Goal: Task Accomplishment & Management: Complete application form

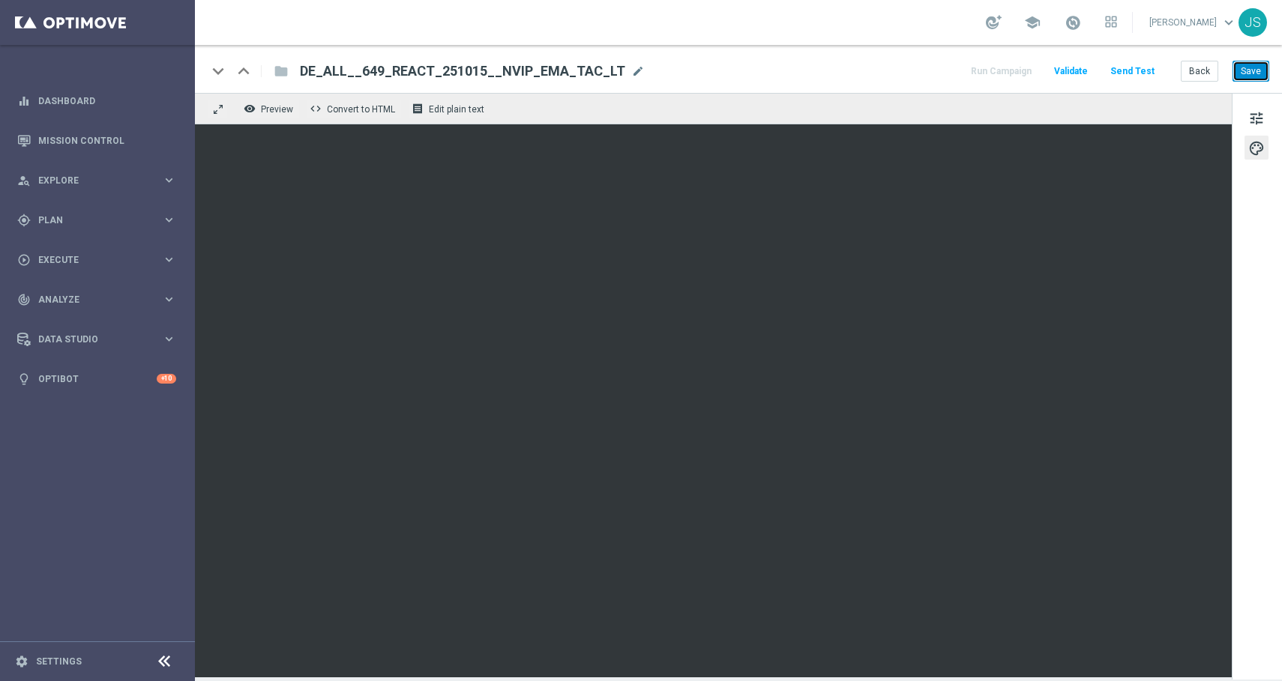
click at [1253, 65] on button "Save" at bounding box center [1250, 71] width 37 height 21
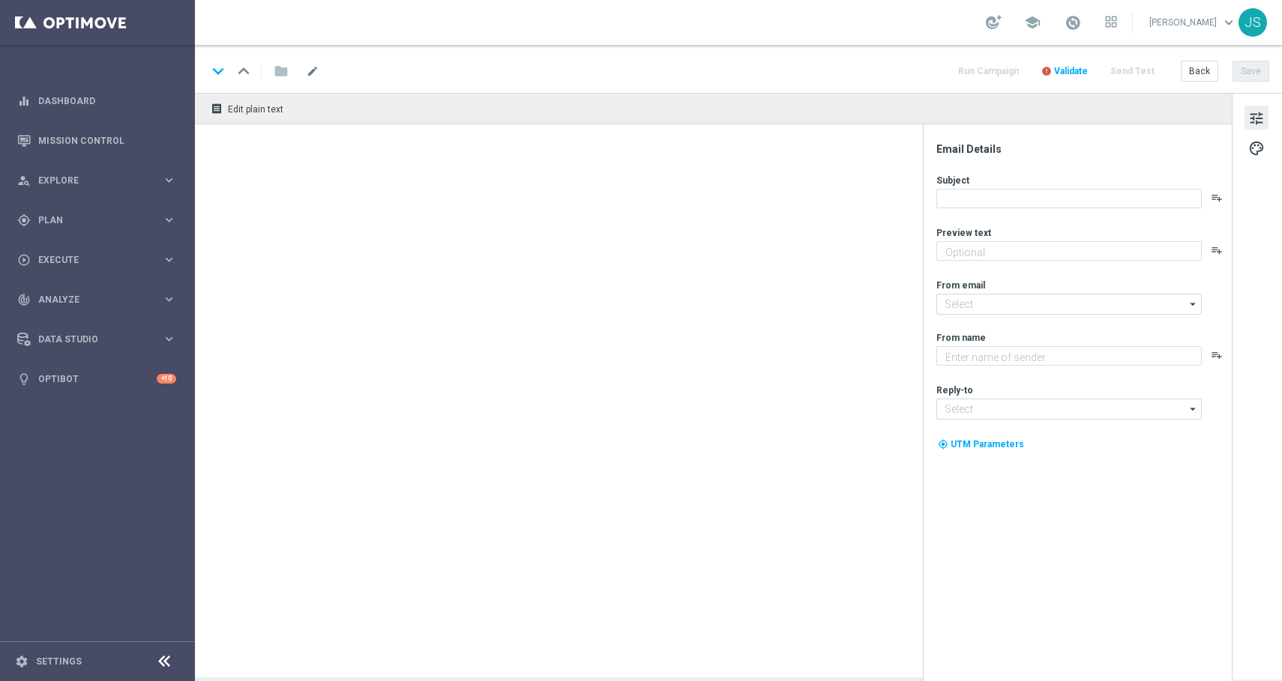
type textarea "LOTTO 6aus49 mit S77 & S6 zum Sparpreis."
type input "[EMAIL_ADDRESS][DOMAIN_NAME]"
type textarea "Lottoland"
type input "[EMAIL_ADDRESS][DOMAIN_NAME]"
type textarea "LOTTO 6aus49 mit S77 & S6 zum Sparpreis."
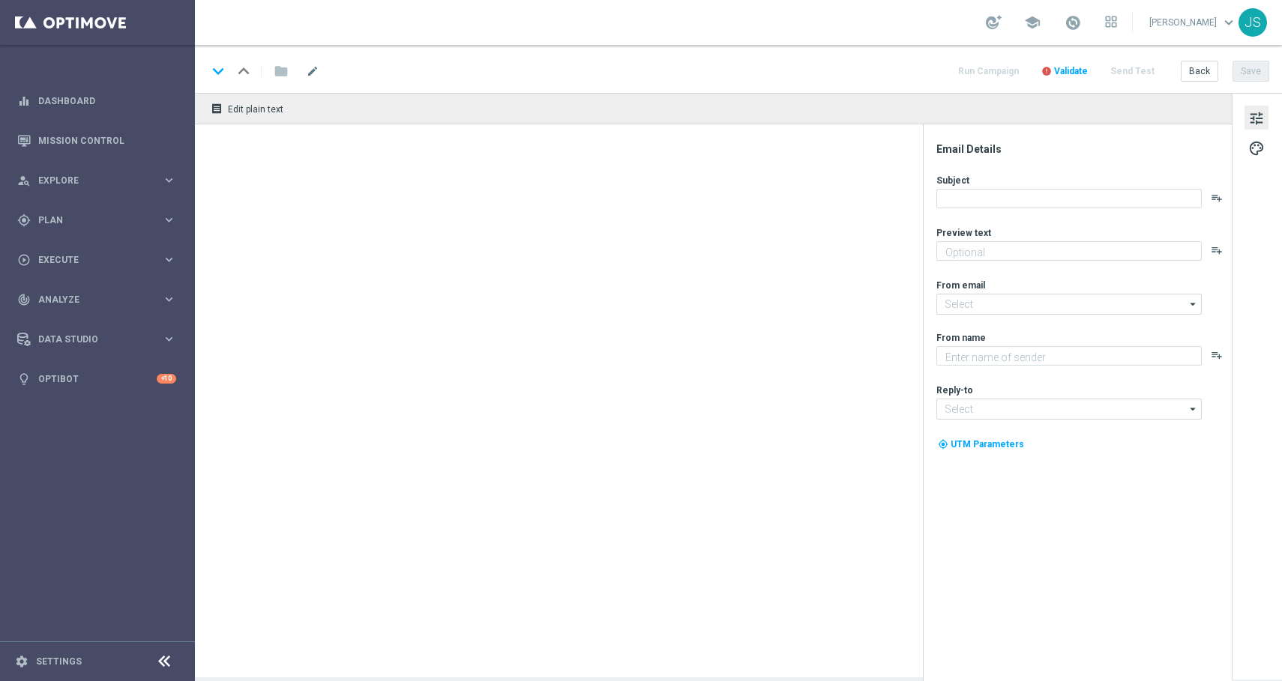
type textarea "Lottoland"
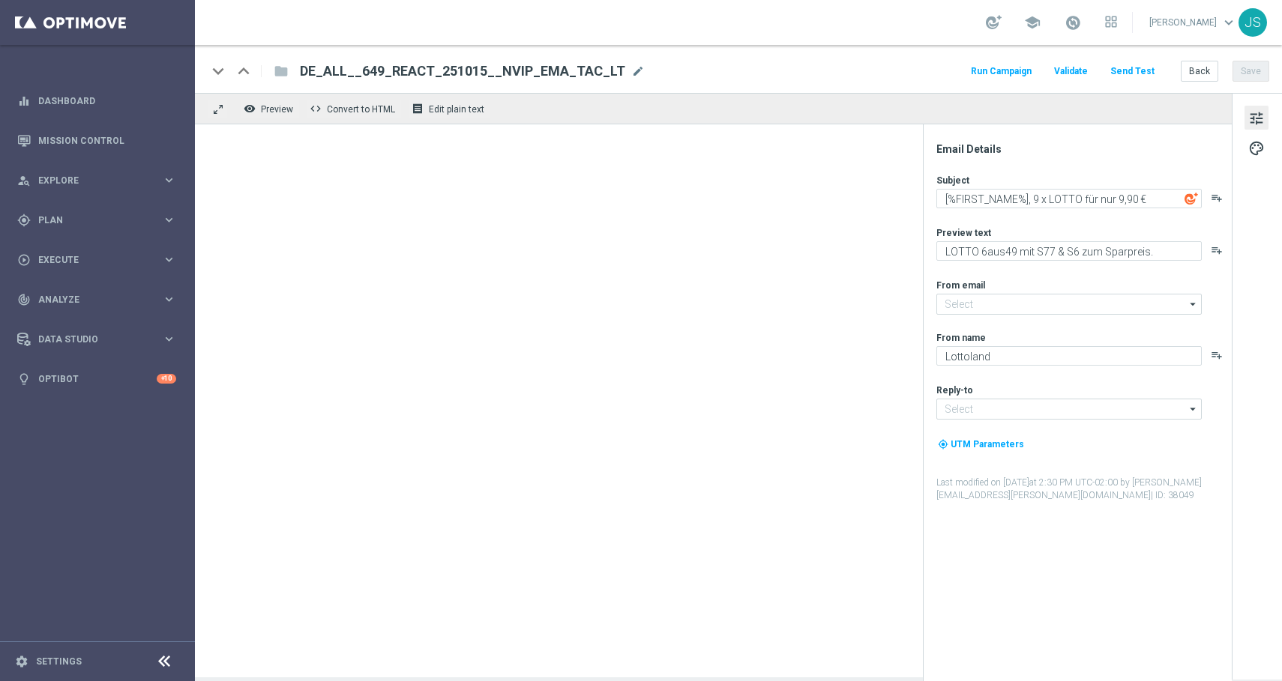
type input "[EMAIL_ADDRESS][DOMAIN_NAME]"
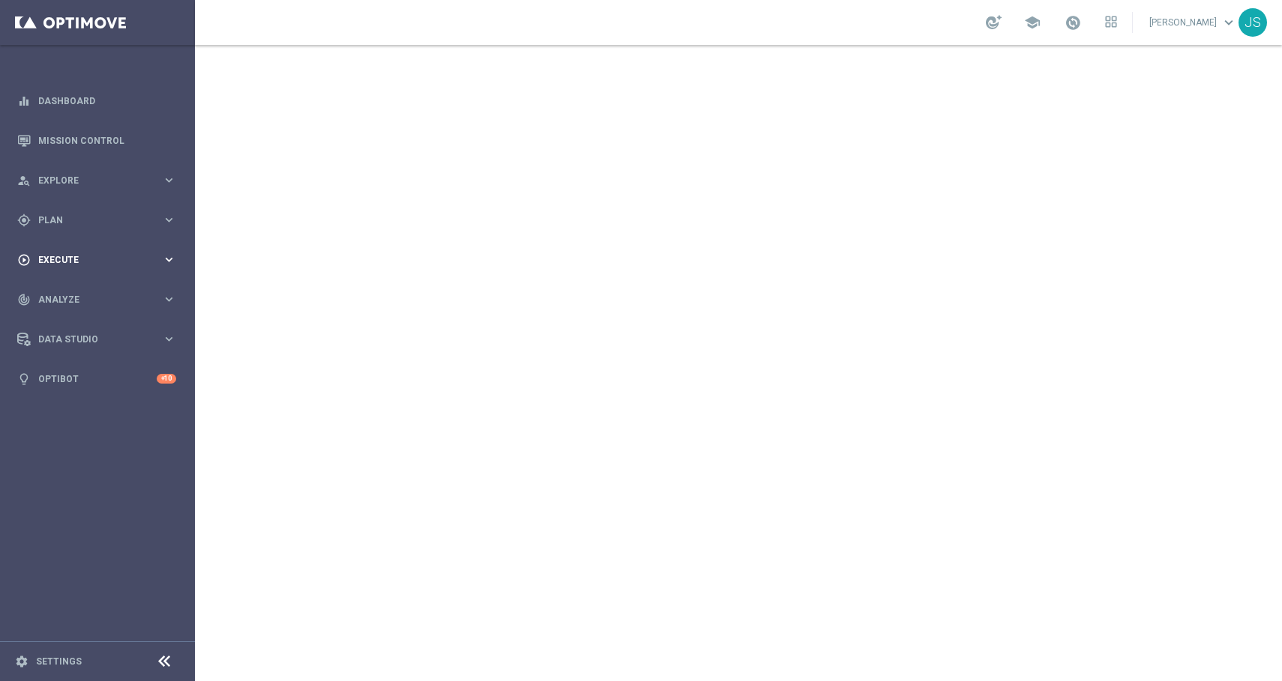
click at [181, 264] on div "play_circle_outline Execute keyboard_arrow_right" at bounding box center [96, 260] width 193 height 40
click at [157, 344] on span "Analyze" at bounding box center [100, 344] width 124 height 9
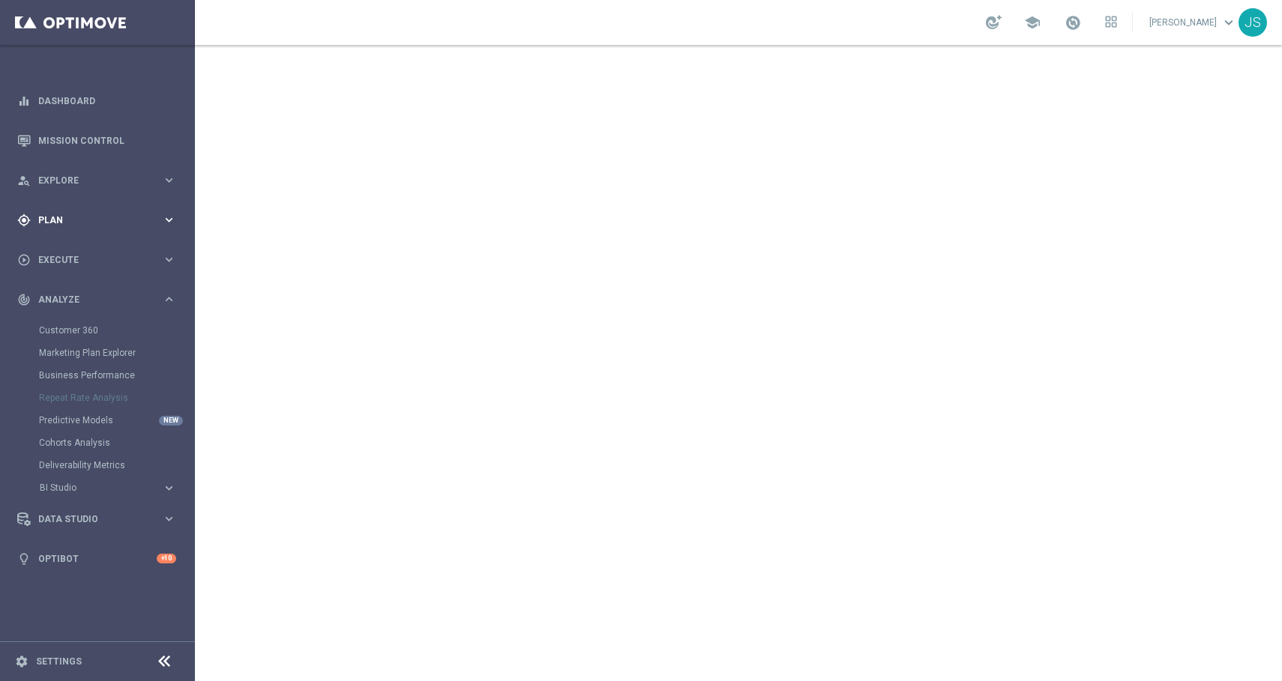
click at [177, 220] on div "gps_fixed Plan keyboard_arrow_right" at bounding box center [96, 220] width 193 height 40
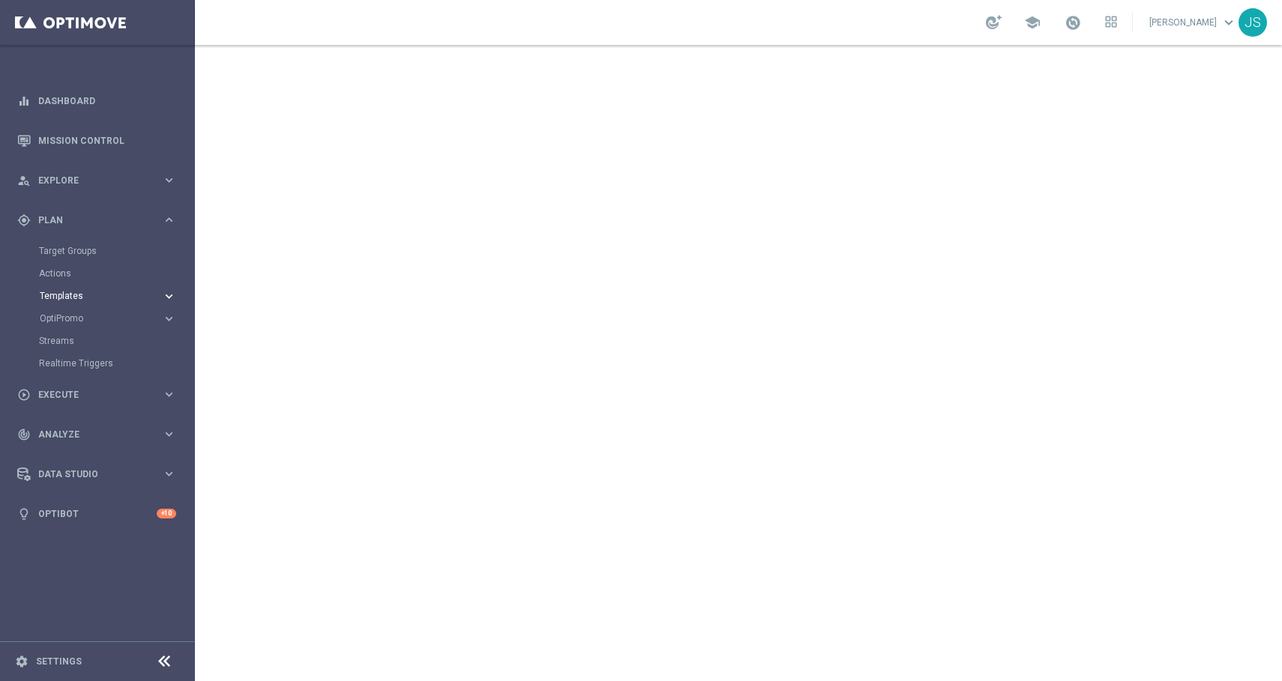
click at [167, 298] on icon "keyboard_arrow_right" at bounding box center [169, 296] width 14 height 14
click at [94, 380] on link "Embedded Messaging" at bounding box center [100, 386] width 109 height 12
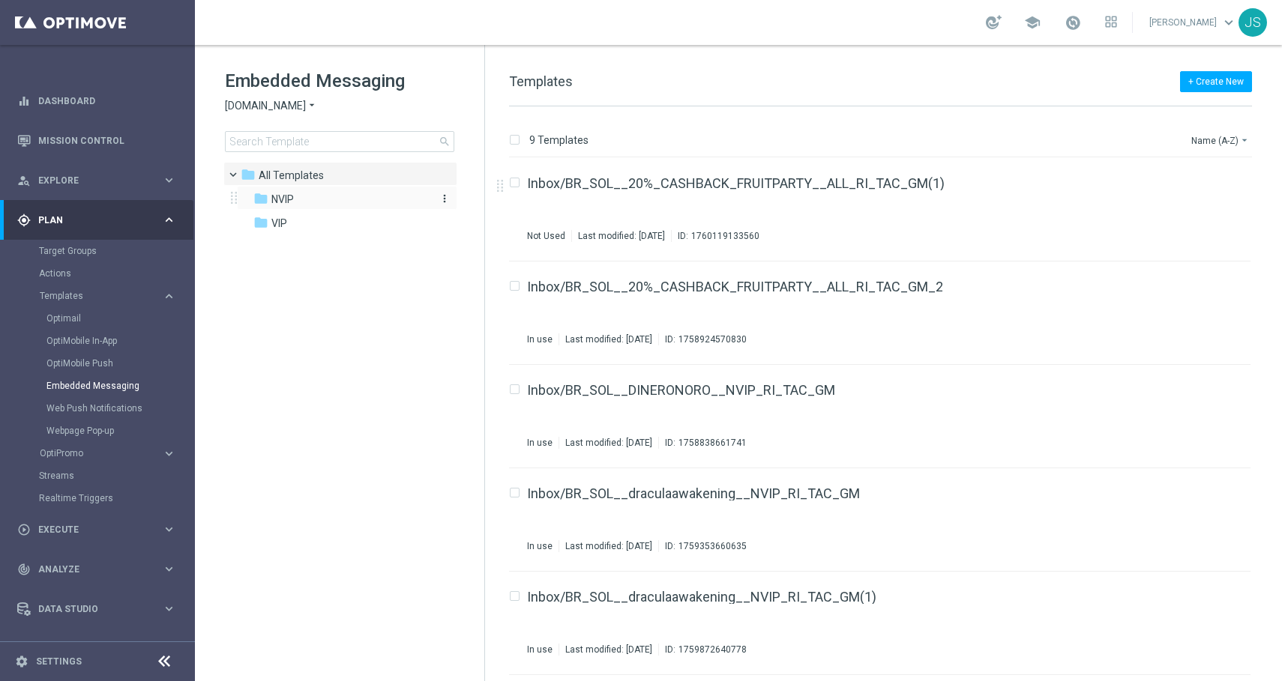
click at [361, 196] on div "folder NVIP" at bounding box center [339, 199] width 172 height 17
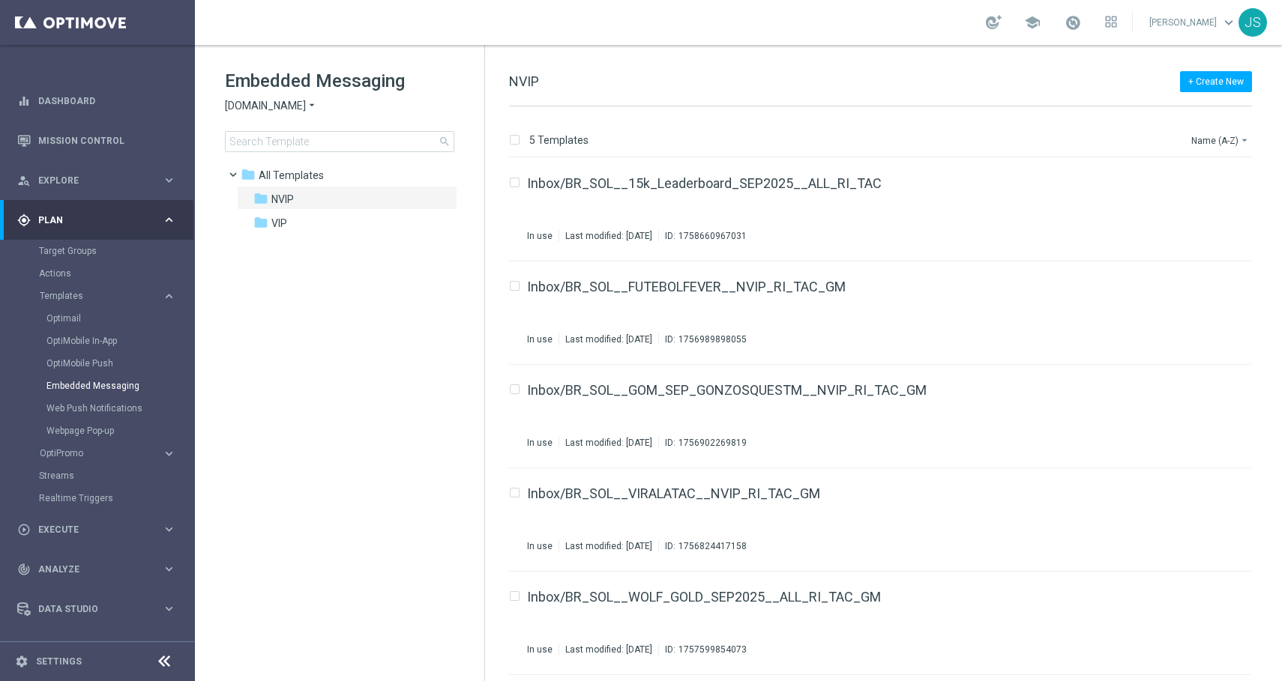
click at [307, 114] on div "Embedded Messaging Sorteonline.bet.br arrow_drop_down × Sorteonline.bet.br sear…" at bounding box center [354, 110] width 259 height 83
click at [304, 106] on span "Sorteonline.bet.br" at bounding box center [265, 106] width 81 height 14
click at [293, 163] on div "Lottoland" at bounding box center [282, 159] width 112 height 18
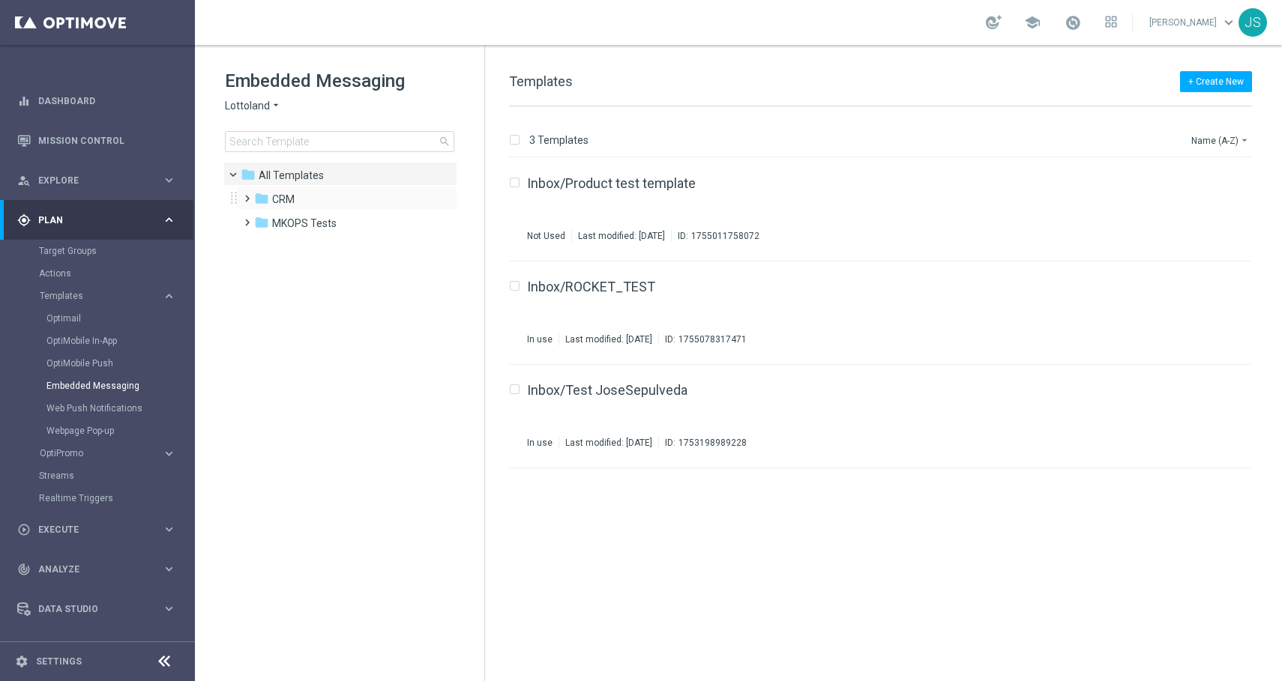
click at [243, 195] on span at bounding box center [244, 192] width 7 height 6
click at [262, 243] on span at bounding box center [259, 240] width 7 height 6
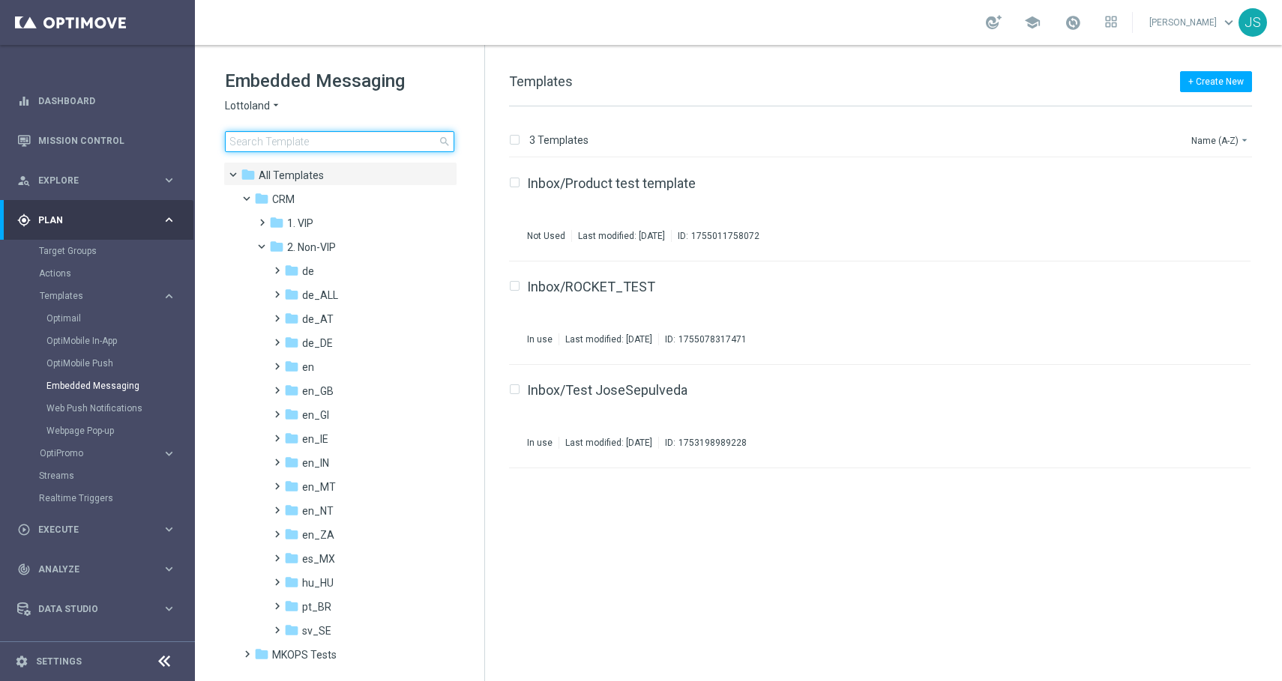
click at [311, 142] on input at bounding box center [339, 141] width 229 height 21
type input "s"
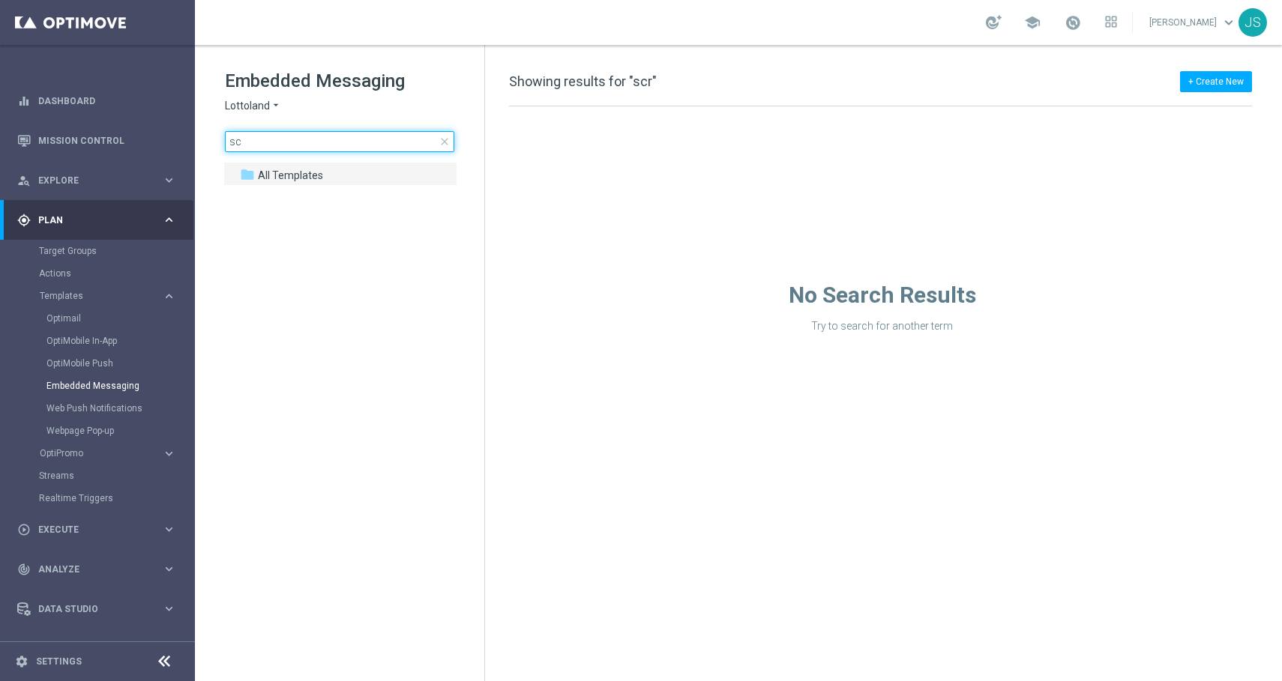
type input "s"
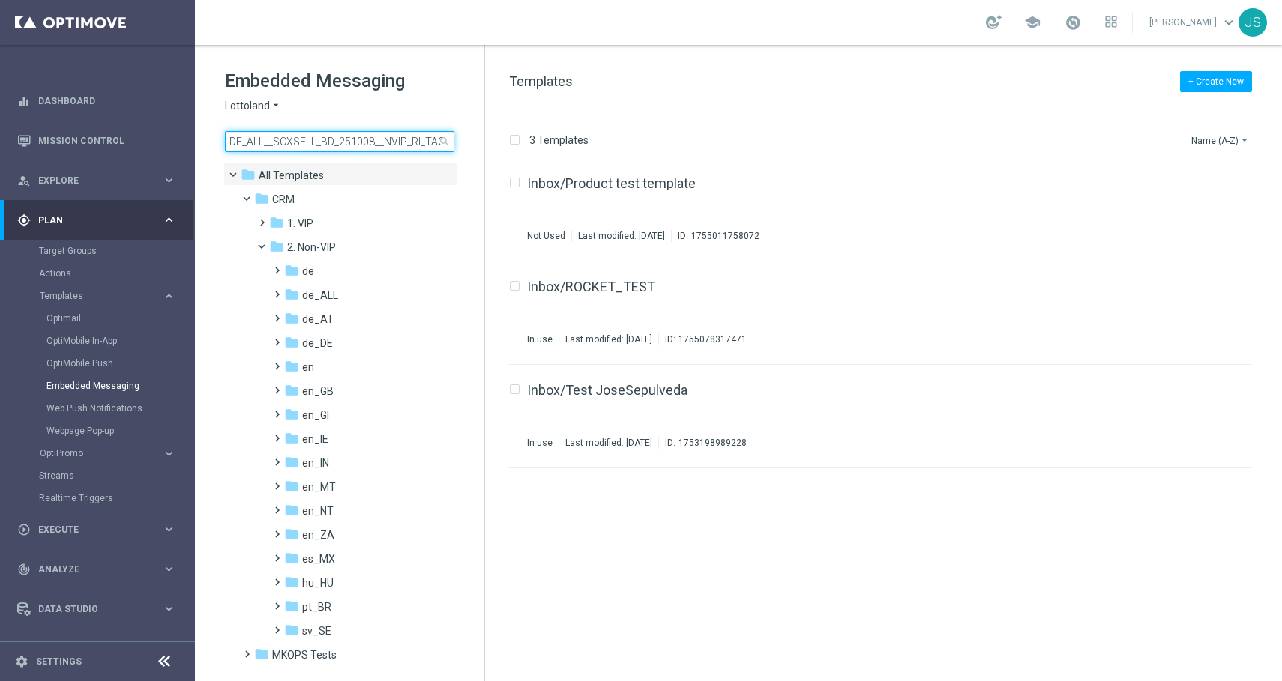
scroll to position [0, 18]
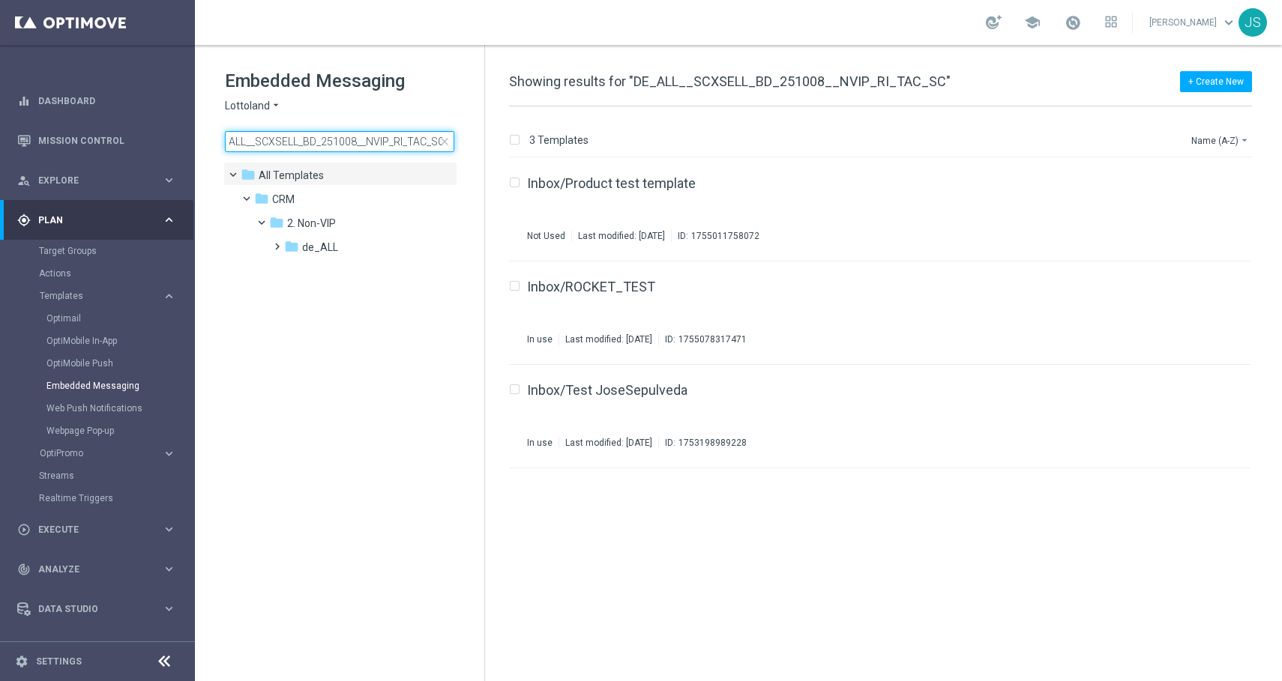
type input "DE_ALL__SCXSELL_BD_251008__NVIP_RI_TAC_SC"
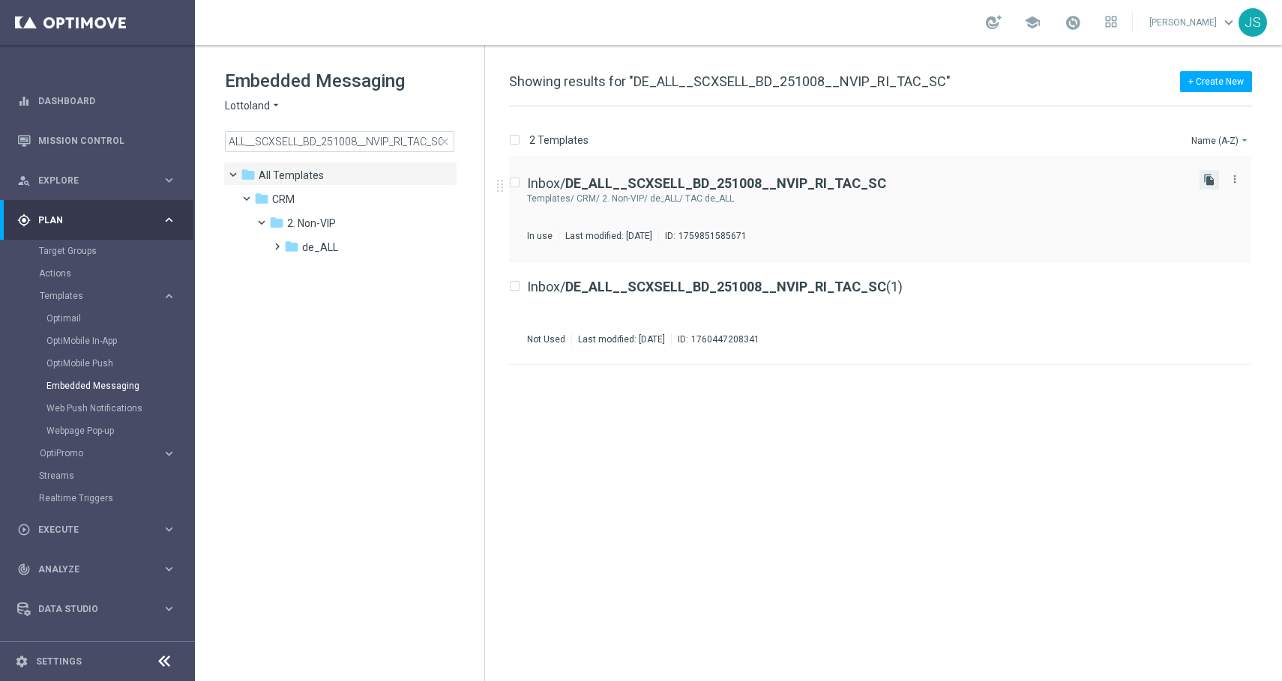
click at [1207, 184] on icon "file_copy" at bounding box center [1209, 180] width 12 height 12
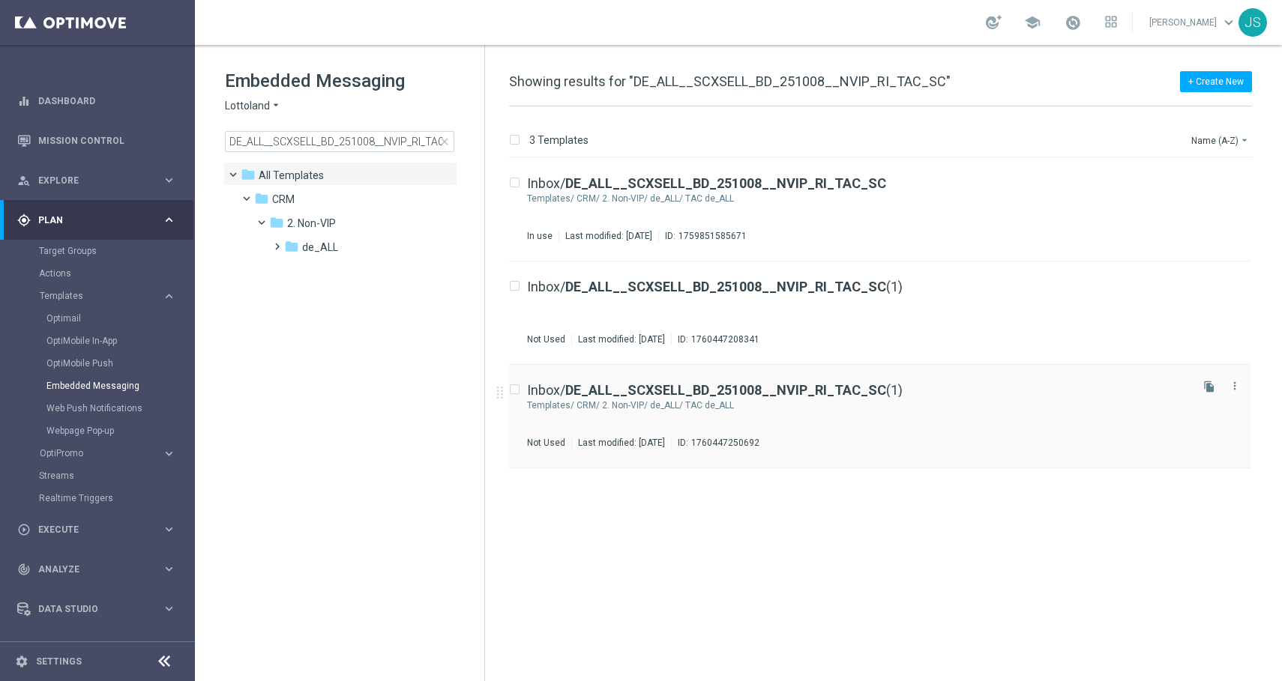
click at [834, 438] on div "Not Used Last modified: Tuesday, October 14, 2025 ID: 1760447250692" at bounding box center [857, 443] width 660 height 12
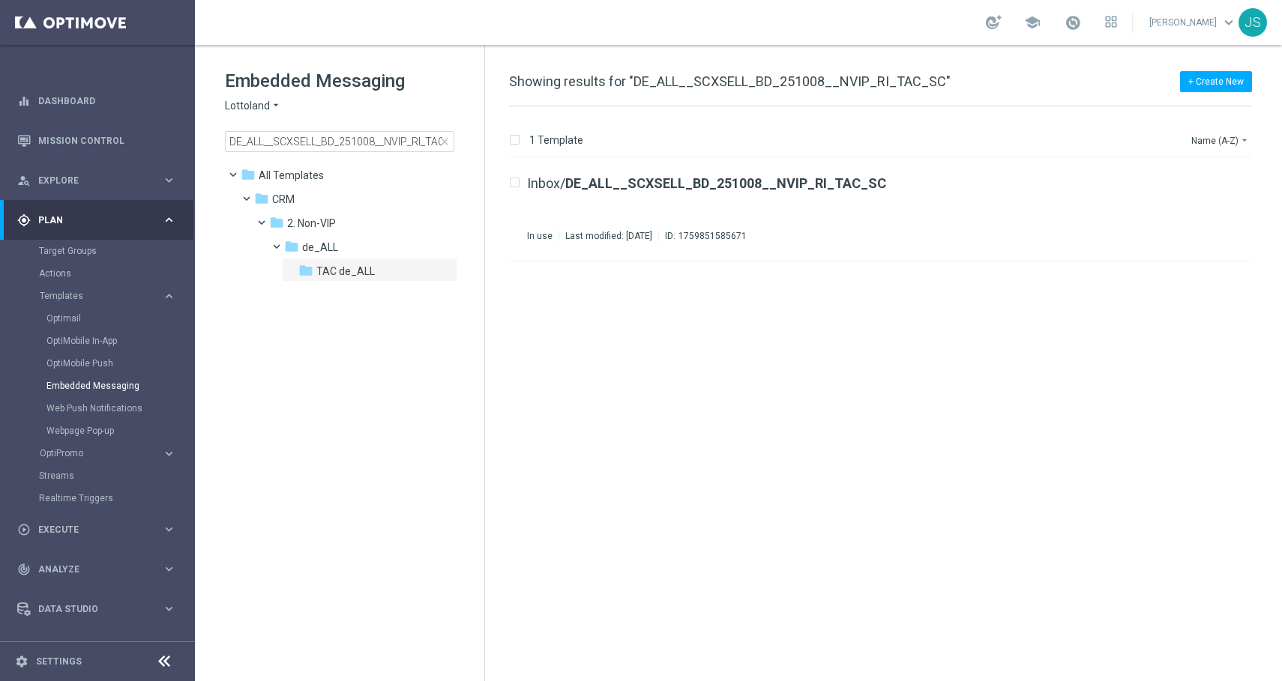
click at [444, 138] on span "close" at bounding box center [445, 142] width 12 height 12
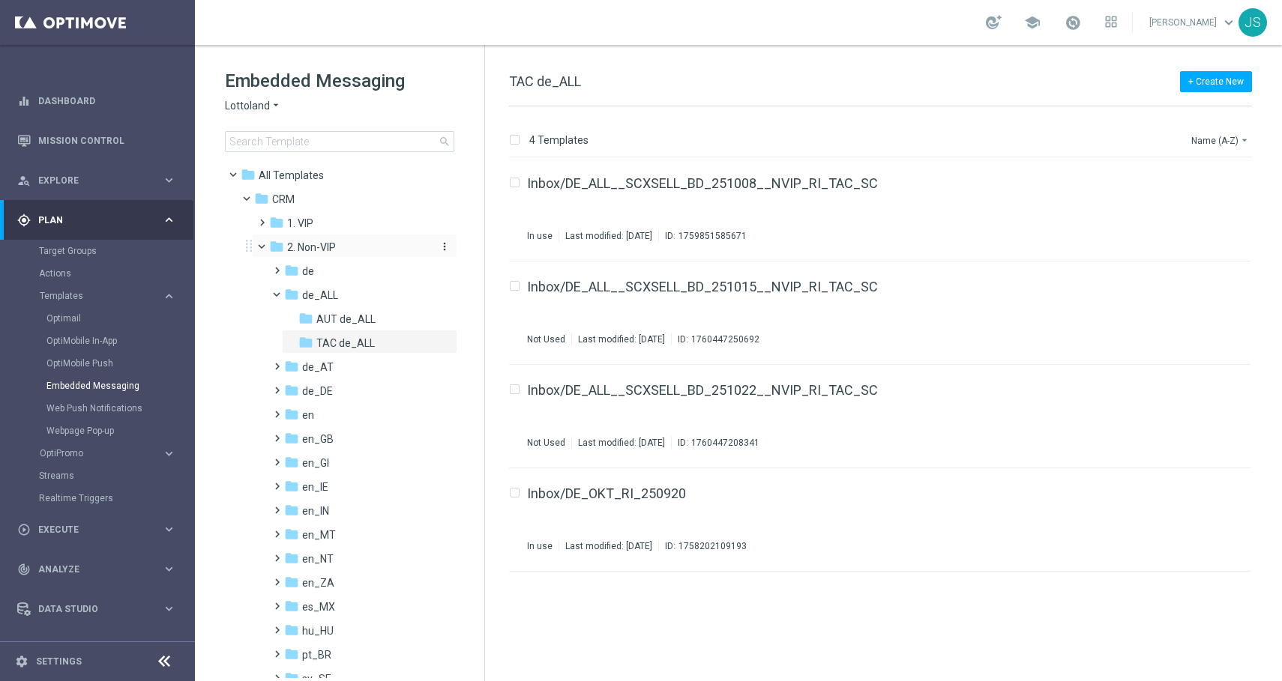
click at [270, 245] on icon "folder" at bounding box center [276, 246] width 15 height 15
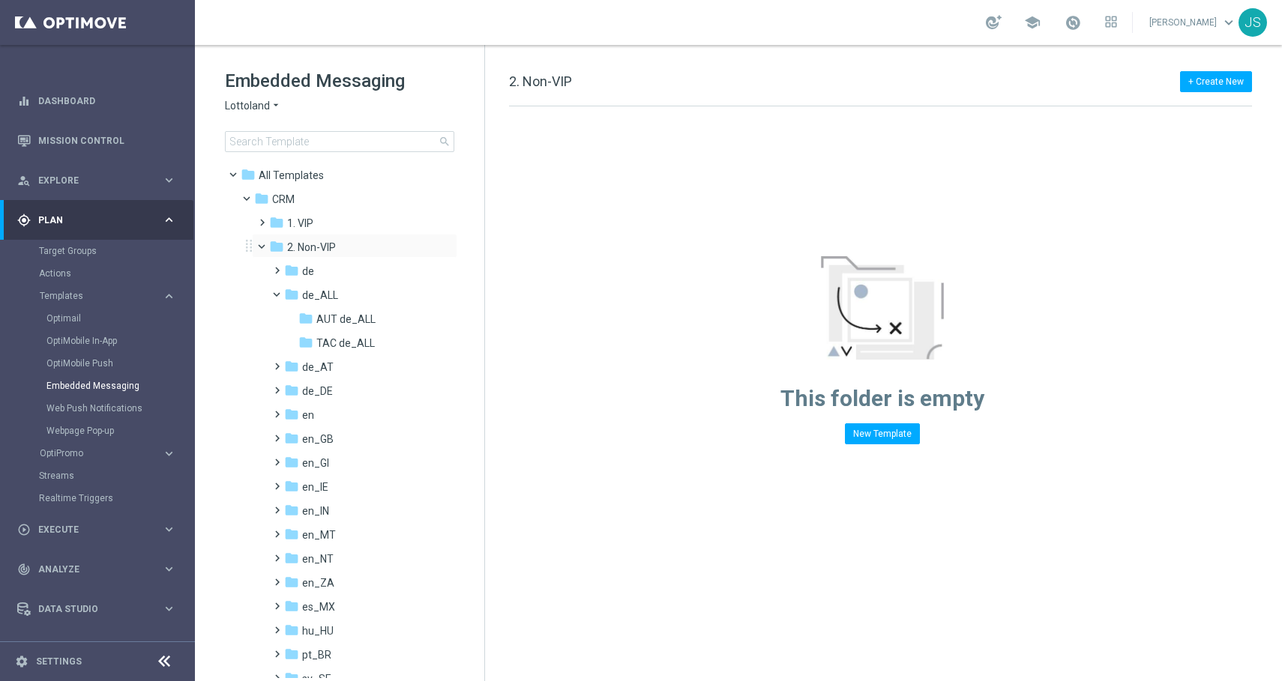
click at [268, 245] on span at bounding box center [268, 243] width 6 height 7
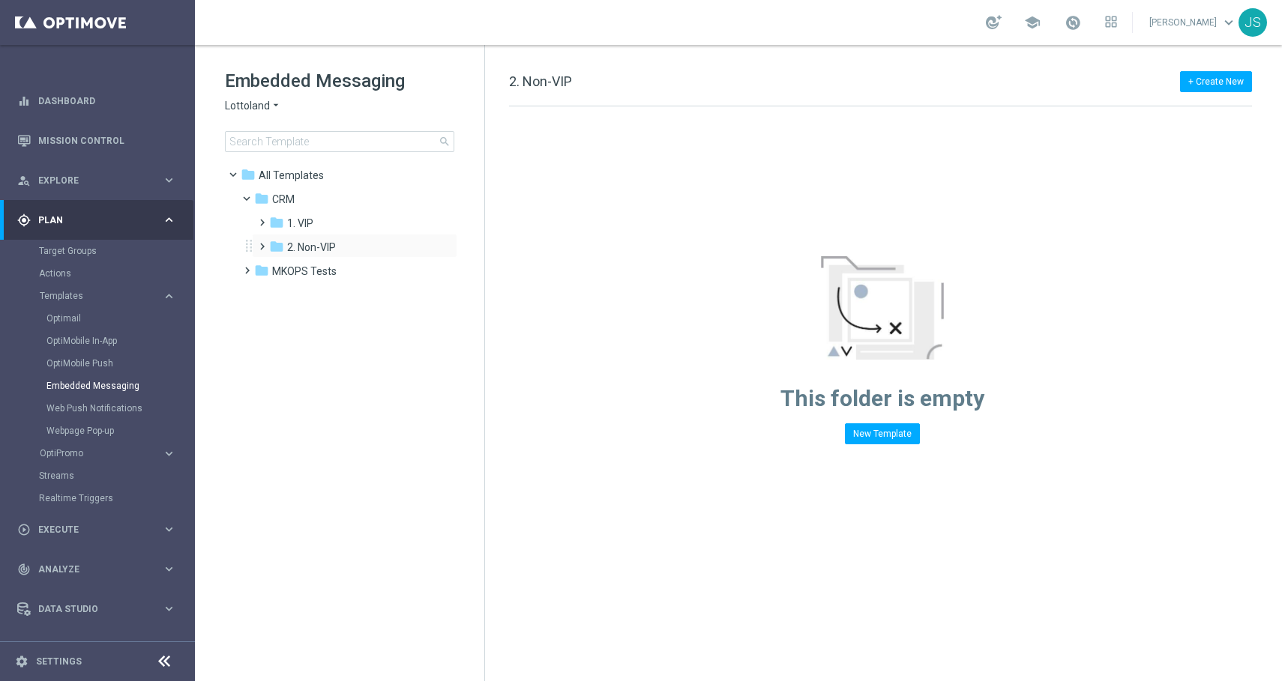
click at [262, 243] on span at bounding box center [259, 240] width 7 height 6
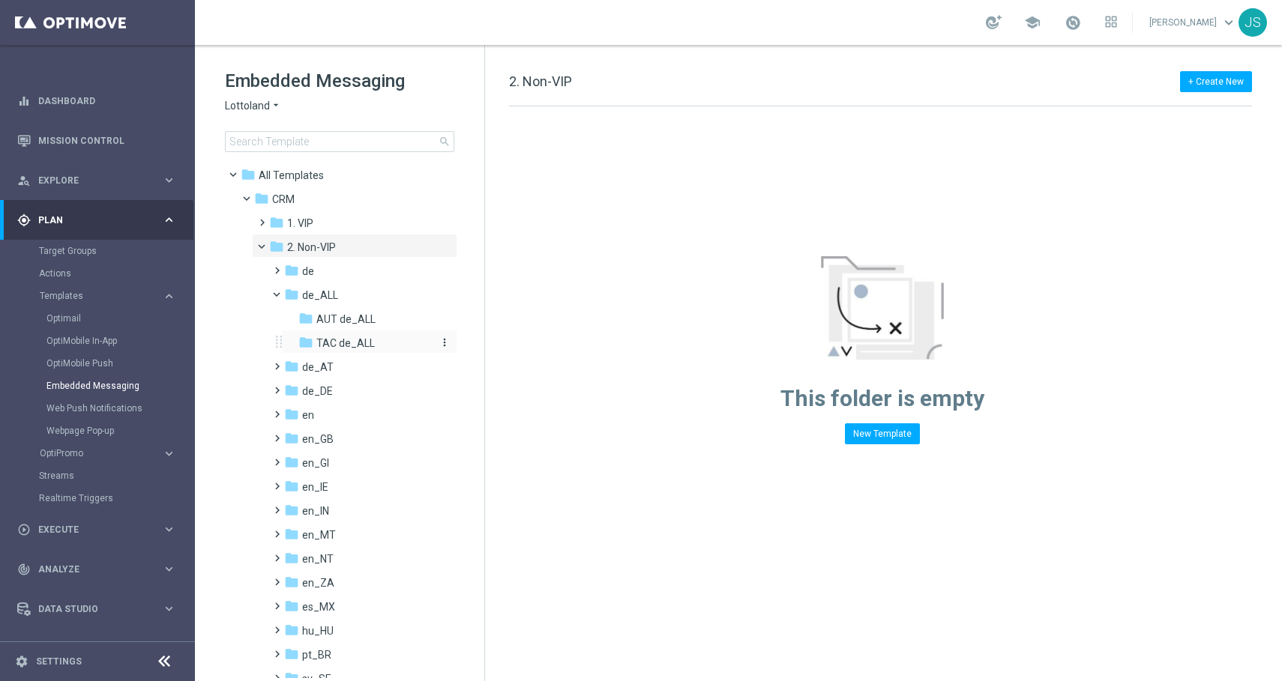
click at [325, 344] on span "TAC de_ALL" at bounding box center [345, 343] width 58 height 13
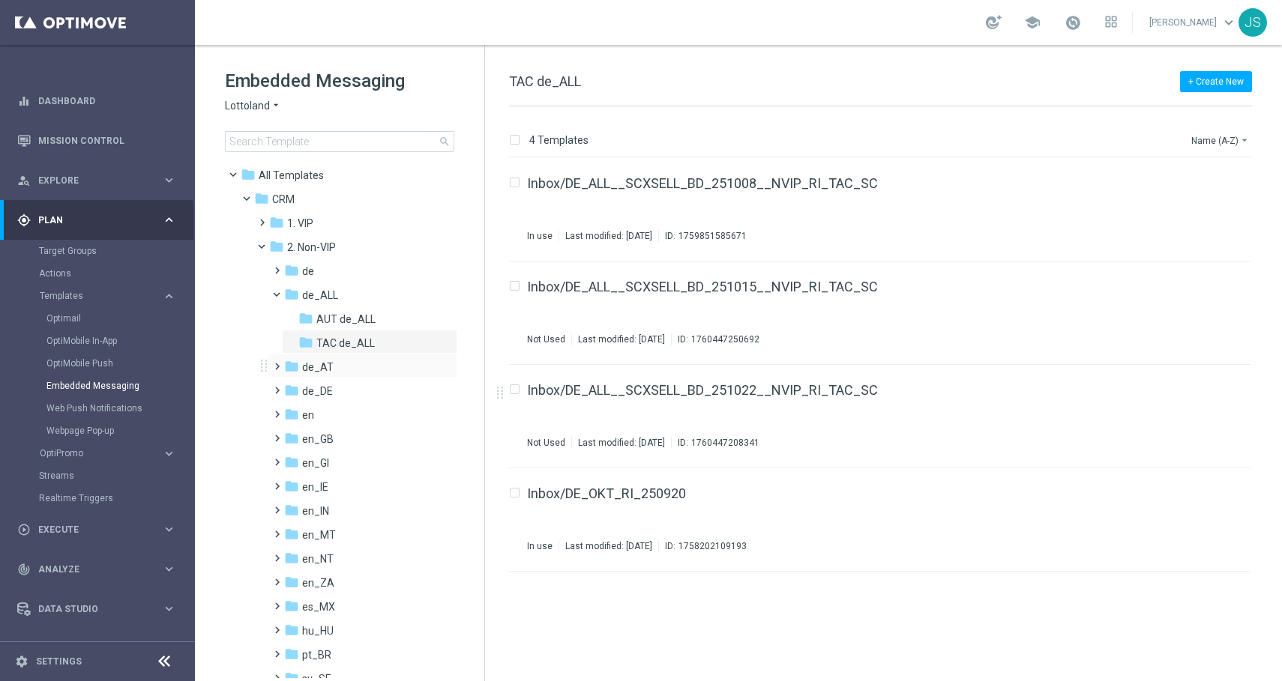
click at [274, 363] on span at bounding box center [274, 360] width 7 height 6
click at [1207, 288] on icon "file_copy" at bounding box center [1209, 283] width 12 height 12
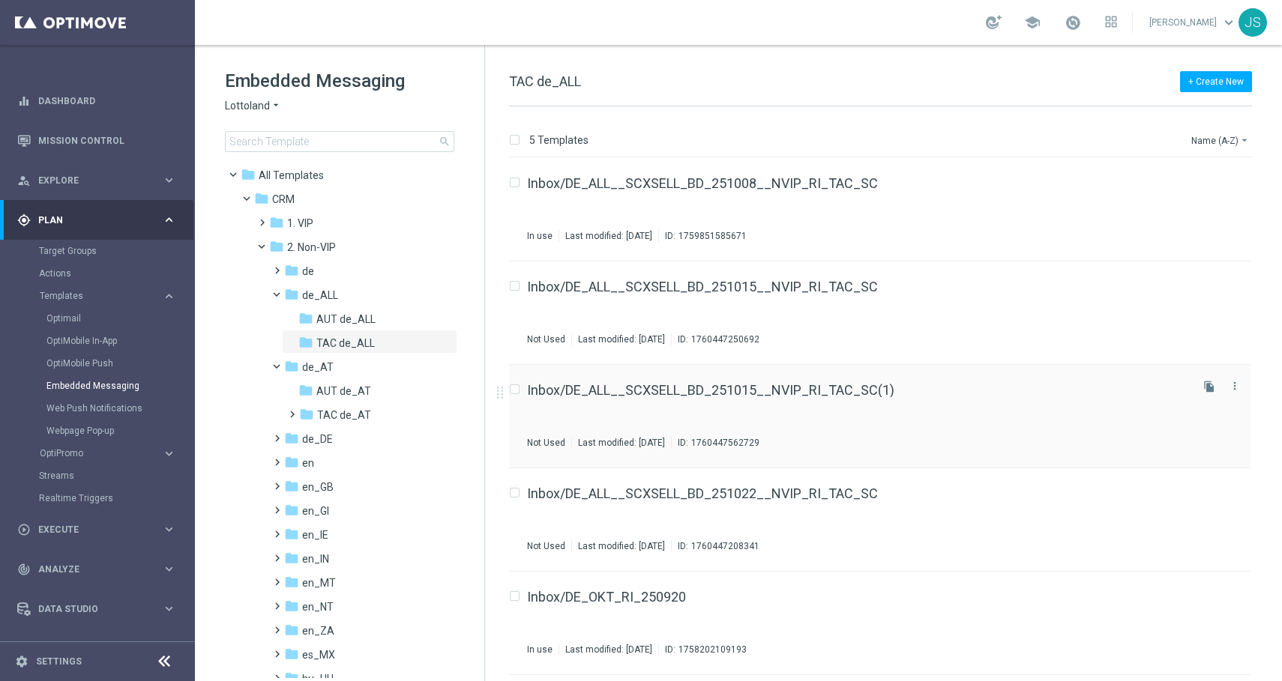
click at [902, 395] on div "Inbox/DE_ALL__SCXSELL_BD_251015__NVIP_RI_TAC_SC(1)" at bounding box center [857, 390] width 660 height 13
click at [1233, 391] on icon "more_vert" at bounding box center [1235, 386] width 12 height 12
click at [1194, 401] on div "Move" at bounding box center [1175, 402] width 91 height 10
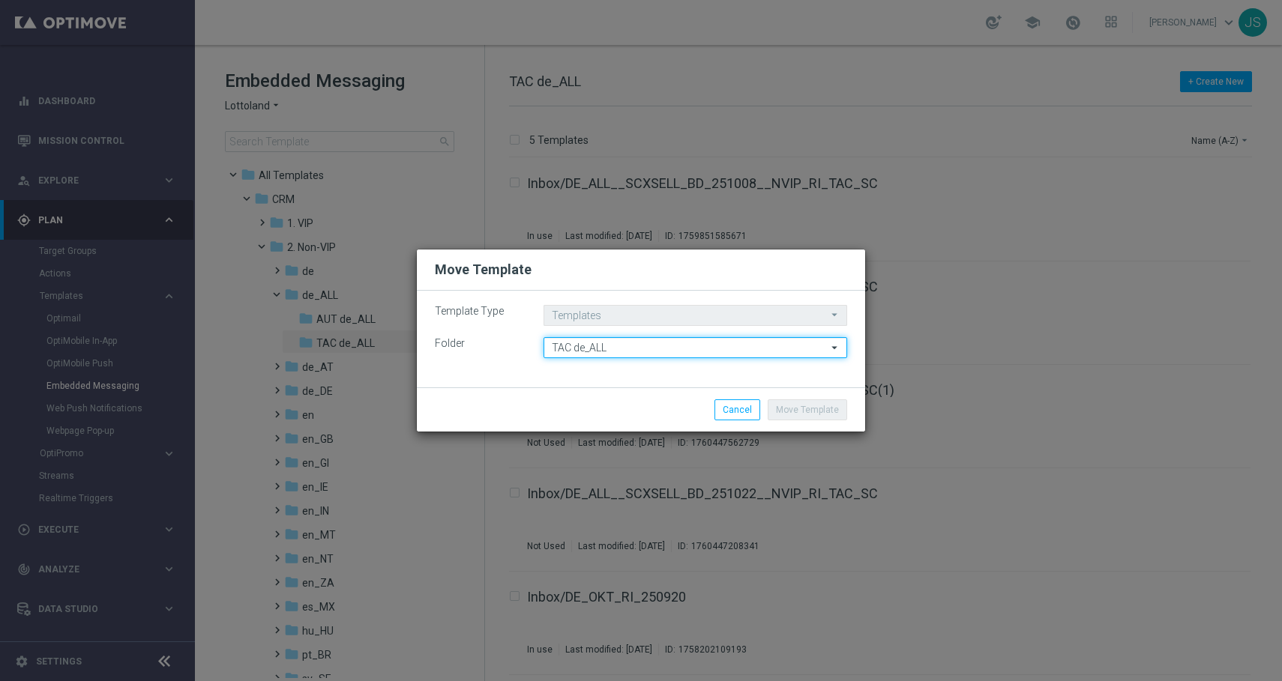
click at [628, 344] on input "TAC de_ALL" at bounding box center [696, 347] width 304 height 21
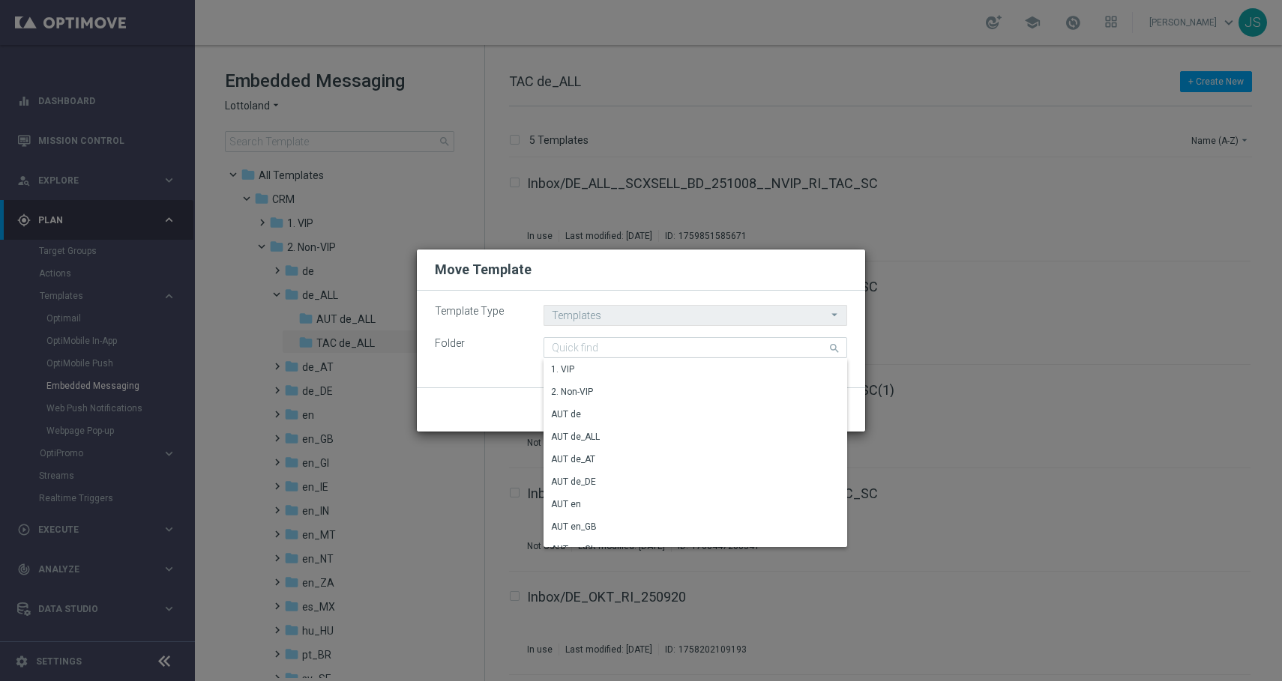
click at [632, 291] on div "Template Type Templates Templates arrow_drop_down Drag here to set row groups D…" at bounding box center [641, 339] width 448 height 97
type input "TAC de_ALL"
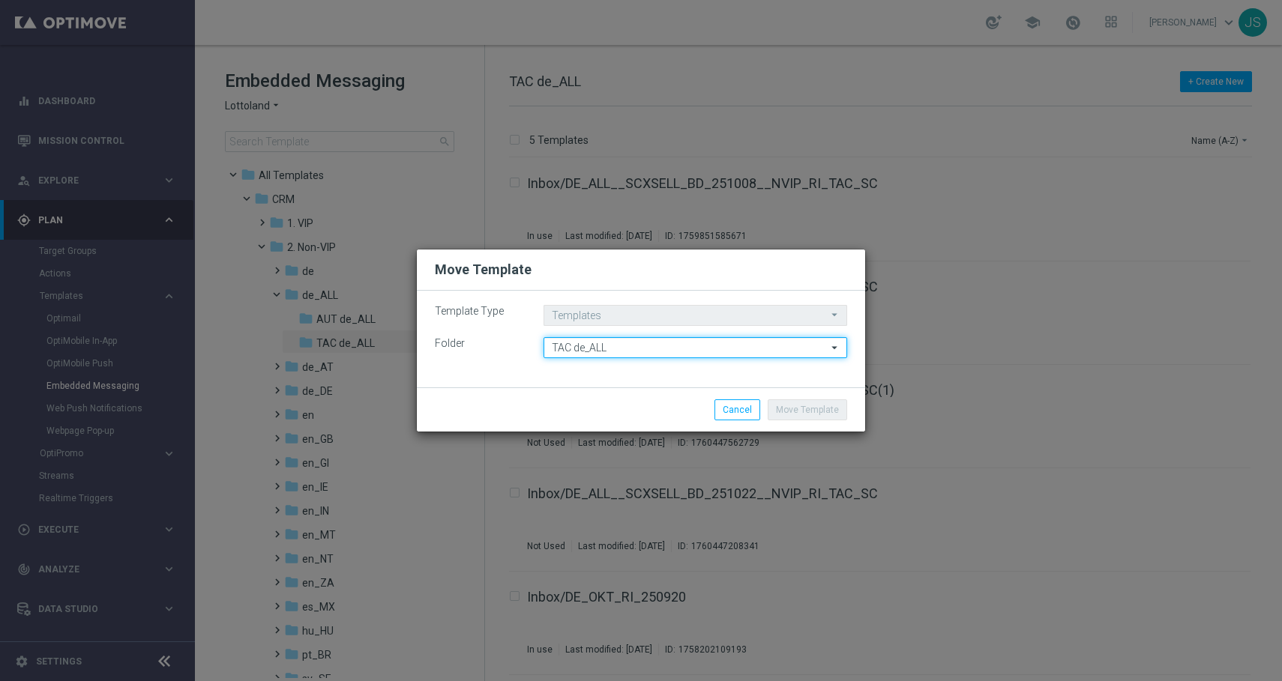
click at [598, 352] on input "TAC de_ALL" at bounding box center [696, 347] width 304 height 21
type input "S"
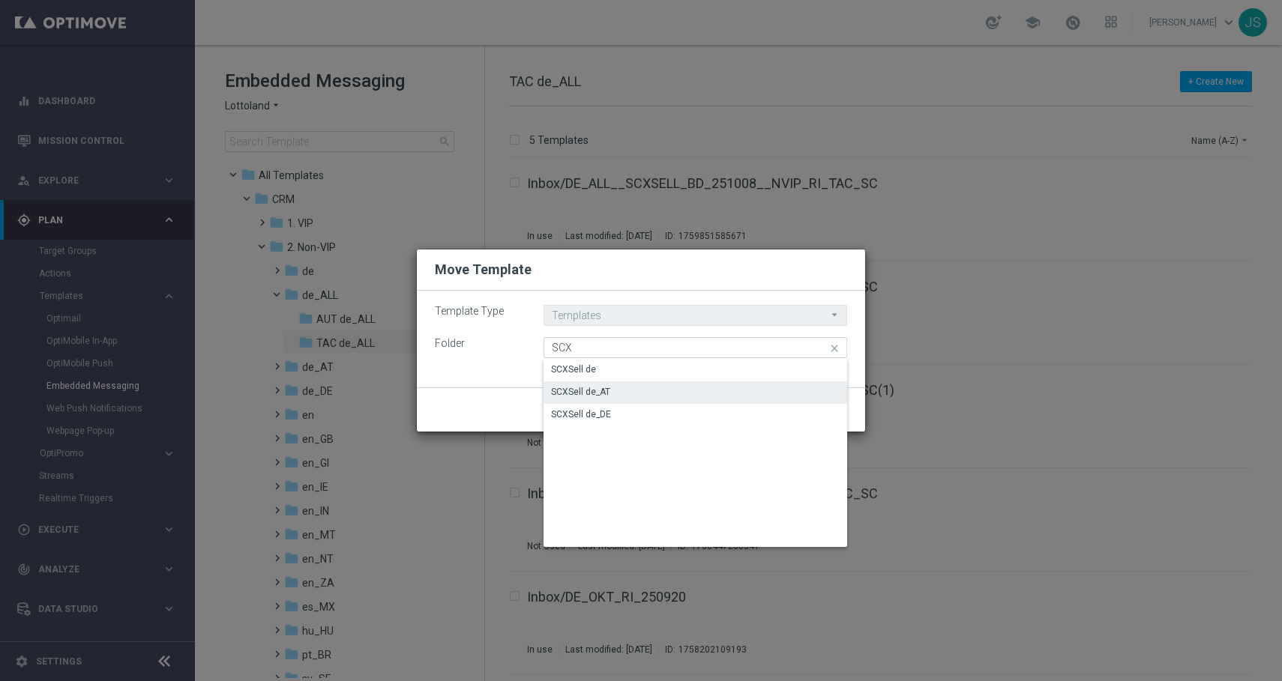
click at [605, 387] on div "SCXSell de_AT" at bounding box center [580, 391] width 59 height 13
type input "SCXSell de_AT"
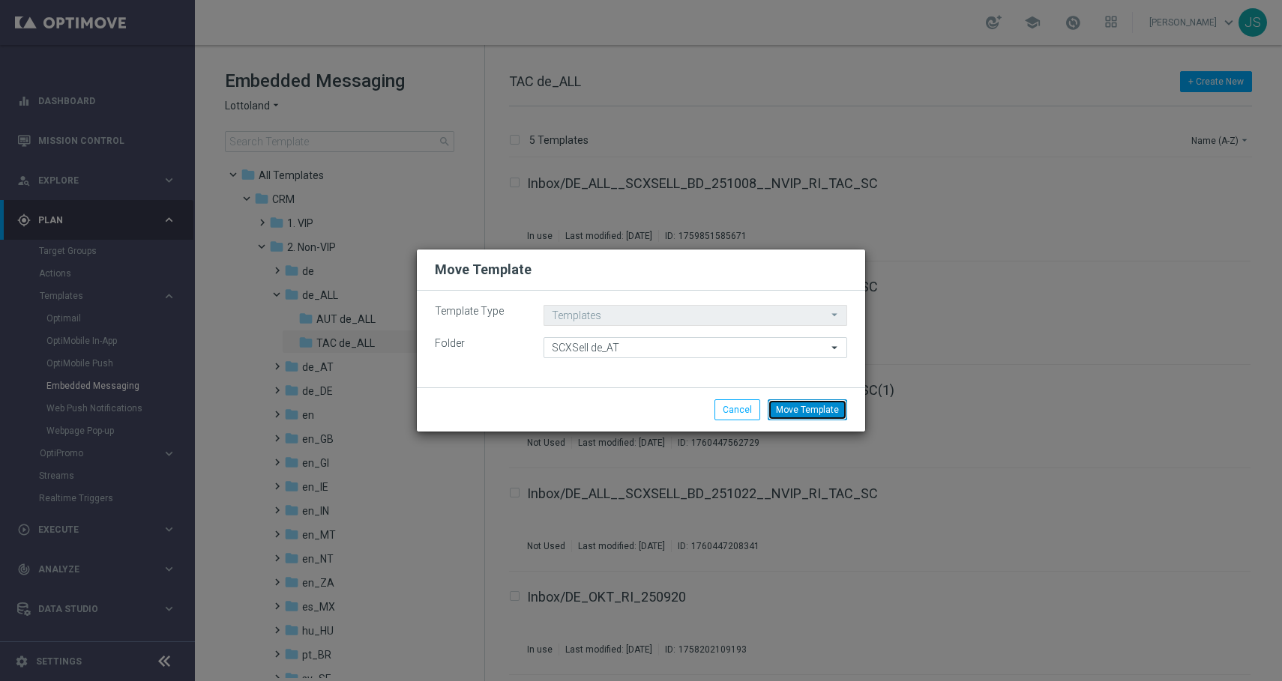
click at [815, 411] on button "Move Template" at bounding box center [807, 410] width 79 height 21
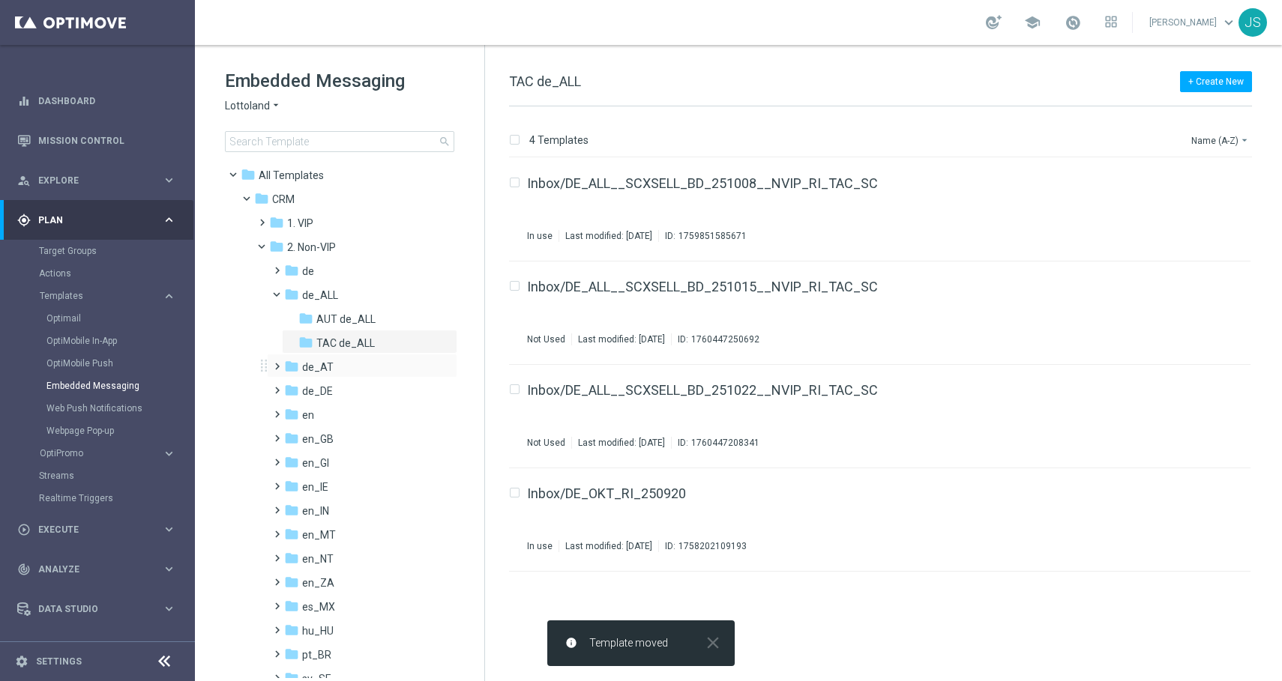
click at [277, 363] on span at bounding box center [274, 360] width 7 height 6
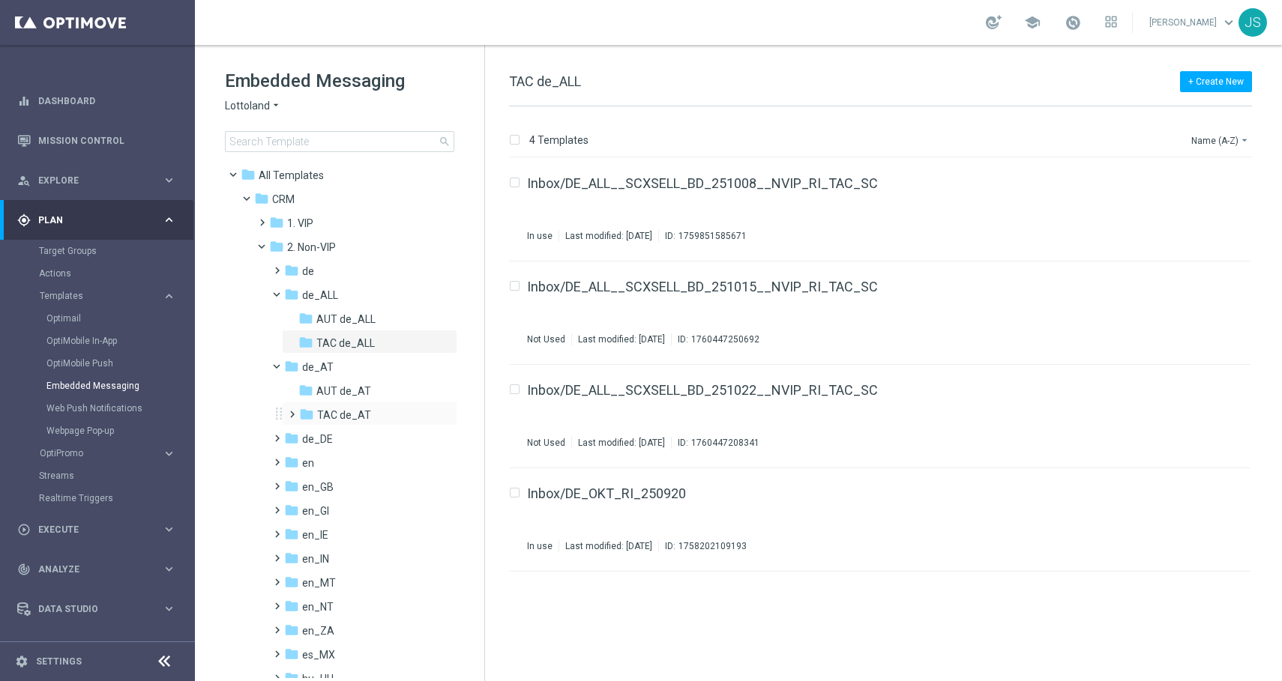
click at [292, 411] on span at bounding box center [289, 408] width 7 height 6
click at [334, 441] on span "SCXSell de_AT" at bounding box center [366, 439] width 71 height 13
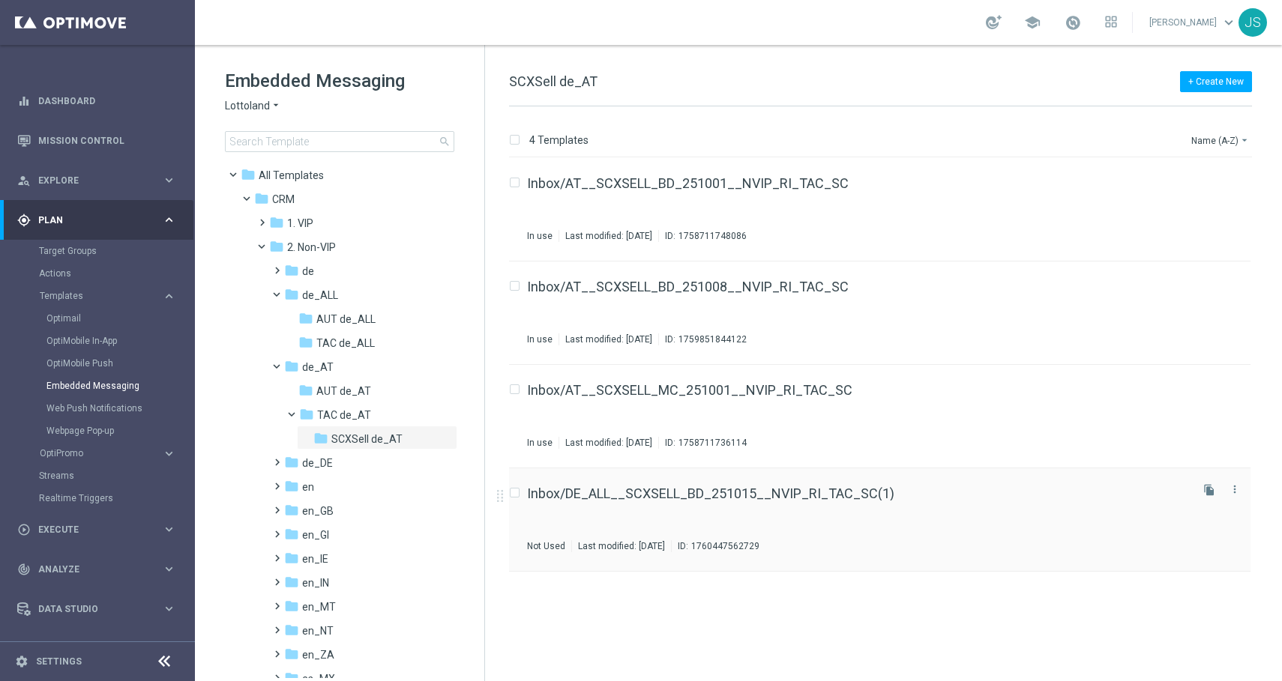
click at [739, 507] on div "Inbox/DE_ALL__SCXSELL_BD_251015__NVIP_RI_TAC_SC(1) Not Used Last modified: Tues…" at bounding box center [857, 519] width 660 height 65
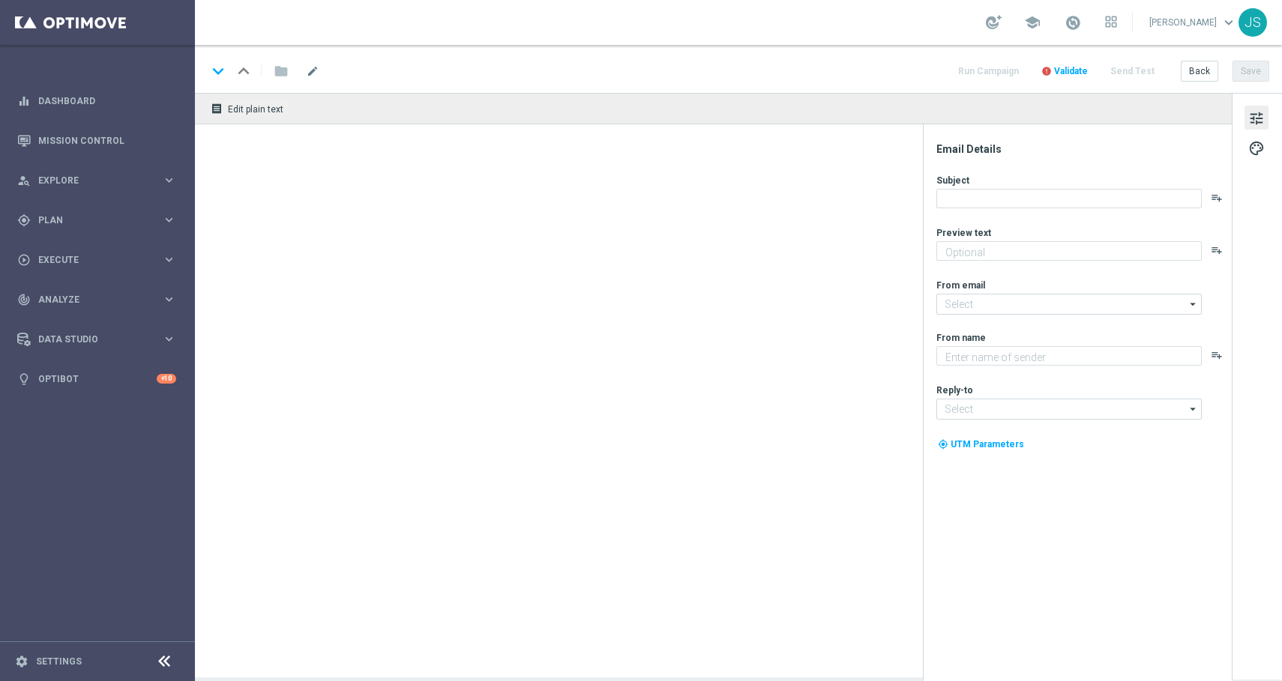
type textarea "LOTTO 6aus49 mit S77 & S6 zum Sparpreis."
type textarea "Lottoland"
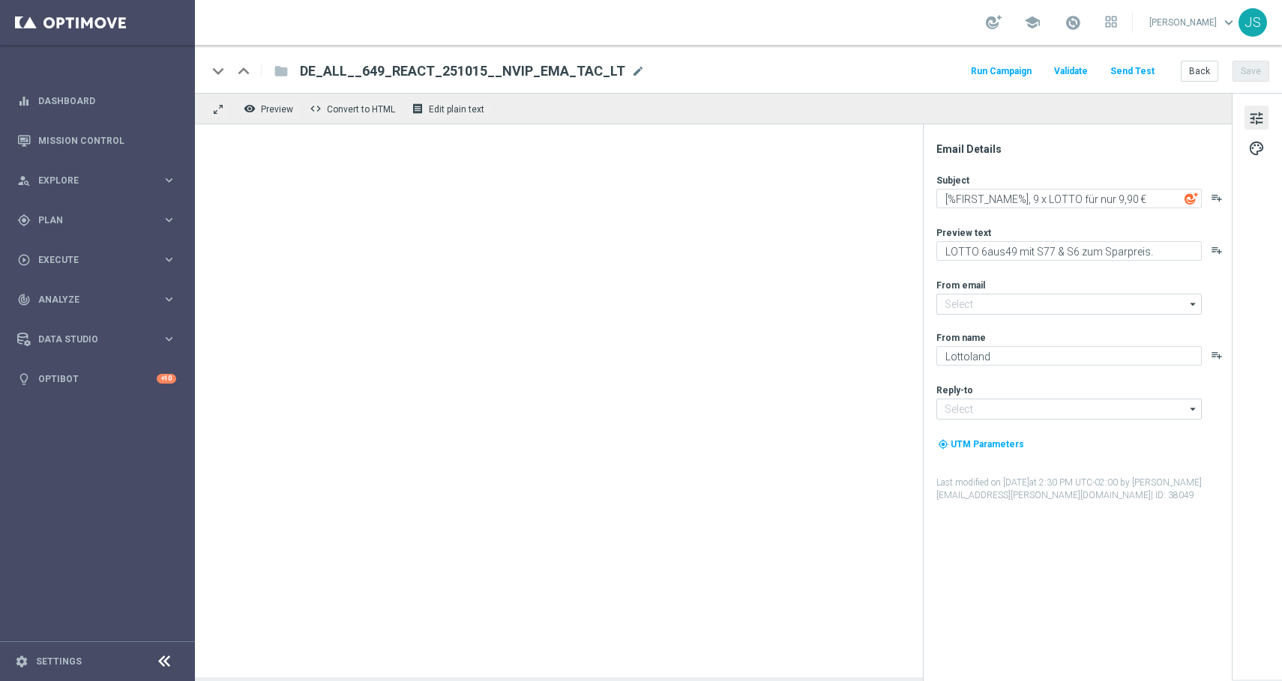
type input "[EMAIL_ADDRESS][DOMAIN_NAME]"
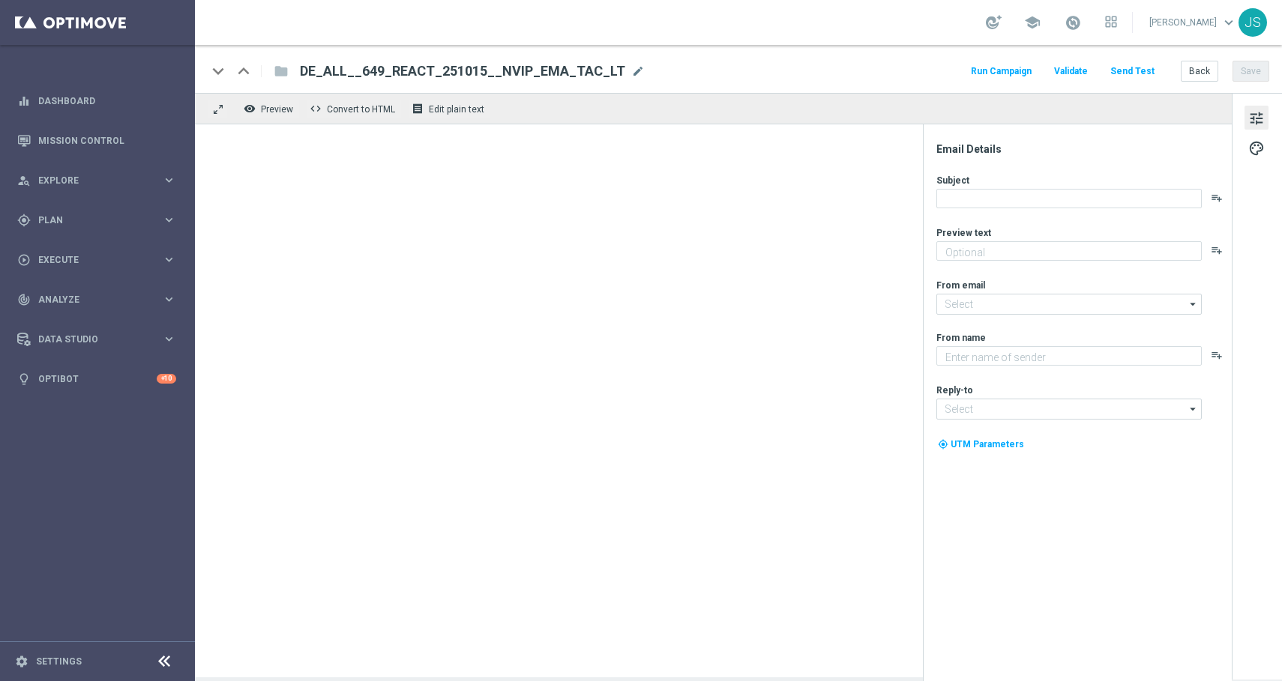
type textarea "LOTTO 6aus49 mit S77 & S6 zum Sparpreis."
type textarea "Lottoland"
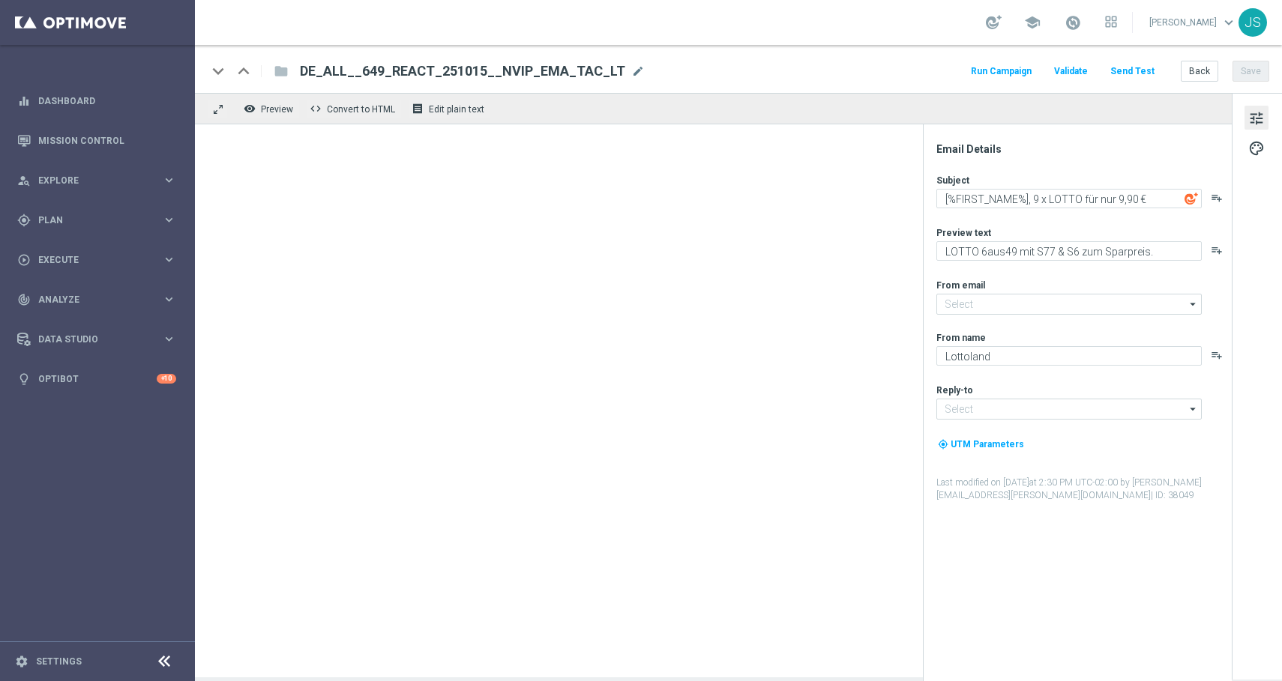
type input "[EMAIL_ADDRESS][DOMAIN_NAME]"
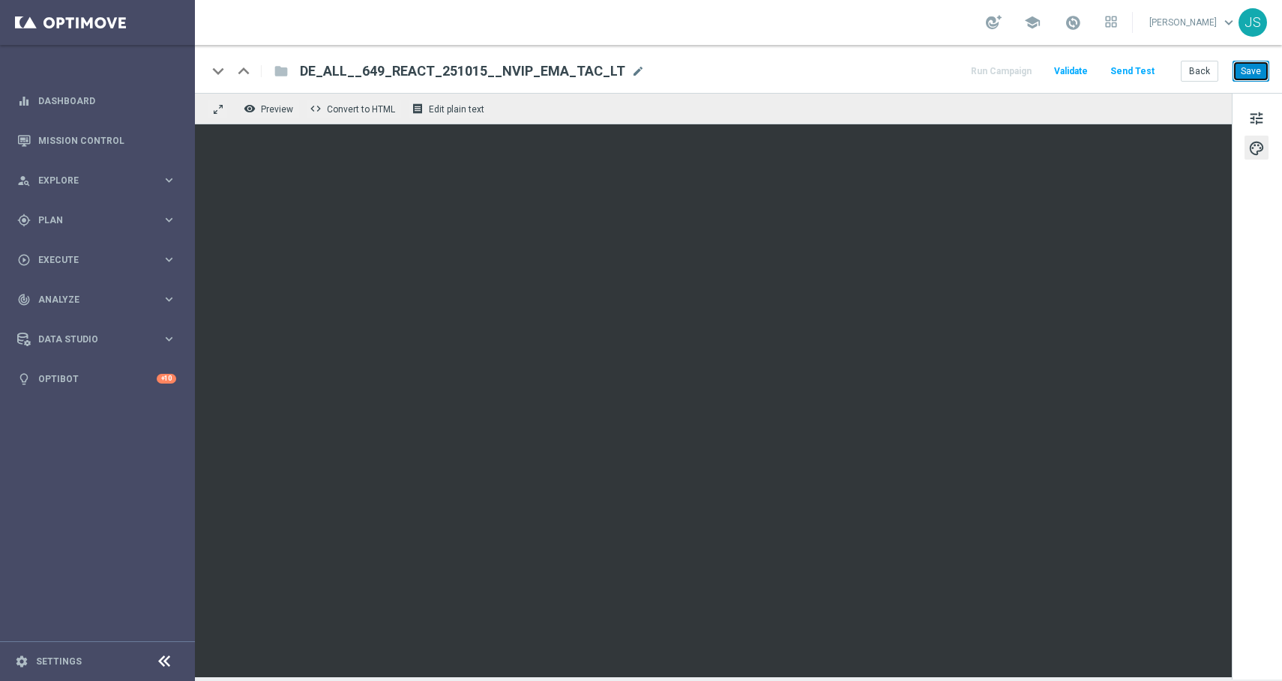
click at [1259, 73] on button "Save" at bounding box center [1250, 71] width 37 height 21
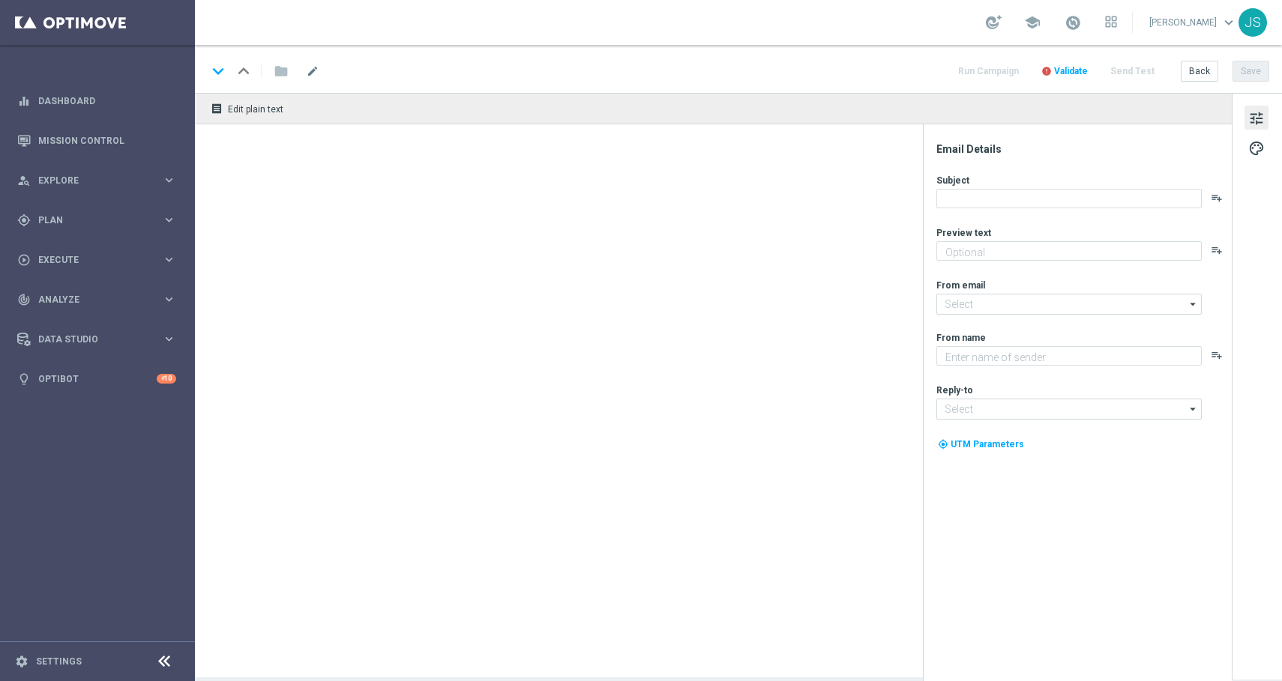
type textarea "LOTTO 6aus49 mit S77 & S6 zum Sparpreis."
type textarea "Lottoland"
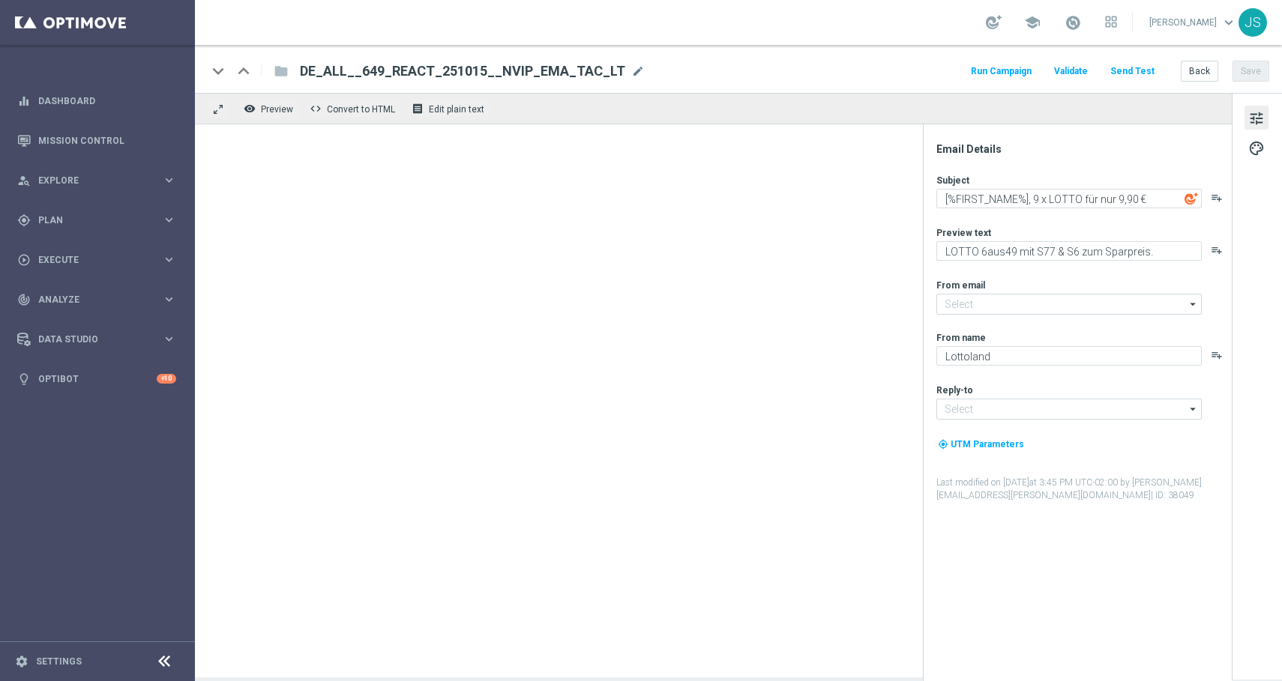
type input "[EMAIL_ADDRESS][DOMAIN_NAME]"
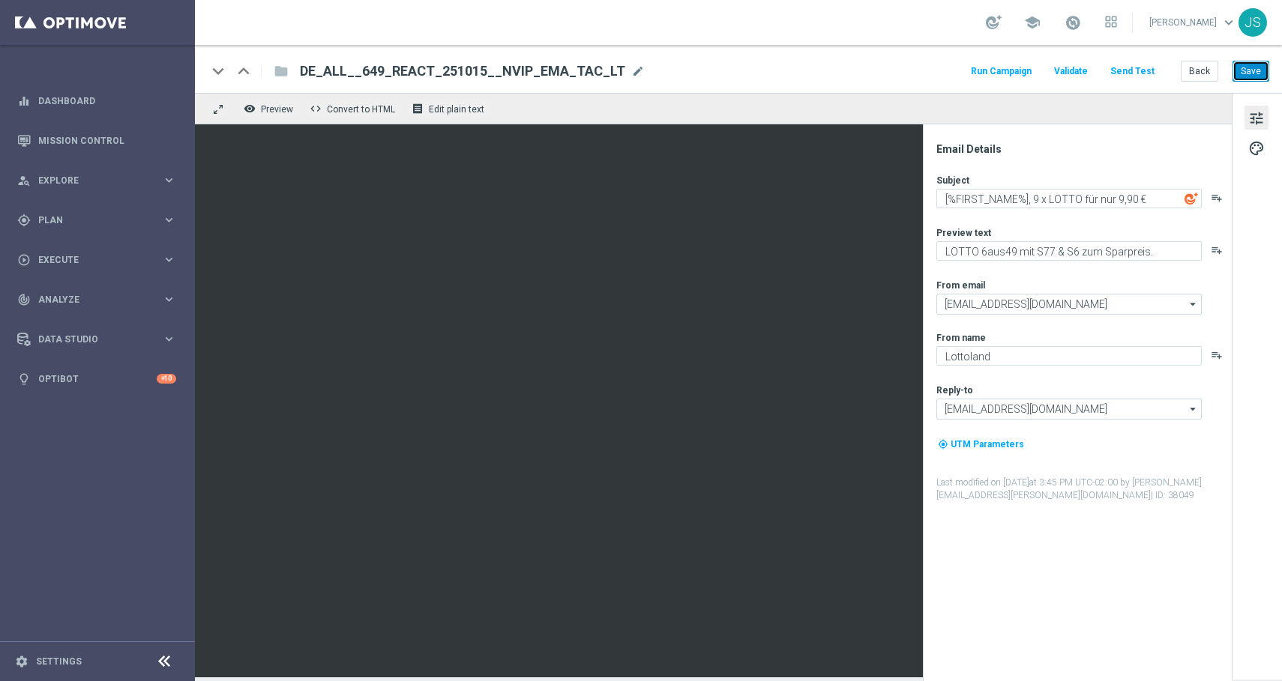
click at [1266, 74] on button "Save" at bounding box center [1250, 71] width 37 height 21
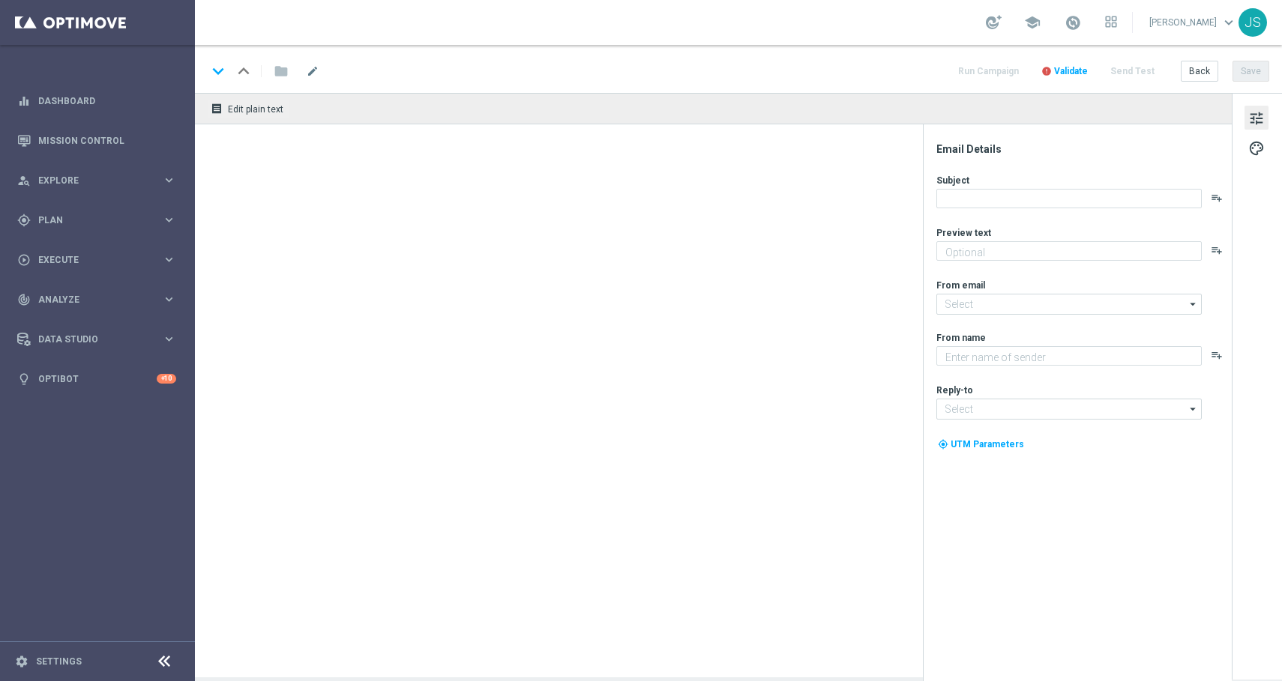
type textarea "LOTTO 6aus49 mit S77 & S6 zum Sparpreis."
type textarea "Lottoland"
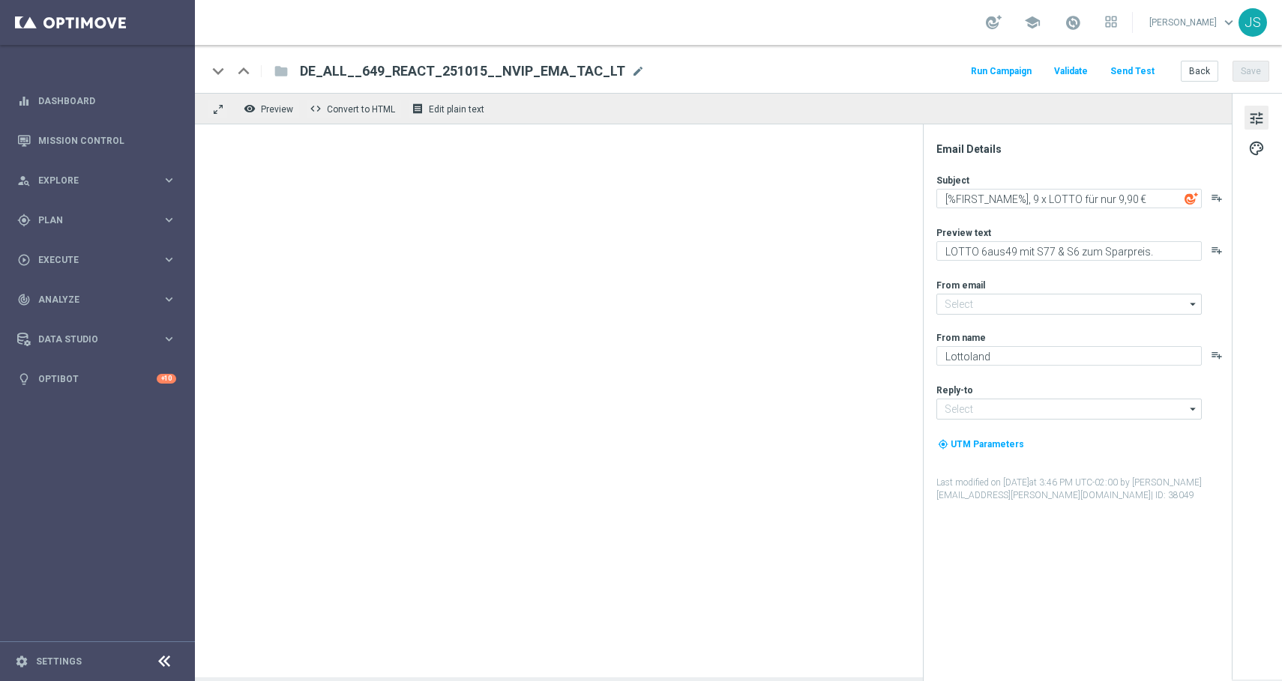
type input "mail@crm.lottoland.com"
type input "service@lottoland.com"
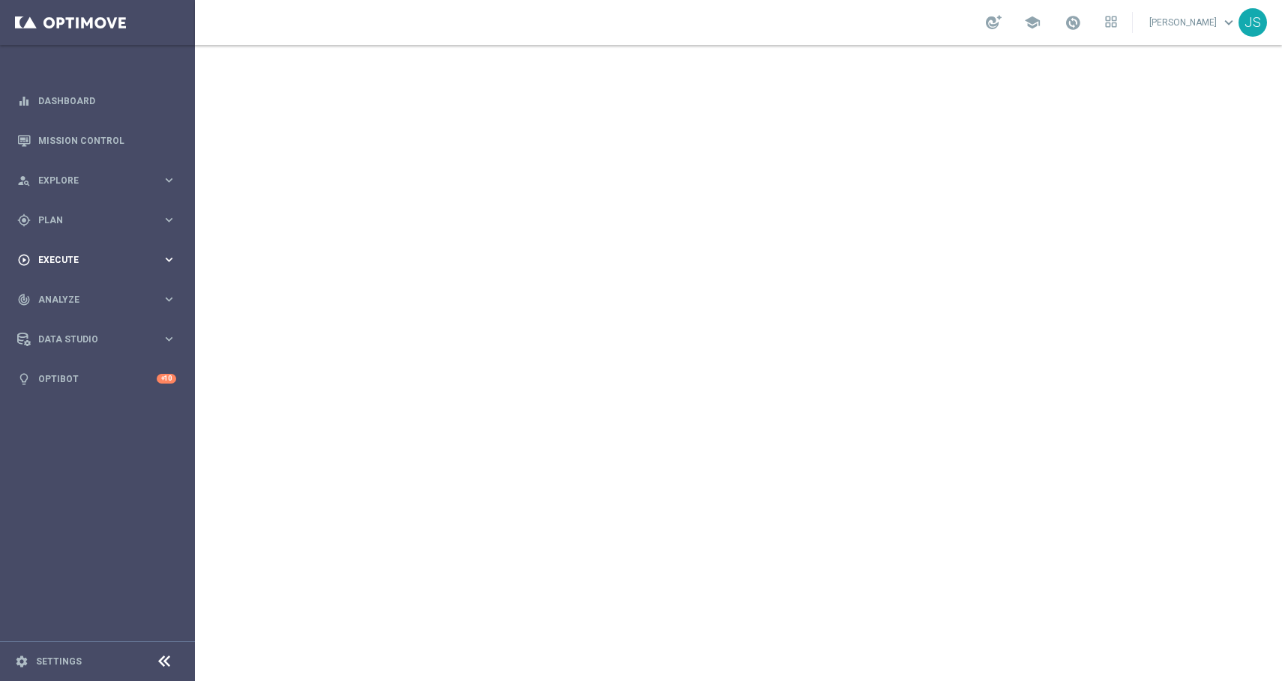
click at [160, 246] on div "play_circle_outline Execute keyboard_arrow_right" at bounding box center [96, 260] width 193 height 40
click at [115, 292] on link "Campaign Builder" at bounding box center [97, 291] width 117 height 12
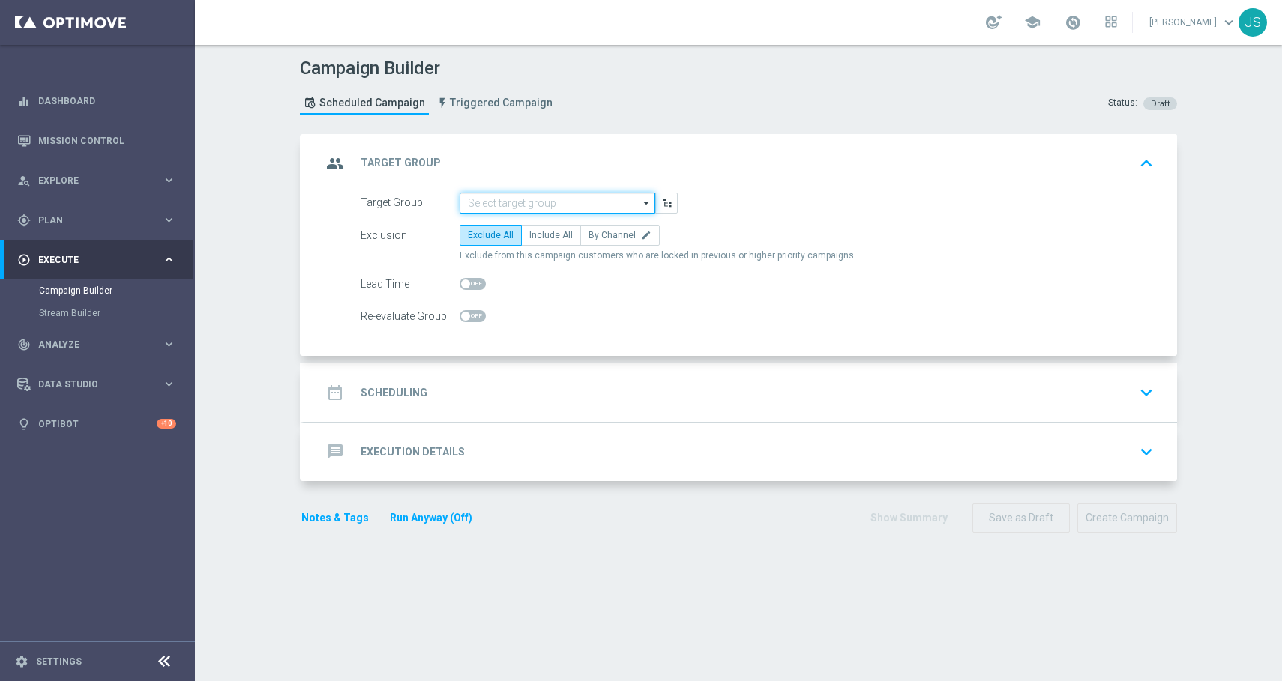
click at [507, 207] on input at bounding box center [558, 203] width 196 height 21
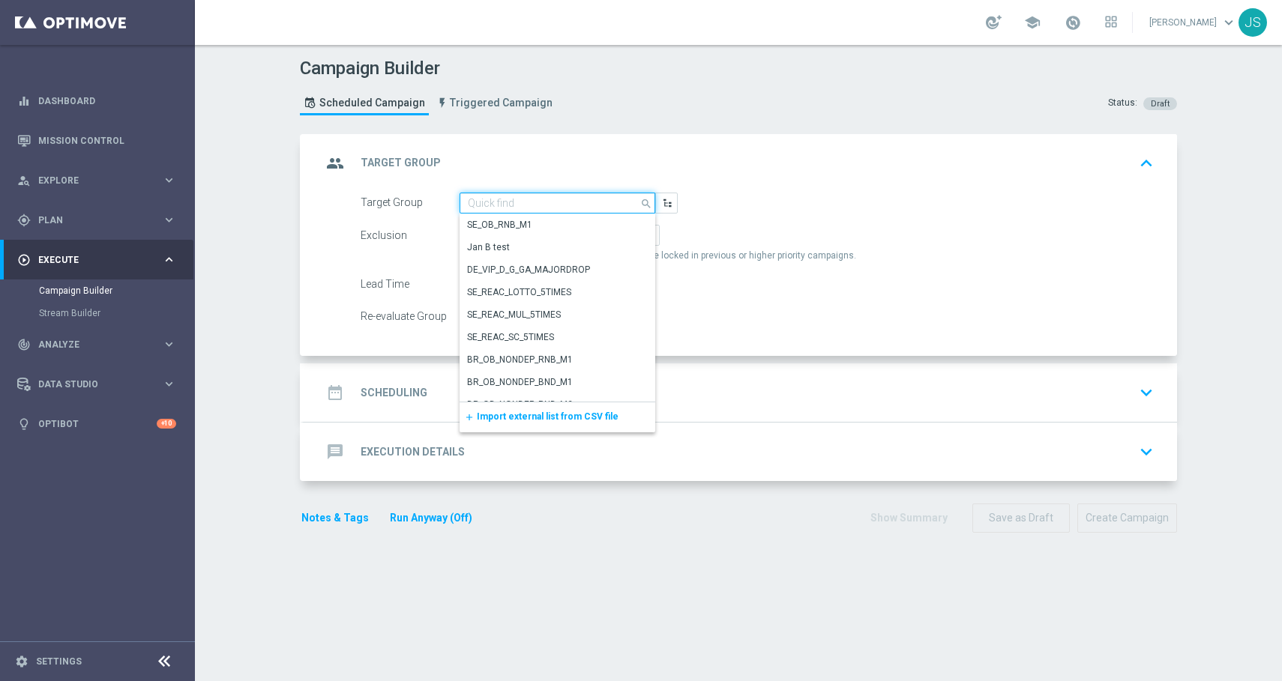
paste input "DACH Scratch of the week: 5x Prosit [DATE] Rubbellos with 30% off"
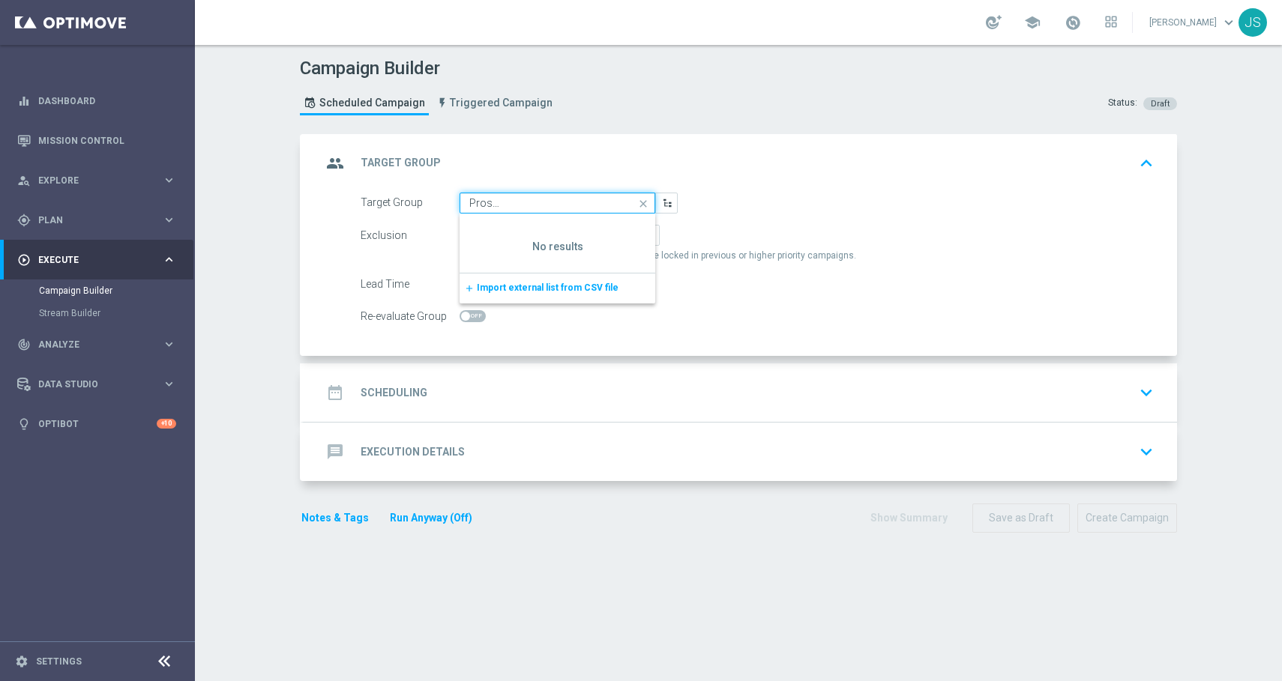
type input "DACH Scratch of the week: 5x Prosit [DATE] Rubbellos with 30% off"
click at [639, 201] on icon "close" at bounding box center [643, 203] width 22 height 21
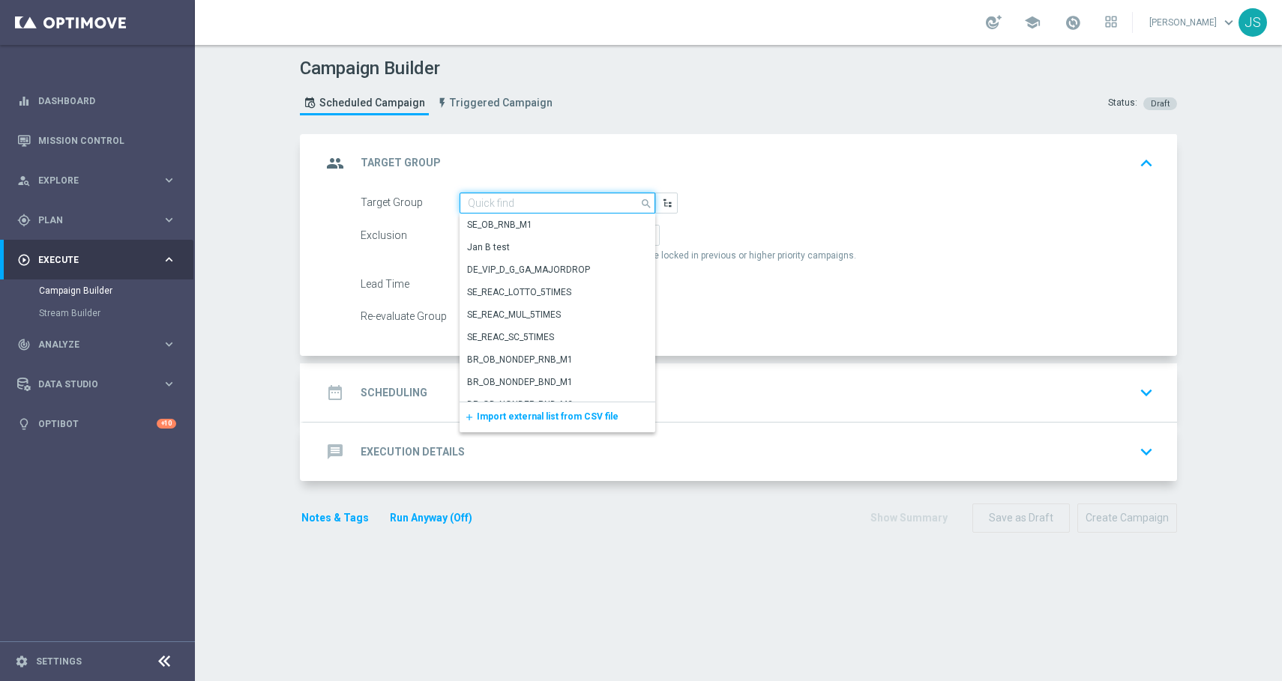
paste input "de_all_TGT_NVIP_EM_TAC_LT__ACTIVE_649"
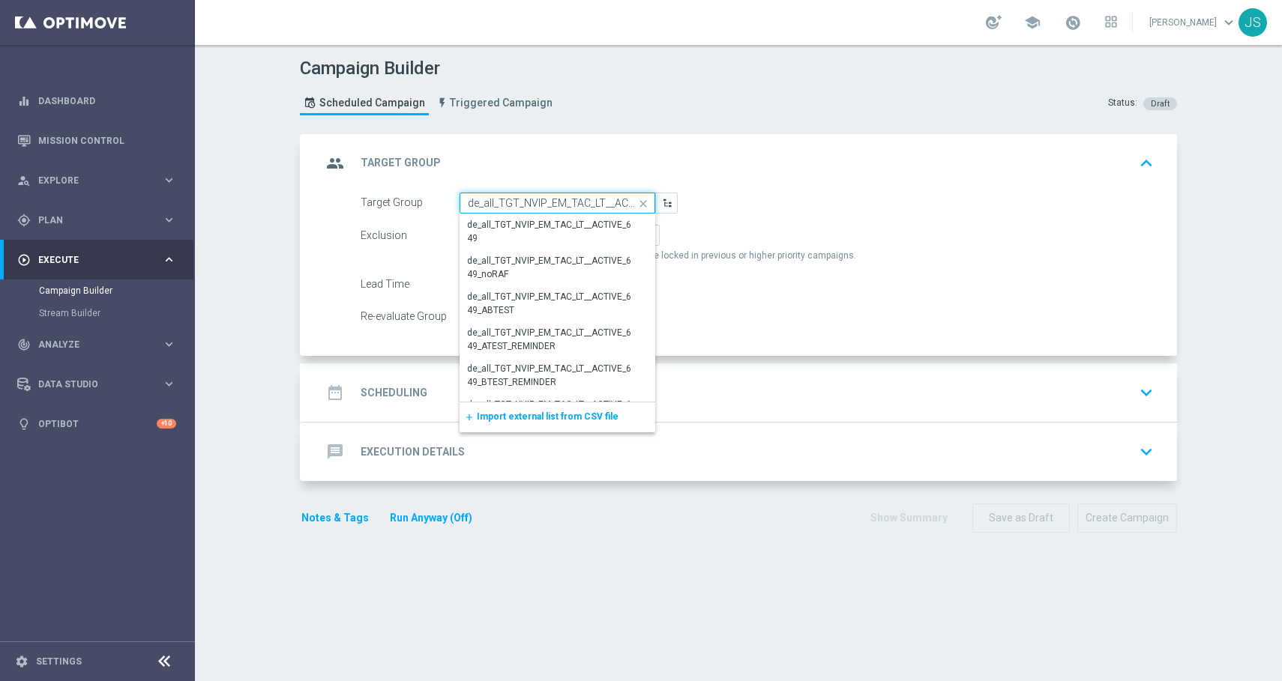
scroll to position [0, 30]
click at [556, 234] on div "de_all_TGT_NVIP_EM_TAC_LT__ACTIVE_649" at bounding box center [551, 232] width 166 height 27
type input "de_all_TGT_NVIP_EM_TAC_LT__ACTIVE_649"
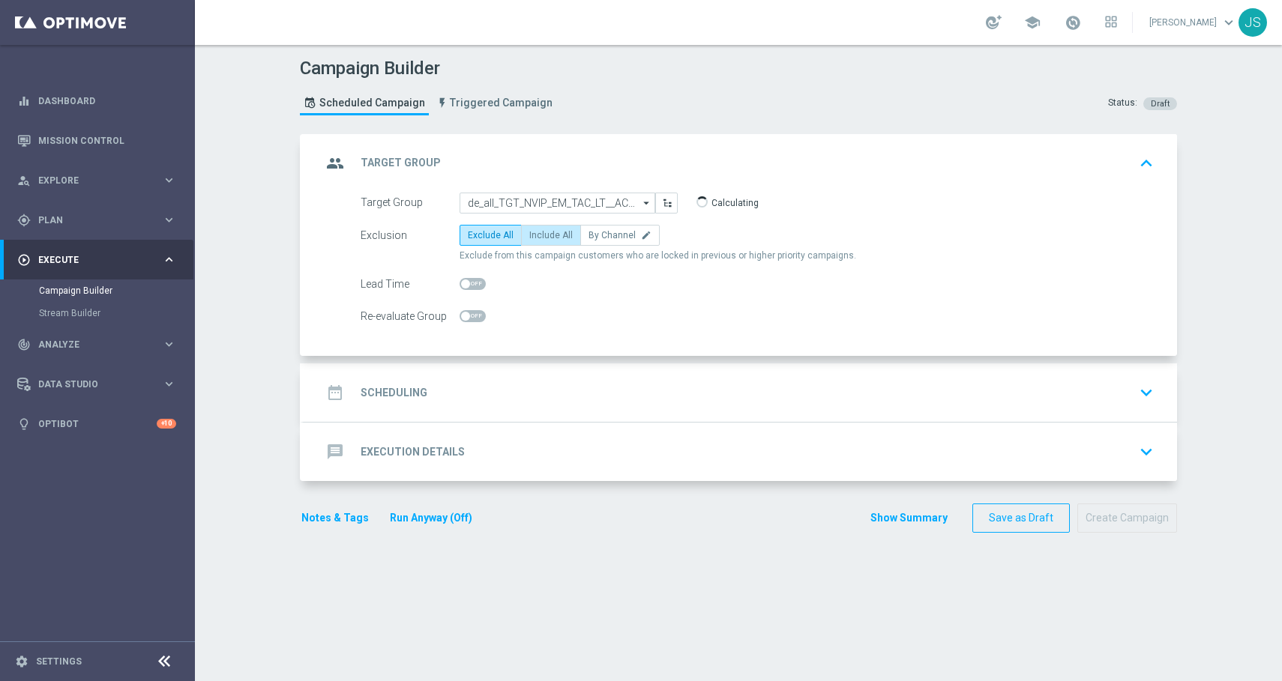
click at [558, 236] on span "Include All" at bounding box center [550, 235] width 43 height 10
click at [539, 236] on input "Include All" at bounding box center [534, 238] width 10 height 10
radio input "true"
click at [756, 391] on div "date_range Scheduling keyboard_arrow_down" at bounding box center [740, 393] width 837 height 28
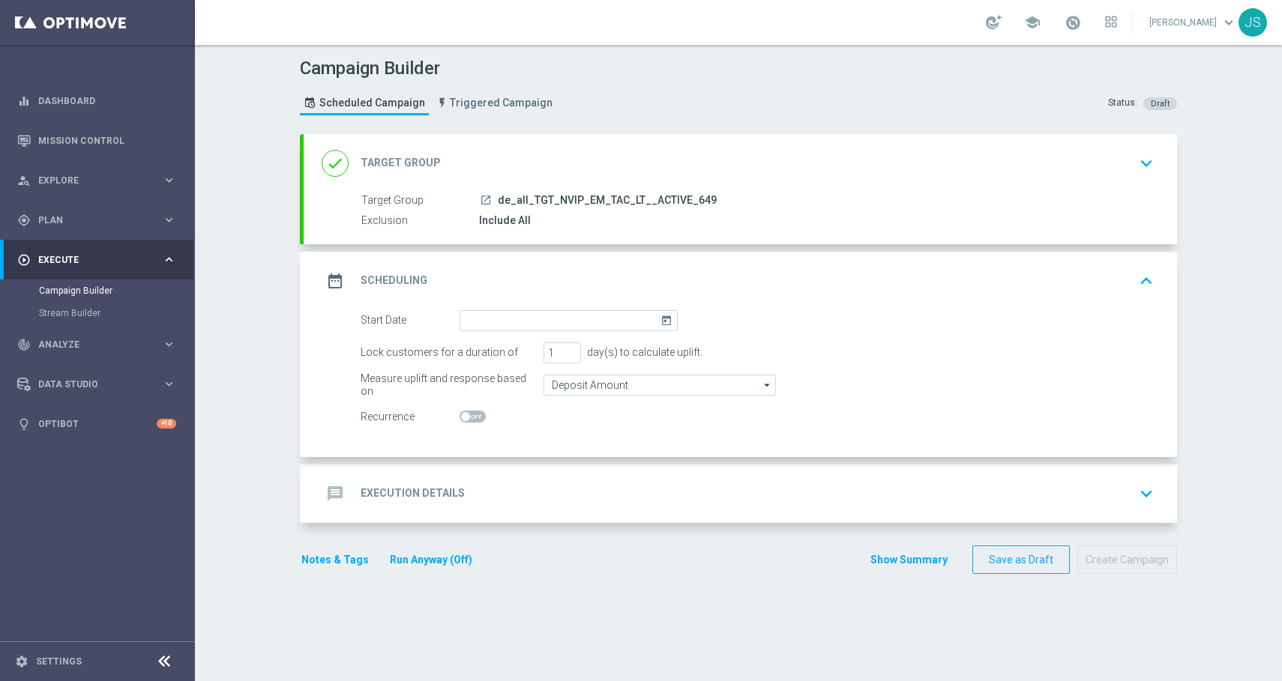
click at [660, 320] on icon "today" at bounding box center [668, 318] width 17 height 16
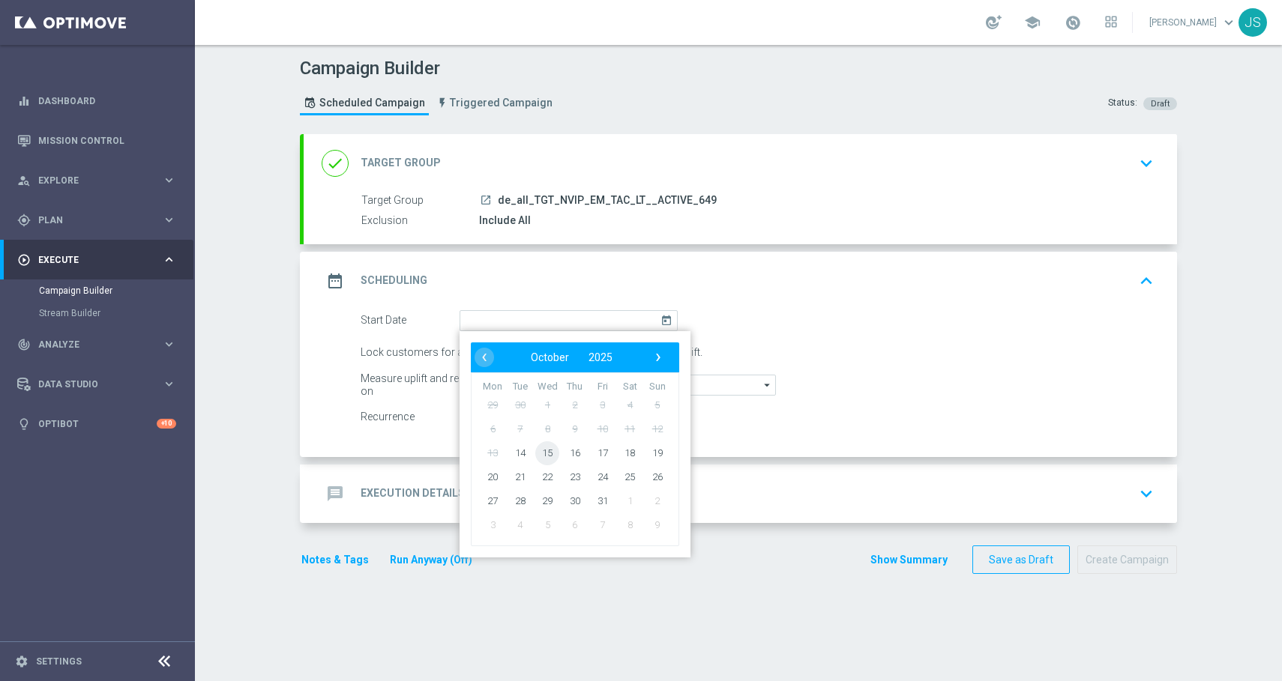
click at [541, 452] on span "15" at bounding box center [547, 453] width 24 height 24
type input "[DATE]"
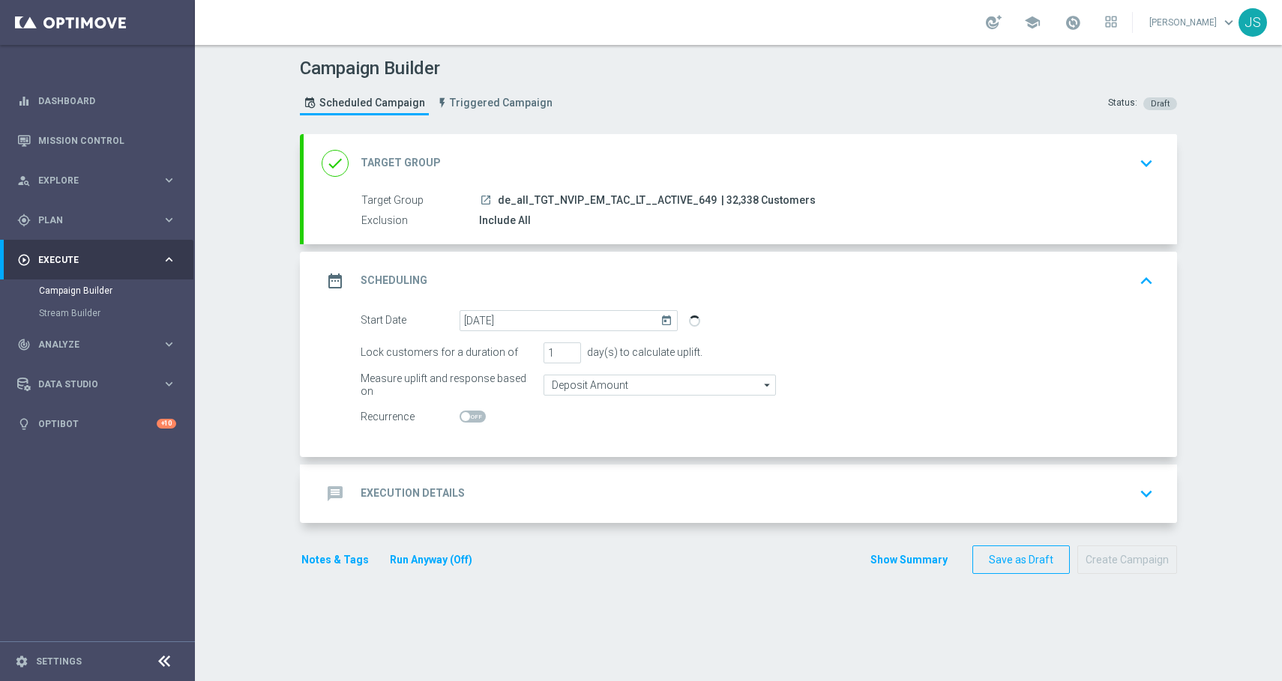
click at [1142, 490] on icon "keyboard_arrow_down" at bounding box center [1146, 494] width 22 height 22
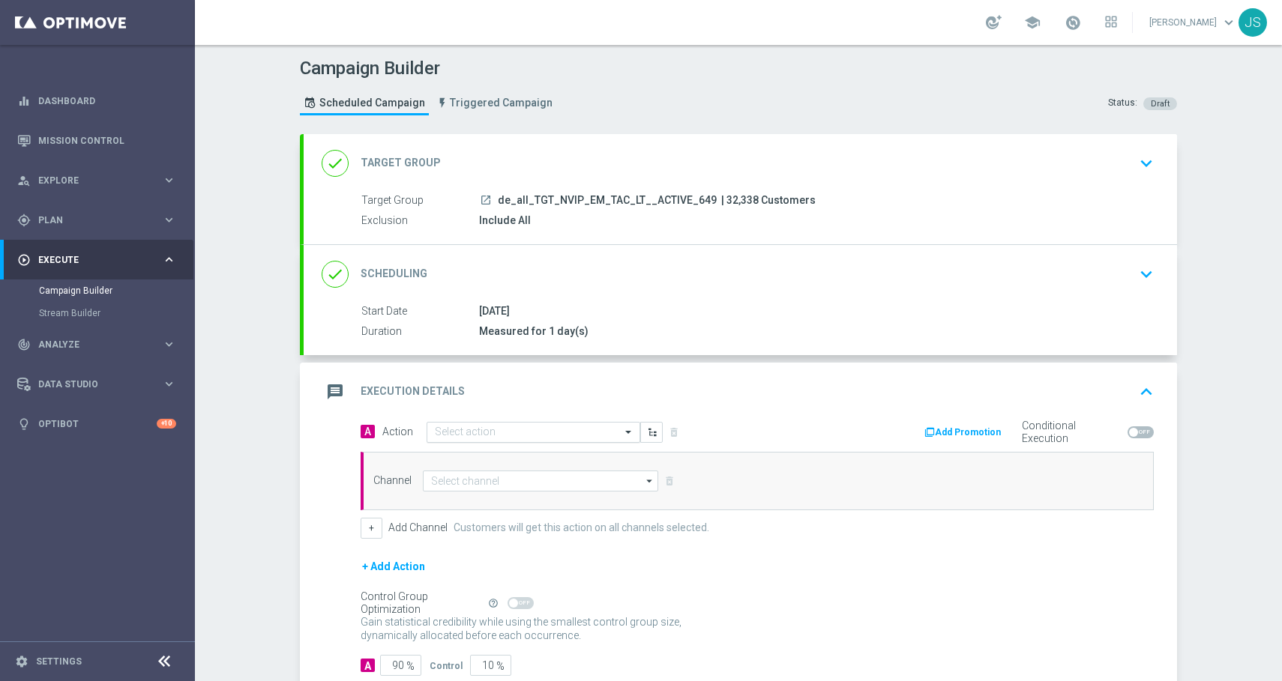
click at [501, 431] on input "text" at bounding box center [518, 433] width 167 height 13
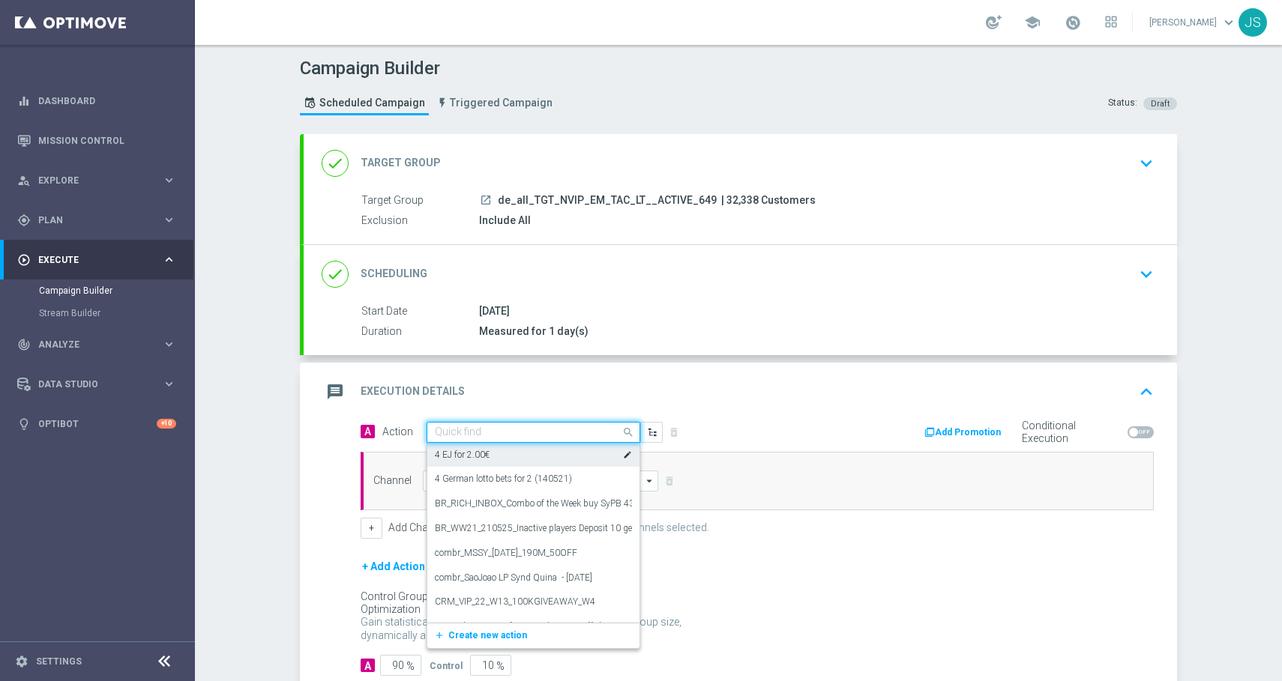
paste input "12 lines 649 with S77 & S6 for 14.90 €"
type input "12 lines 649 with S77 & S6 for 14.90 €"
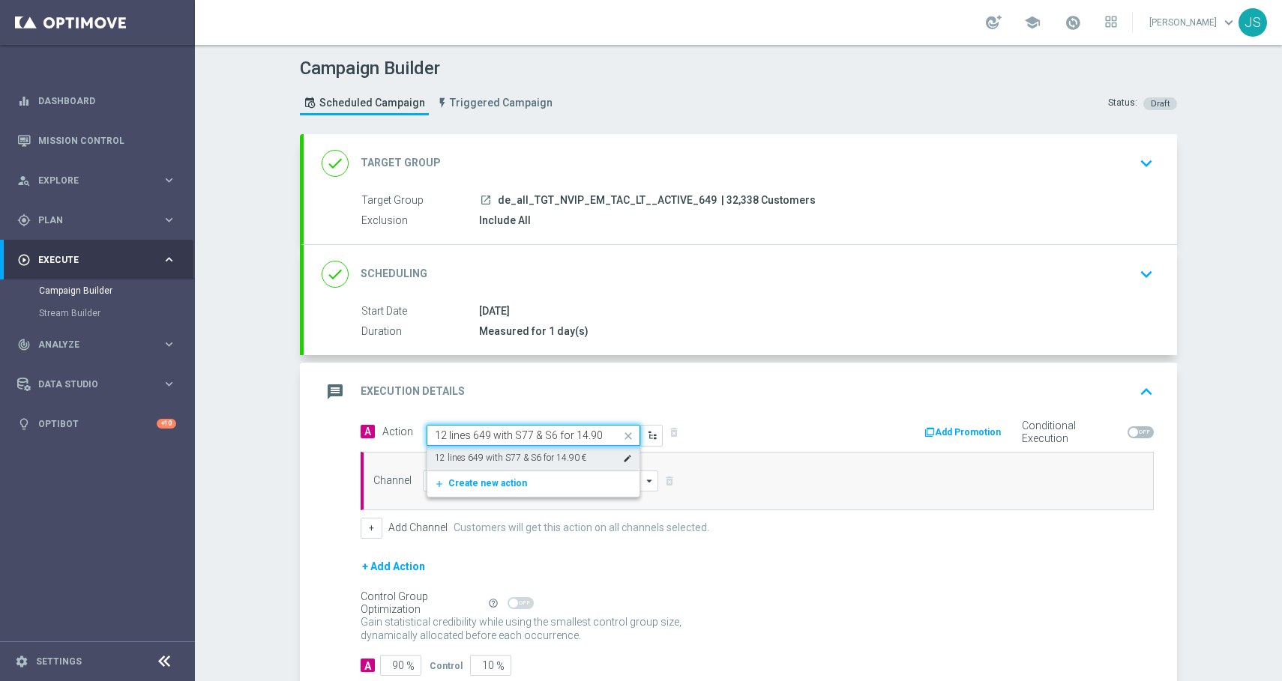
scroll to position [0, 6]
click at [497, 454] on label "12 lines 649 with S77 & S6 for 14.90 €" at bounding box center [510, 458] width 151 height 13
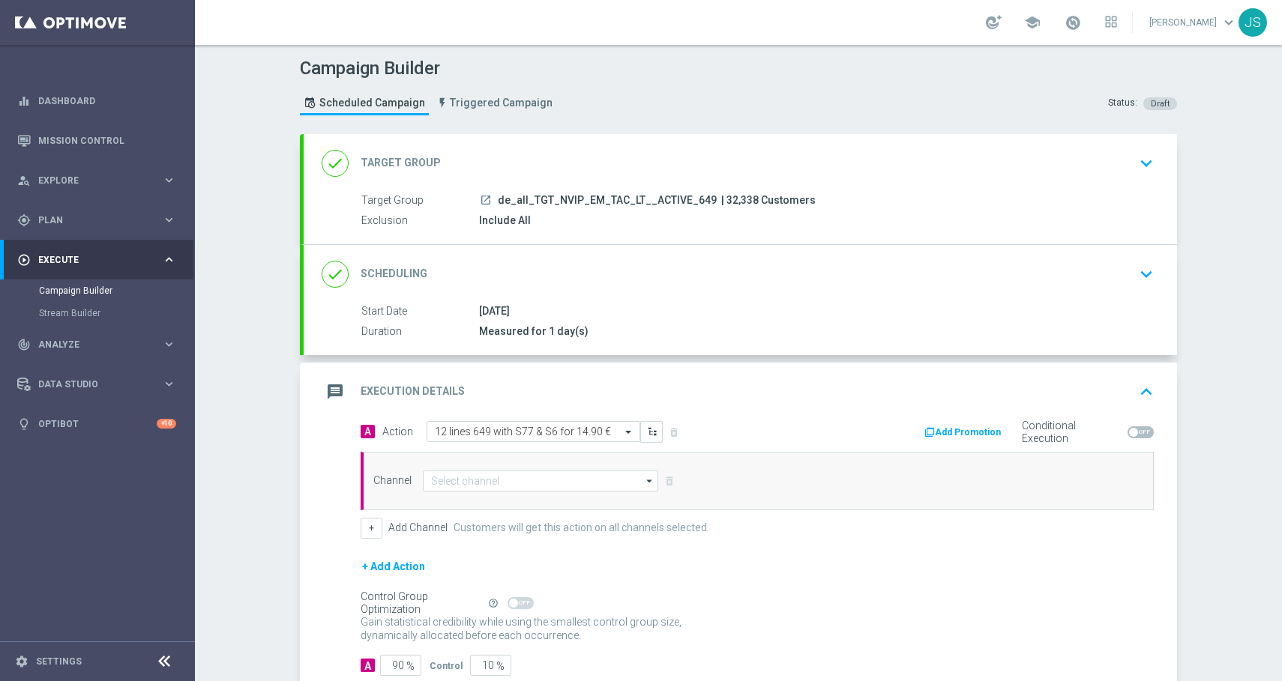
scroll to position [0, 0]
click at [476, 483] on input at bounding box center [540, 481] width 235 height 21
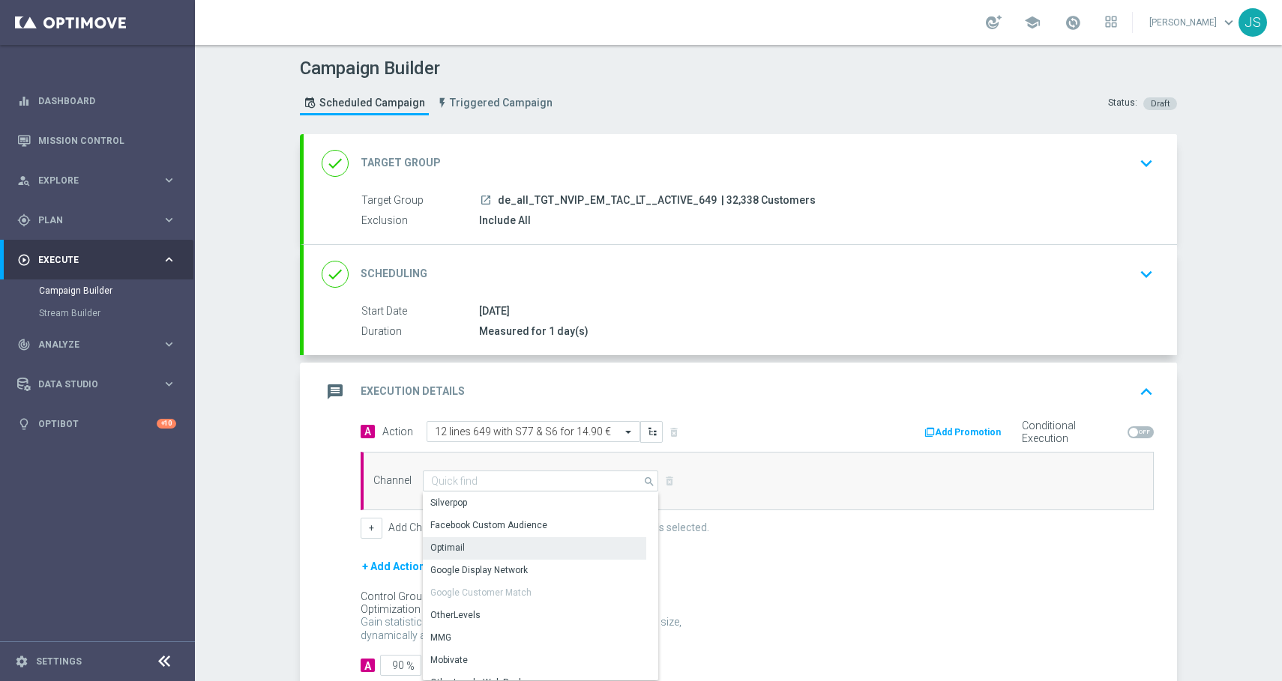
click at [460, 552] on div "Optimail" at bounding box center [534, 548] width 223 height 21
type input "Optimail"
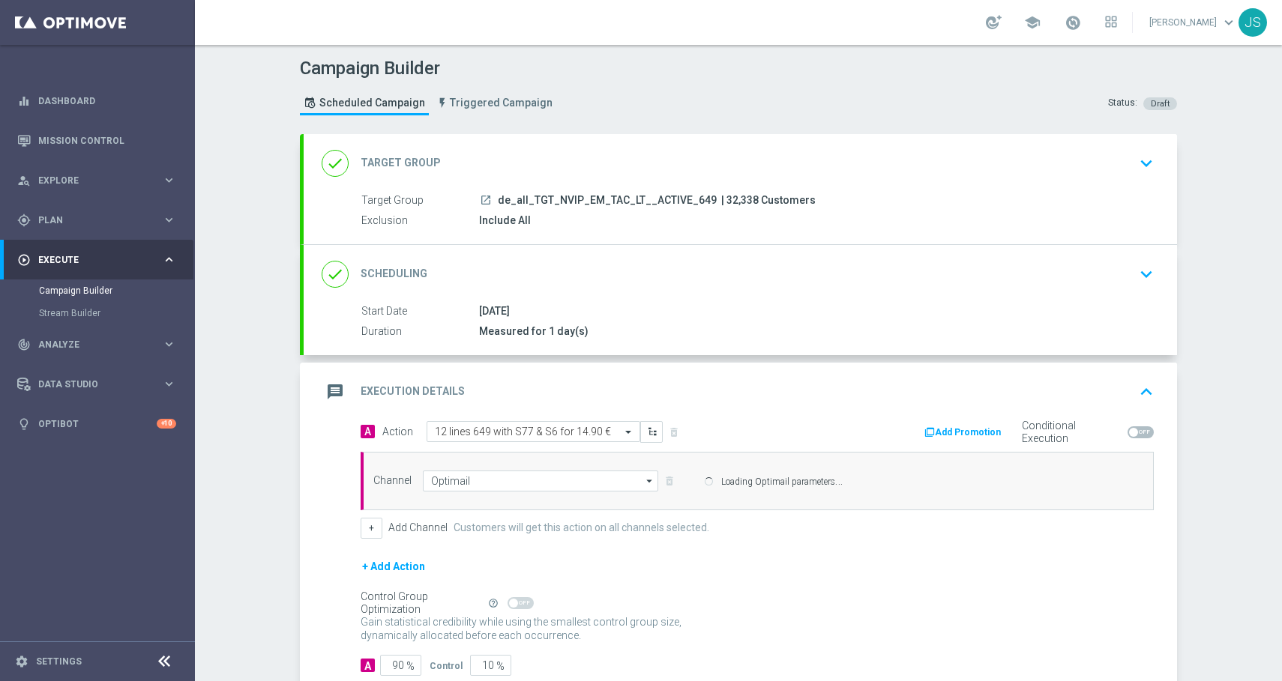
scroll to position [94, 0]
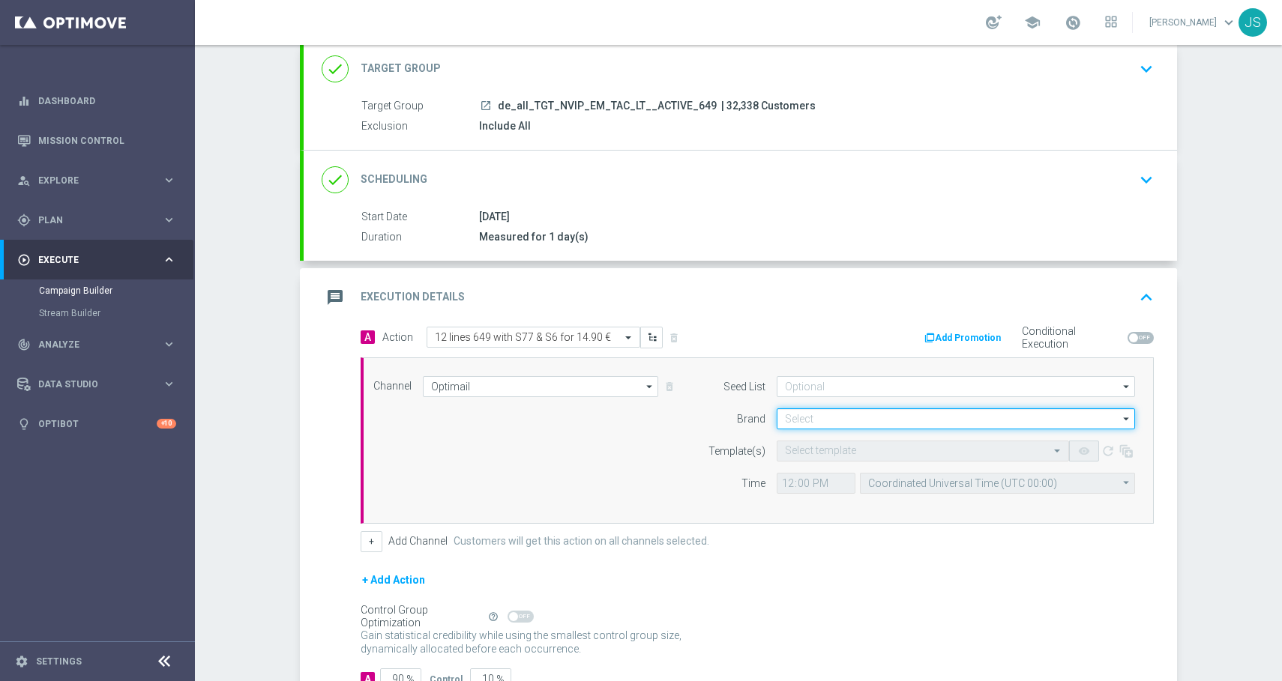
click at [852, 420] on input at bounding box center [956, 419] width 358 height 21
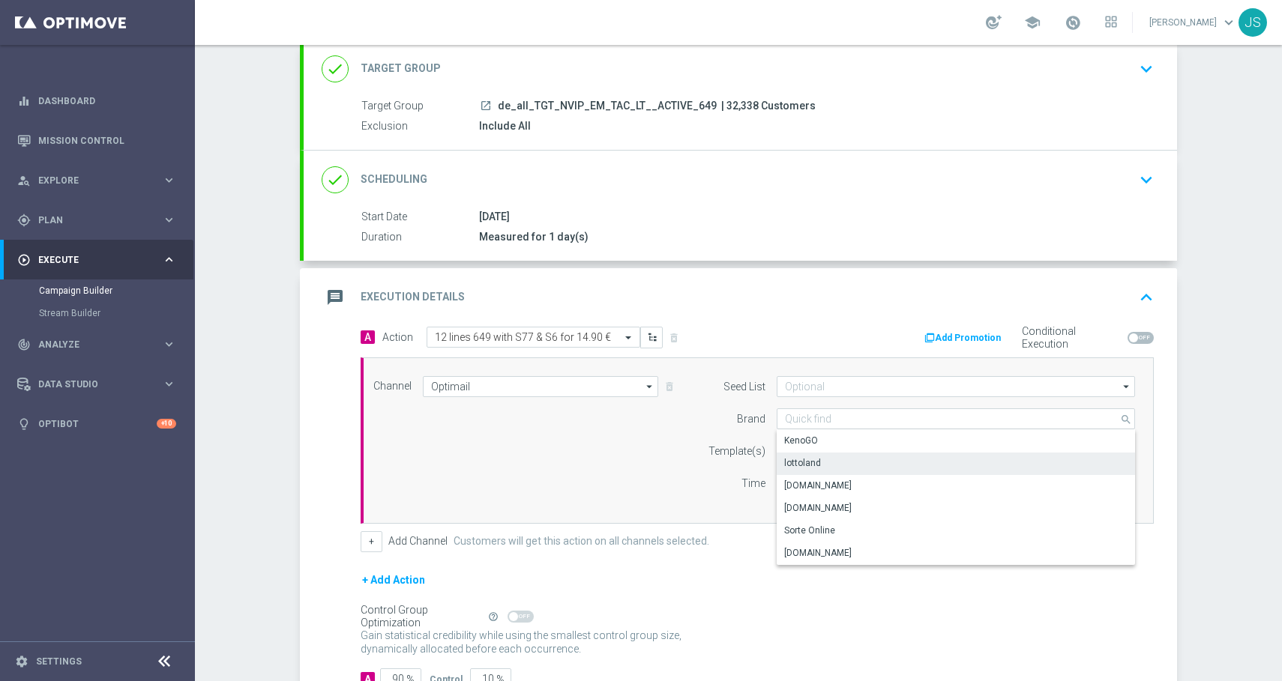
click at [823, 466] on div "lottoland" at bounding box center [956, 463] width 358 height 21
type input "lottoland"
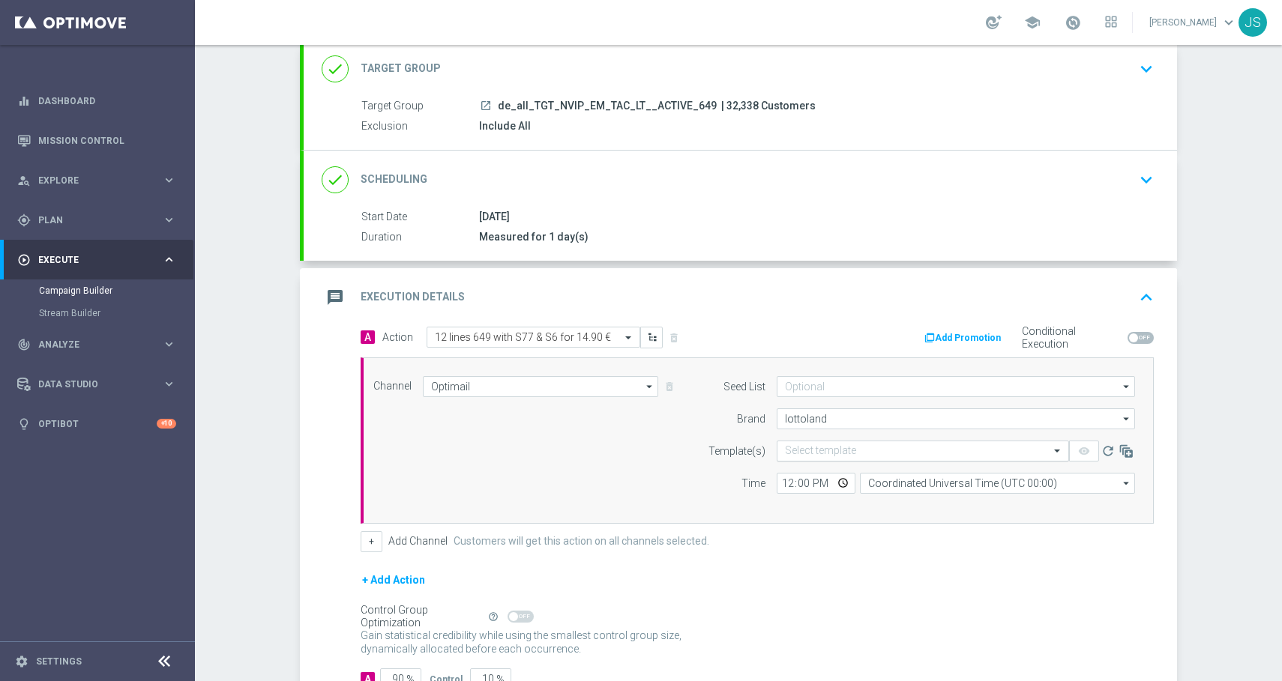
click at [828, 451] on input "text" at bounding box center [908, 451] width 246 height 13
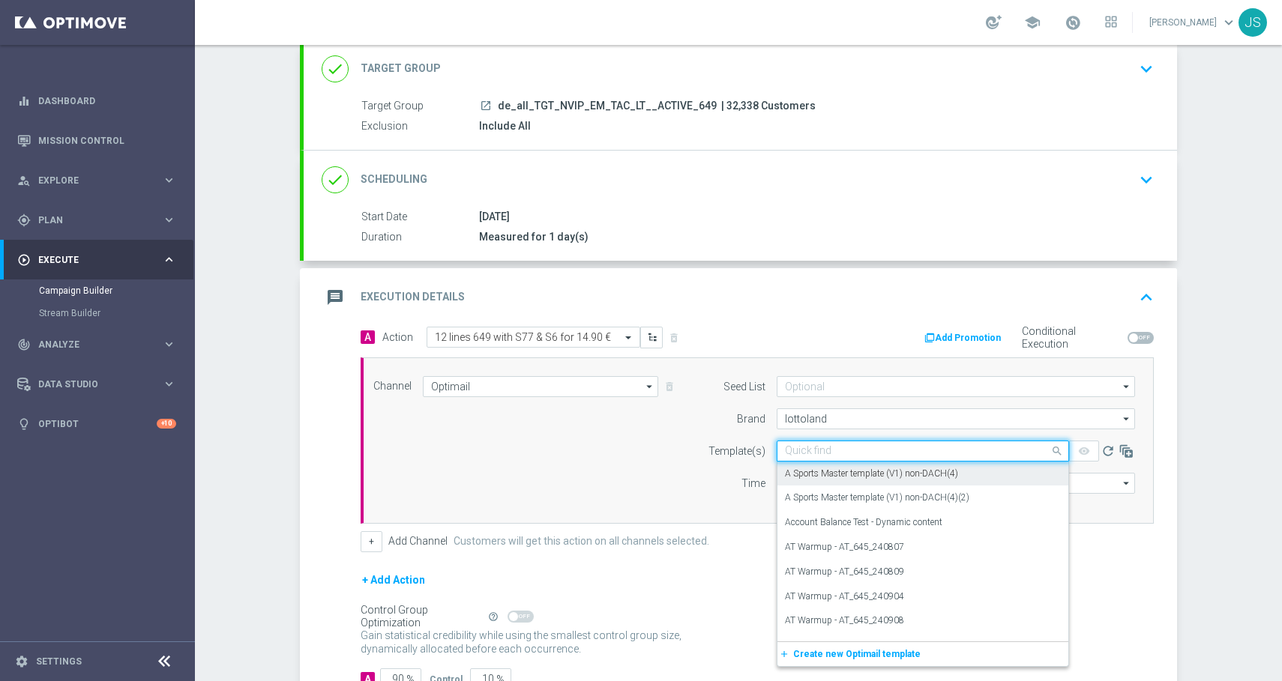
paste input "DE_ALL__649_ACTIVE_251015__NVIP_EMA_TAC_LT"
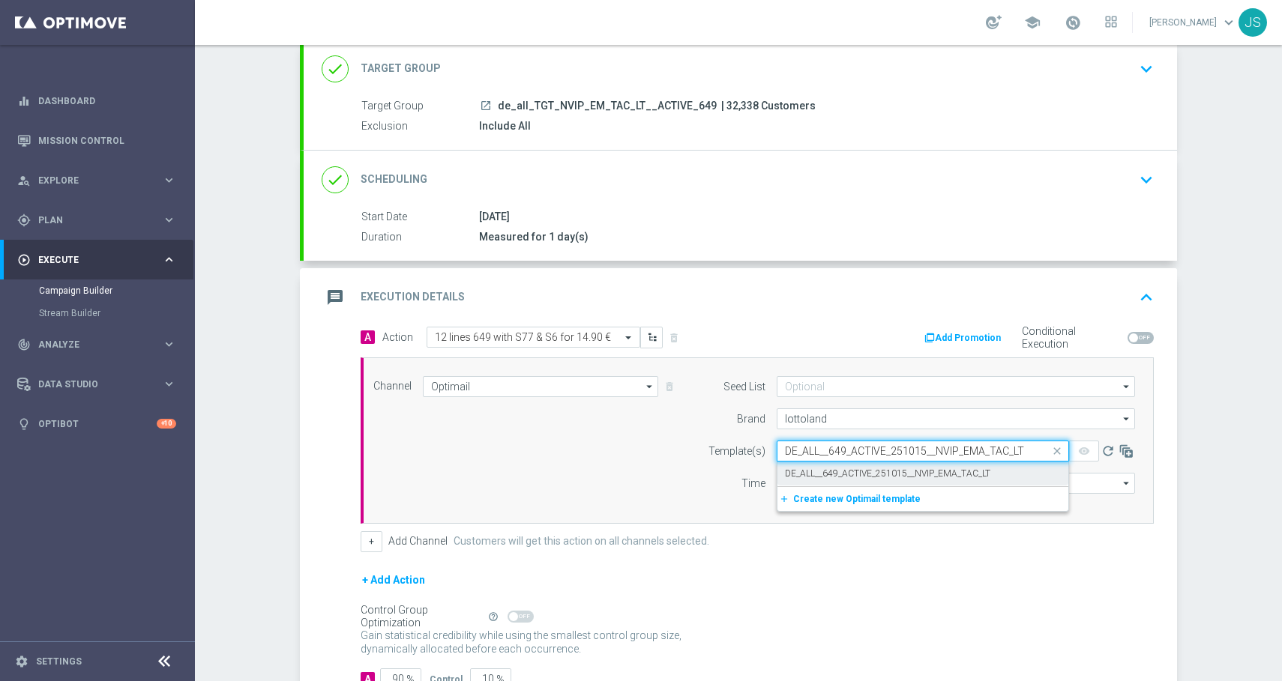
click at [954, 475] on label "DE_ALL__649_ACTIVE_251015__NVIP_EMA_TAC_LT" at bounding box center [887, 474] width 205 height 13
type input "DE_ALL__649_ACTIVE_251015__NVIP_EMA_TAC_LT"
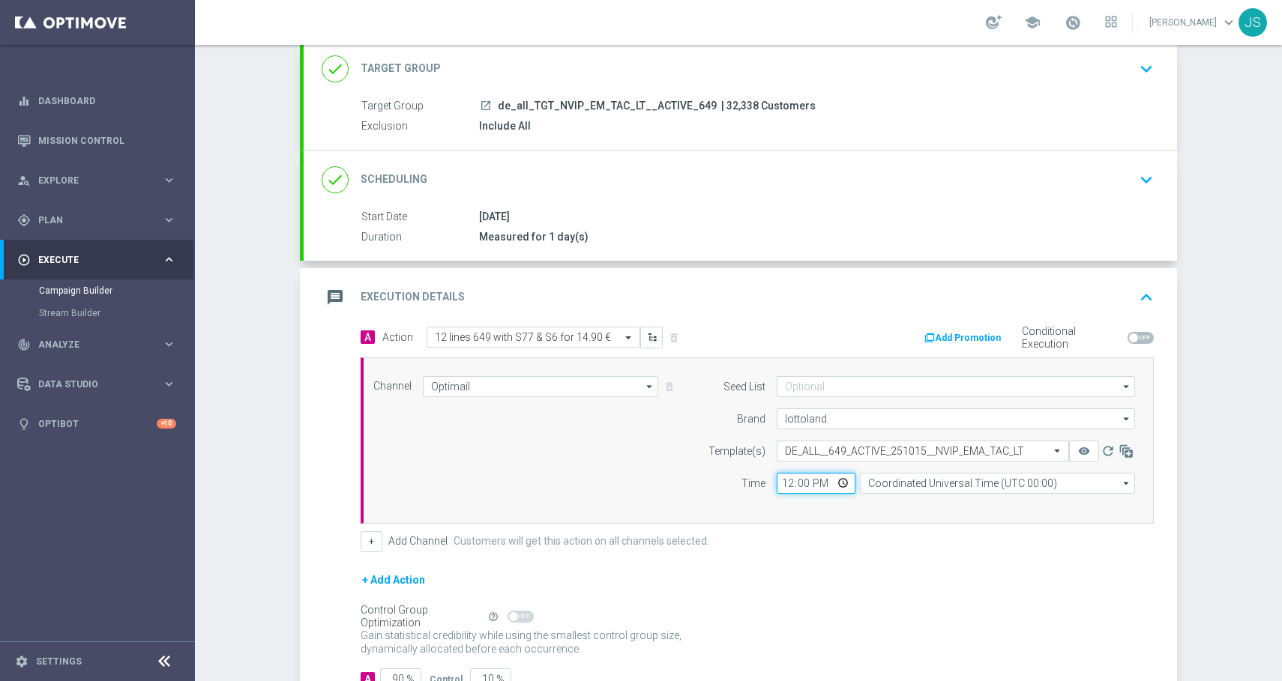
click at [789, 481] on input "12:00" at bounding box center [816, 483] width 79 height 21
type input "06:00"
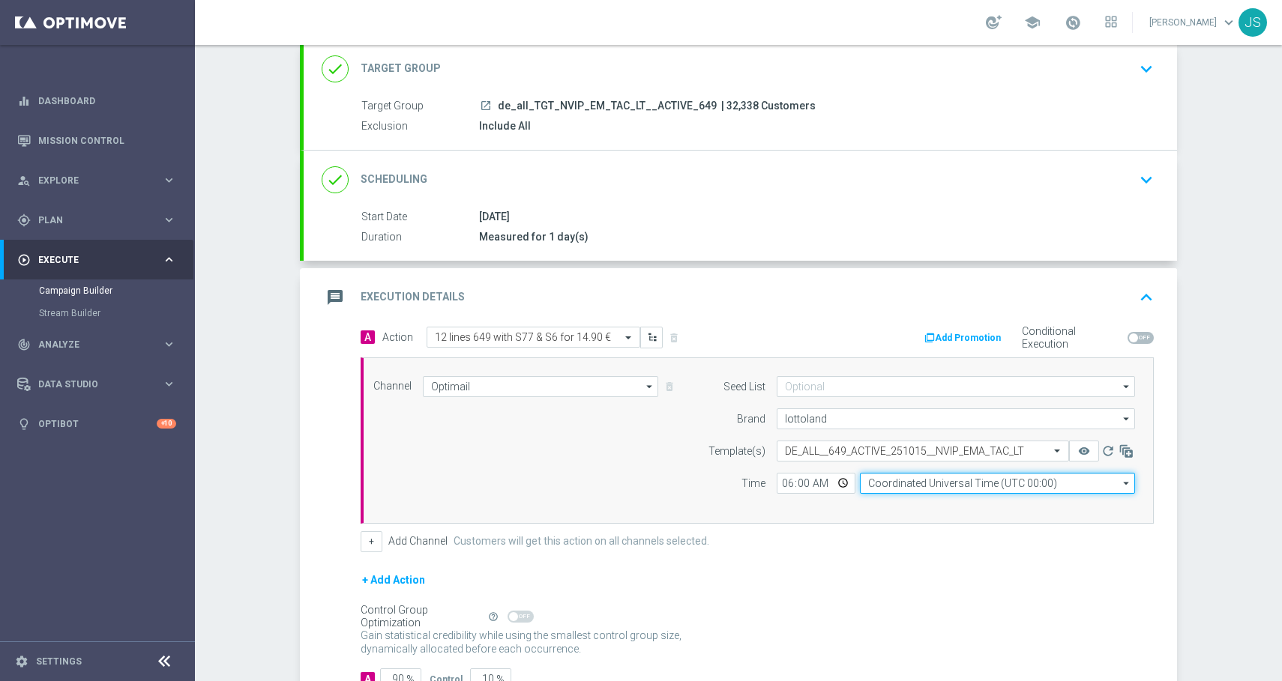
click at [907, 489] on input "Coordinated Universal Time (UTC 00:00)" at bounding box center [997, 483] width 275 height 21
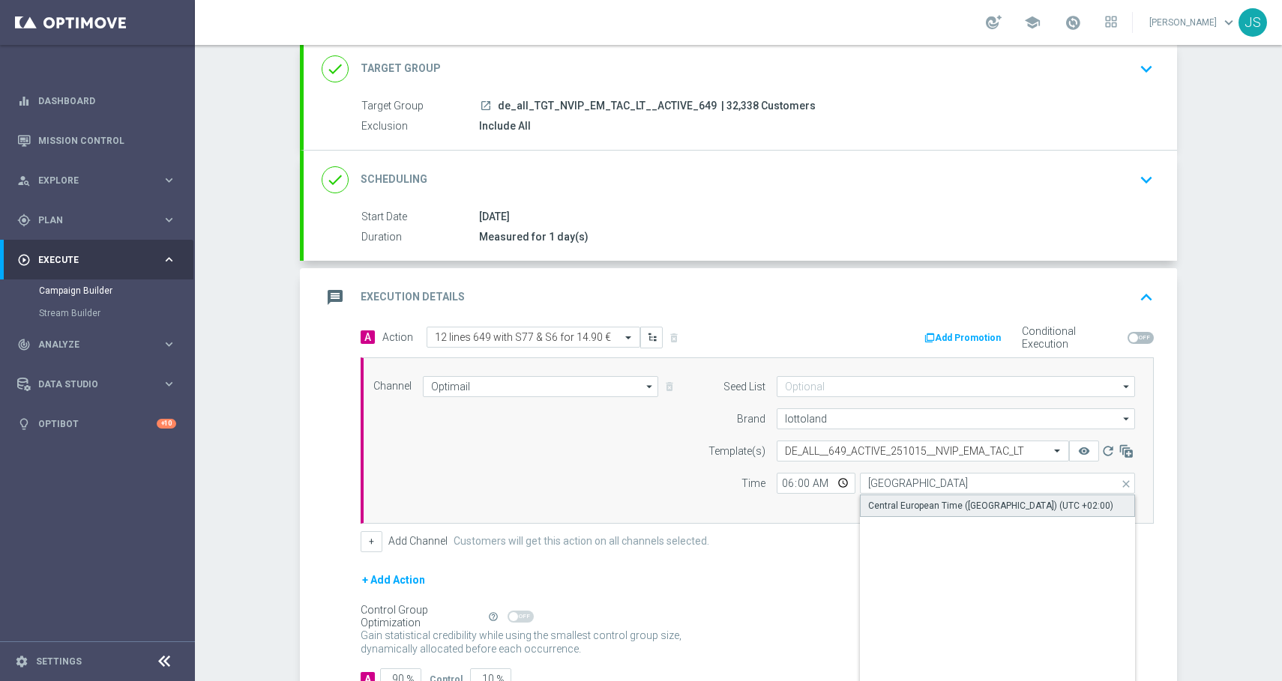
click at [963, 502] on div "Central European Time ([GEOGRAPHIC_DATA]) (UTC +02:00)" at bounding box center [990, 505] width 245 height 13
type input "Central European Time ([GEOGRAPHIC_DATA]) (UTC +02:00)"
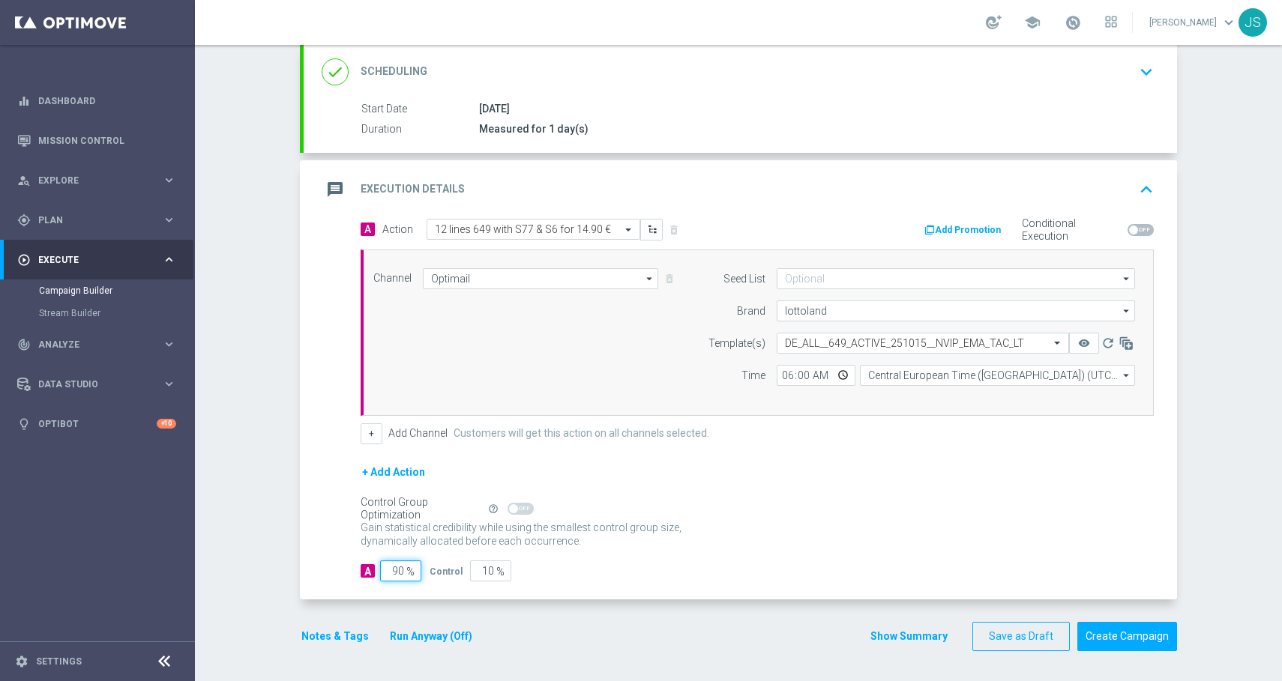
click at [400, 571] on input "90" at bounding box center [400, 571] width 41 height 21
type input "9"
type input "91"
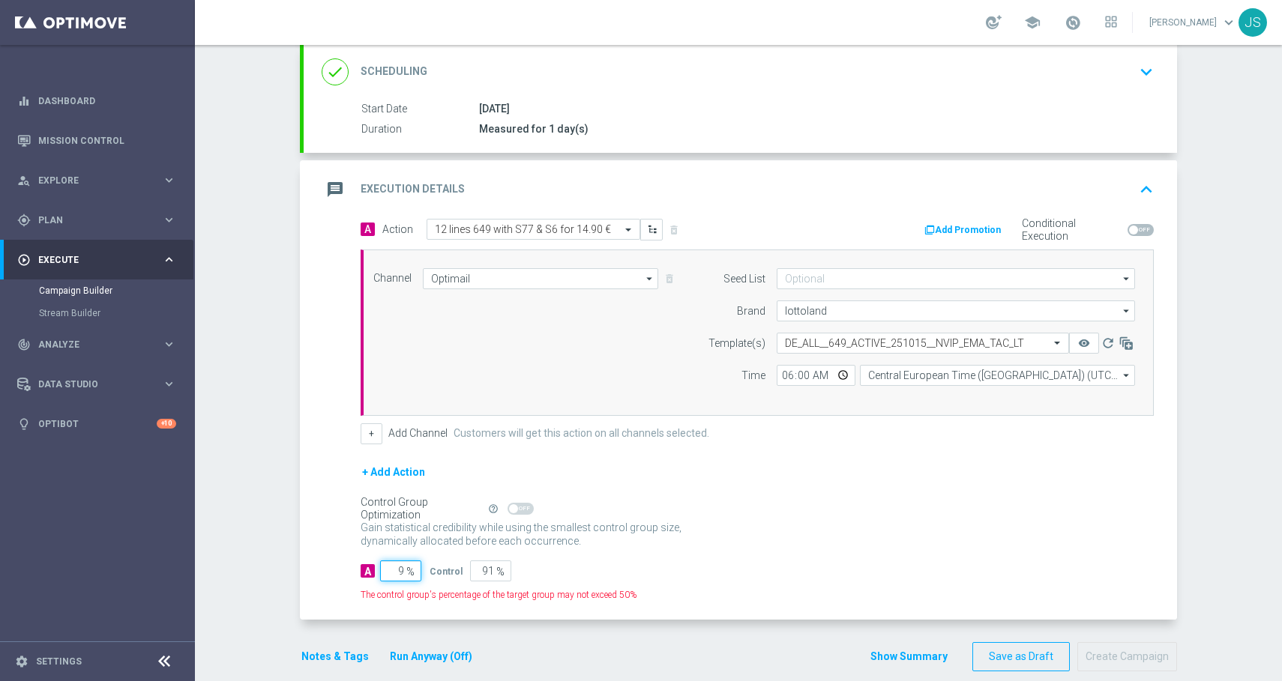
type input "98"
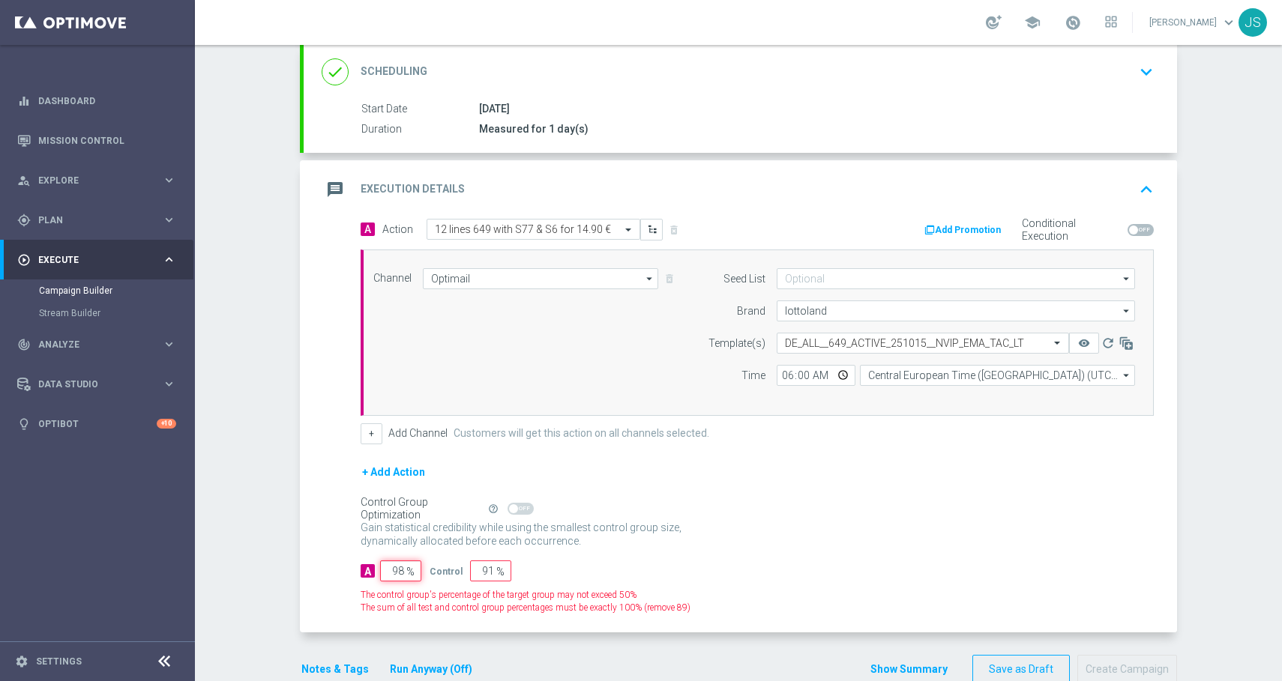
type input "2"
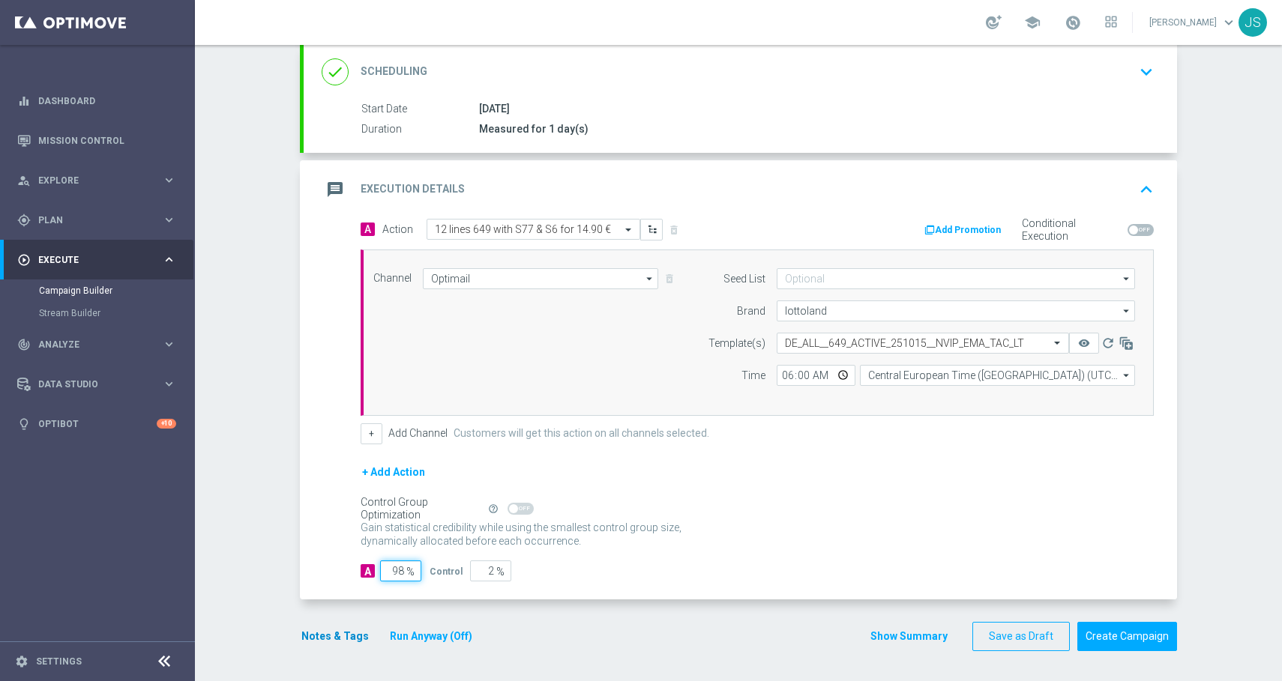
type input "98"
click at [331, 641] on button "Notes & Tags" at bounding box center [335, 636] width 70 height 19
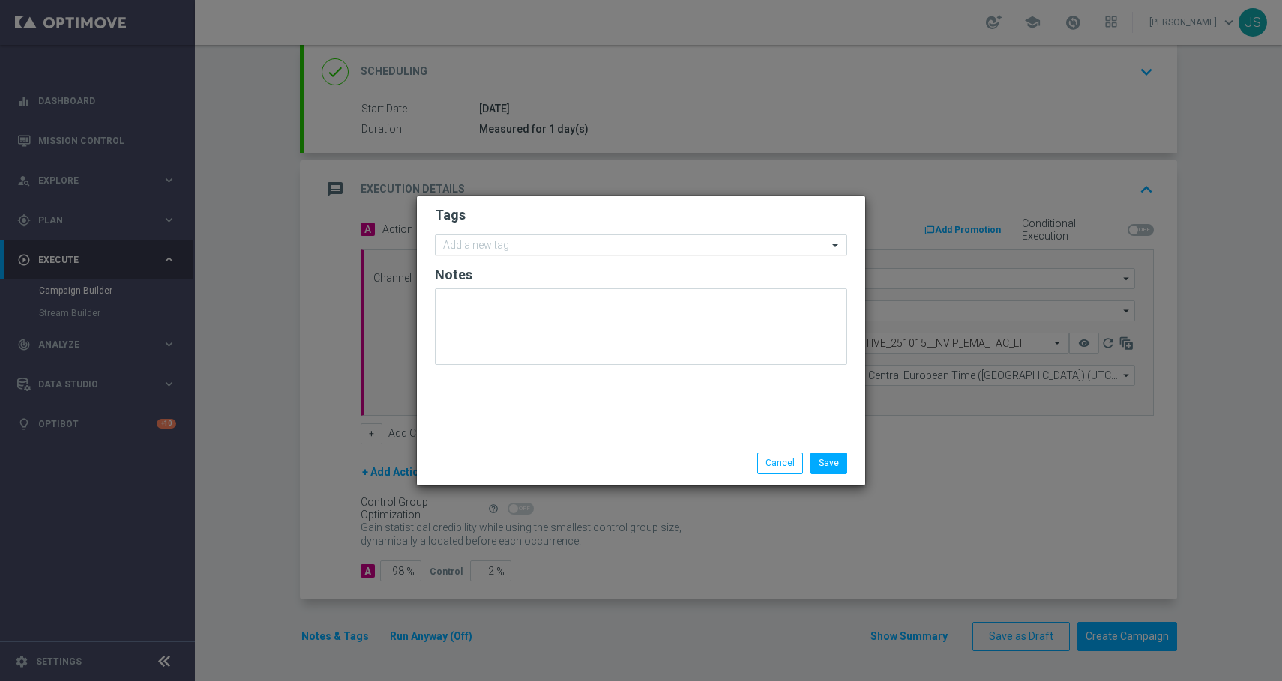
click at [509, 243] on input "text" at bounding box center [635, 246] width 385 height 13
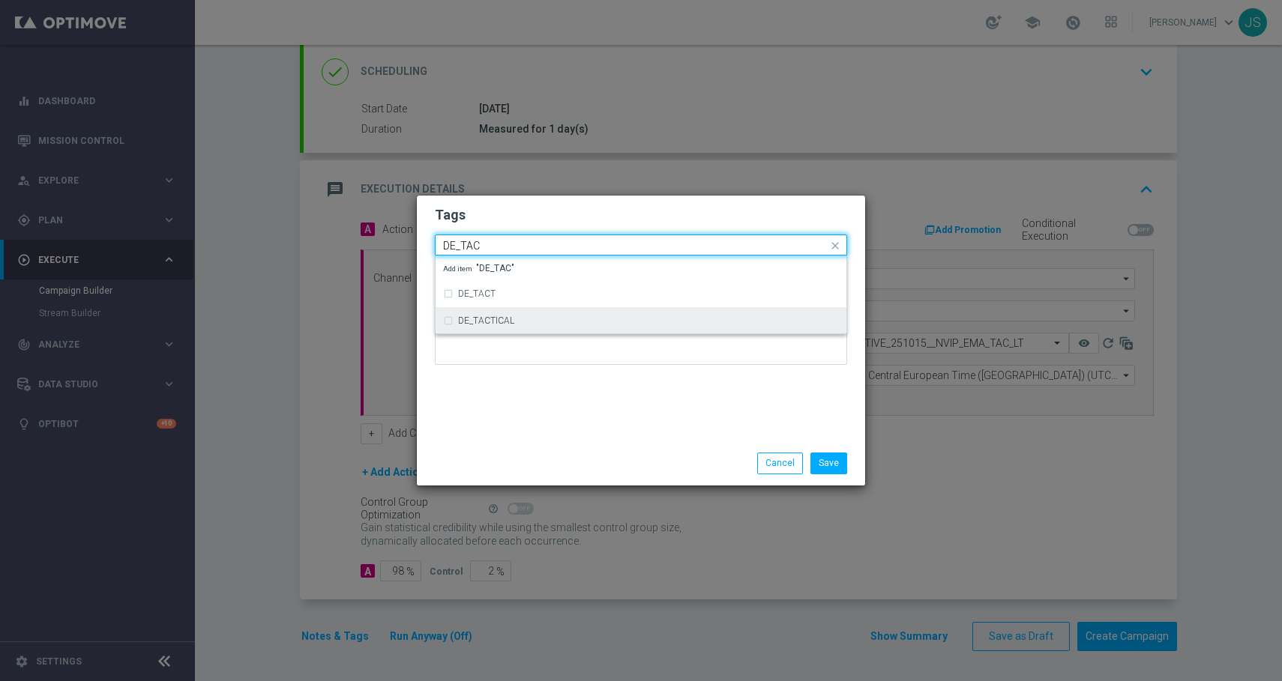
click at [508, 321] on label "DE_TACTICAL" at bounding box center [486, 320] width 56 height 9
type input "DE_TAC"
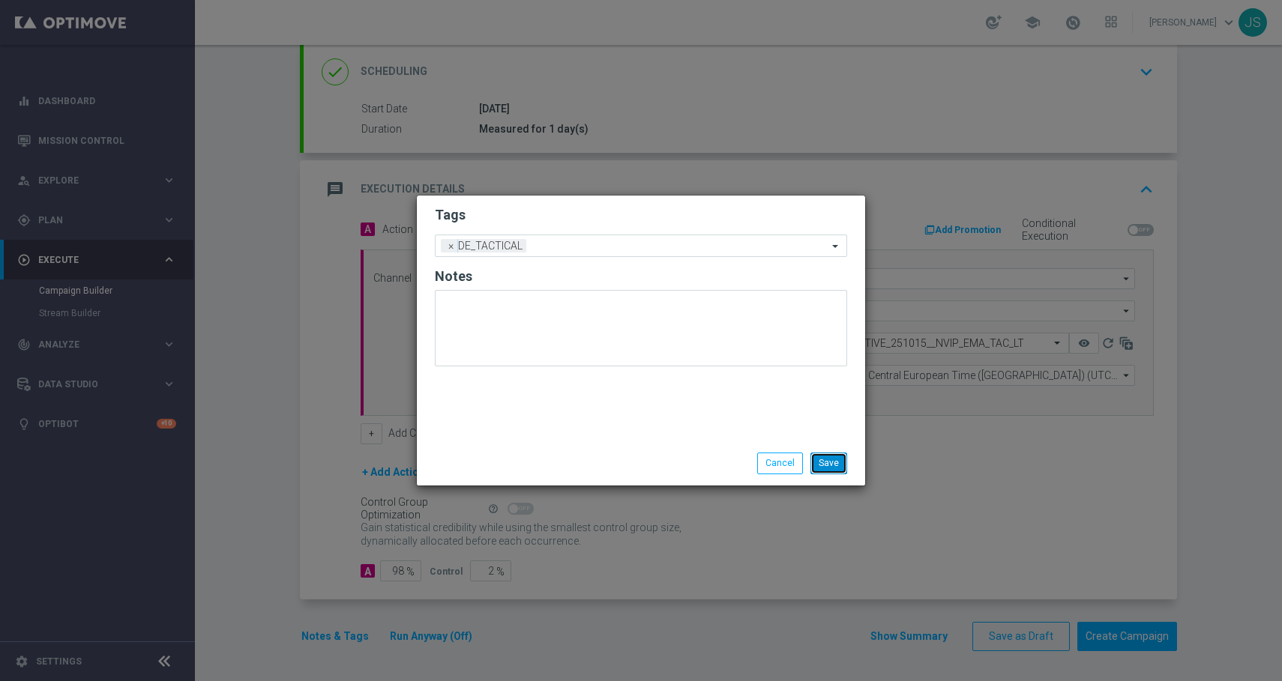
click at [826, 468] on button "Save" at bounding box center [828, 463] width 37 height 21
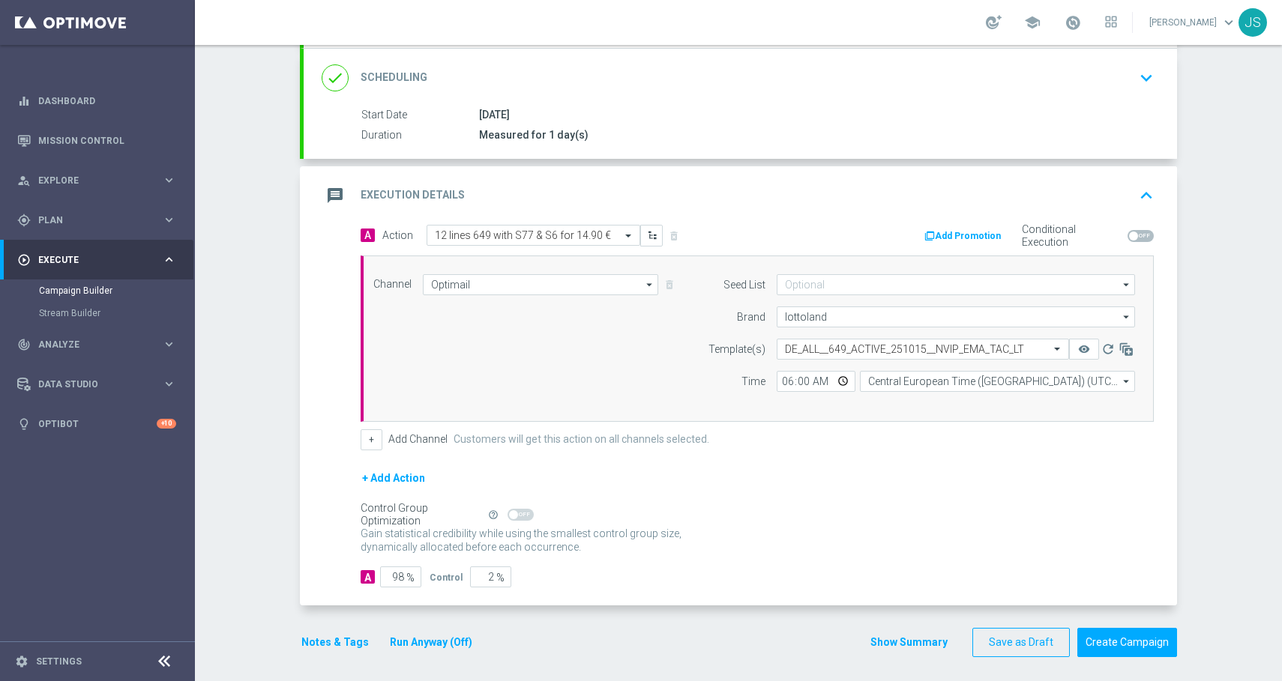
scroll to position [197, 0]
click at [414, 635] on button "Run Anyway (Off)" at bounding box center [430, 642] width 85 height 19
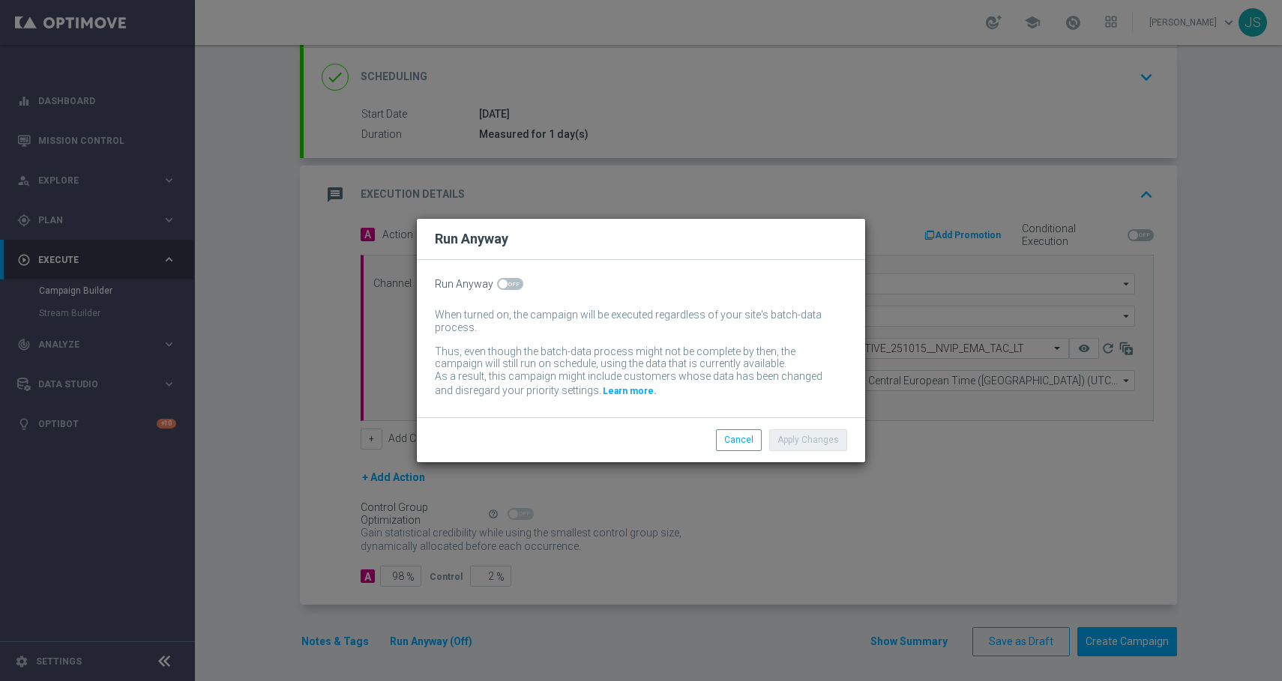
click at [512, 292] on div "Run Anyway When turned on, the campaign will be executed regardless of your sit…" at bounding box center [641, 338] width 448 height 157
click at [512, 283] on span at bounding box center [510, 284] width 26 height 12
click at [512, 283] on input "checkbox" at bounding box center [510, 284] width 26 height 12
checkbox input "true"
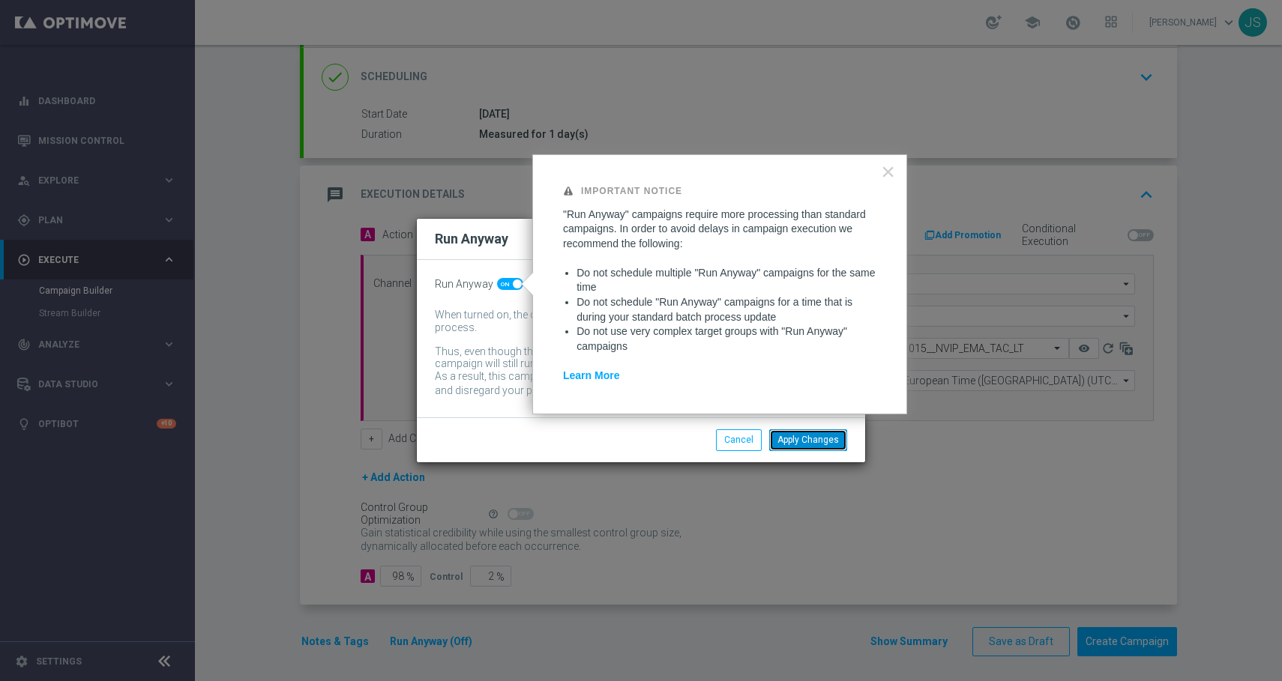
click at [795, 442] on button "Apply Changes" at bounding box center [808, 440] width 78 height 21
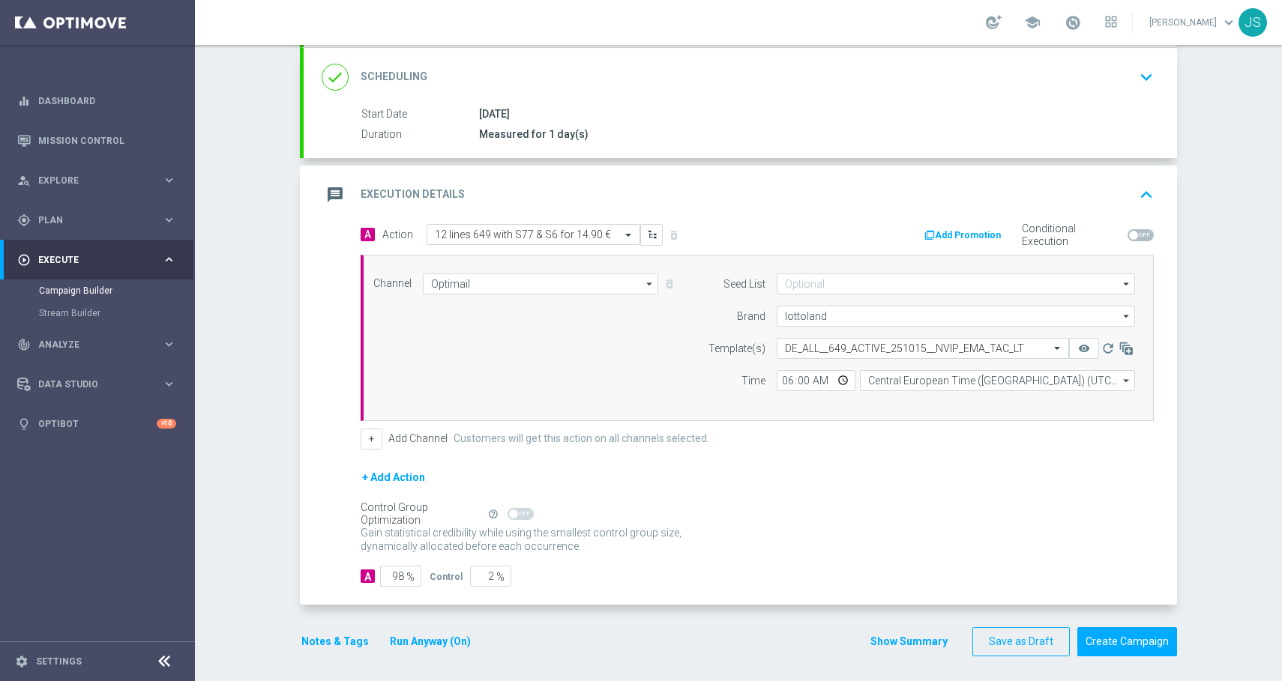
scroll to position [0, 0]
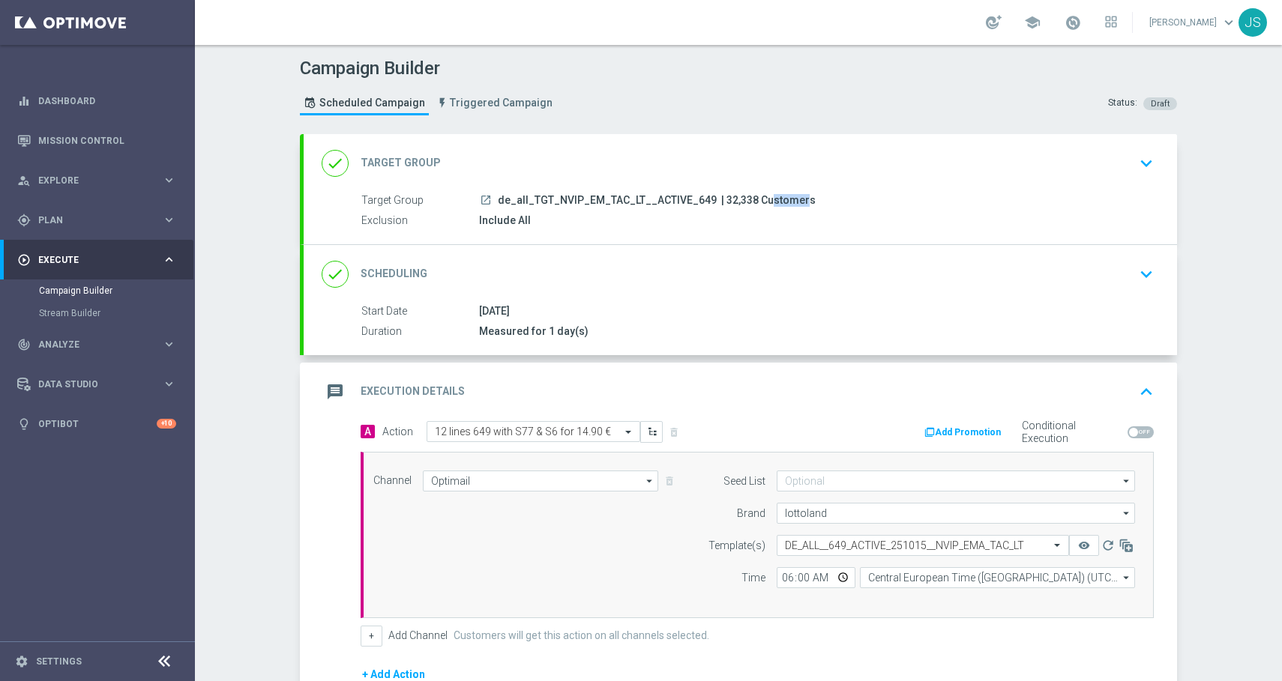
drag, startPoint x: 741, startPoint y: 199, endPoint x: 711, endPoint y: 198, distance: 30.0
click at [721, 198] on span "| 32,338 Customers" at bounding box center [768, 200] width 94 height 13
copy span "32,338"
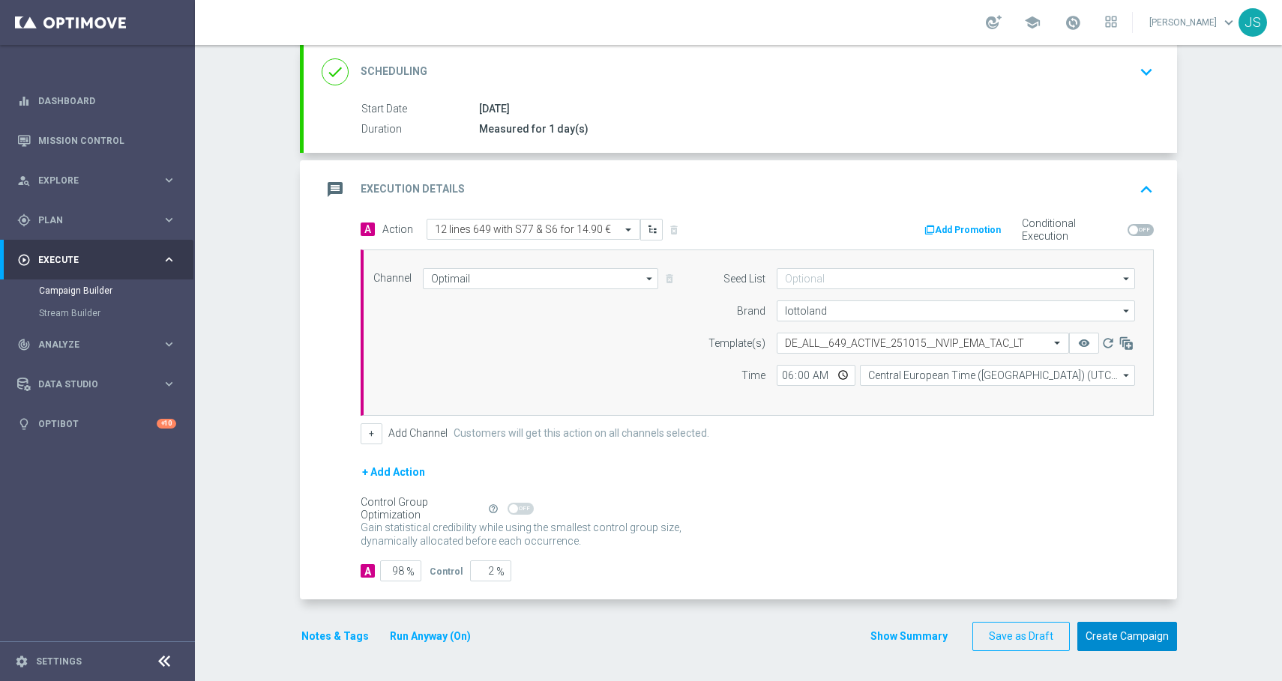
click at [1109, 633] on button "Create Campaign" at bounding box center [1127, 636] width 100 height 29
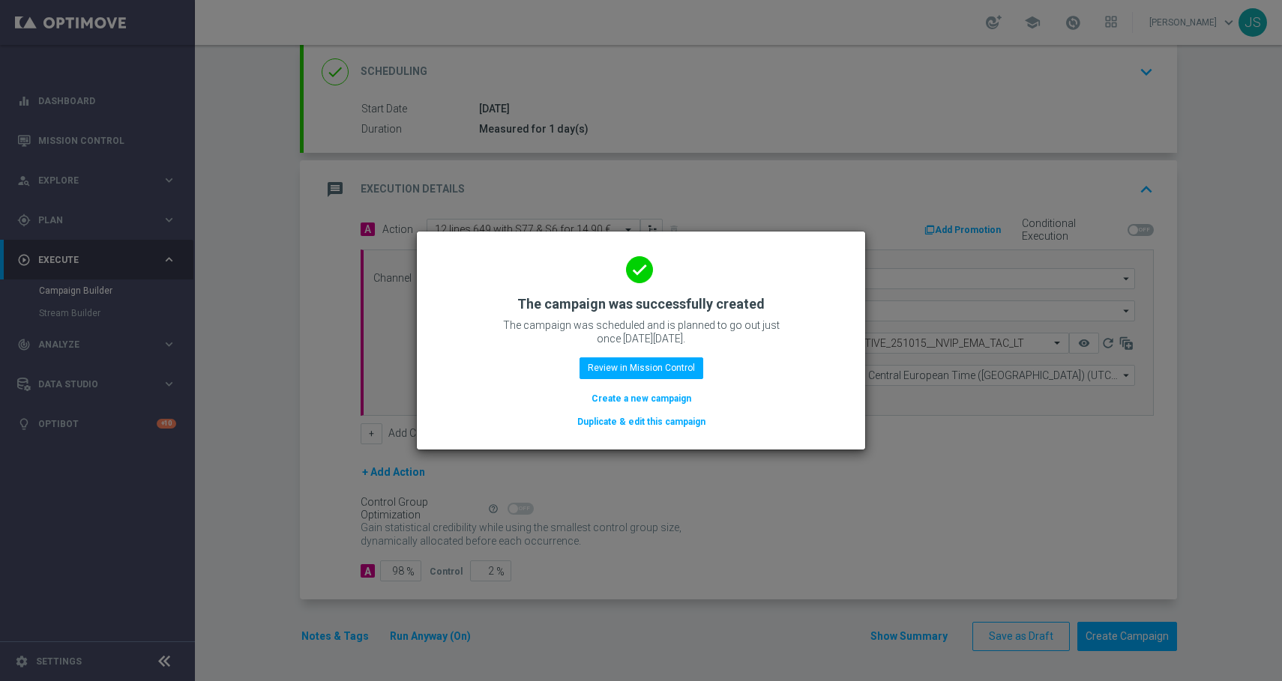
click at [651, 423] on button "Duplicate & edit this campaign" at bounding box center [641, 422] width 131 height 16
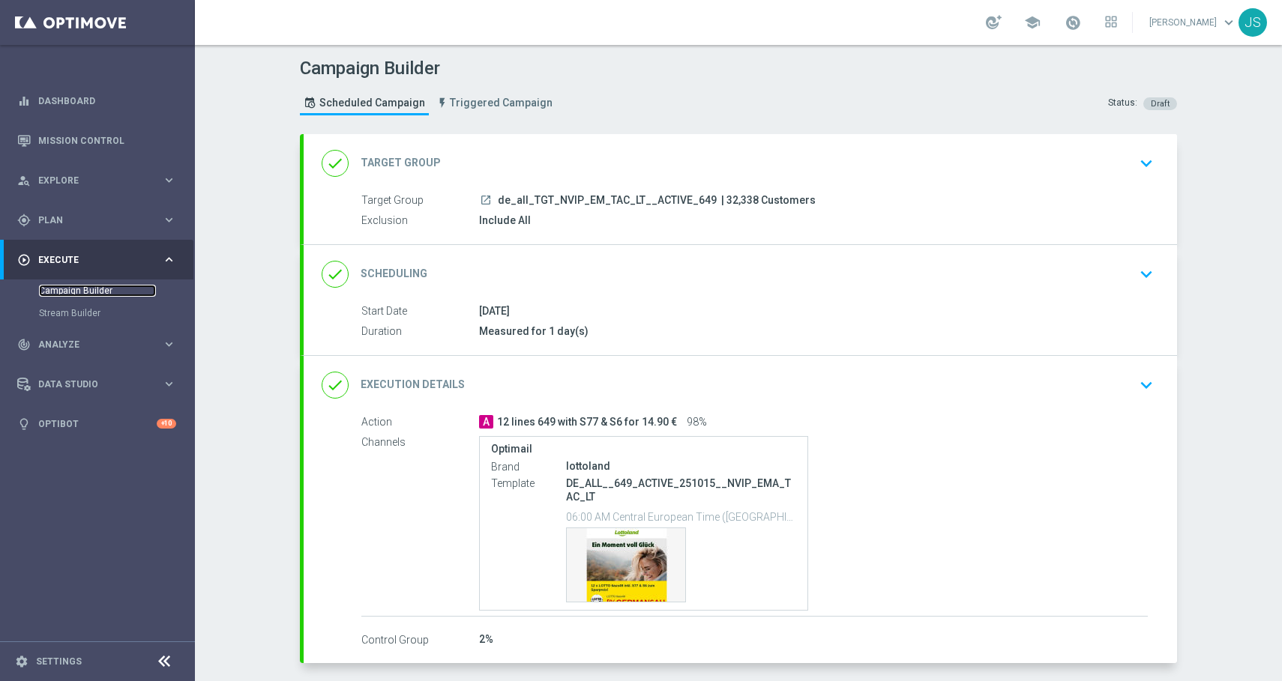
click at [87, 292] on link "Campaign Builder" at bounding box center [97, 291] width 117 height 12
click at [86, 289] on link "Campaign Builder" at bounding box center [97, 291] width 117 height 12
click at [70, 245] on div "play_circle_outline Execute keyboard_arrow_right" at bounding box center [96, 260] width 193 height 40
click at [64, 227] on div "gps_fixed Plan keyboard_arrow_right" at bounding box center [96, 220] width 193 height 40
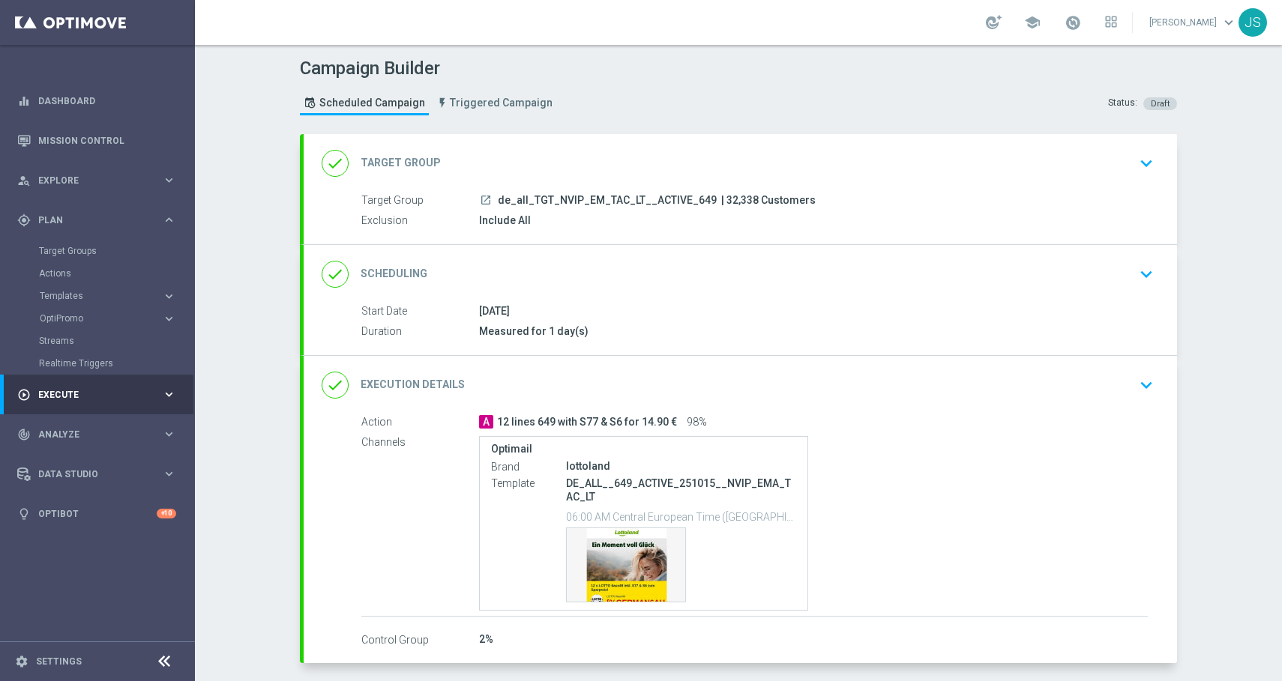
click at [52, 265] on div "Actions" at bounding box center [116, 273] width 154 height 22
click at [52, 267] on div "Actions" at bounding box center [116, 273] width 154 height 22
click at [52, 268] on link "Actions" at bounding box center [97, 274] width 117 height 12
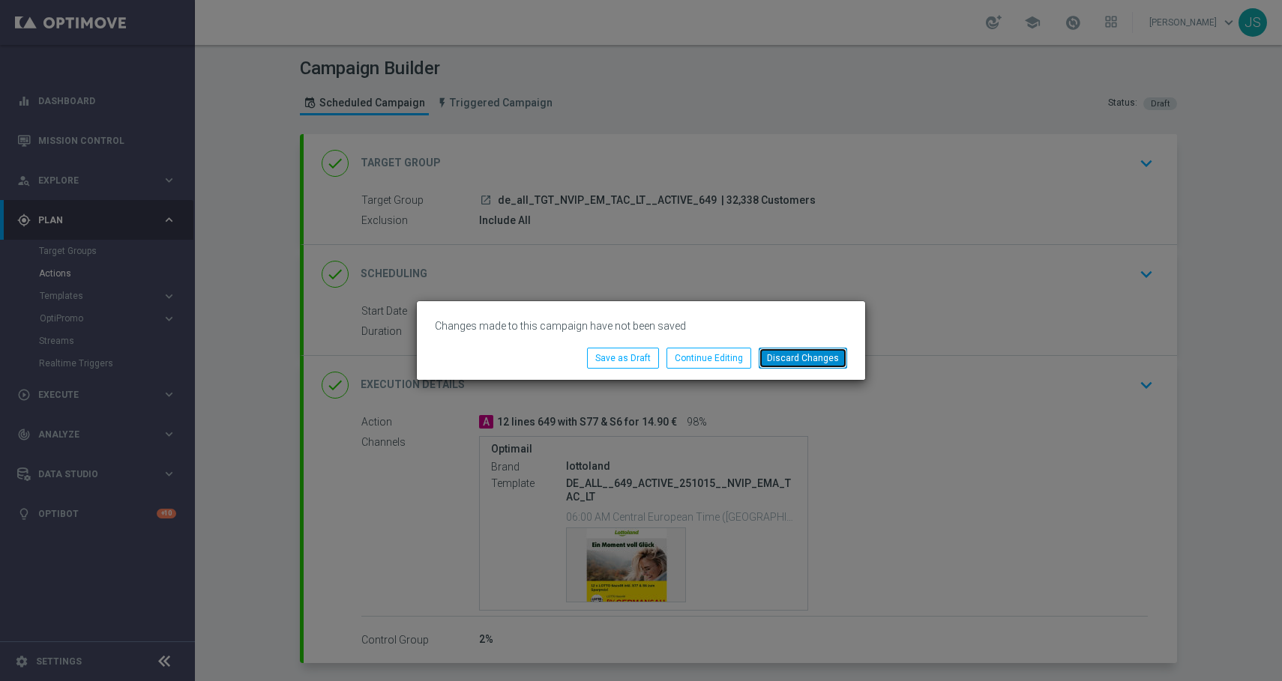
click at [825, 358] on button "Discard Changes" at bounding box center [803, 358] width 88 height 21
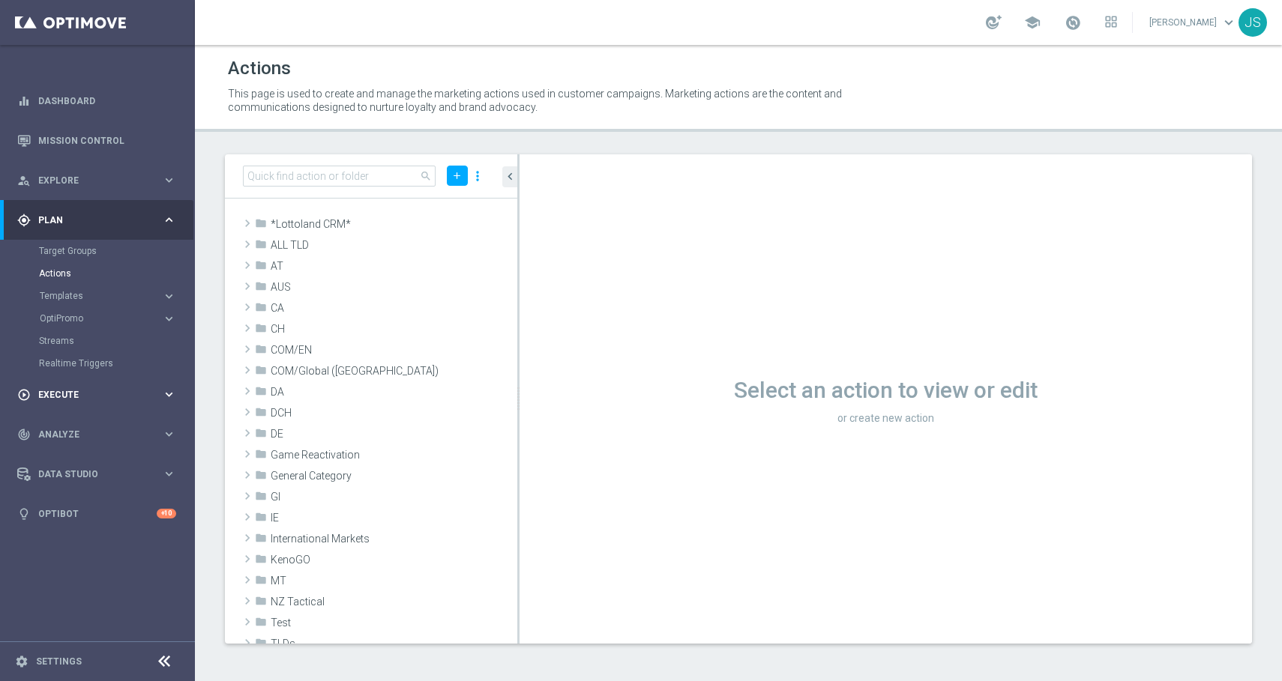
click at [80, 400] on div "play_circle_outline Execute" at bounding box center [89, 394] width 145 height 13
click at [103, 296] on link "Campaign Builder" at bounding box center [97, 291] width 117 height 12
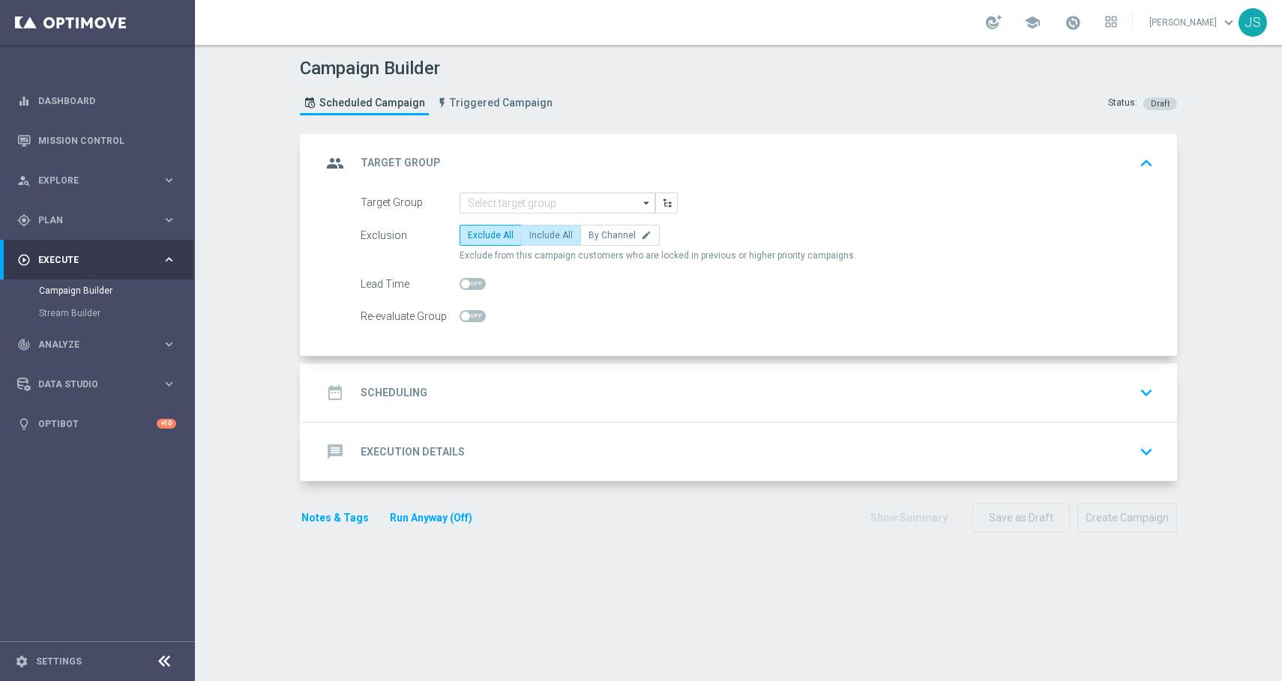
click at [558, 234] on span "Include All" at bounding box center [550, 235] width 43 height 10
click at [539, 234] on input "Include All" at bounding box center [534, 238] width 10 height 10
radio input "true"
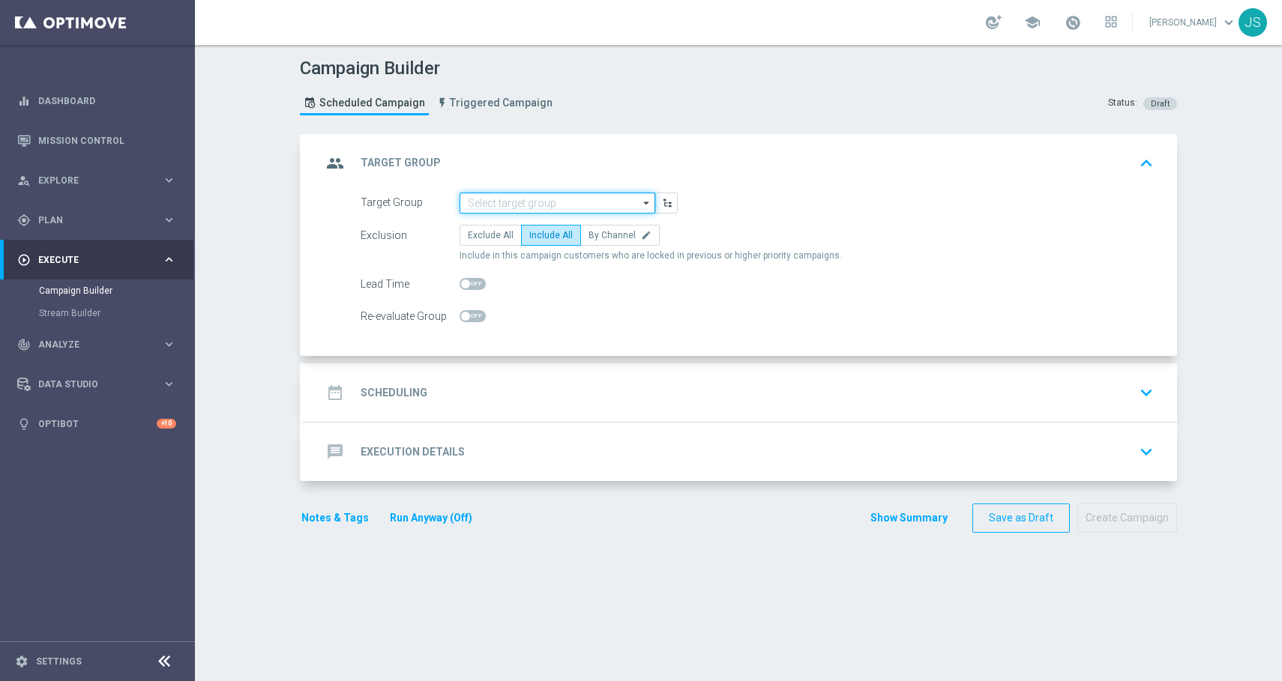
click at [538, 202] on input at bounding box center [558, 203] width 196 height 21
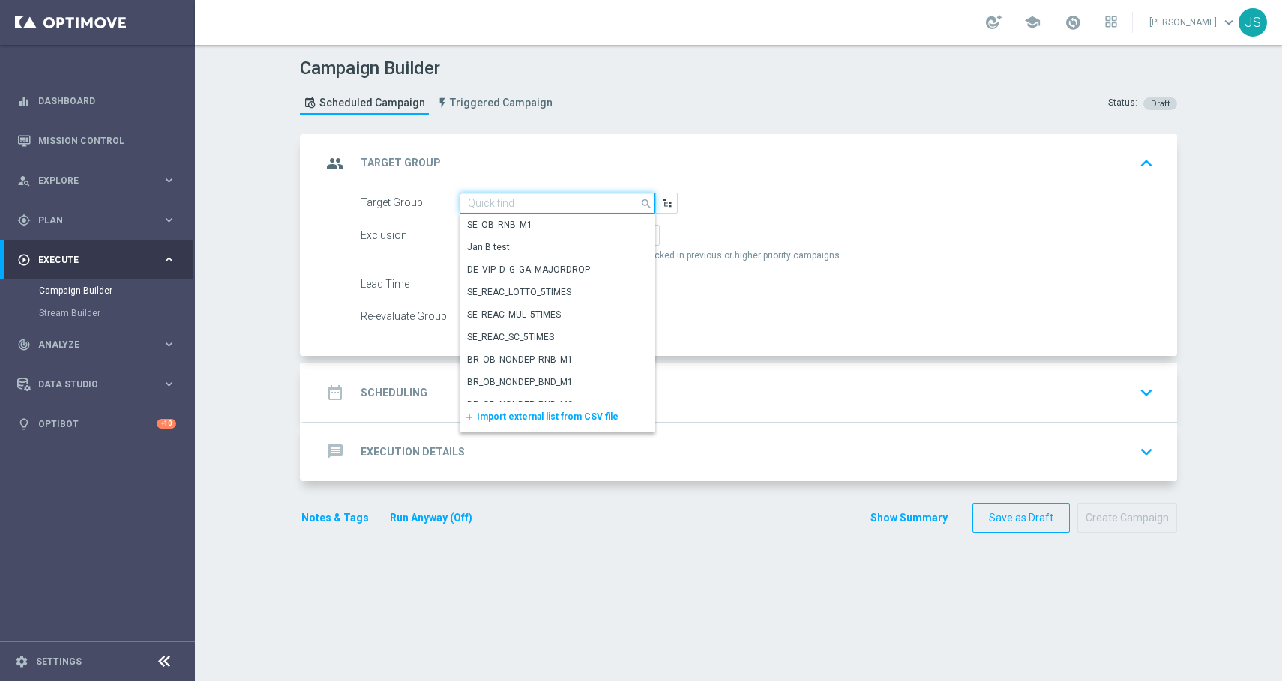
paste input "de_all_TGT_NVIP_EM_TAC_LT__REACTIVATED_649"
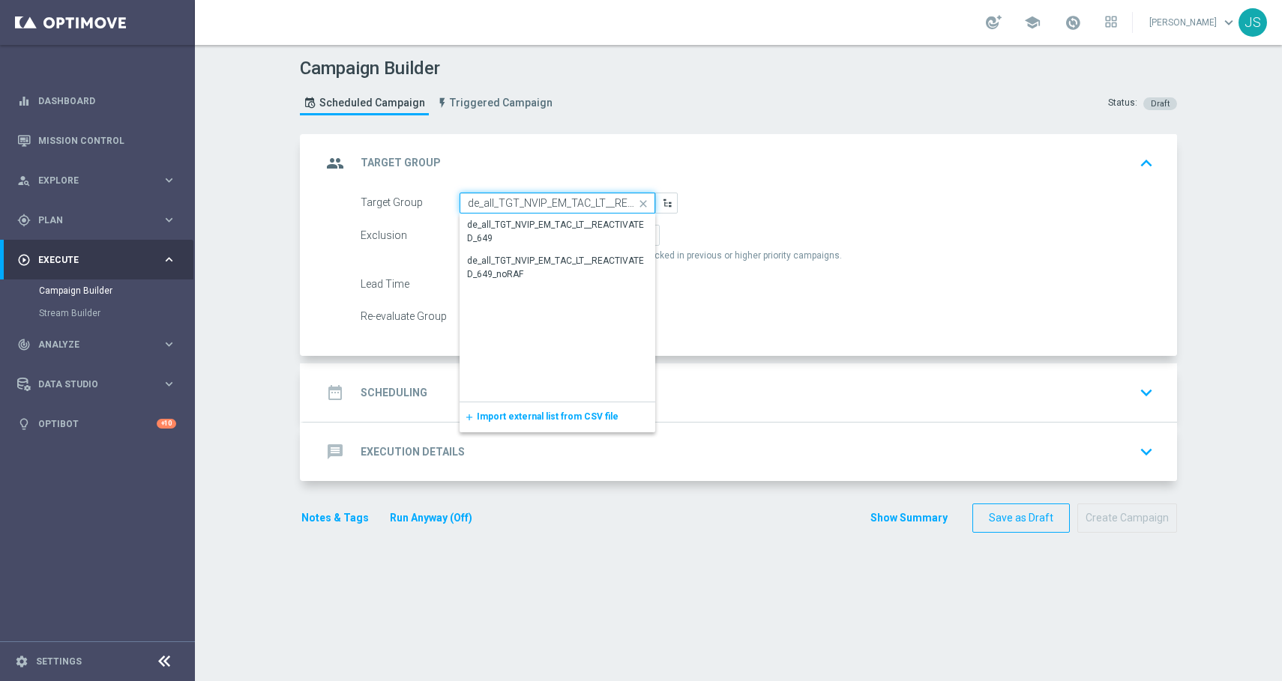
scroll to position [0, 61]
click at [512, 226] on div "de_all_TGT_NVIP_EM_TAC_LT__REACTIVATED_649" at bounding box center [557, 231] width 181 height 27
type input "de_all_TGT_NVIP_EM_TAC_LT__REACTIVATED_649"
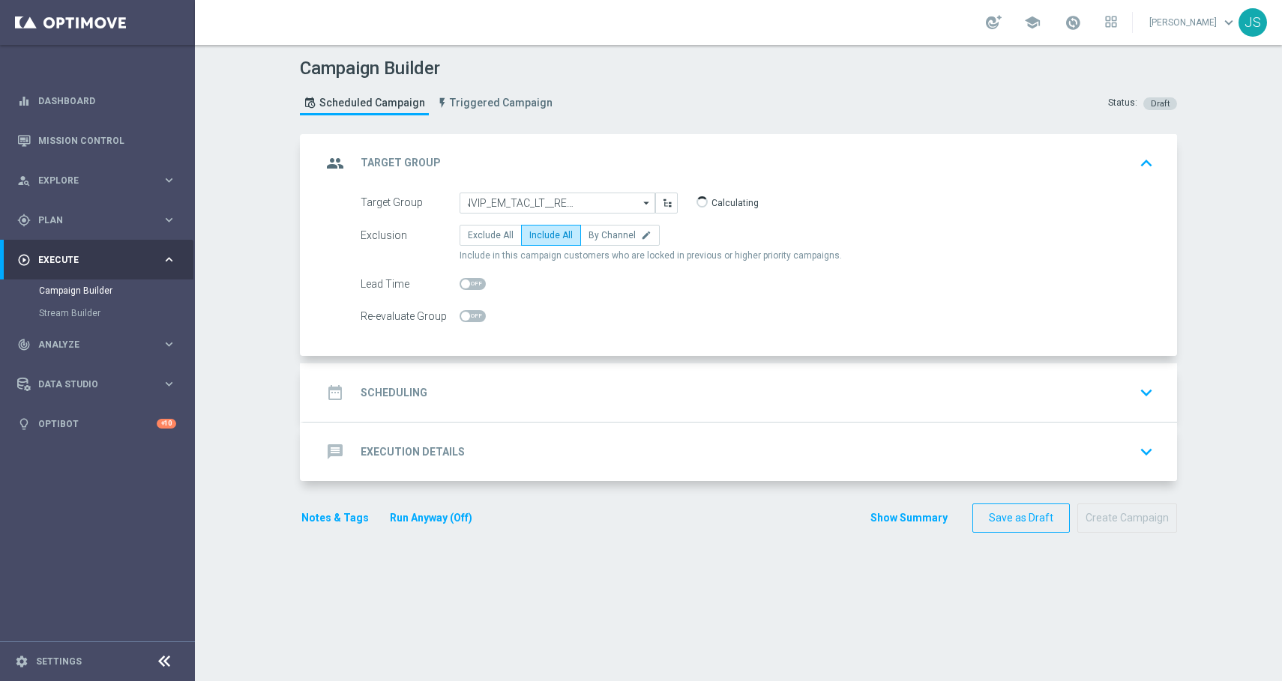
scroll to position [0, 0]
click at [556, 393] on div "date_range Scheduling keyboard_arrow_down" at bounding box center [740, 393] width 837 height 28
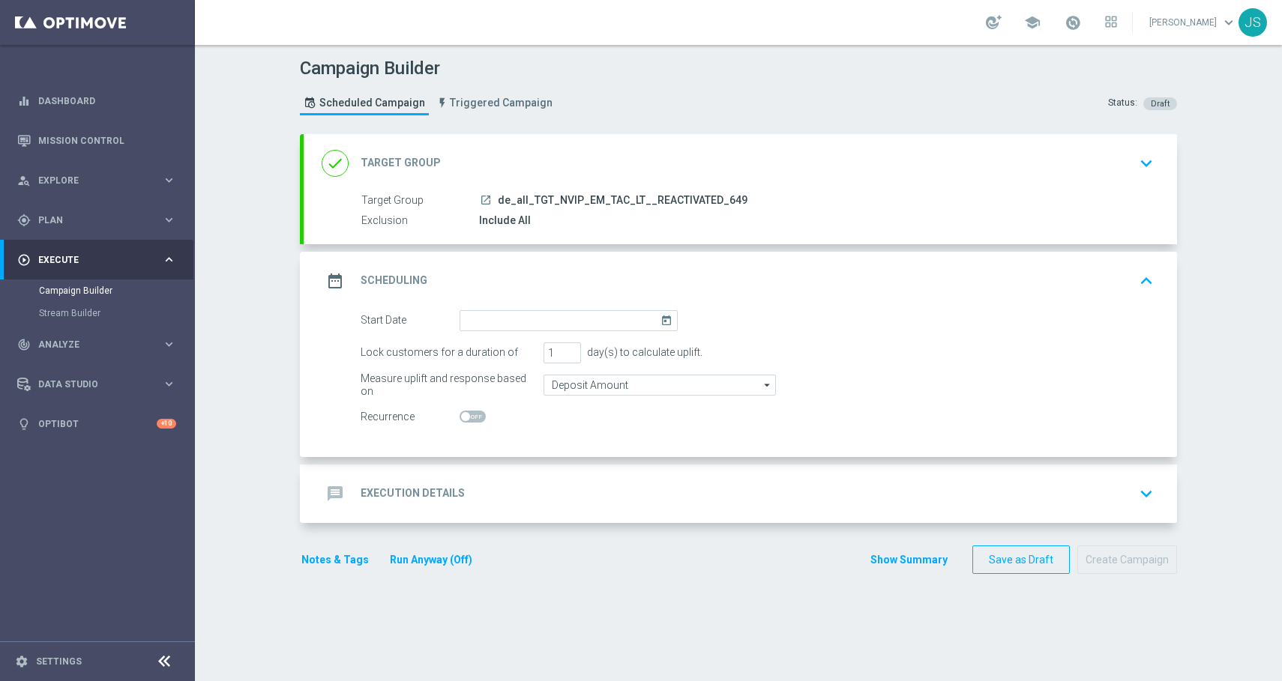
click at [663, 324] on icon "today" at bounding box center [668, 318] width 17 height 16
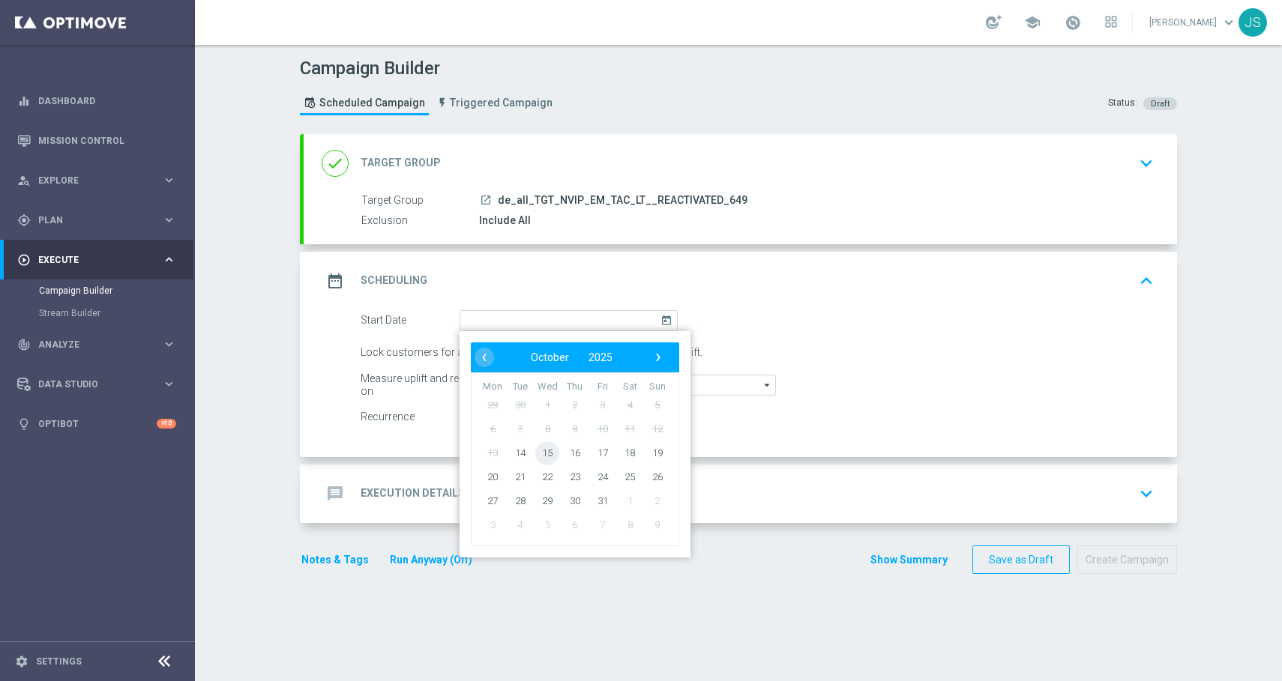
click at [546, 449] on span "15" at bounding box center [547, 453] width 24 height 24
type input "[DATE]"
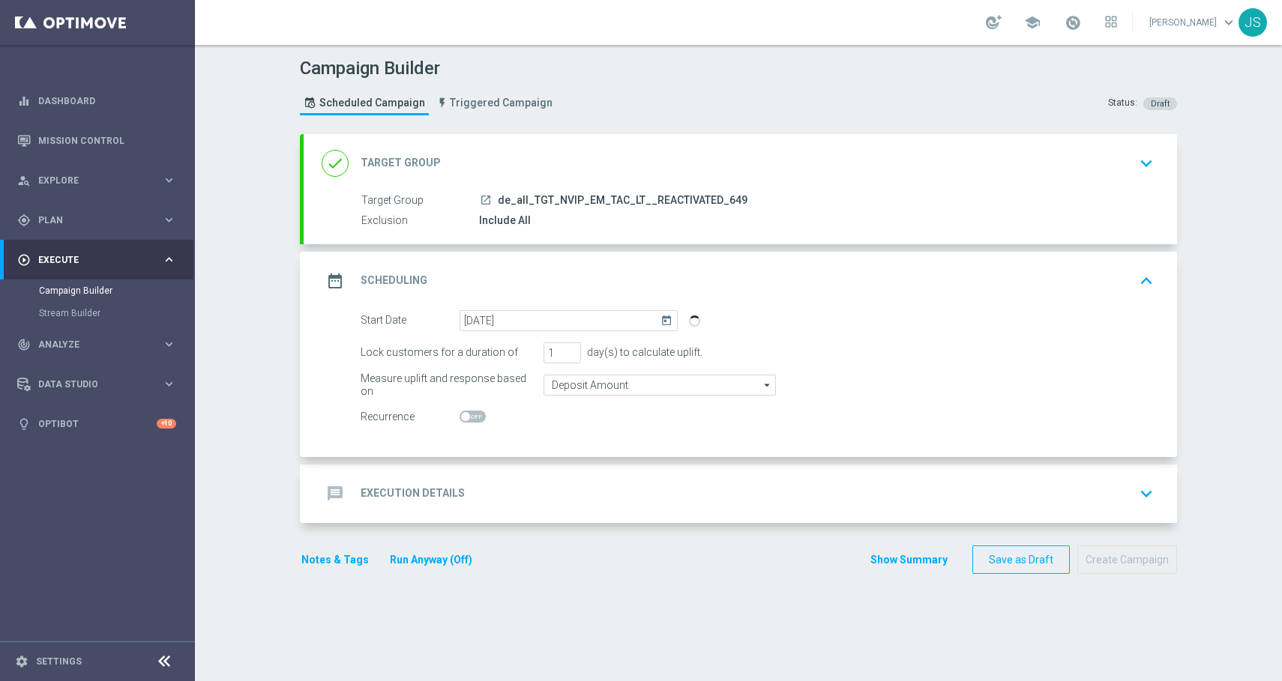
click at [598, 491] on div "message Execution Details keyboard_arrow_down" at bounding box center [740, 494] width 837 height 28
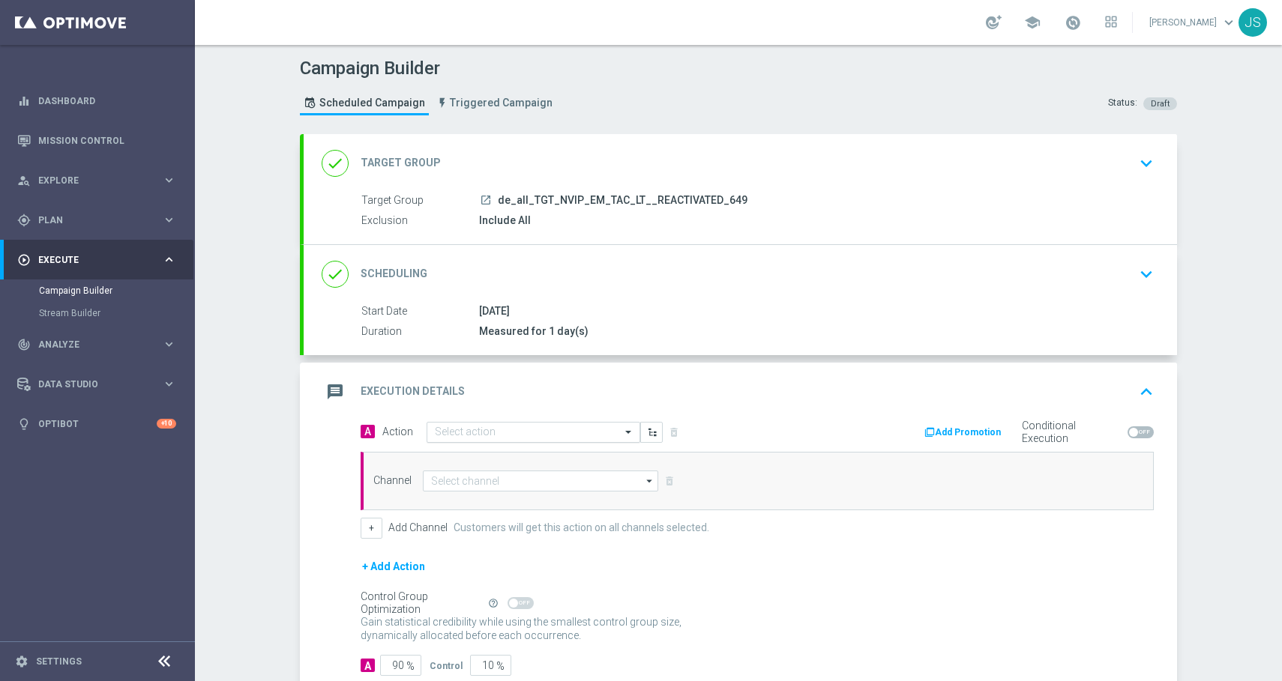
click at [586, 428] on input "text" at bounding box center [518, 433] width 167 height 13
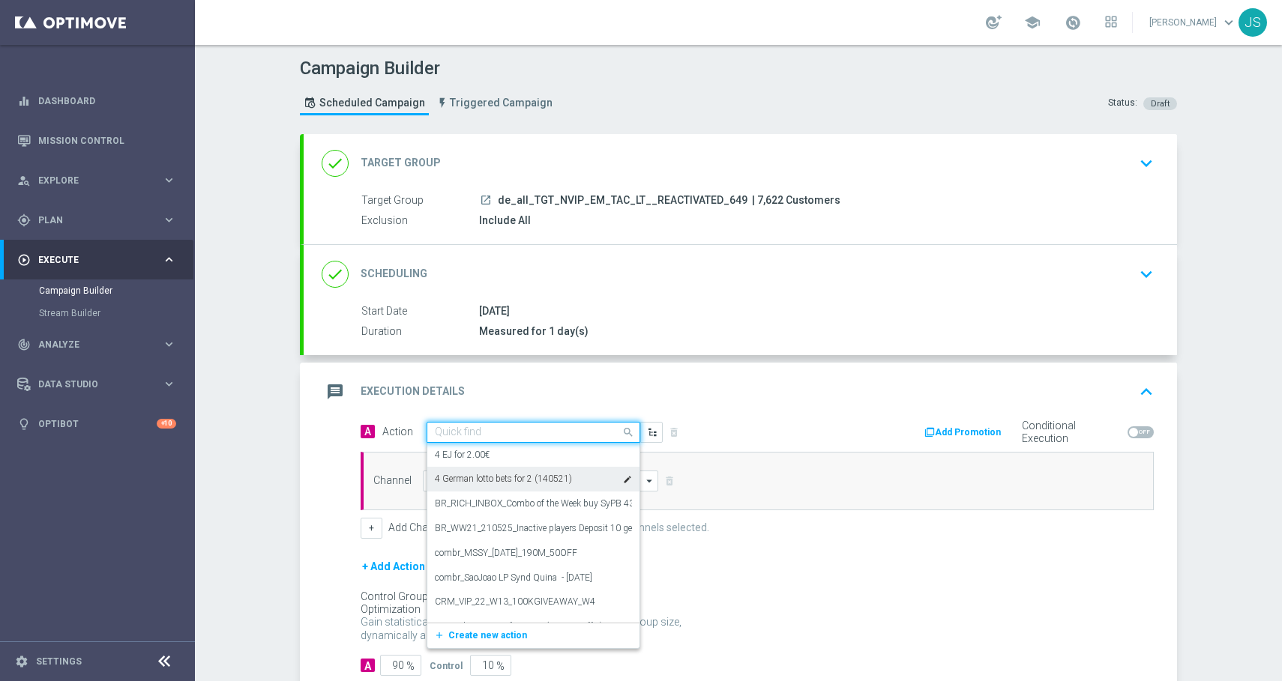
paste input "9 lines 649 with S77 & S6 for 9.90 €"
type input "9 lines 649 with S77 & S6 for 9.90 €"
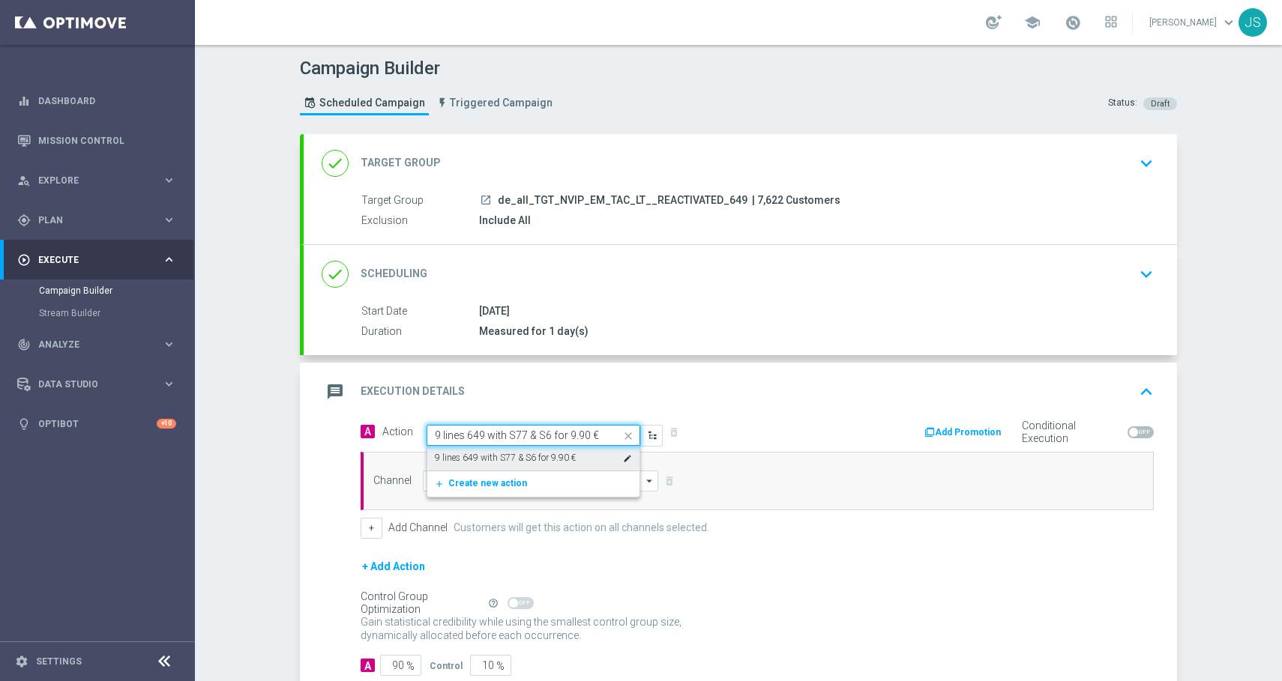
click at [482, 462] on label "9 lines 649 with S77 & S6 for 9.90 €" at bounding box center [505, 458] width 141 height 13
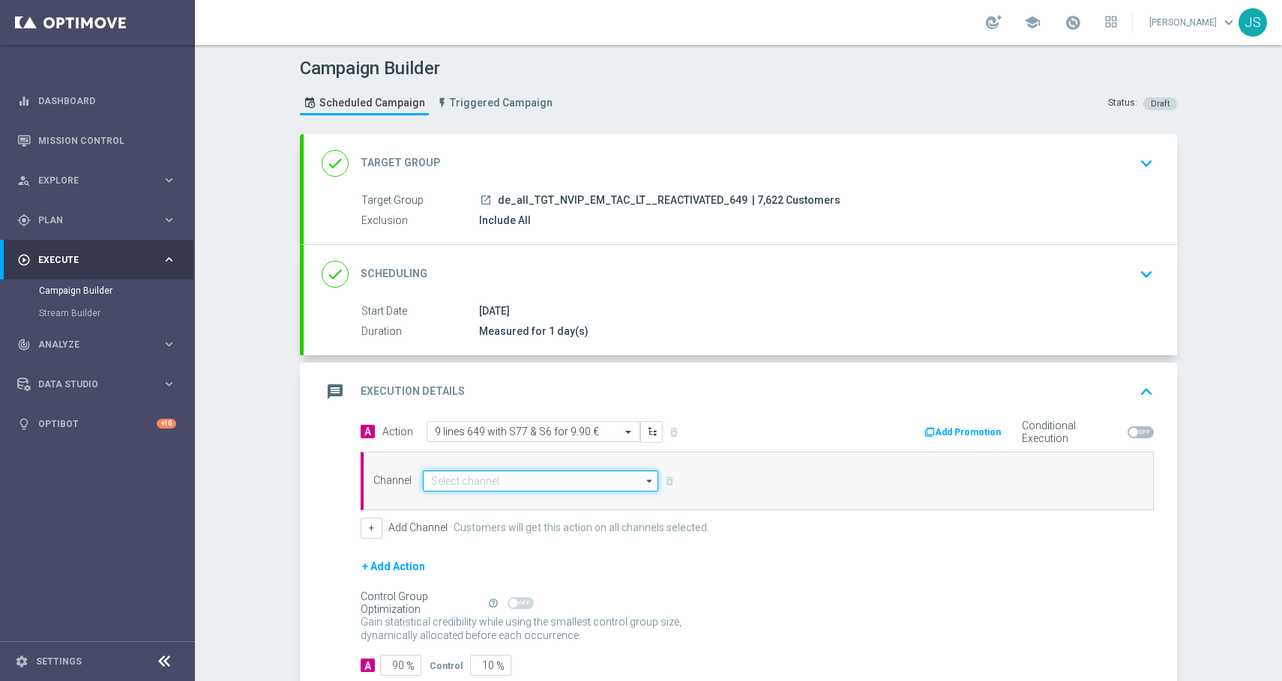
click at [474, 475] on input at bounding box center [540, 481] width 235 height 21
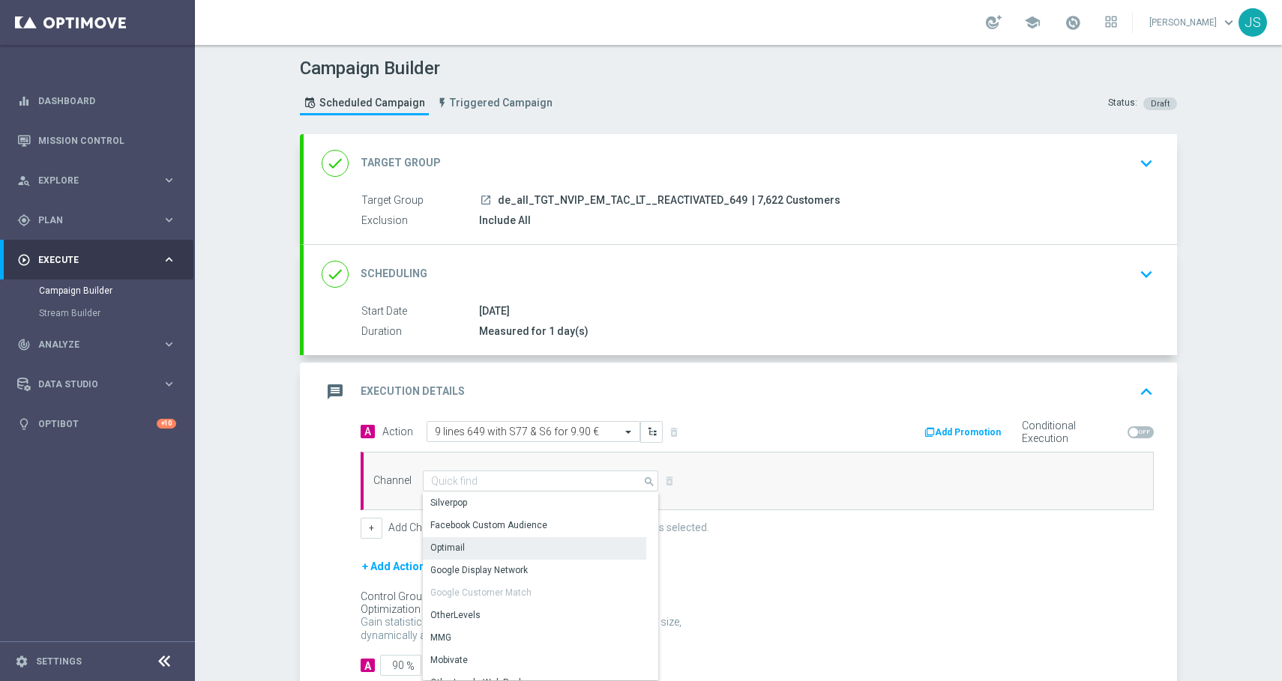
click at [466, 547] on div "Optimail" at bounding box center [534, 548] width 223 height 21
type input "Optimail"
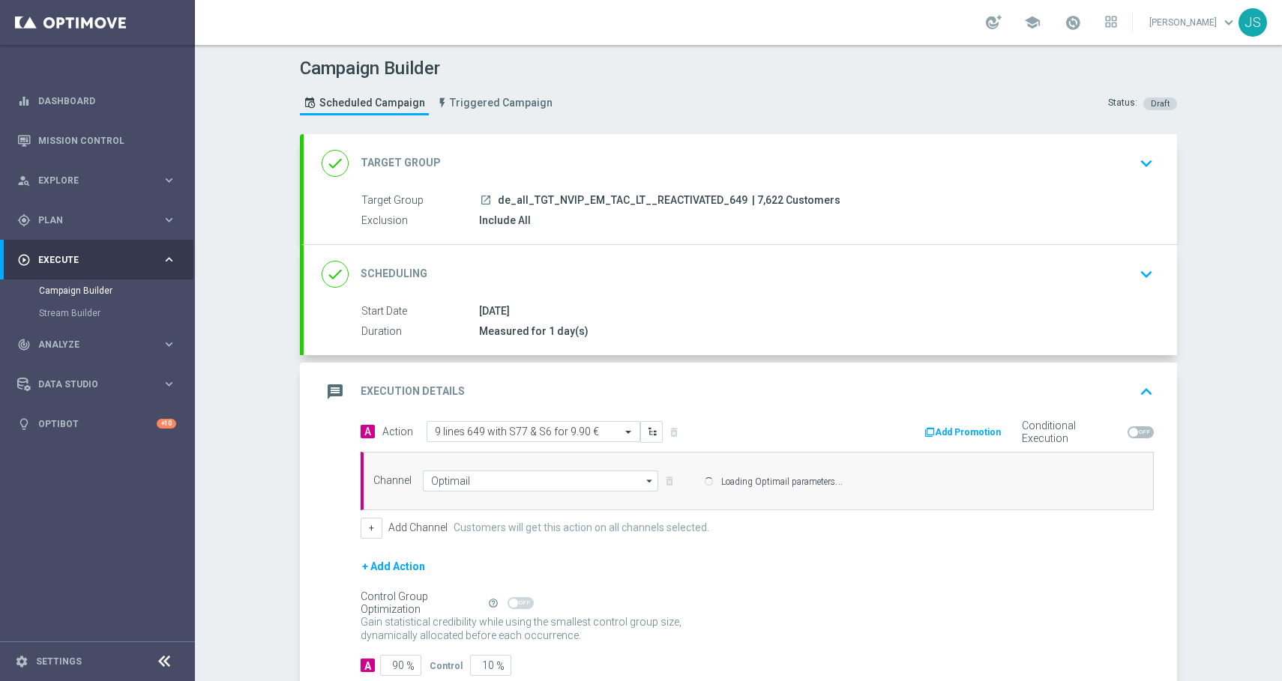
scroll to position [94, 0]
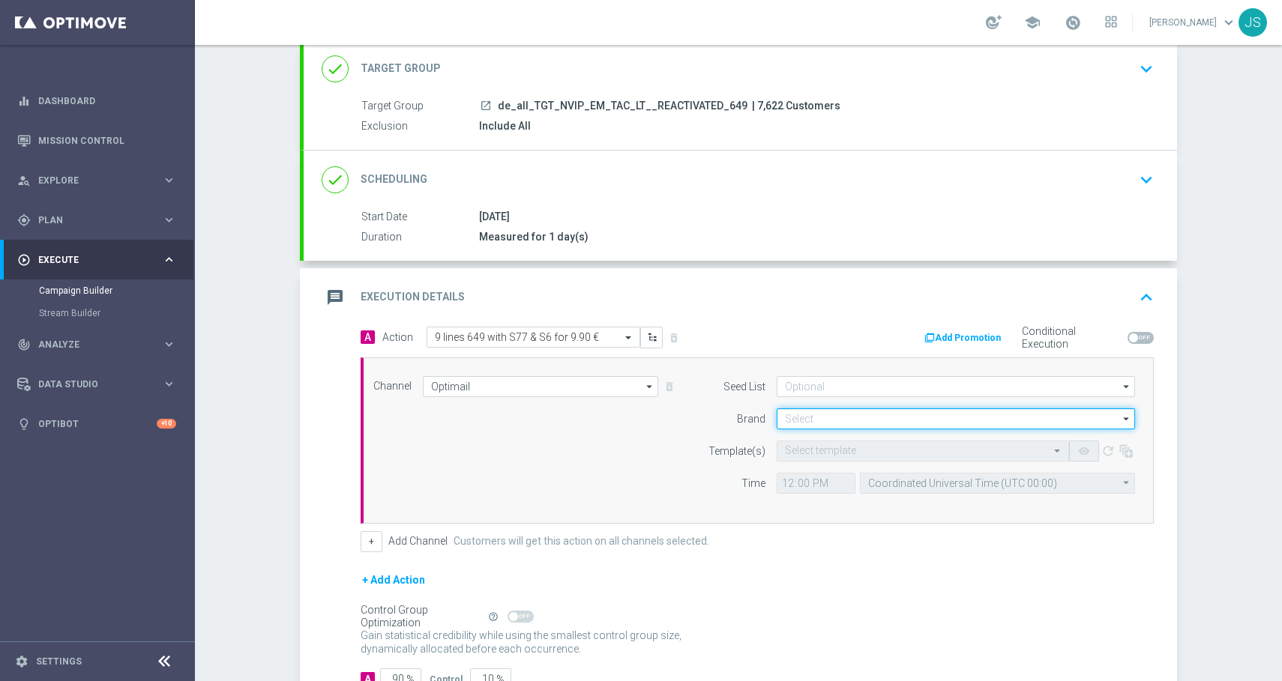
click at [835, 414] on input at bounding box center [956, 419] width 358 height 21
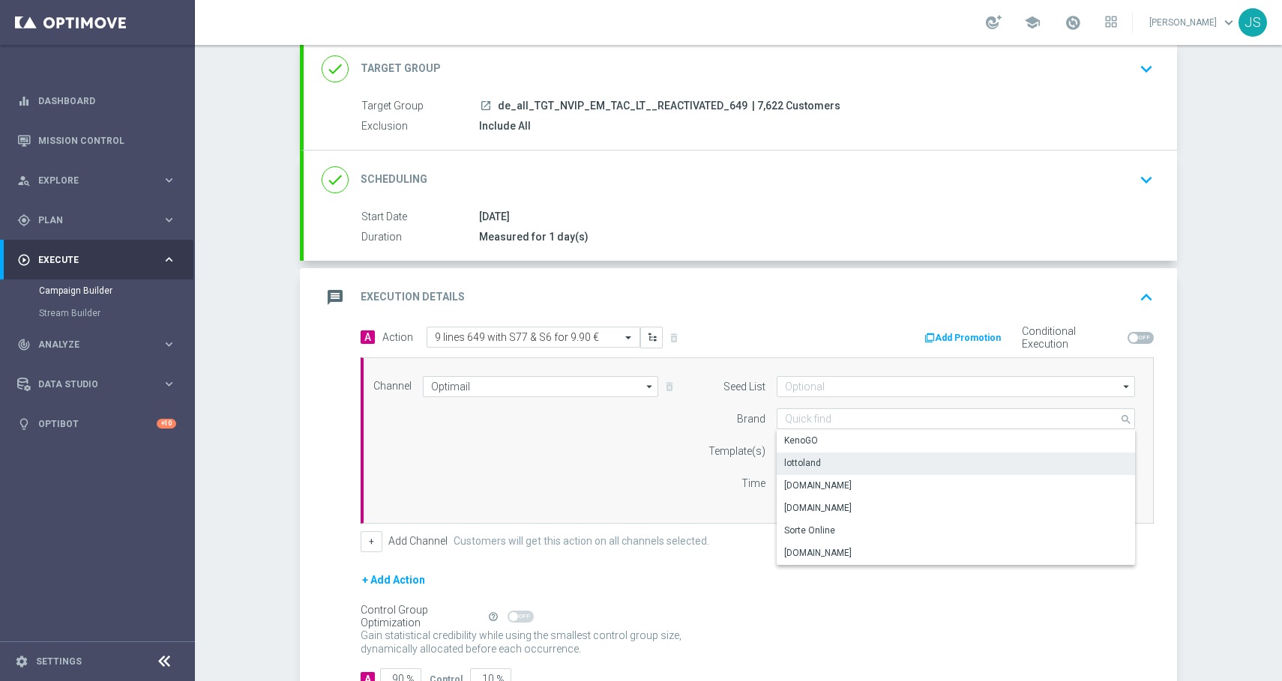
click at [810, 460] on div "lottoland" at bounding box center [802, 463] width 37 height 13
type input "lottoland"
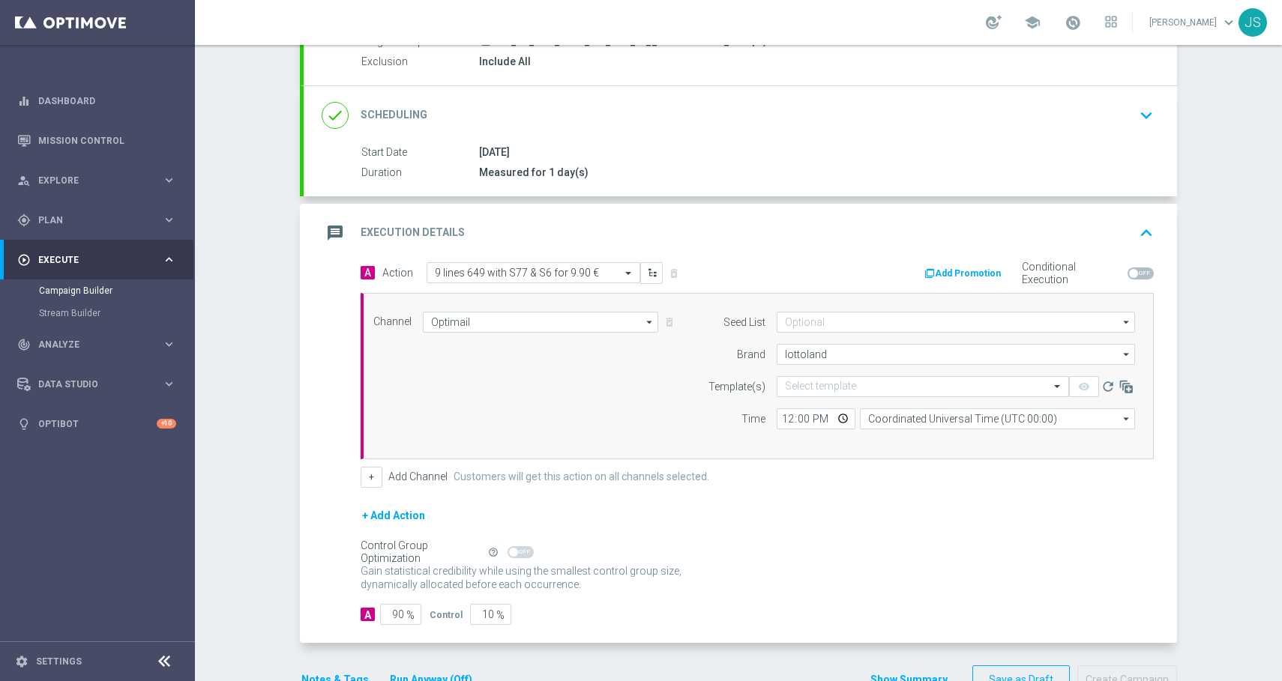
scroll to position [173, 0]
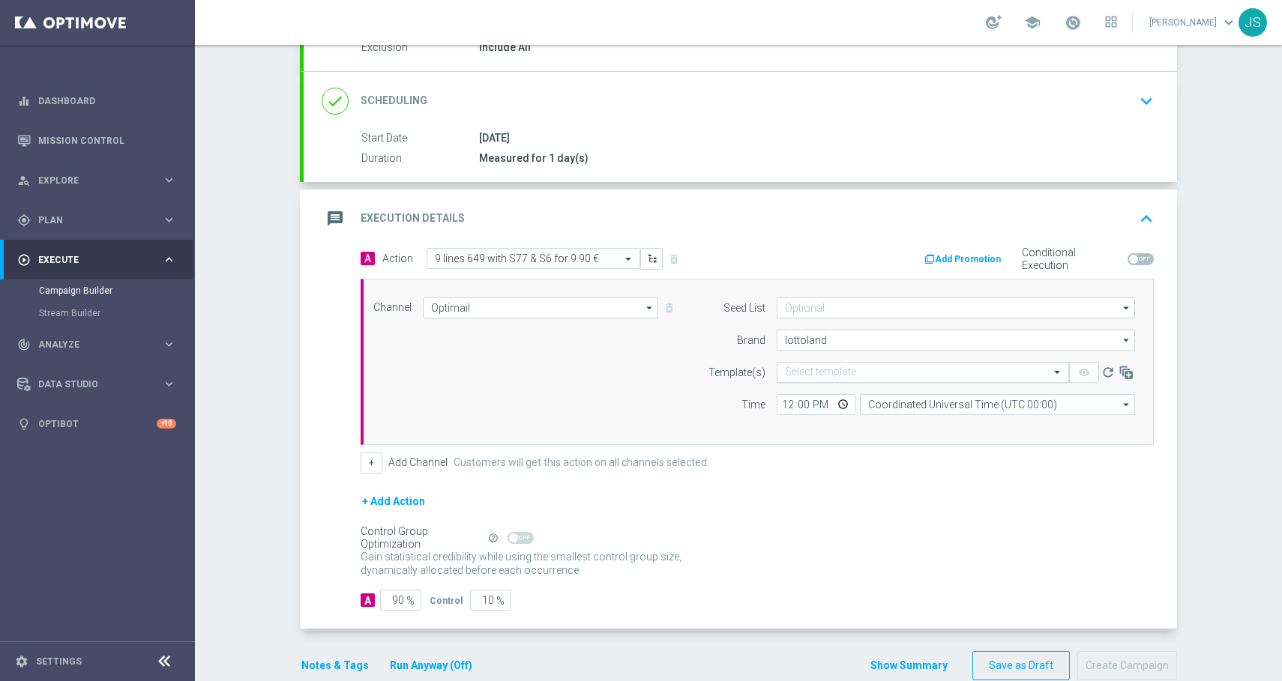
click at [785, 376] on input "text" at bounding box center [908, 373] width 246 height 13
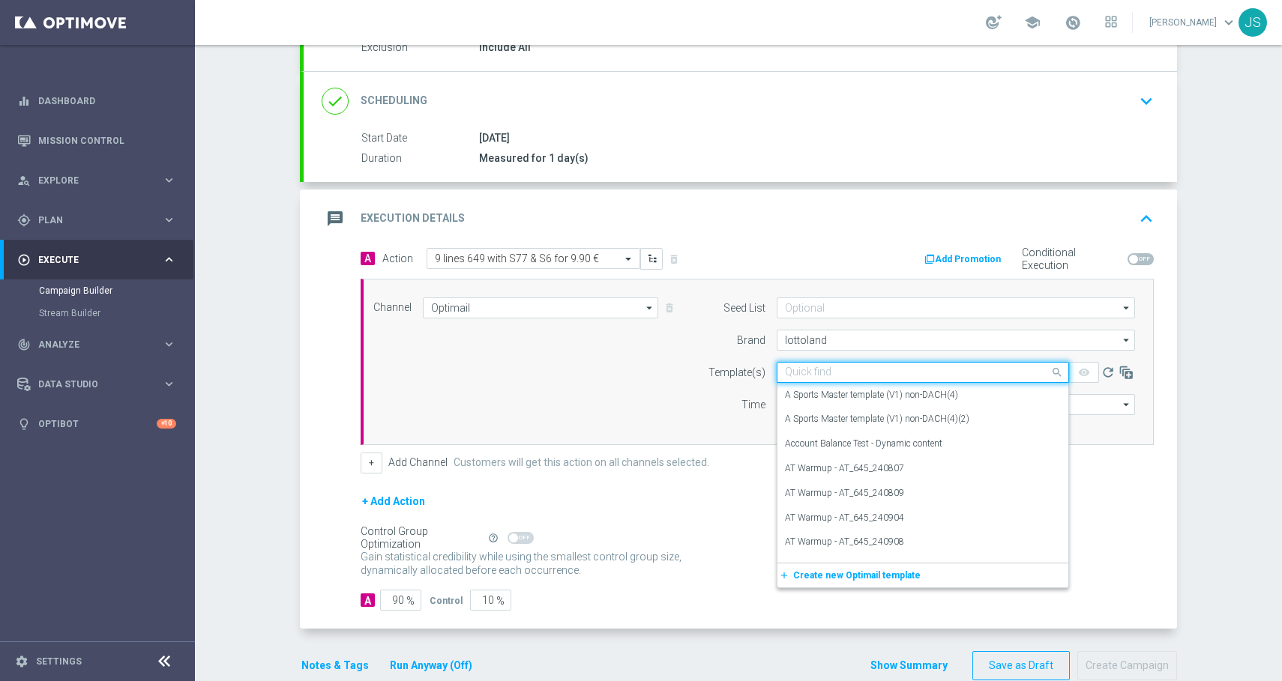
click at [785, 376] on input "text" at bounding box center [908, 373] width 246 height 13
paste input "DE_ALL__649_REACT_251015__NVIP_EMA_TAC_LT"
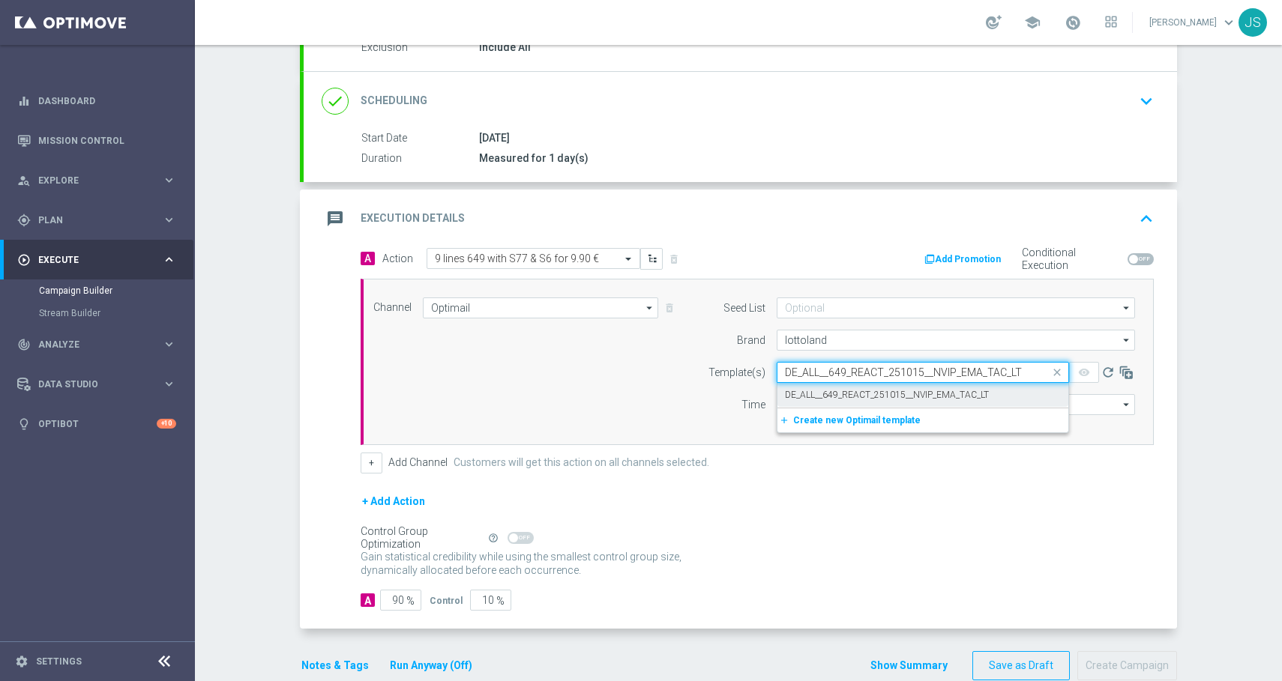
click at [790, 396] on label "DE_ALL__649_REACT_251015__NVIP_EMA_TAC_LT" at bounding box center [887, 395] width 204 height 13
type input "DE_ALL__649_REACT_251015__NVIP_EMA_TAC_LT"
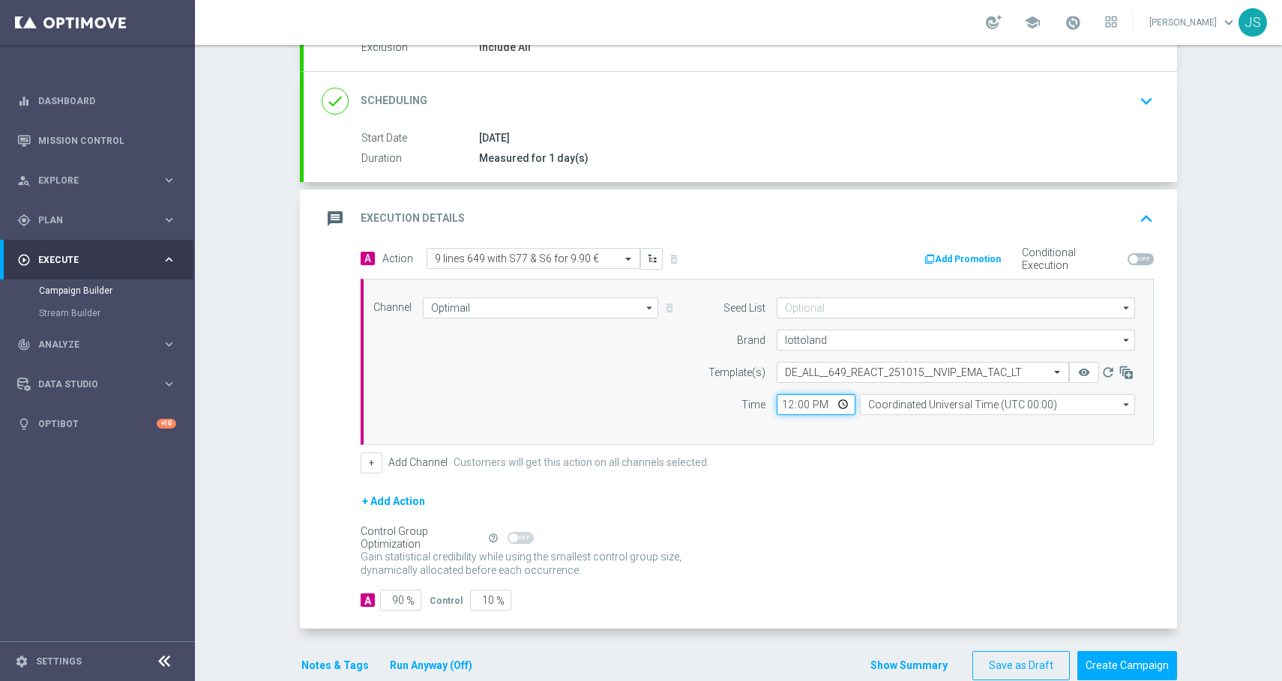
click at [783, 401] on input "12:00" at bounding box center [816, 404] width 79 height 21
type input "07:00"
click at [782, 403] on input "time" at bounding box center [816, 404] width 79 height 21
type input "06:00"
drag, startPoint x: 825, startPoint y: 412, endPoint x: 845, endPoint y: 412, distance: 20.2
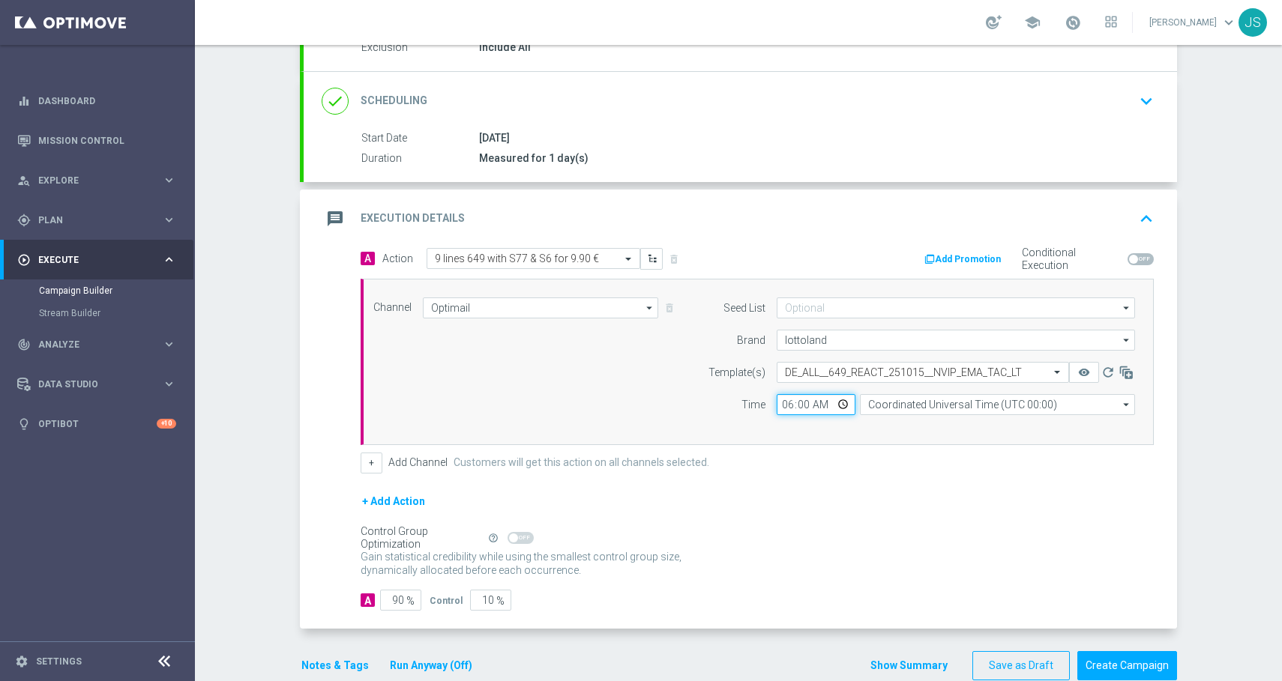
click at [828, 412] on input "06:00" at bounding box center [816, 404] width 79 height 21
click at [877, 400] on input "Coordinated Universal Time (UTC 00:00)" at bounding box center [997, 404] width 275 height 21
click at [929, 424] on div "Central European Time ([GEOGRAPHIC_DATA]) (UTC +02:00)" at bounding box center [989, 426] width 245 height 13
type input "Central European Time ([GEOGRAPHIC_DATA]) (UTC +02:00)"
click at [393, 599] on input "90" at bounding box center [400, 600] width 41 height 21
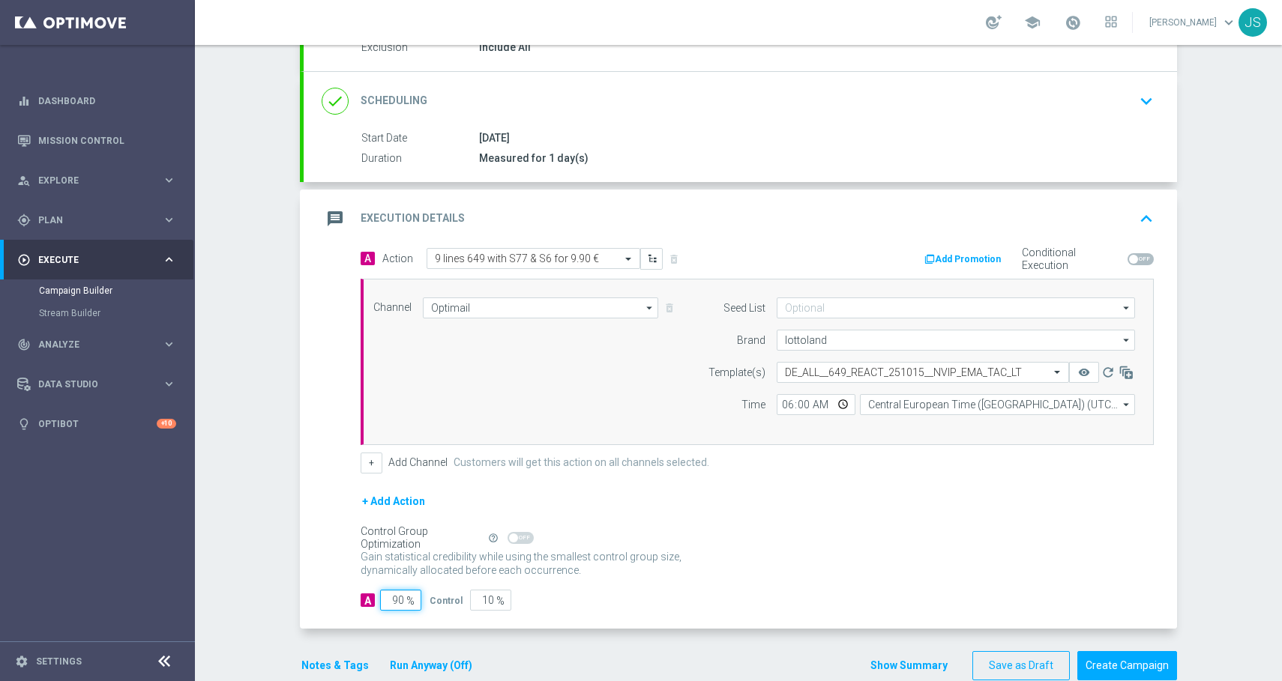
click at [394, 599] on input "90" at bounding box center [400, 600] width 41 height 21
type input "9"
type input "91"
type input "98"
type input "2"
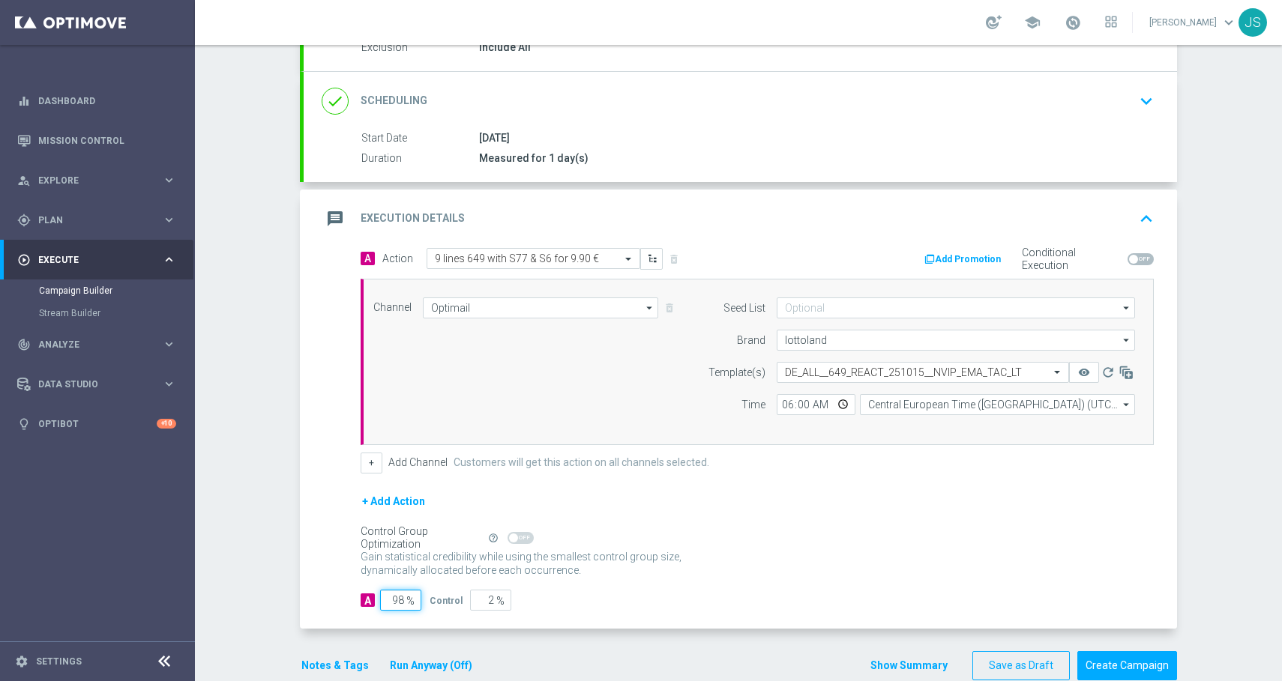
scroll to position [202, 0]
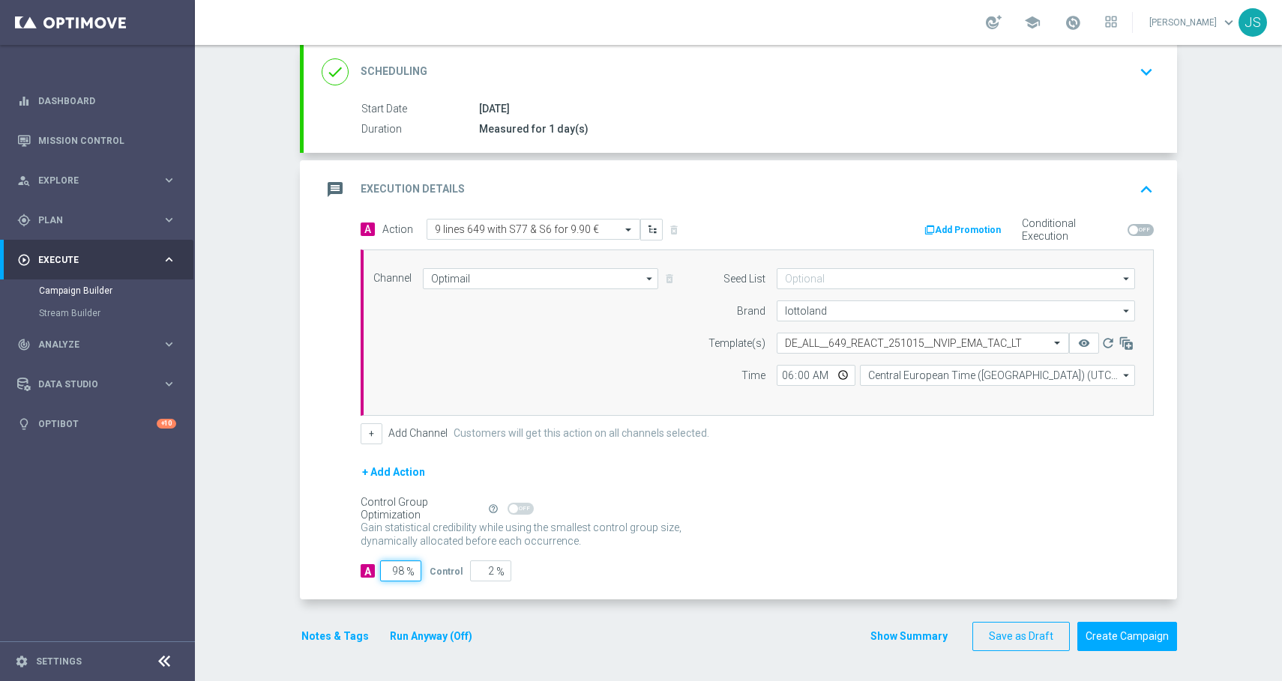
type input "98"
click at [292, 645] on section "done Target Group keyboard_arrow_down Target Group launch de_all_TGT_NVIP_EM_TA…" at bounding box center [739, 299] width 900 height 735
click at [304, 642] on button "Notes & Tags" at bounding box center [335, 636] width 70 height 19
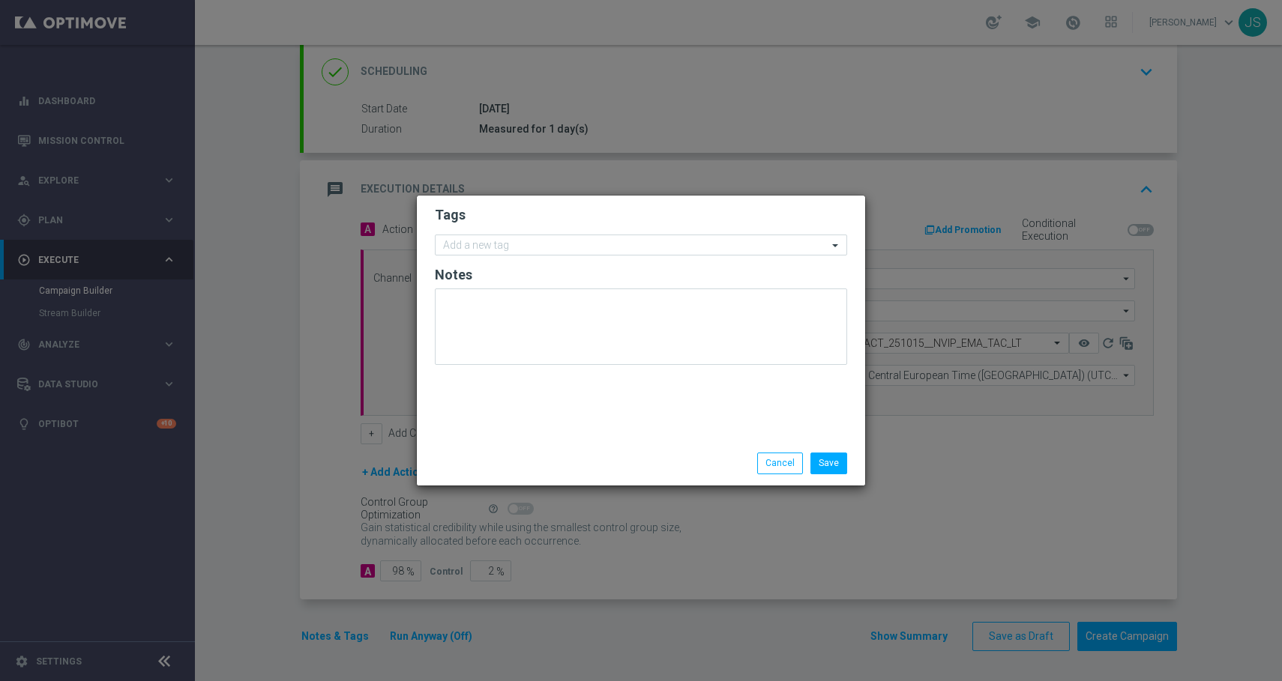
click at [555, 265] on form "Tags Add a new tag Notes" at bounding box center [641, 289] width 412 height 174
click at [555, 250] on input "text" at bounding box center [635, 246] width 385 height 13
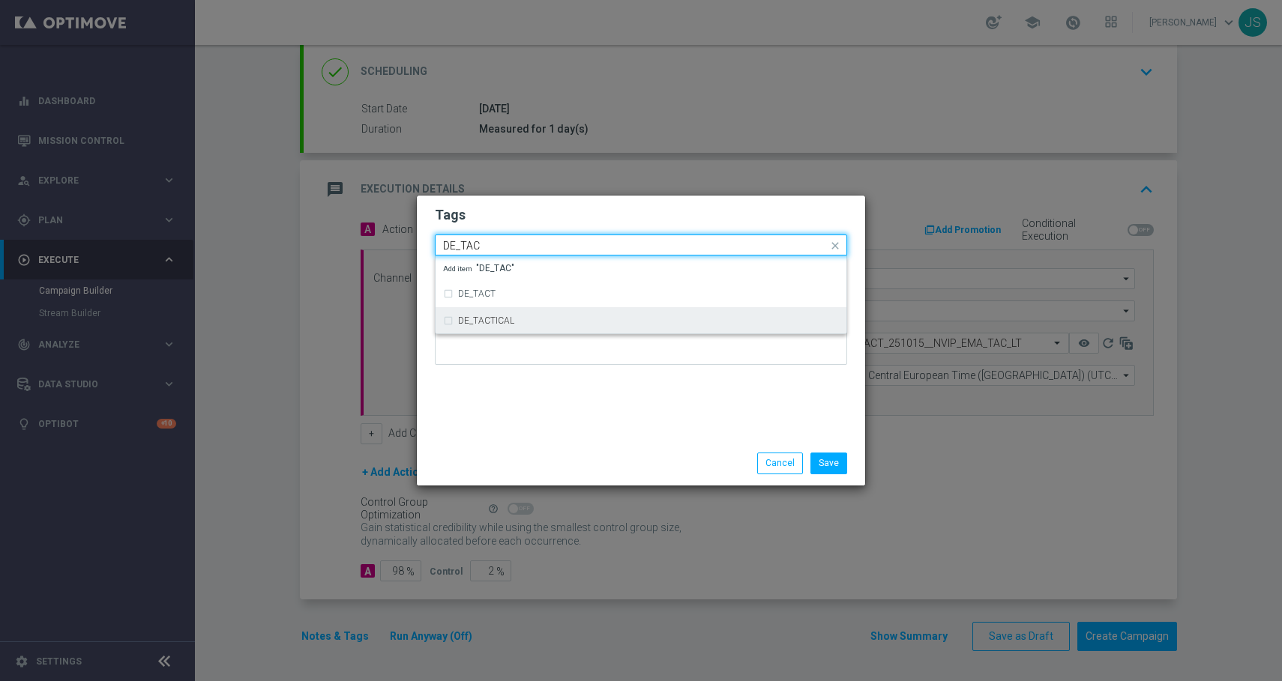
click at [524, 319] on div "DE_TACTICAL" at bounding box center [648, 320] width 381 height 9
type input "DE_TAC"
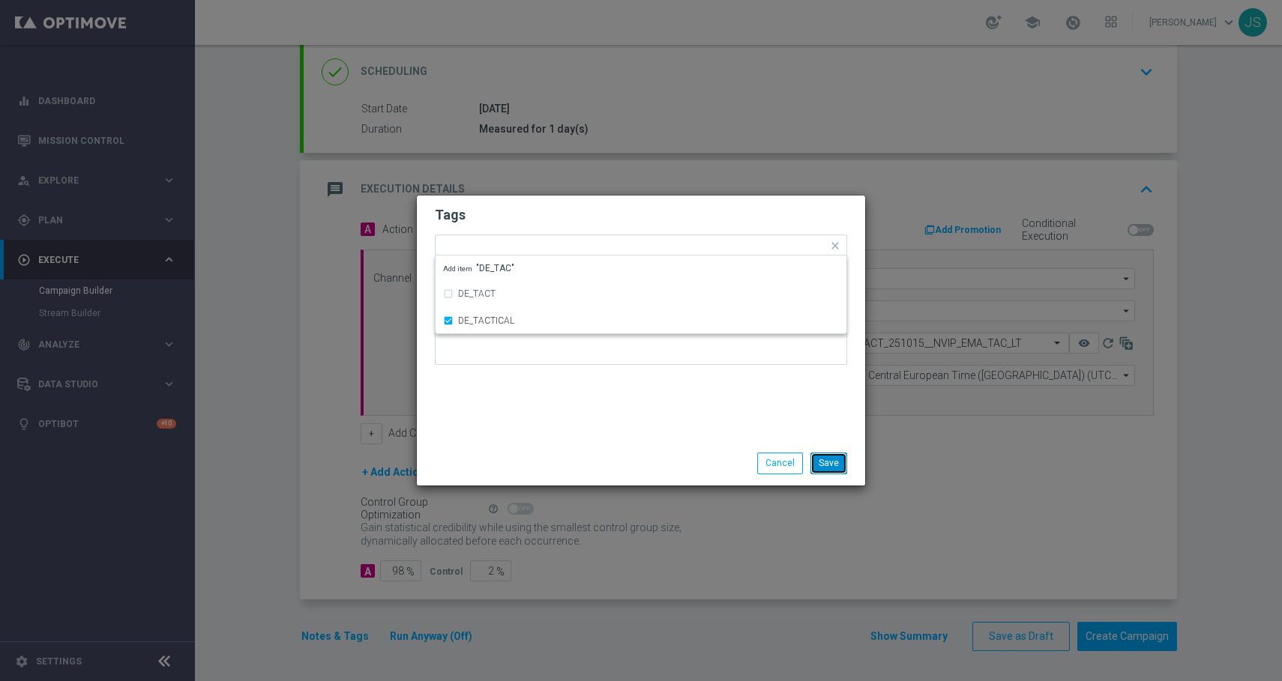
click at [838, 455] on button "Save" at bounding box center [828, 463] width 37 height 21
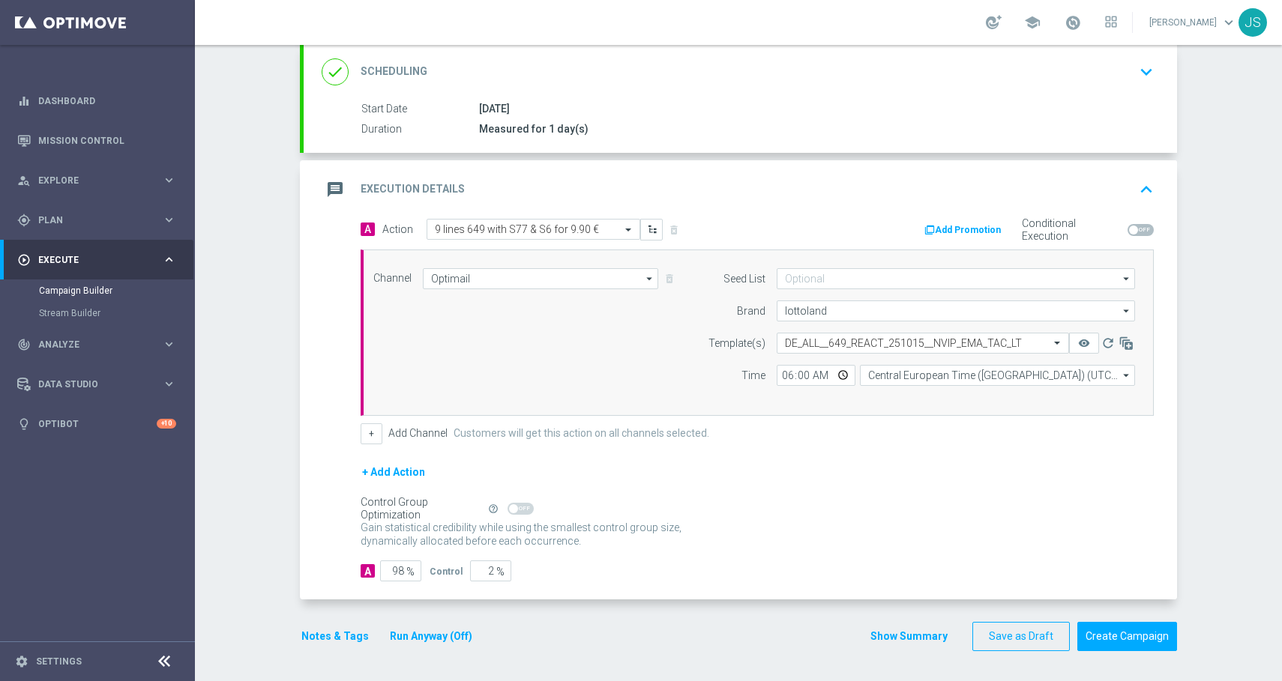
click at [425, 630] on button "Run Anyway (Off)" at bounding box center [430, 636] width 85 height 19
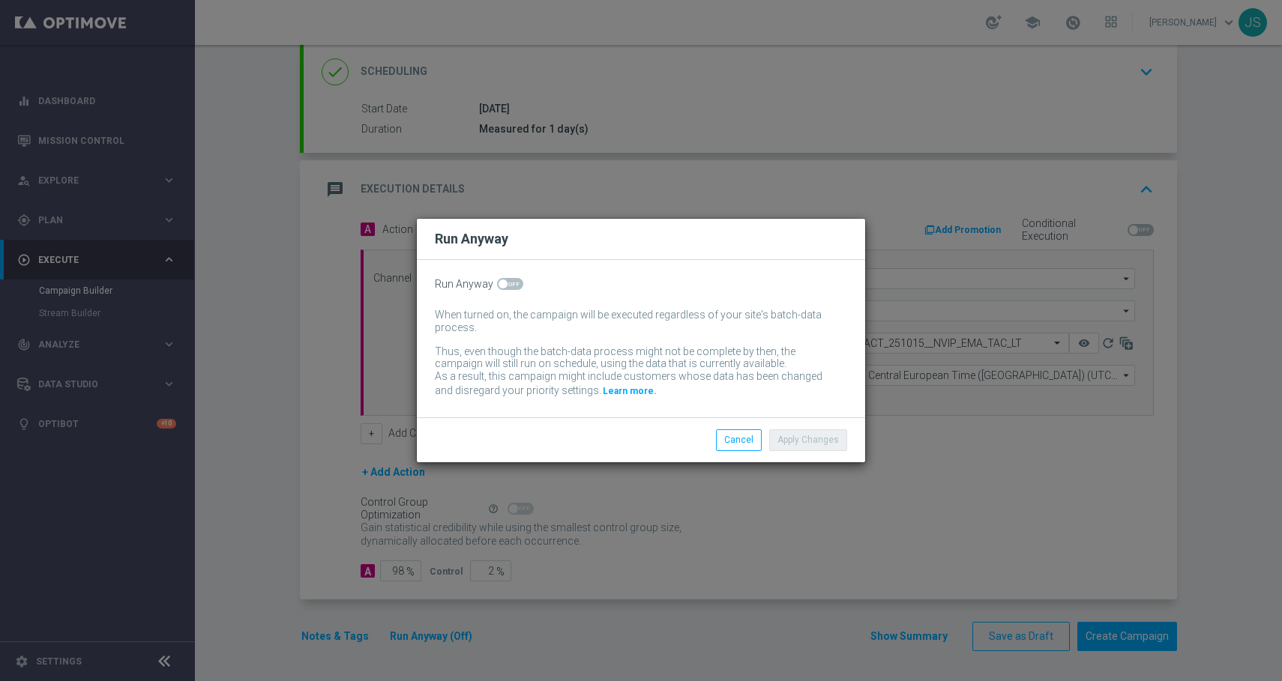
click at [517, 286] on span at bounding box center [510, 284] width 26 height 12
click at [517, 286] on input "checkbox" at bounding box center [510, 284] width 26 height 12
checkbox input "true"
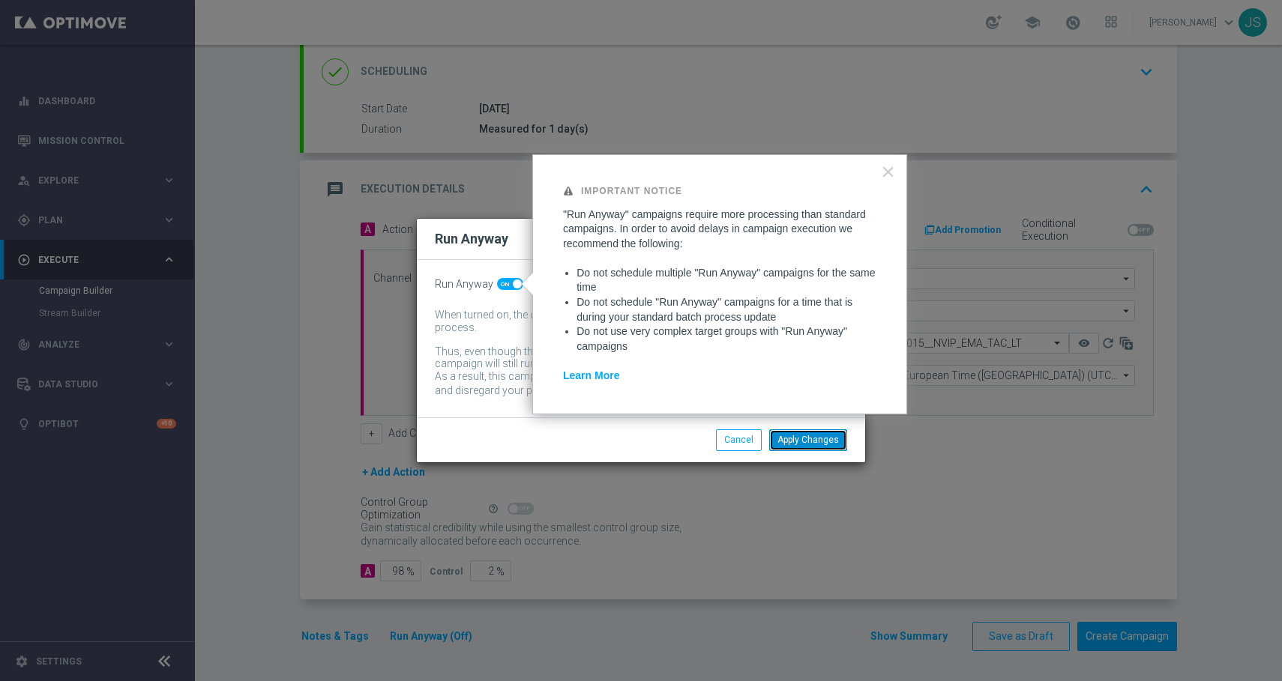
click at [788, 439] on button "Apply Changes" at bounding box center [808, 440] width 78 height 21
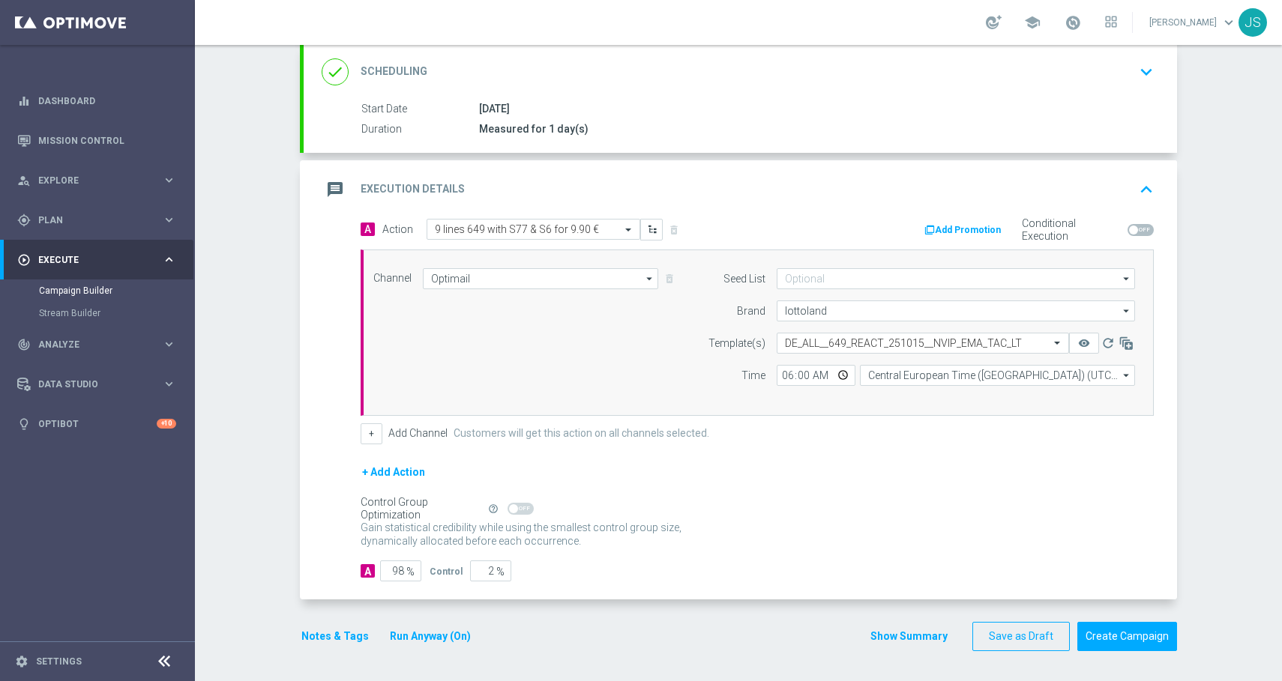
scroll to position [0, 0]
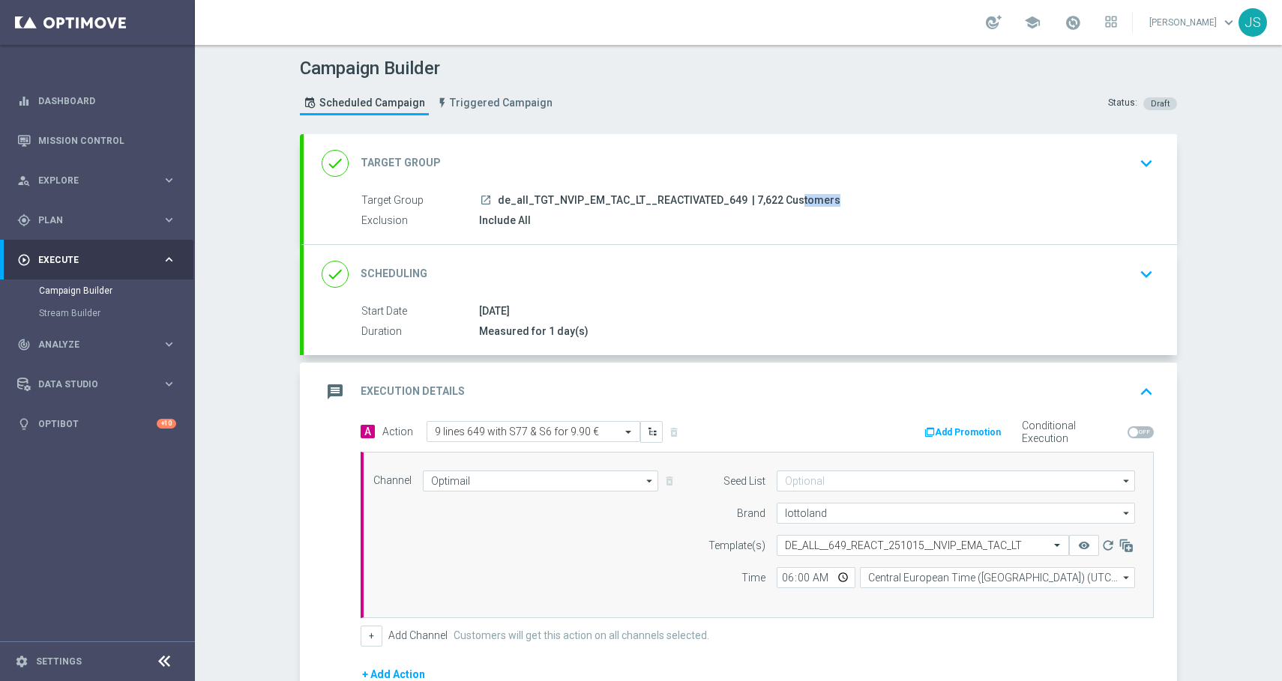
drag, startPoint x: 768, startPoint y: 200, endPoint x: 743, endPoint y: 201, distance: 25.5
click at [752, 201] on span "| 7,622 Customers" at bounding box center [796, 200] width 88 height 13
copy span "7,622"
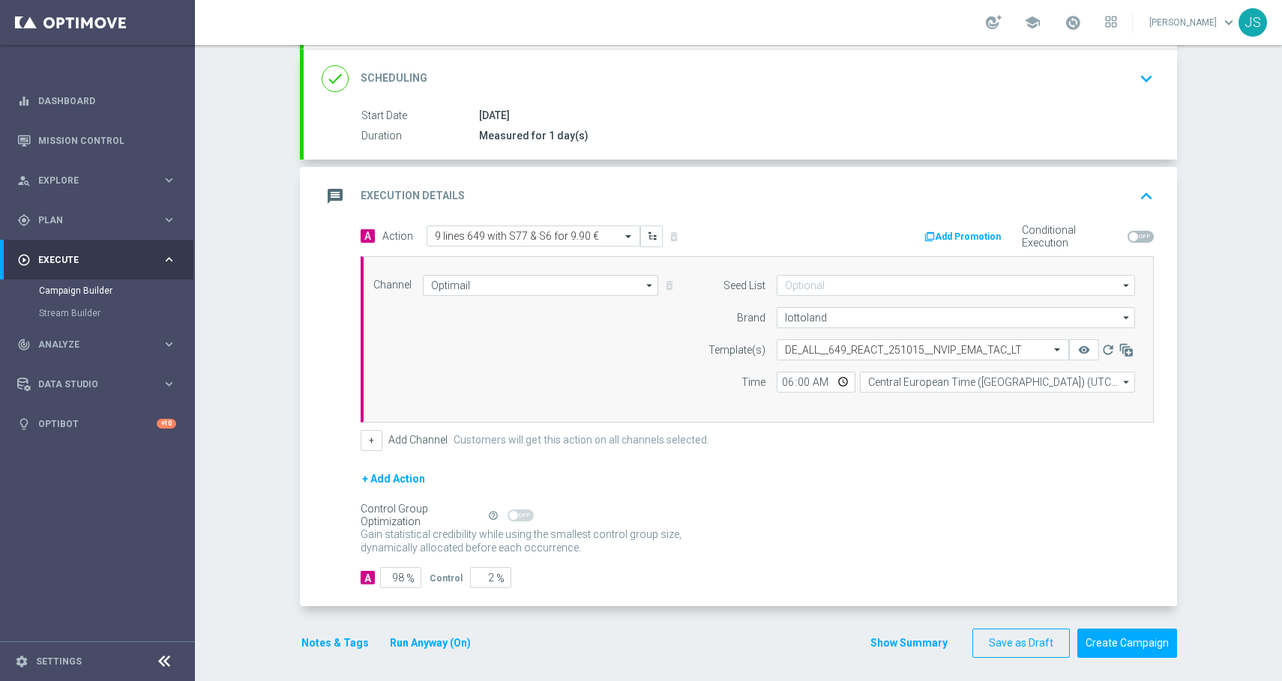
scroll to position [202, 0]
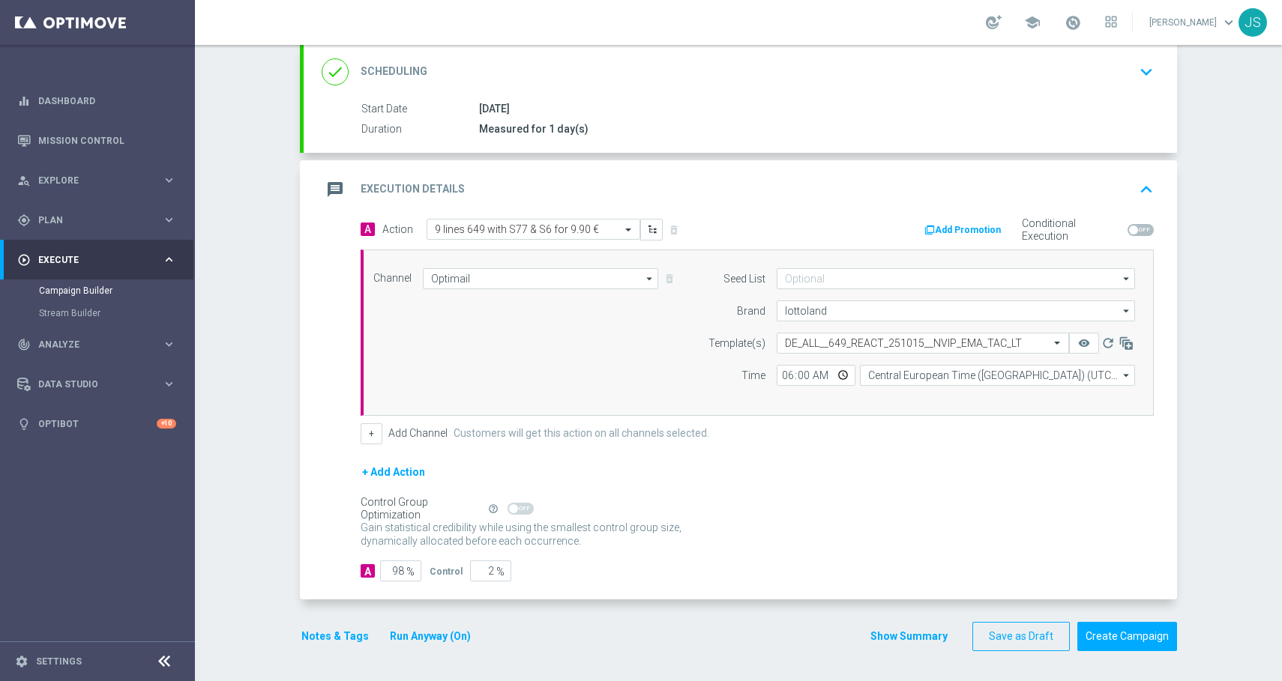
click at [336, 636] on button "Notes & Tags" at bounding box center [335, 636] width 70 height 19
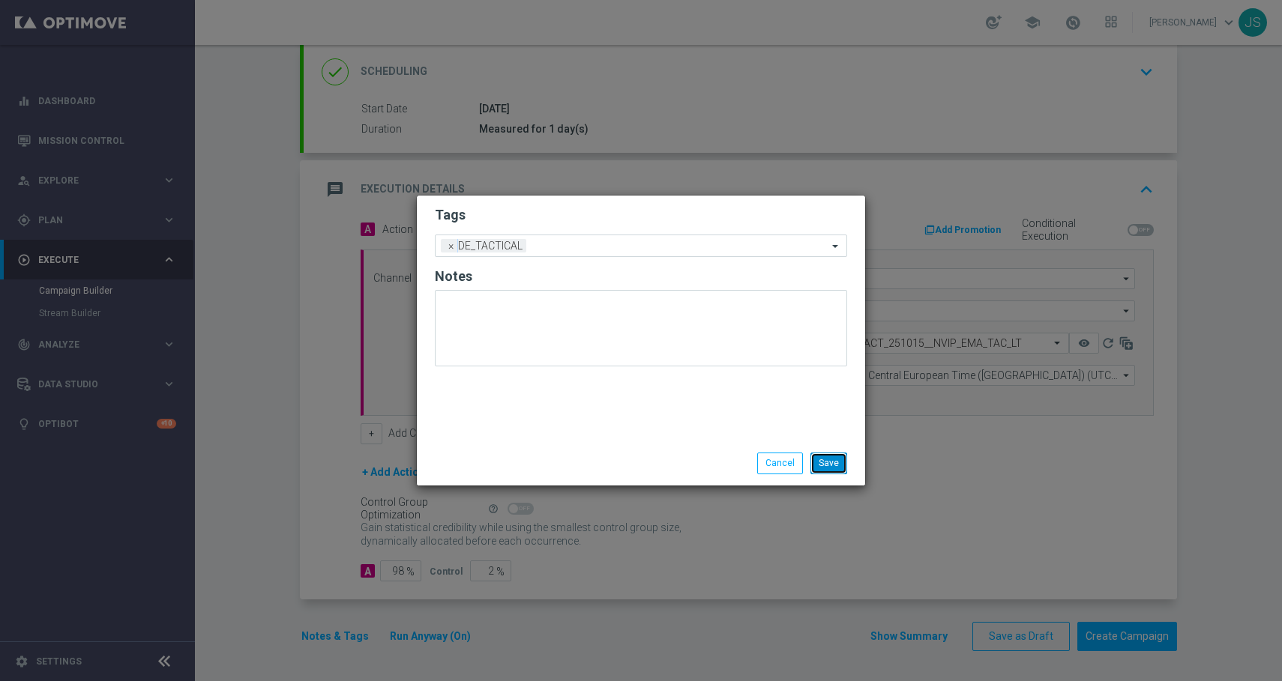
click at [830, 462] on button "Save" at bounding box center [828, 463] width 37 height 21
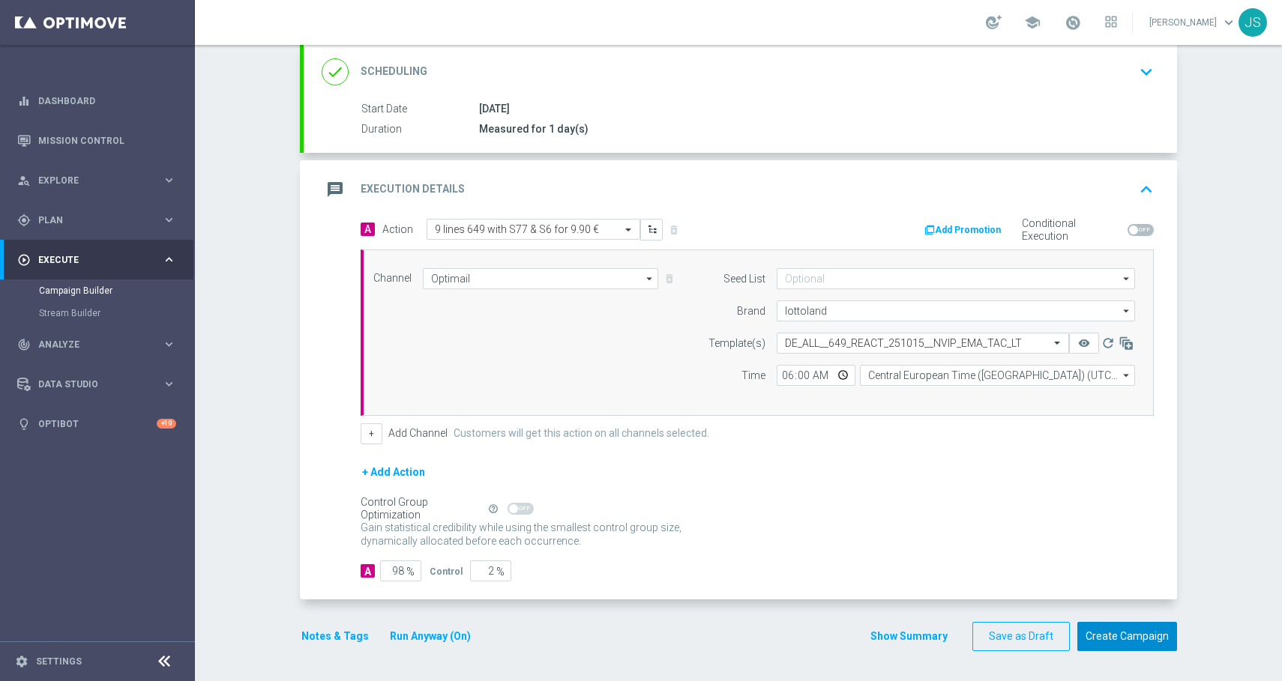
click at [1116, 642] on button "Create Campaign" at bounding box center [1127, 636] width 100 height 29
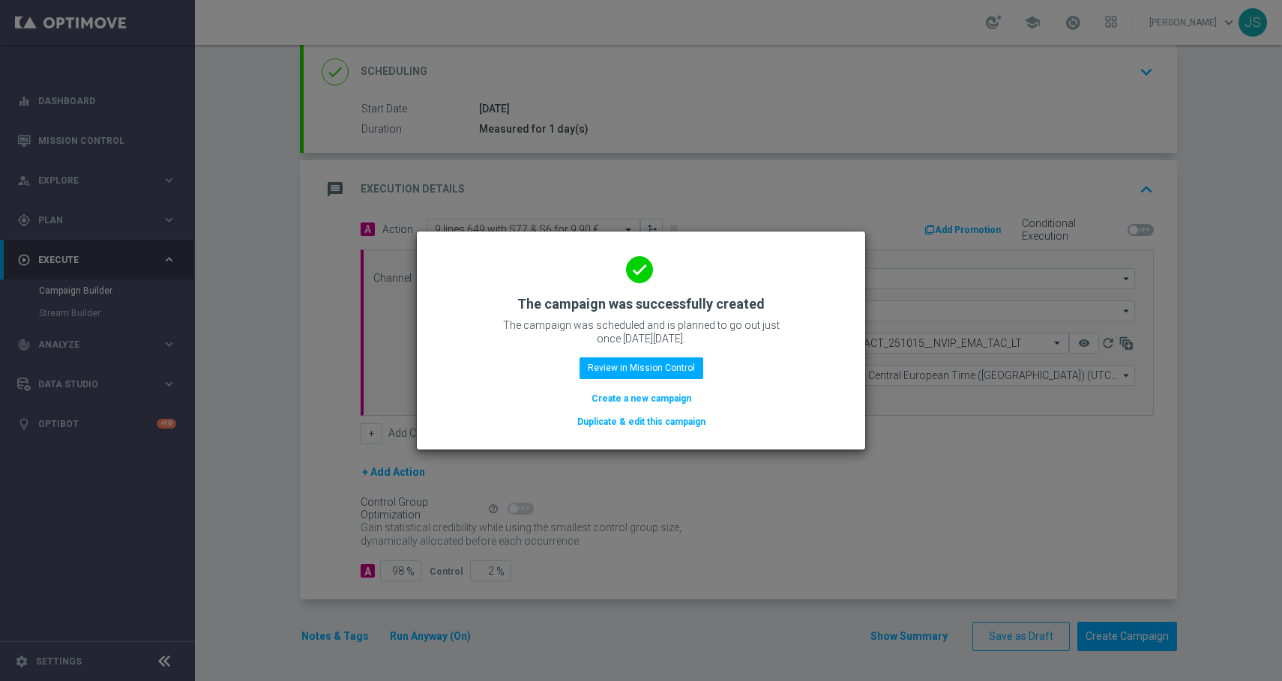
click at [621, 403] on button "Create a new campaign" at bounding box center [641, 399] width 103 height 16
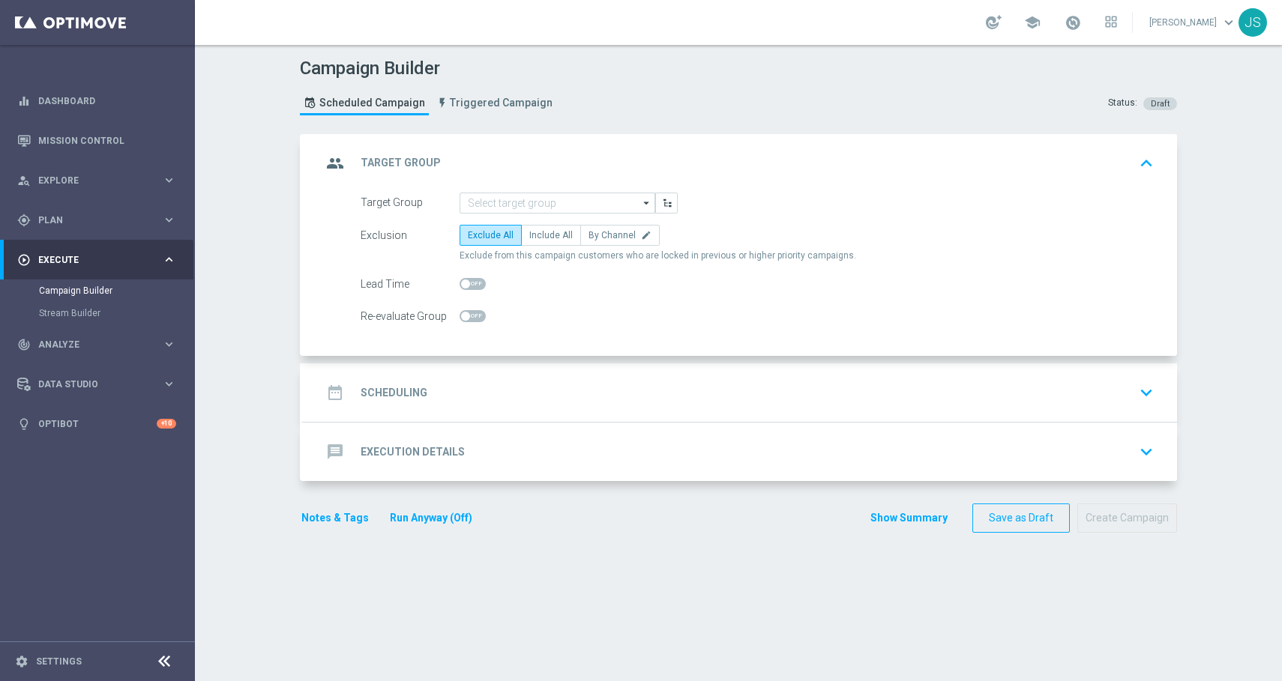
scroll to position [0, 0]
click at [537, 237] on span "Include All" at bounding box center [550, 235] width 43 height 10
click at [537, 237] on input "Include All" at bounding box center [534, 238] width 10 height 10
radio input "true"
click at [537, 209] on input at bounding box center [558, 203] width 196 height 21
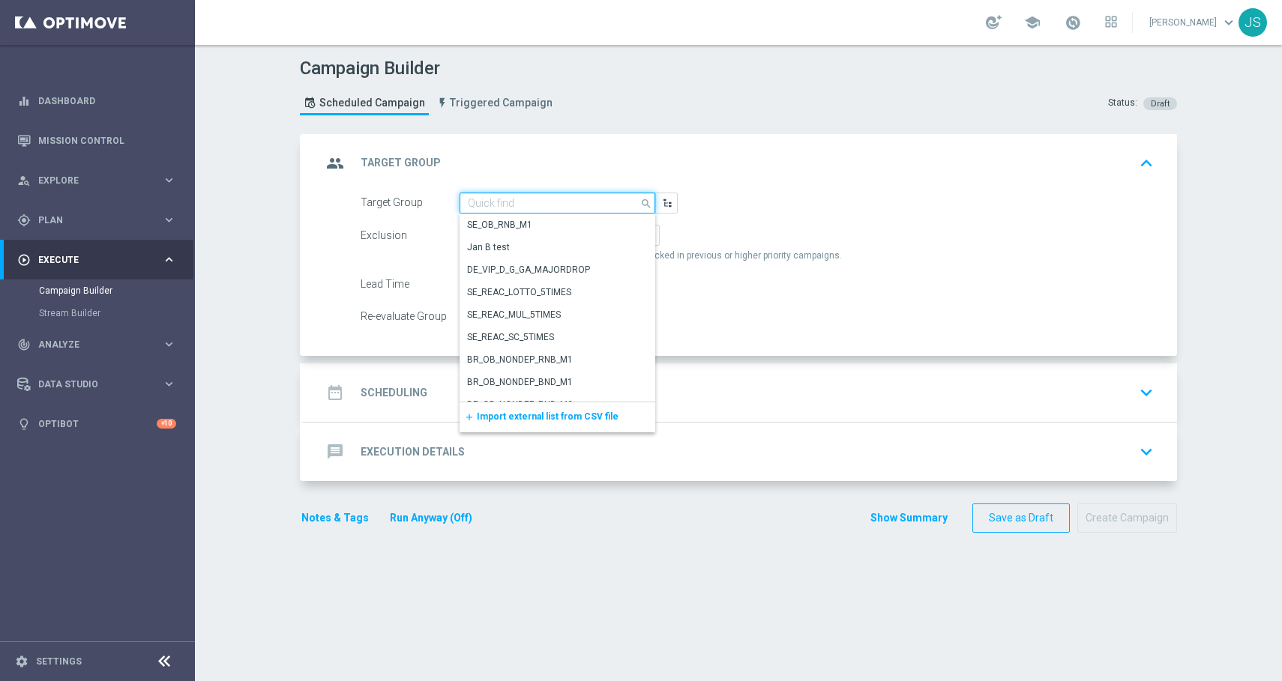
paste input "de_all_TGT_NVIP_EM_TAC_LT__CHURNED_649"
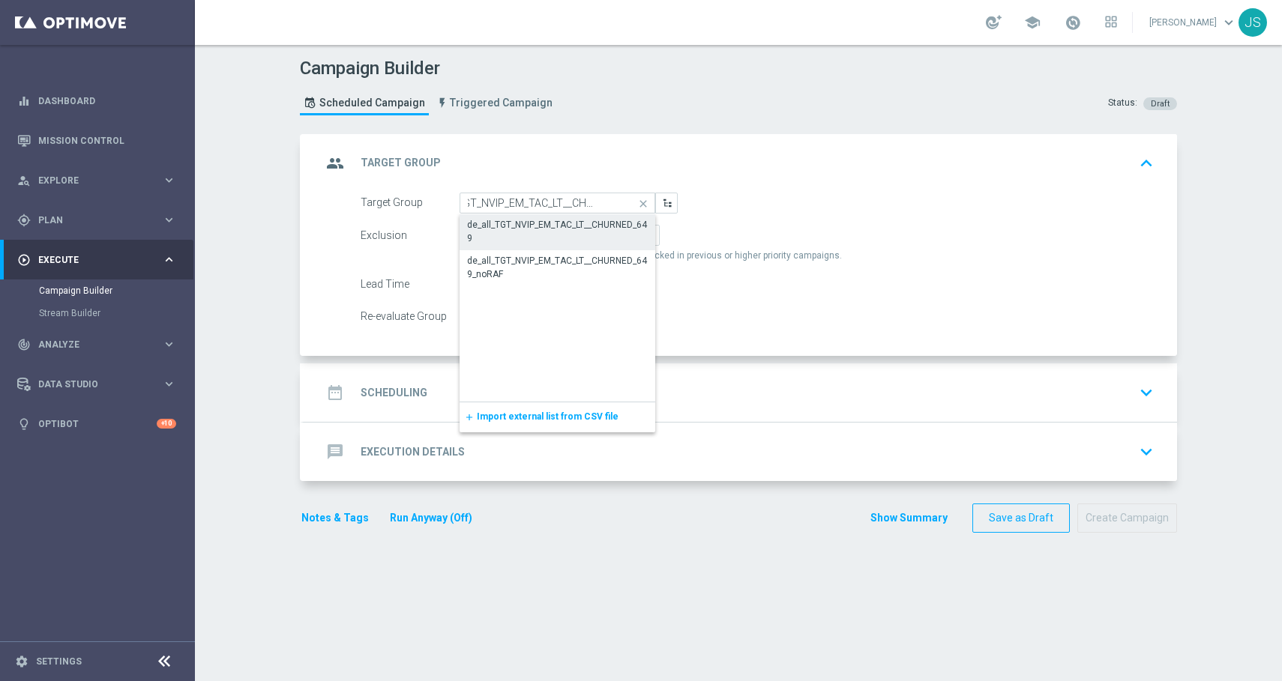
click at [523, 222] on div "de_all_TGT_NVIP_EM_TAC_LT__CHURNED_649" at bounding box center [557, 231] width 181 height 27
type input "de_all_TGT_NVIP_EM_TAC_LT__CHURNED_649"
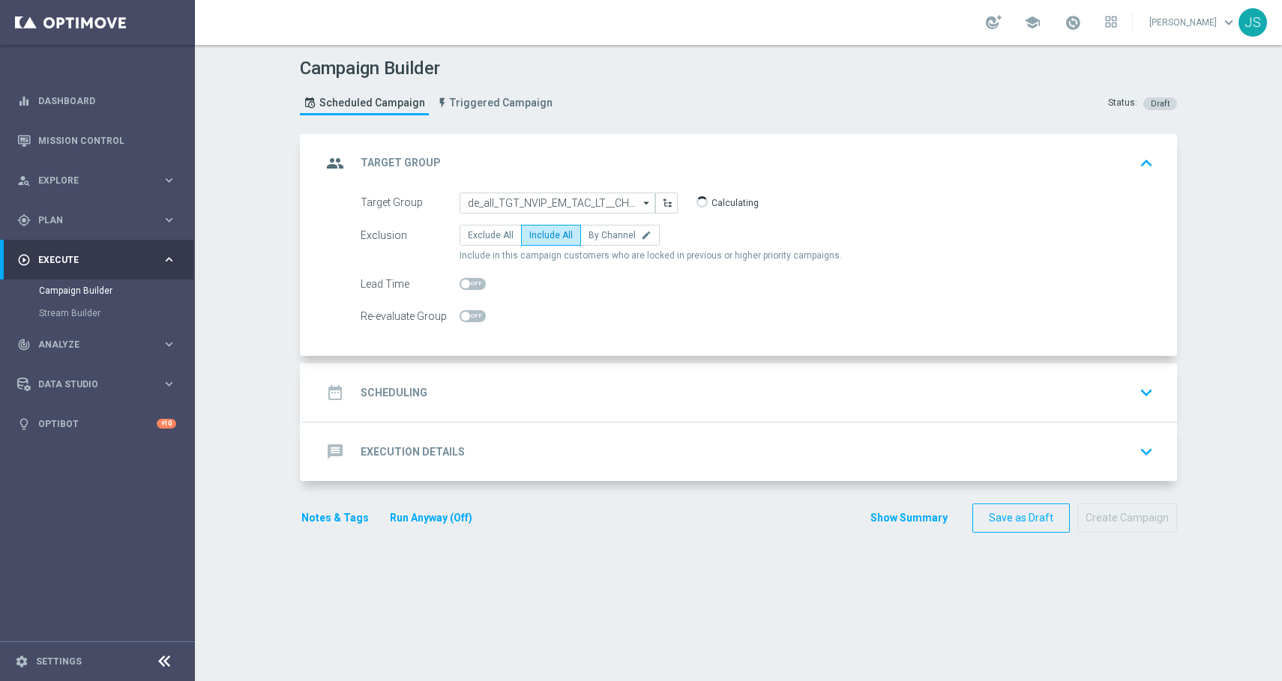
click at [505, 385] on div "date_range Scheduling keyboard_arrow_down" at bounding box center [740, 393] width 837 height 28
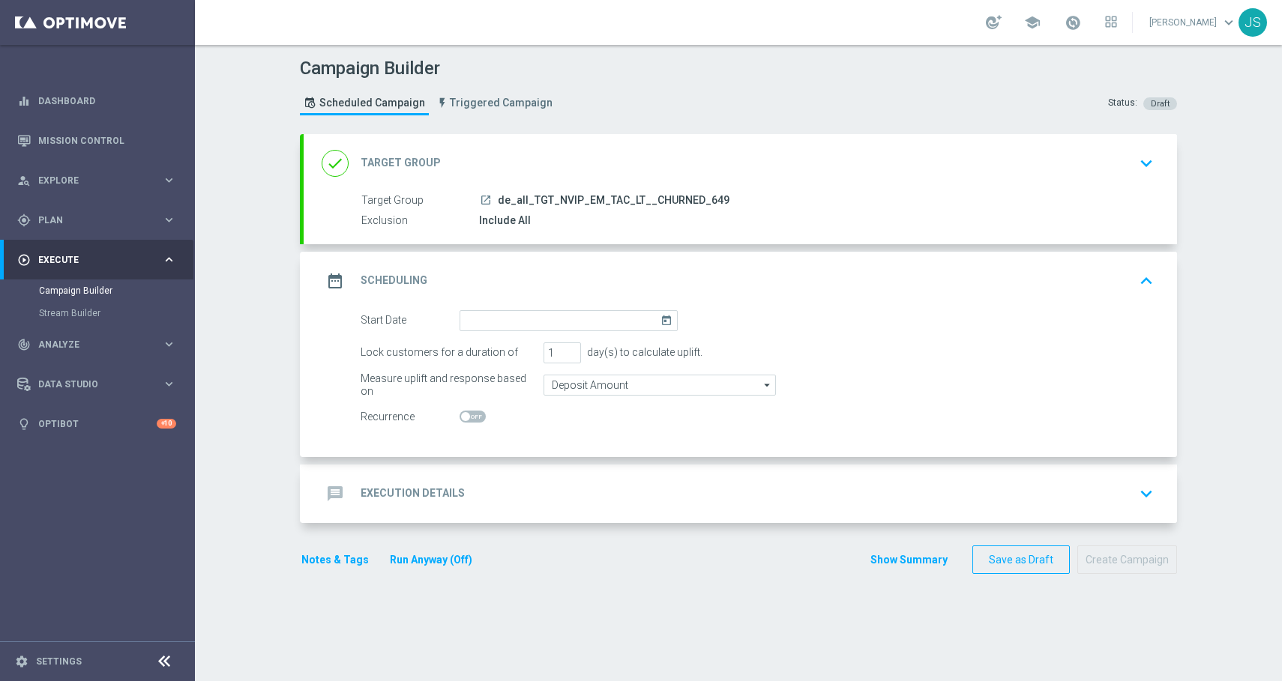
click at [664, 322] on icon "today" at bounding box center [668, 318] width 17 height 16
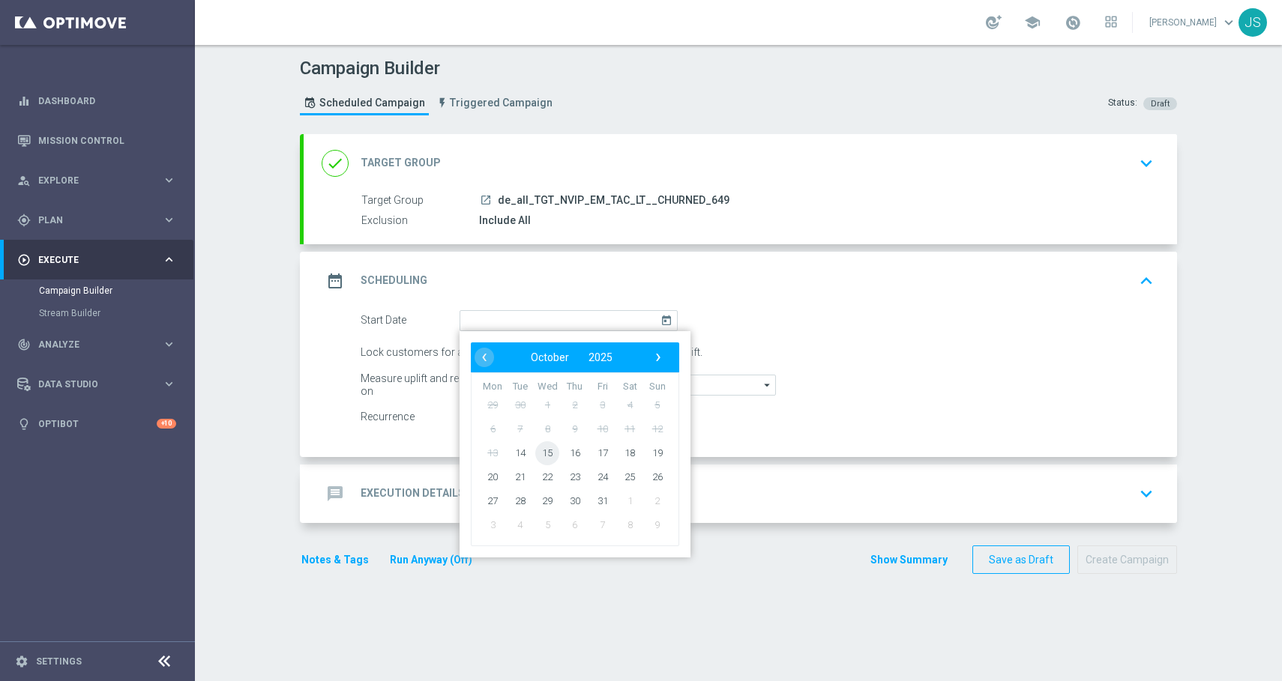
click at [537, 451] on span "15" at bounding box center [547, 453] width 24 height 24
type input "[DATE]"
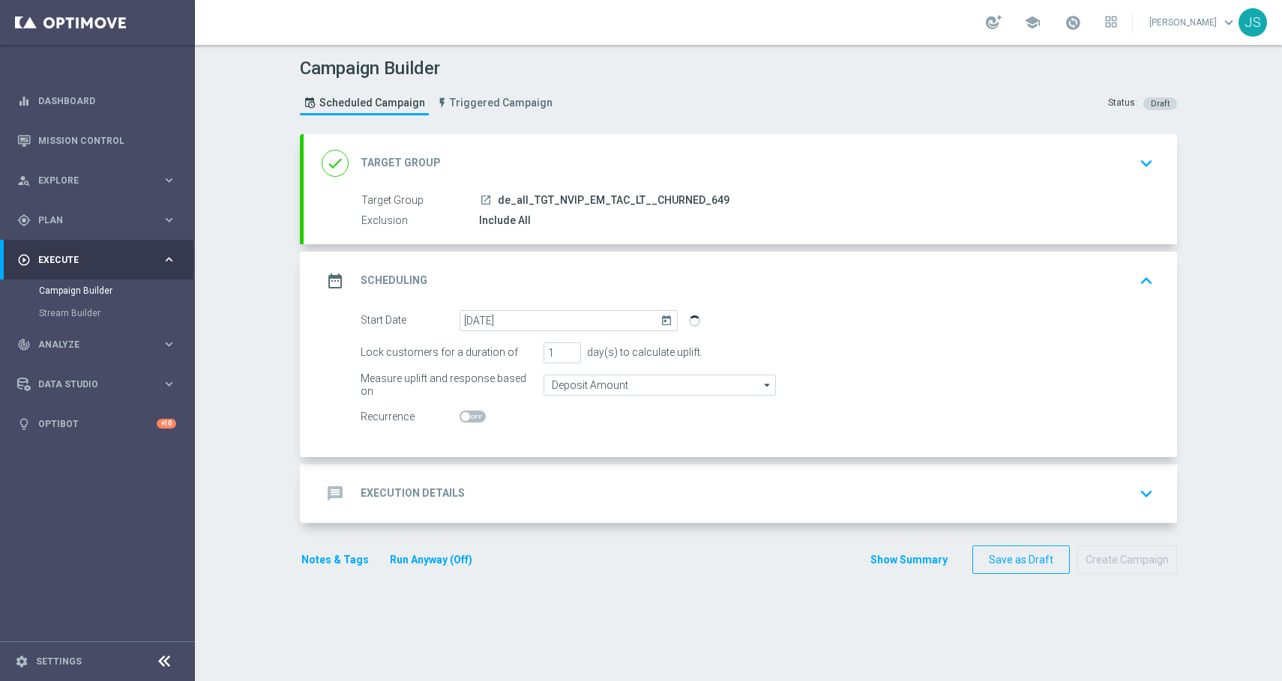
click at [517, 493] on div "message Execution Details keyboard_arrow_down" at bounding box center [740, 494] width 837 height 28
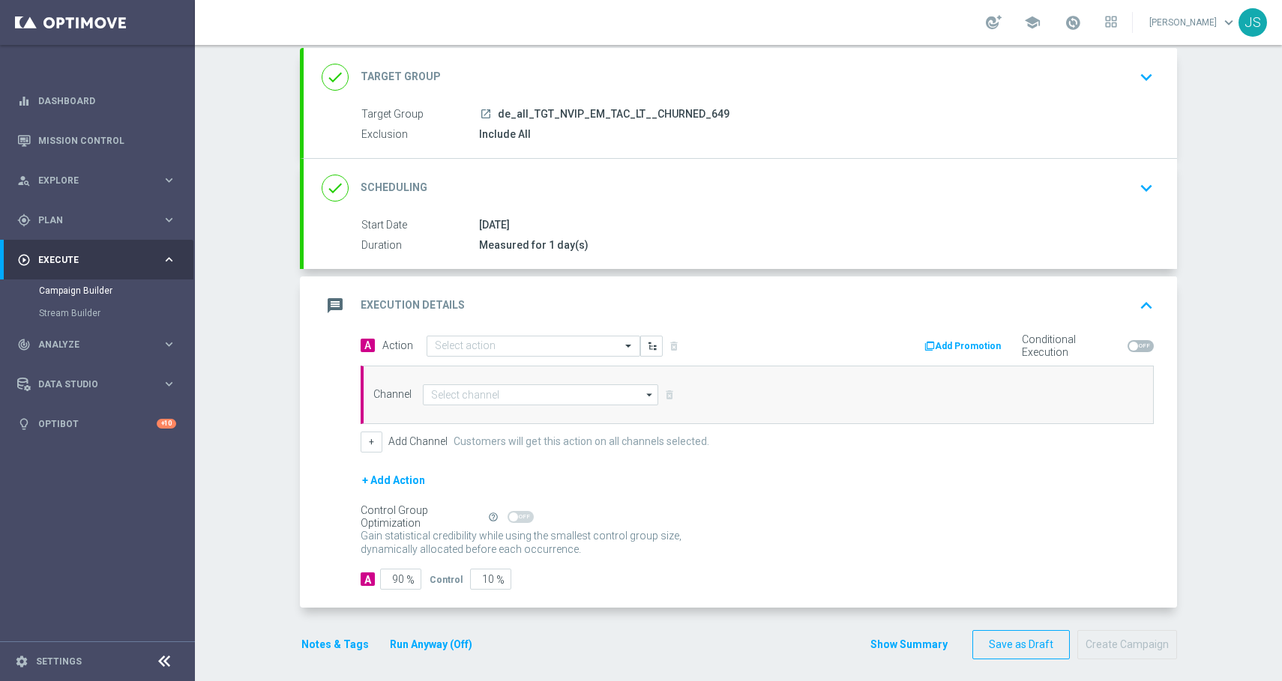
scroll to position [94, 0]
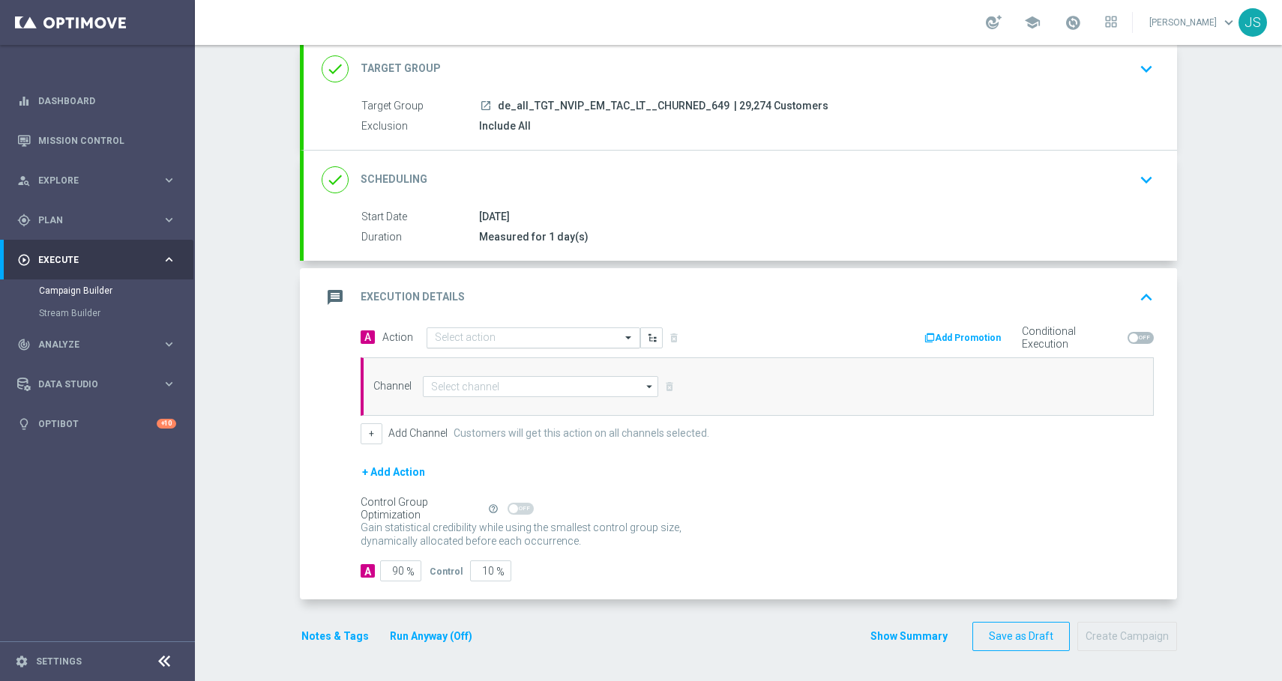
click at [525, 337] on input "text" at bounding box center [518, 338] width 167 height 13
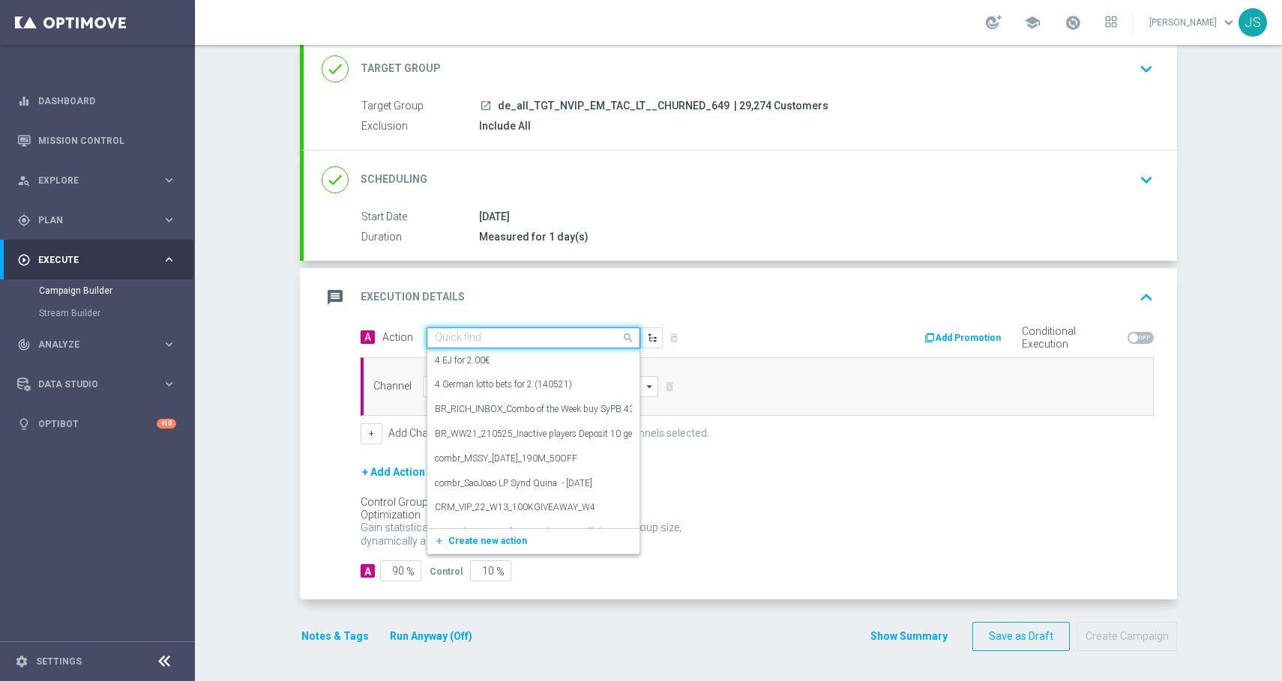
paste input "5 lines 649 for 3.90 €"
type input "5 lines 649 for 3.90 €"
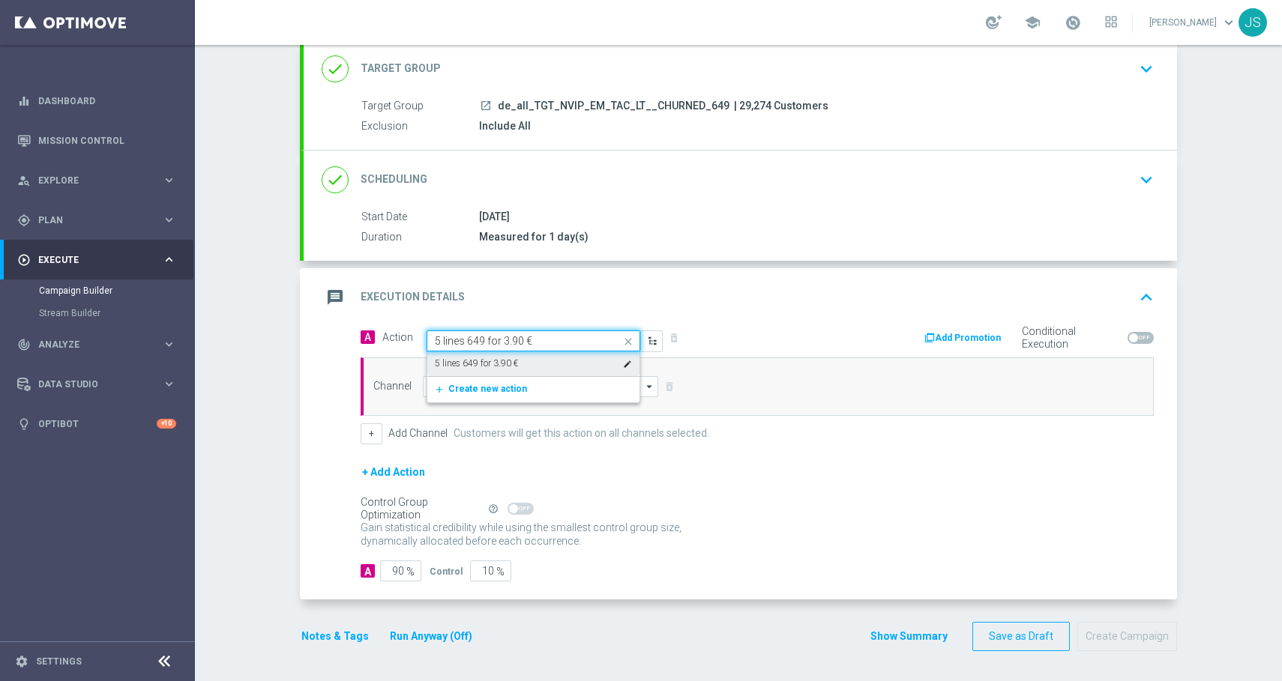
click at [505, 364] on label "5 lines 649 for 3.90 €" at bounding box center [476, 364] width 83 height 13
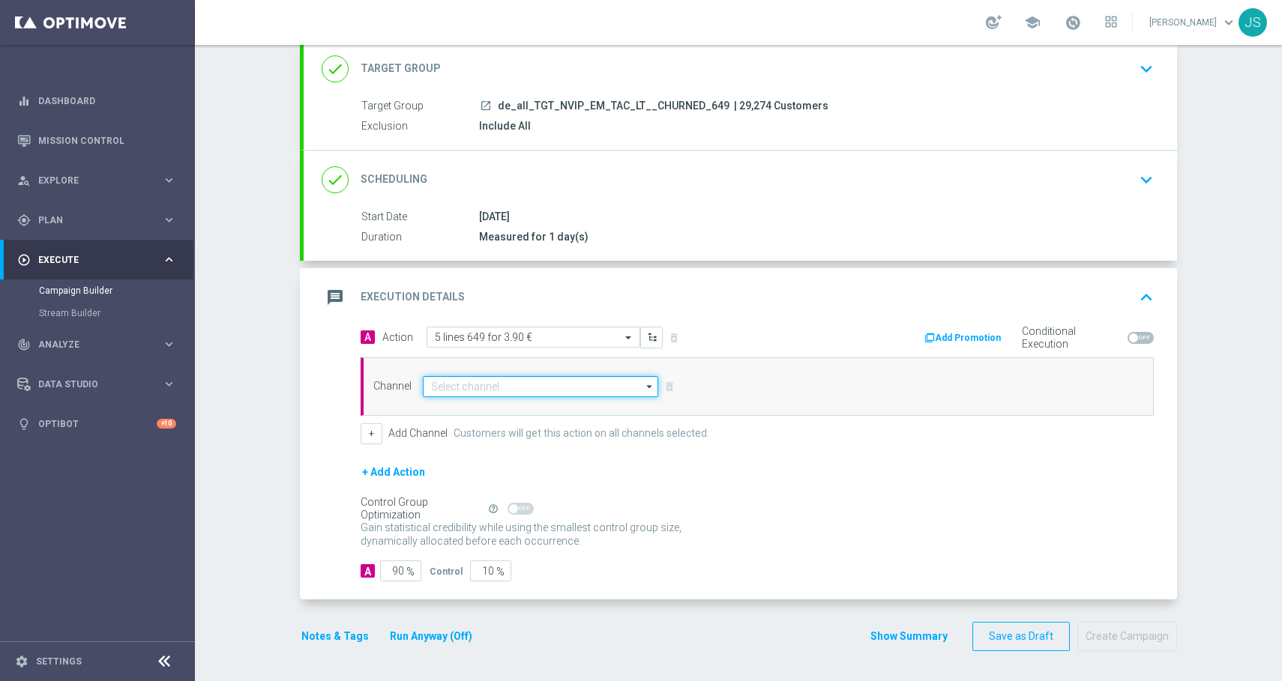
click at [487, 382] on input at bounding box center [540, 386] width 235 height 21
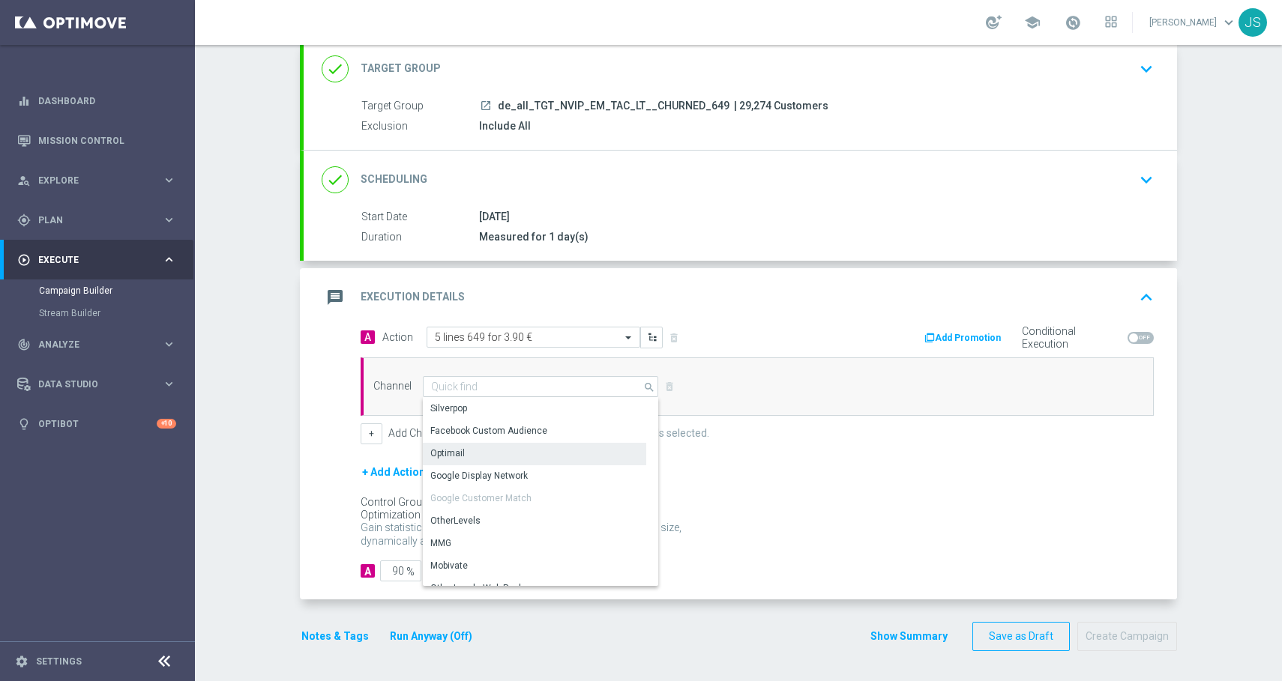
click at [453, 454] on div "Optimail" at bounding box center [447, 453] width 34 height 13
type input "Optimail"
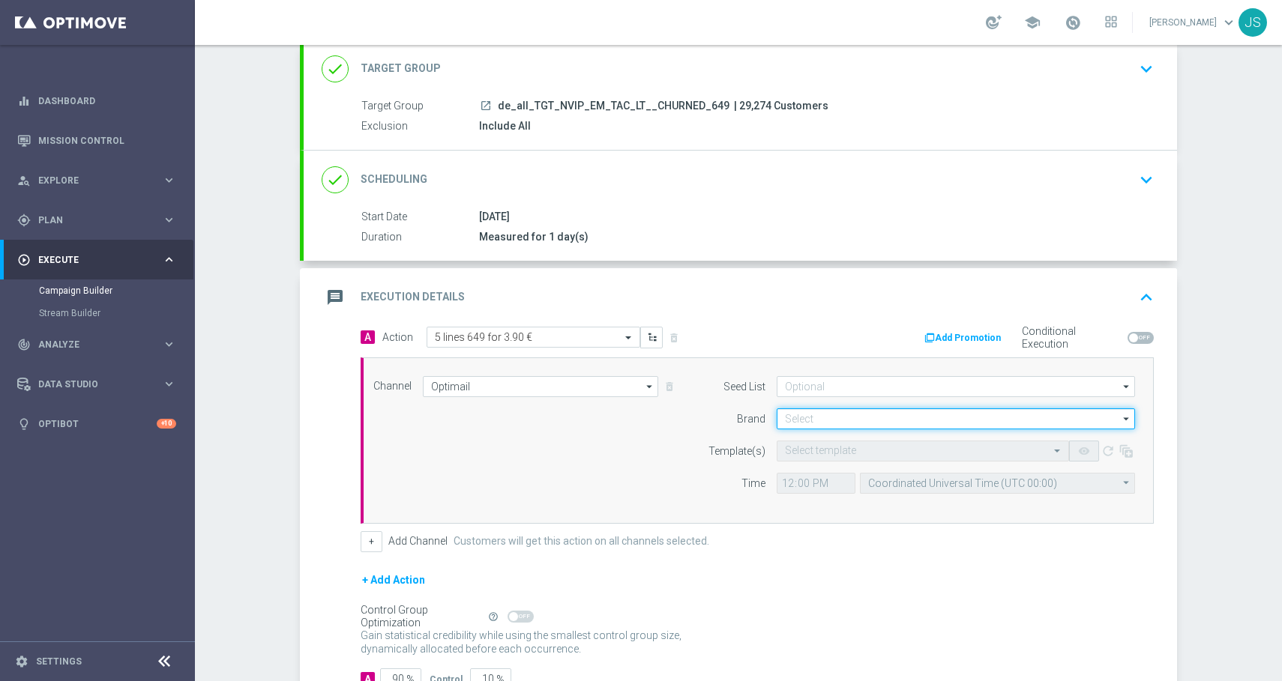
click at [818, 418] on input at bounding box center [956, 419] width 358 height 21
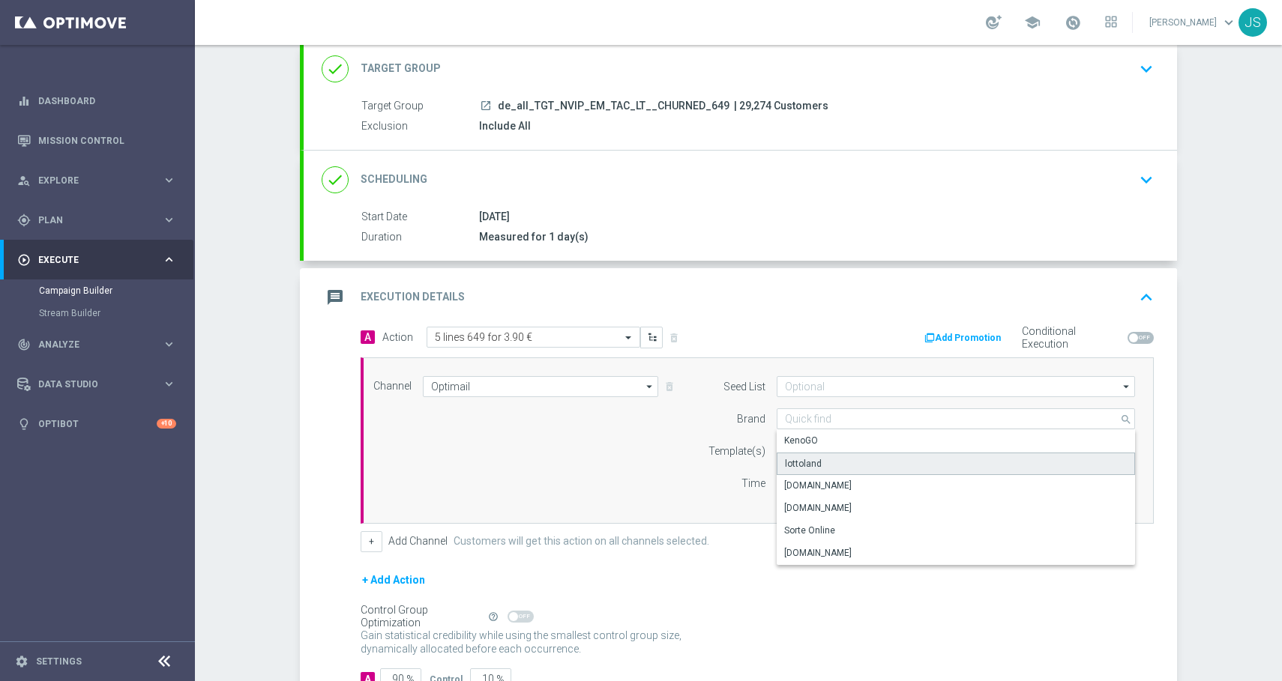
click at [802, 464] on div "lottoland" at bounding box center [803, 463] width 37 height 13
type input "lottoland"
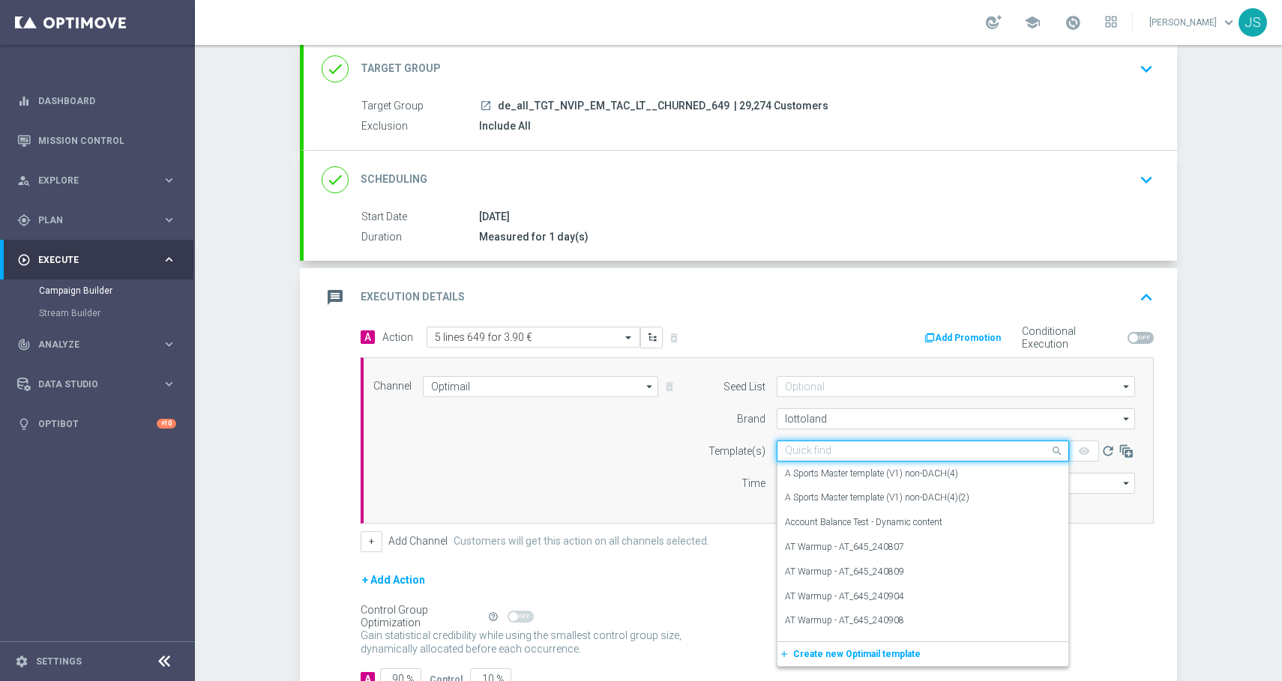
click at [809, 446] on input "text" at bounding box center [908, 451] width 246 height 13
paste input "DE_ALL__649_CHURNED_251015__NVIP_EMA_TAC_LT"
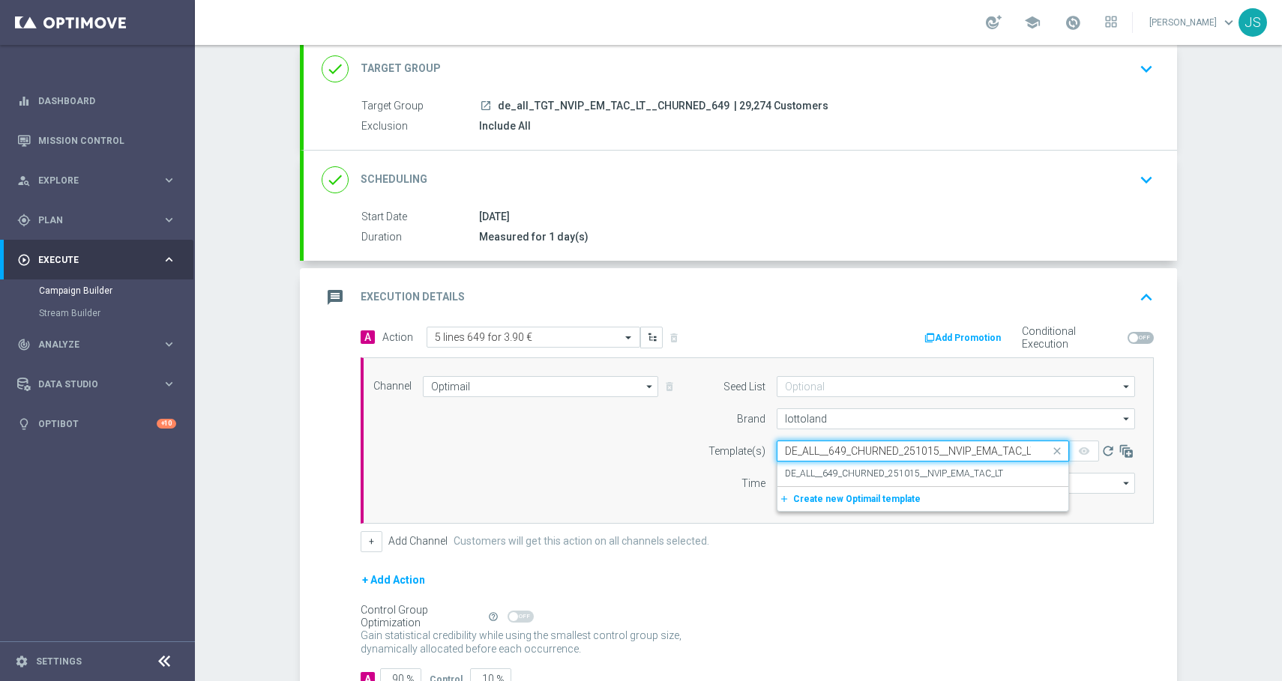
scroll to position [0, 4]
click at [852, 475] on label "DE_ALL__649_CHURNED_251015__NVIP_EMA_TAC_LT" at bounding box center [894, 474] width 218 height 13
type input "DE_ALL__649_CHURNED_251015__NVIP_EMA_TAC_LT"
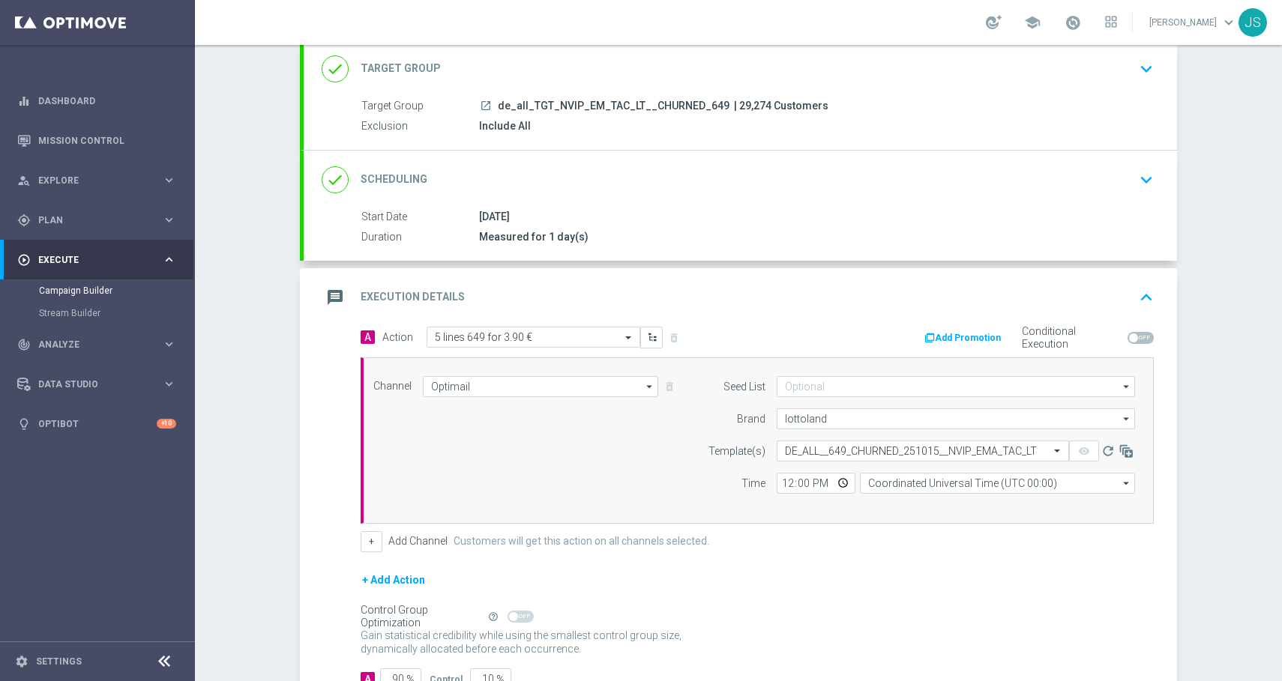
scroll to position [0, 0]
click at [784, 478] on input "12:00" at bounding box center [816, 483] width 79 height 21
type input "06:00"
click at [1010, 488] on input "Coordinated Universal Time (UTC 00:00)" at bounding box center [997, 483] width 275 height 21
click at [1025, 501] on div "Central European Time ([GEOGRAPHIC_DATA]) (UTC +02:00)" at bounding box center [989, 505] width 245 height 13
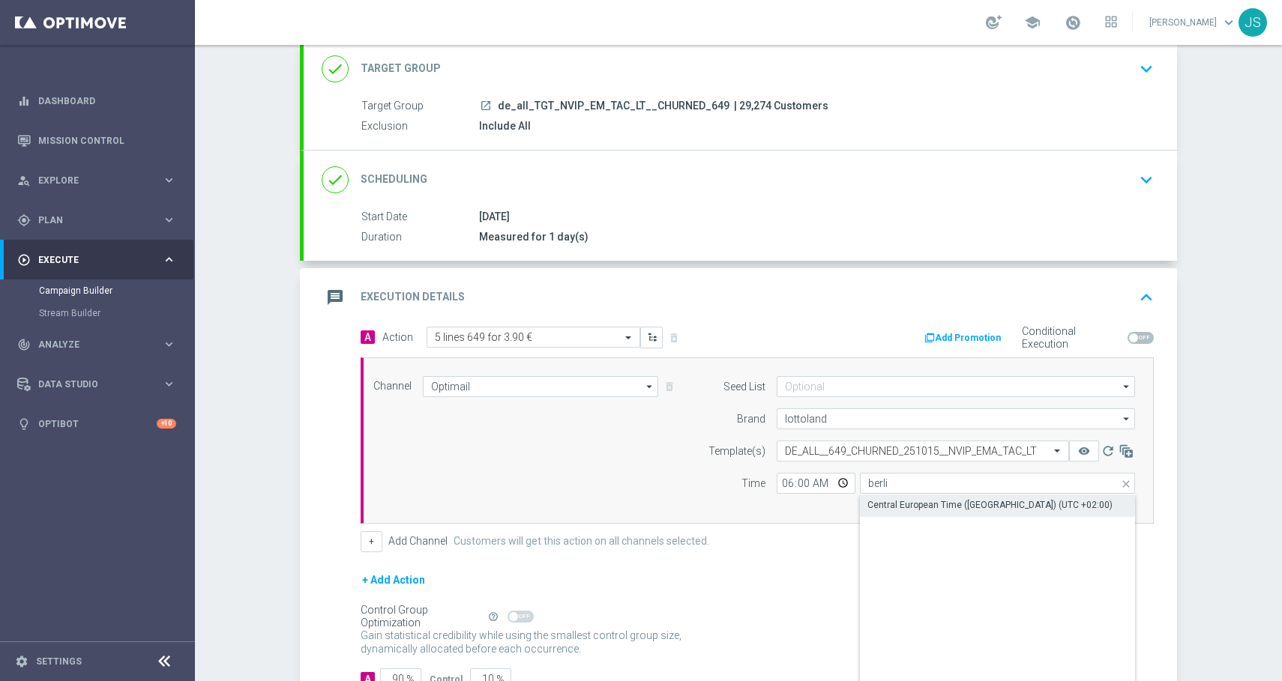
type input "Central European Time ([GEOGRAPHIC_DATA]) (UTC +02:00)"
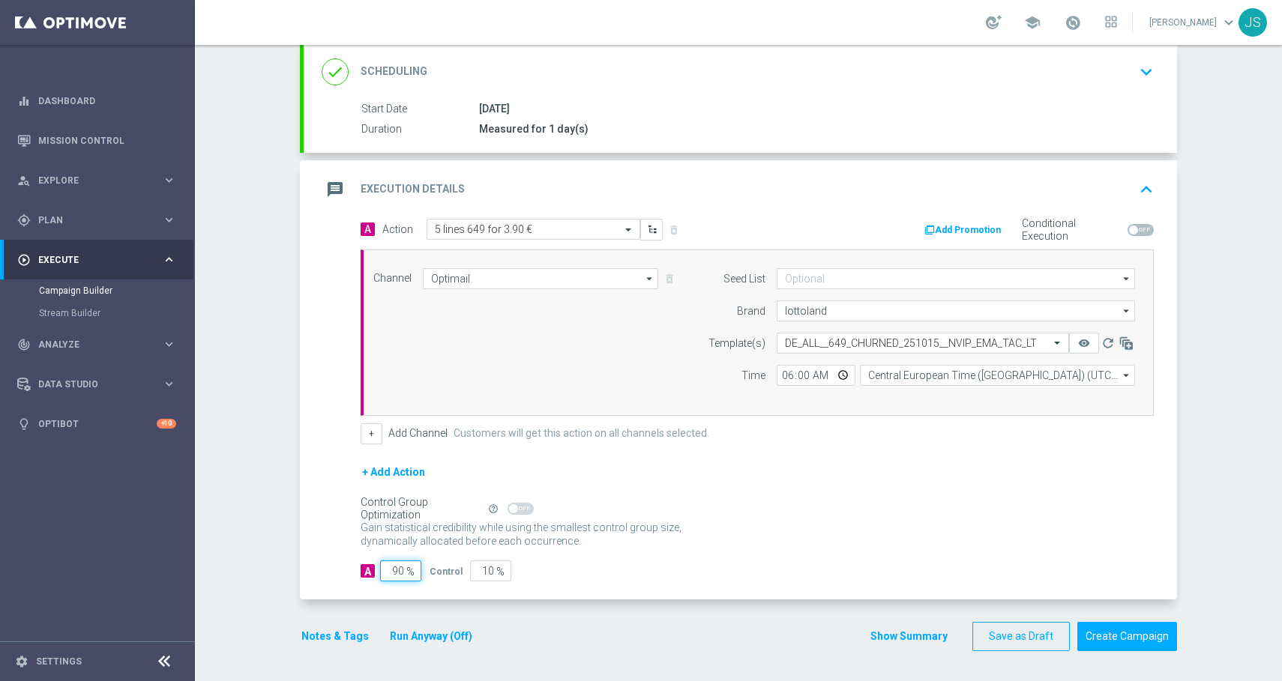
click at [400, 570] on input "90" at bounding box center [400, 571] width 41 height 21
type input "9"
type input "91"
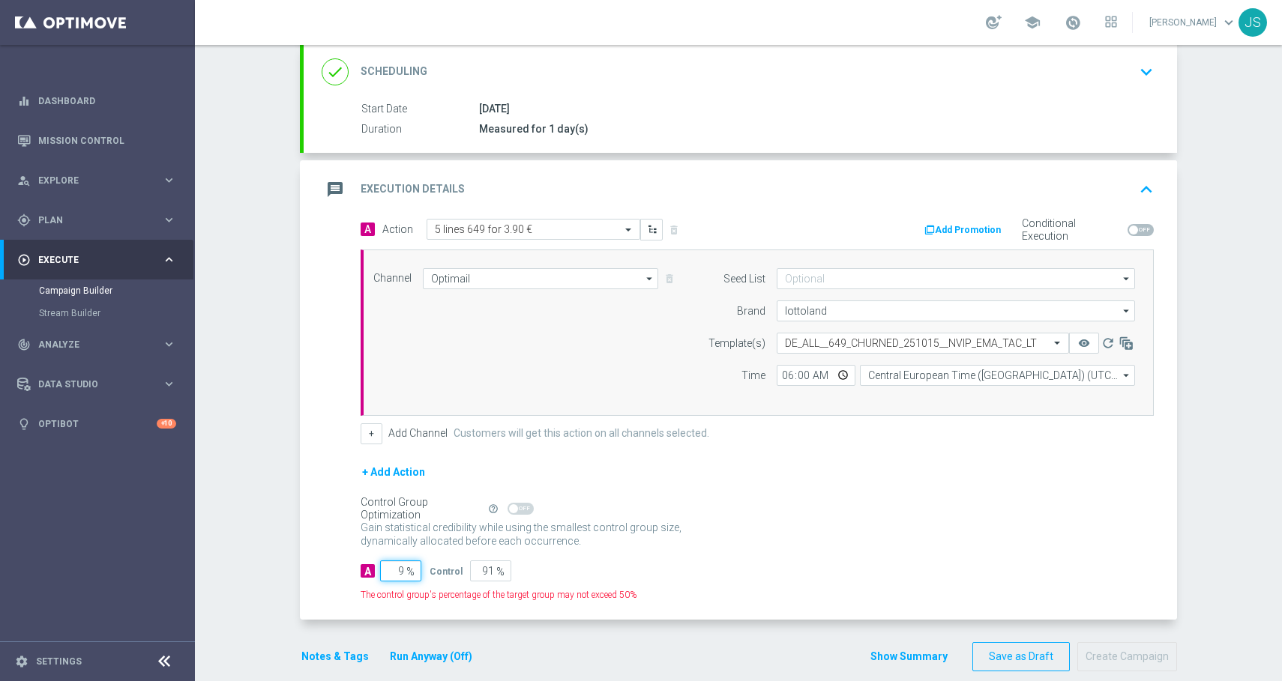
type input "98"
type input "2"
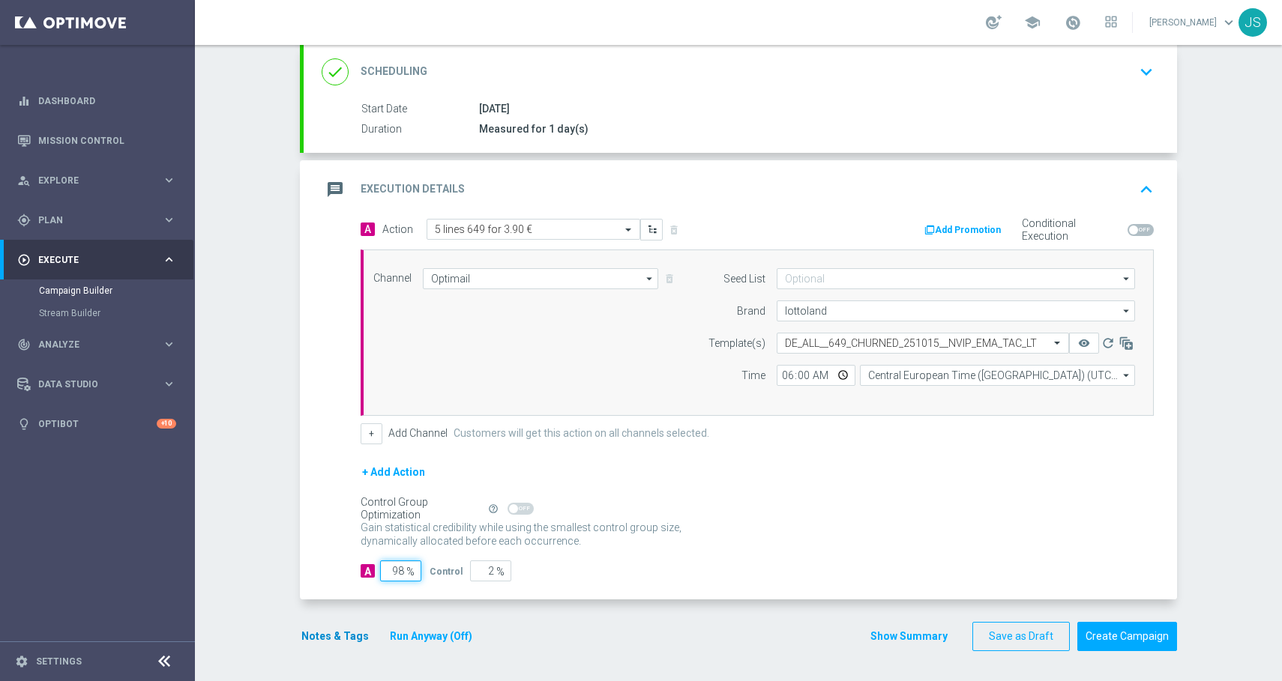
type input "98"
click at [321, 643] on button "Notes & Tags" at bounding box center [335, 636] width 70 height 19
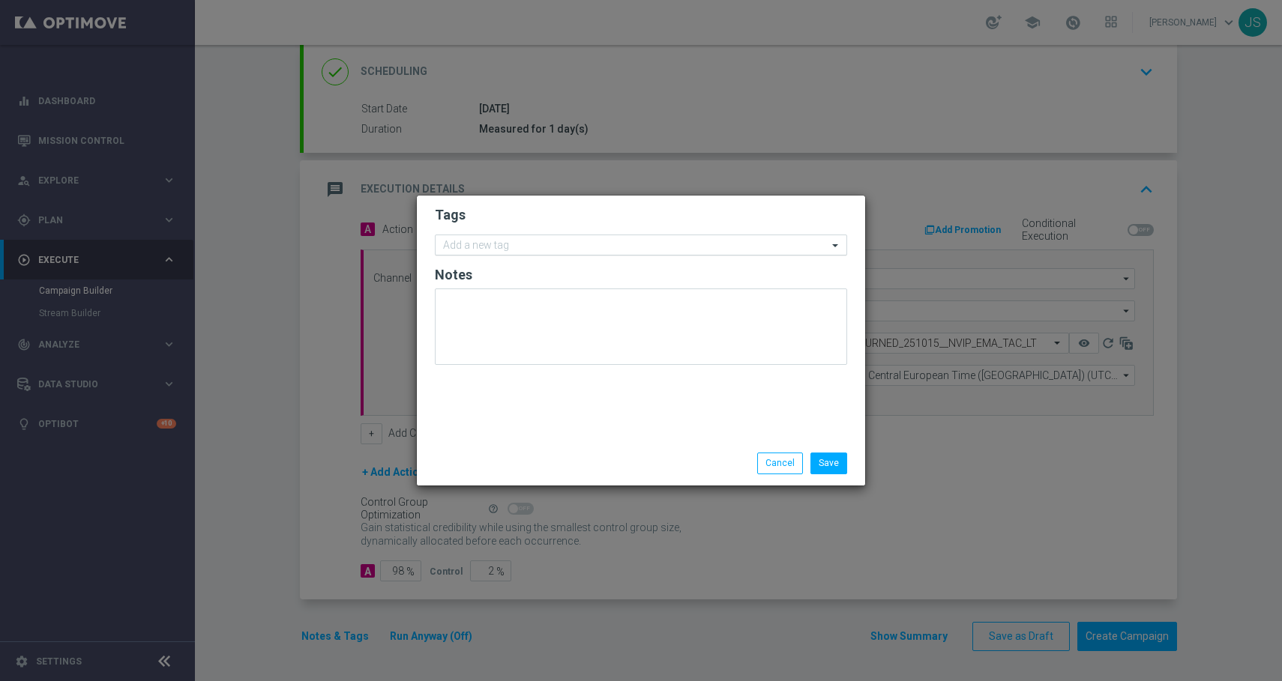
click at [524, 244] on input "text" at bounding box center [635, 246] width 385 height 13
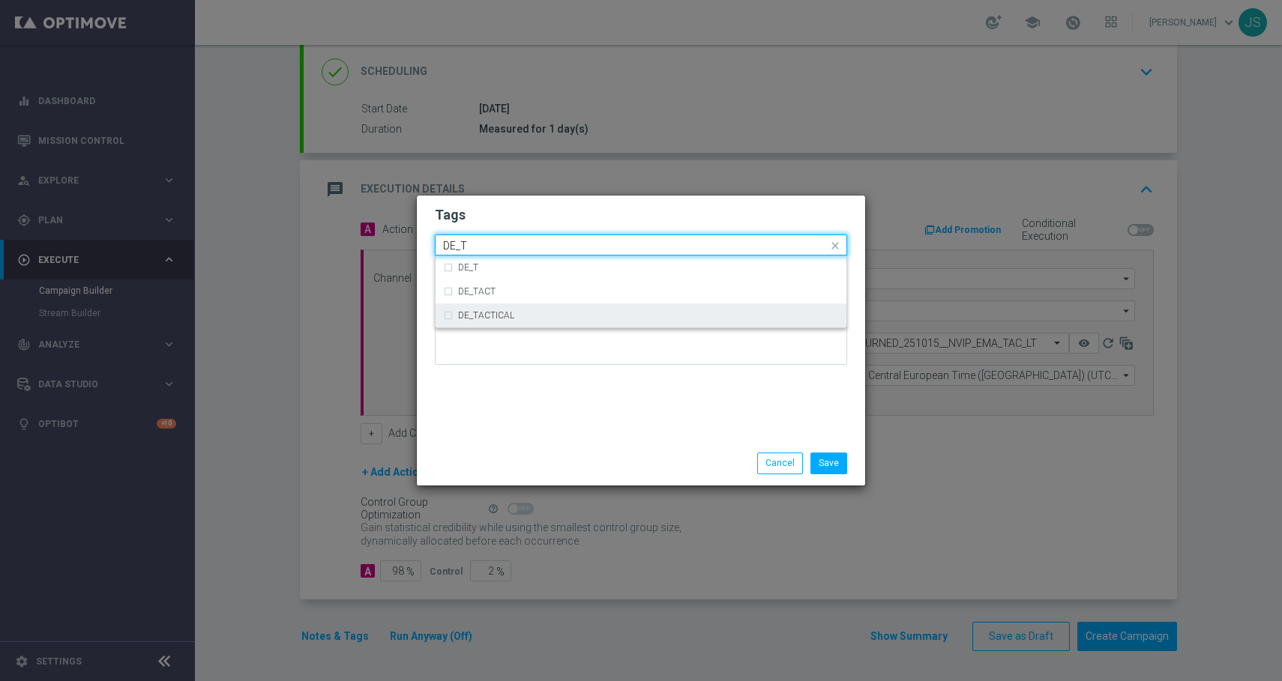
click at [469, 319] on label "DE_TACTICAL" at bounding box center [486, 315] width 56 height 9
type input "DE_T"
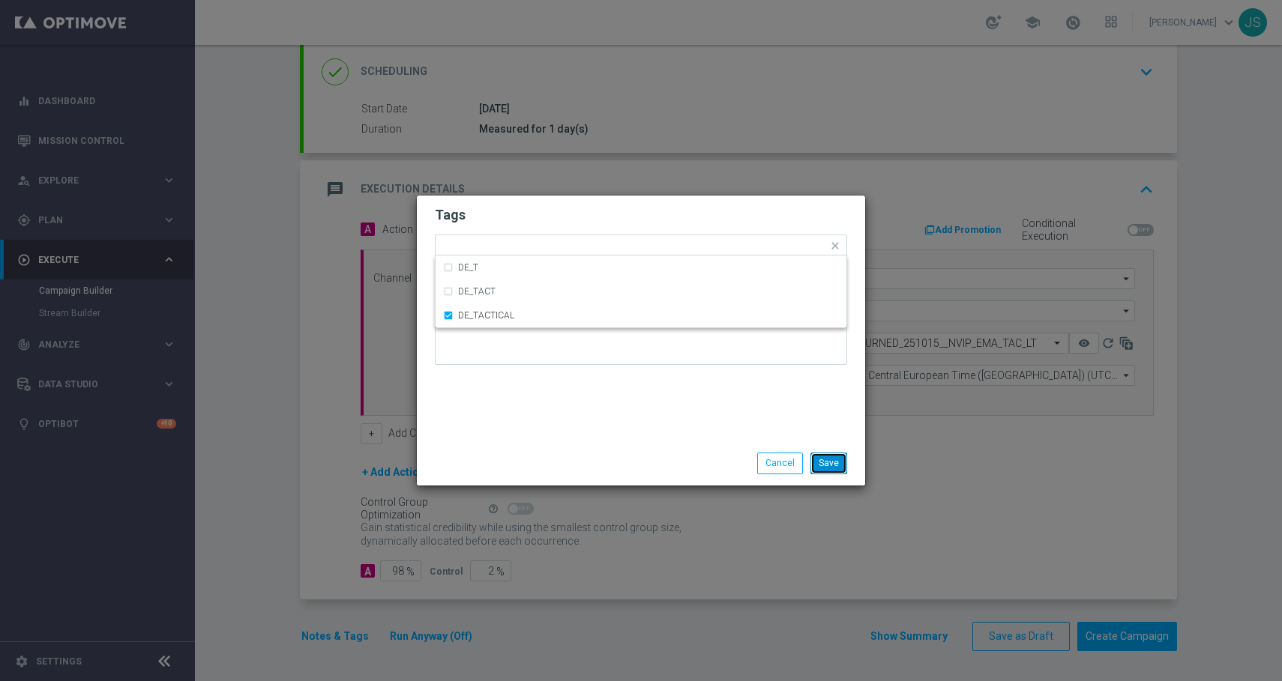
click at [828, 473] on button "Save" at bounding box center [828, 463] width 37 height 21
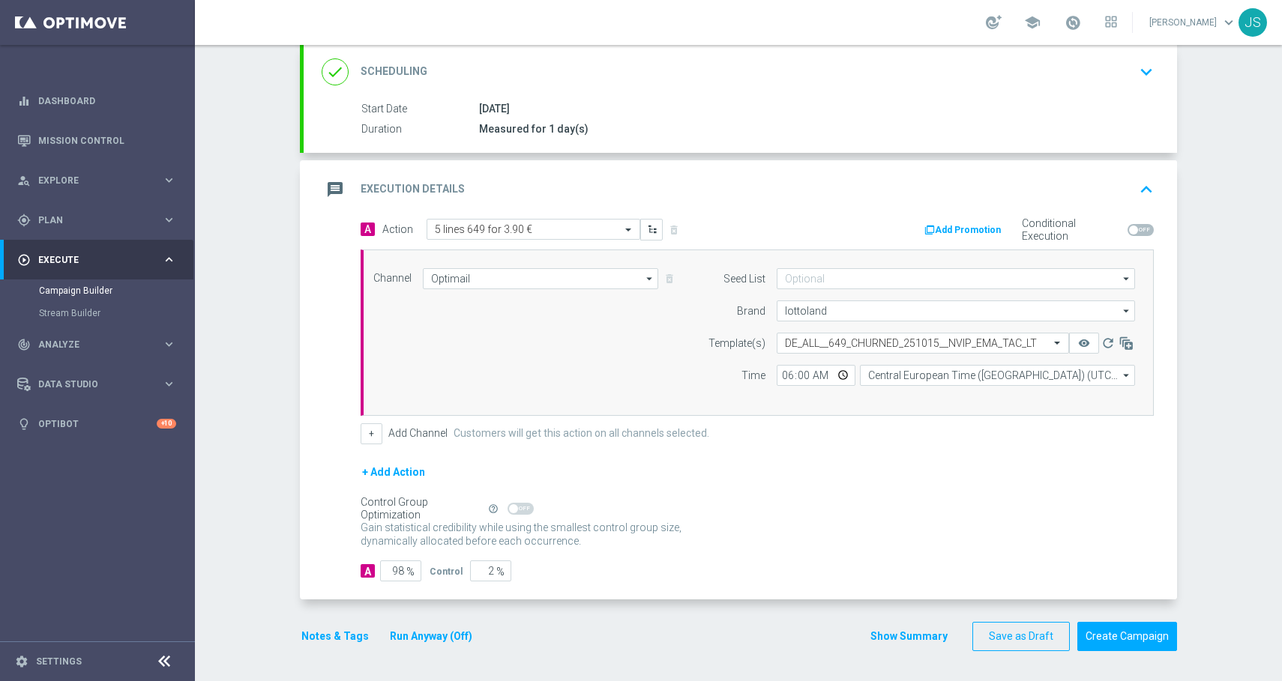
click at [445, 642] on button "Run Anyway (Off)" at bounding box center [430, 636] width 85 height 19
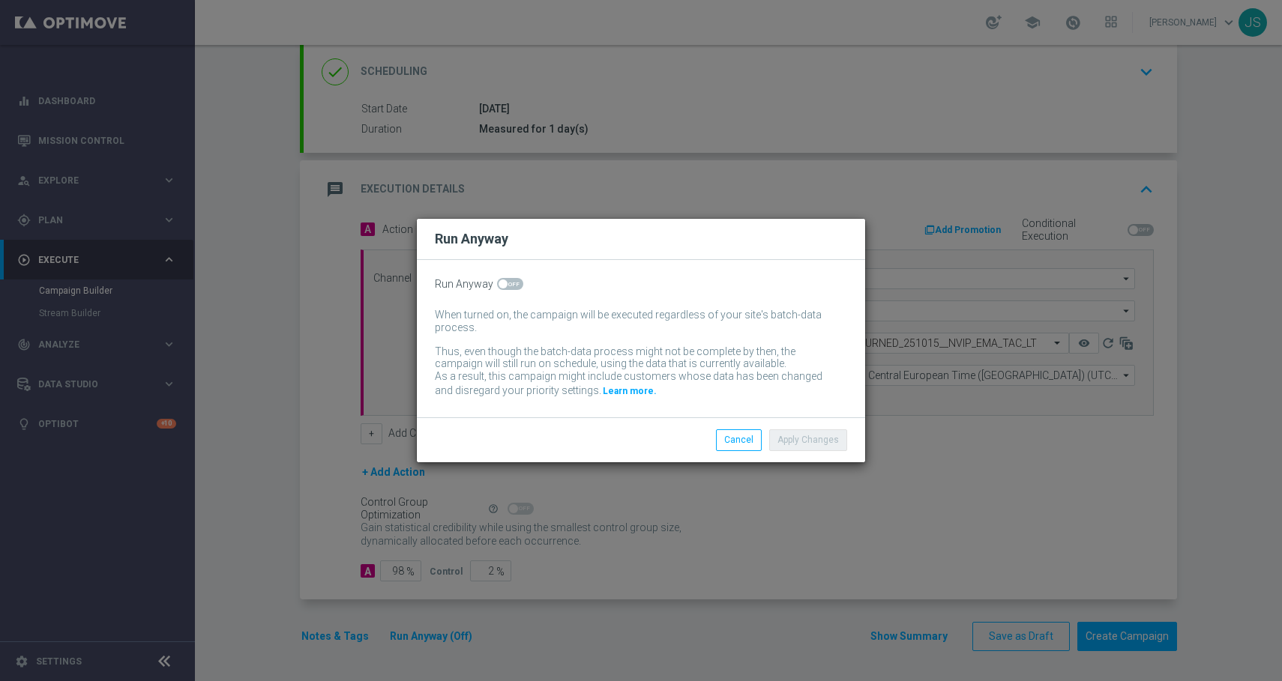
click at [511, 293] on div "Run Anyway When turned on, the campaign will be executed regardless of your sit…" at bounding box center [641, 338] width 448 height 157
click at [511, 285] on span at bounding box center [510, 284] width 26 height 12
click at [511, 285] on input "checkbox" at bounding box center [510, 284] width 26 height 12
checkbox input "true"
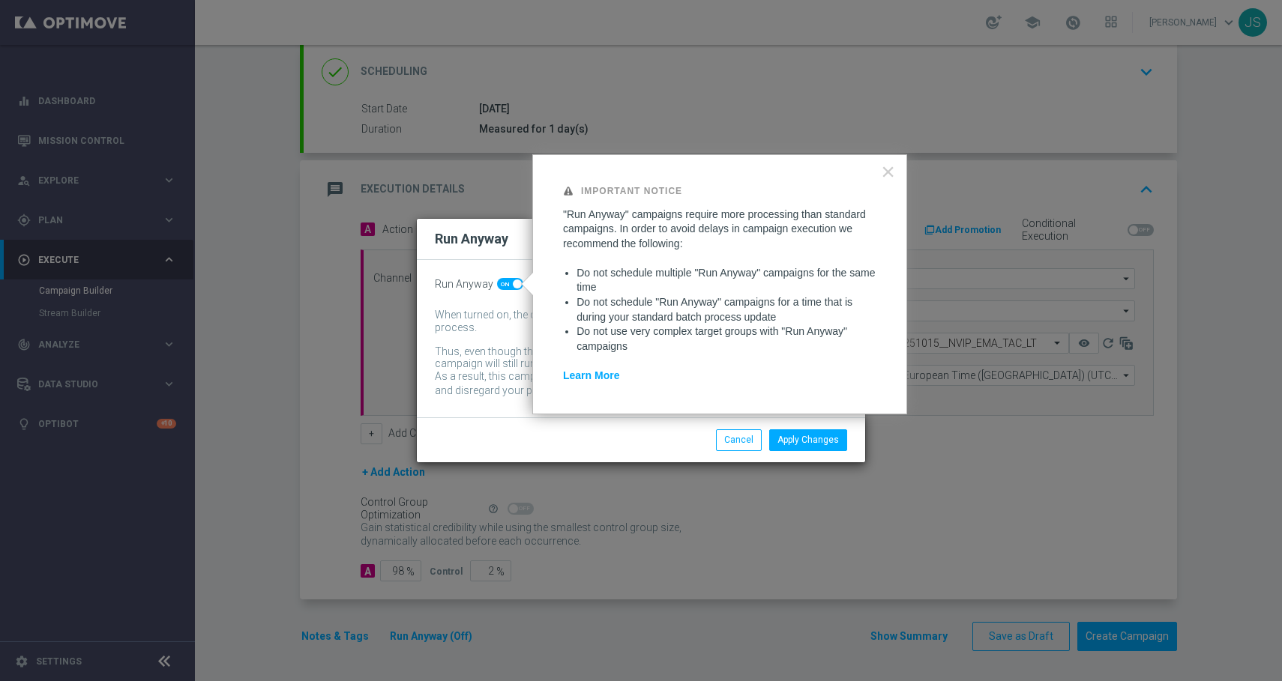
click at [808, 457] on div "Apply Changes Cancel" at bounding box center [641, 440] width 448 height 44
click at [802, 436] on button "Apply Changes" at bounding box center [808, 440] width 78 height 21
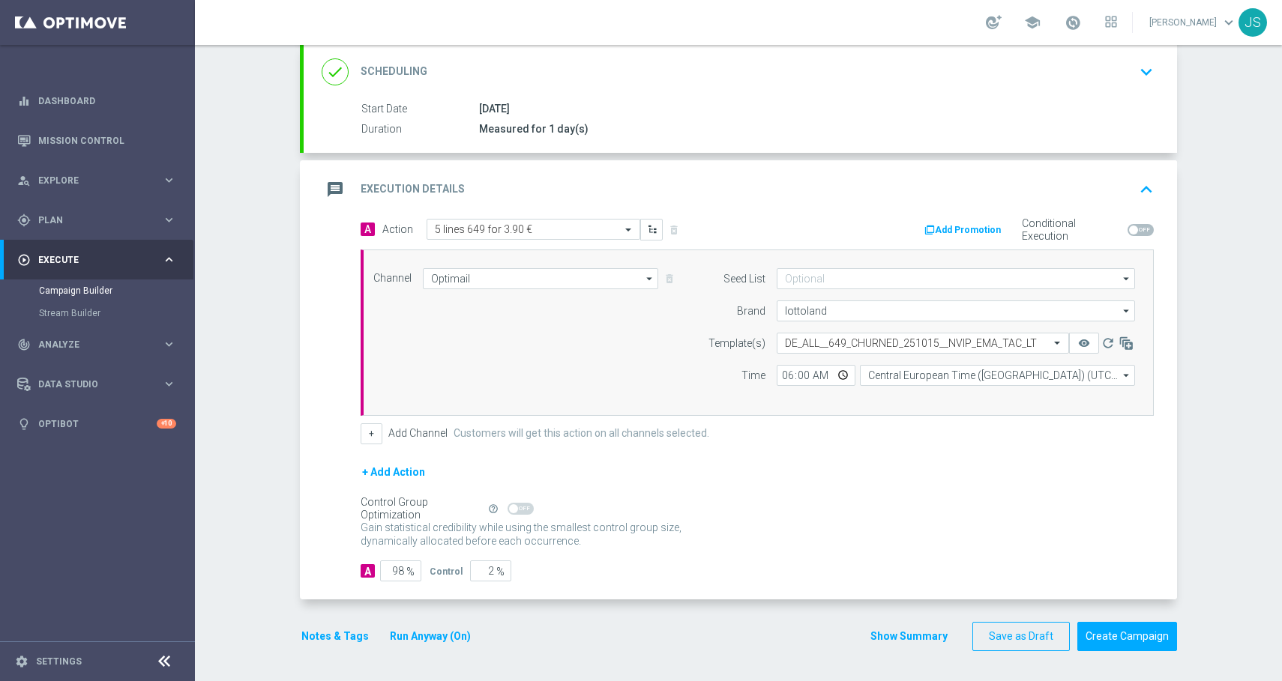
scroll to position [0, 0]
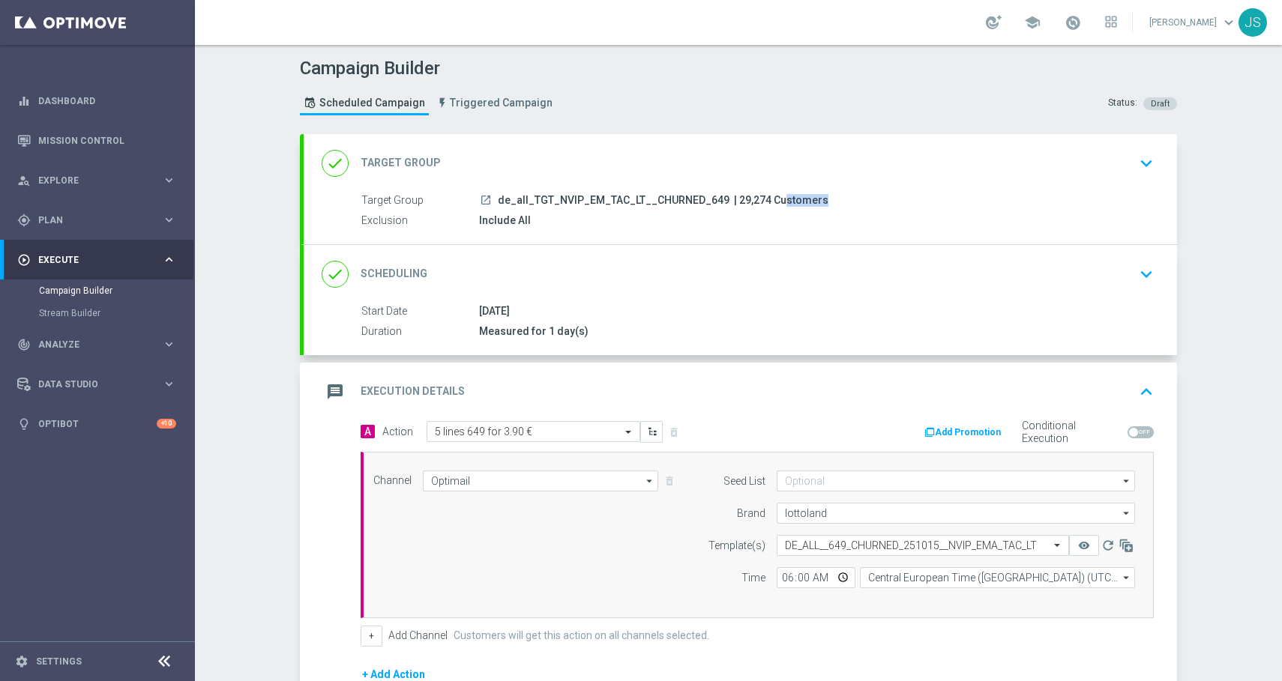
drag, startPoint x: 756, startPoint y: 195, endPoint x: 721, endPoint y: 196, distance: 35.2
click at [734, 196] on span "| 29,274 Customers" at bounding box center [781, 200] width 94 height 13
copy span "29,274"
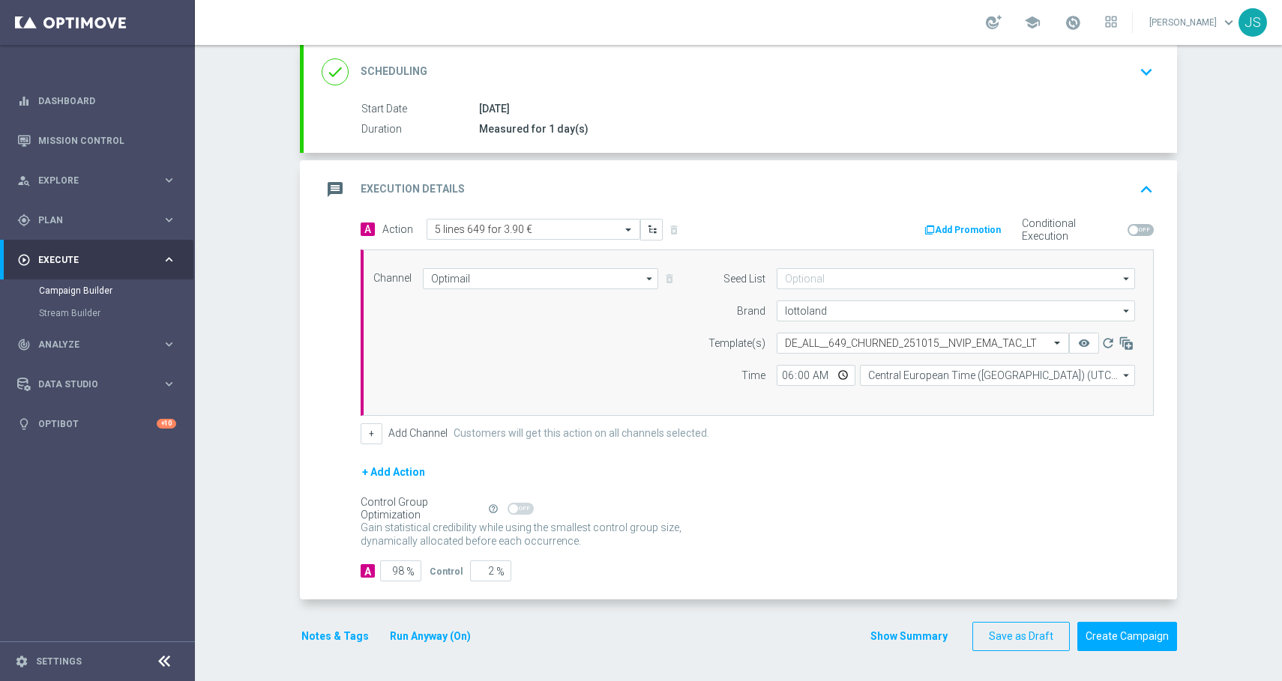
click at [441, 644] on button "Run Anyway (On)" at bounding box center [430, 636] width 84 height 19
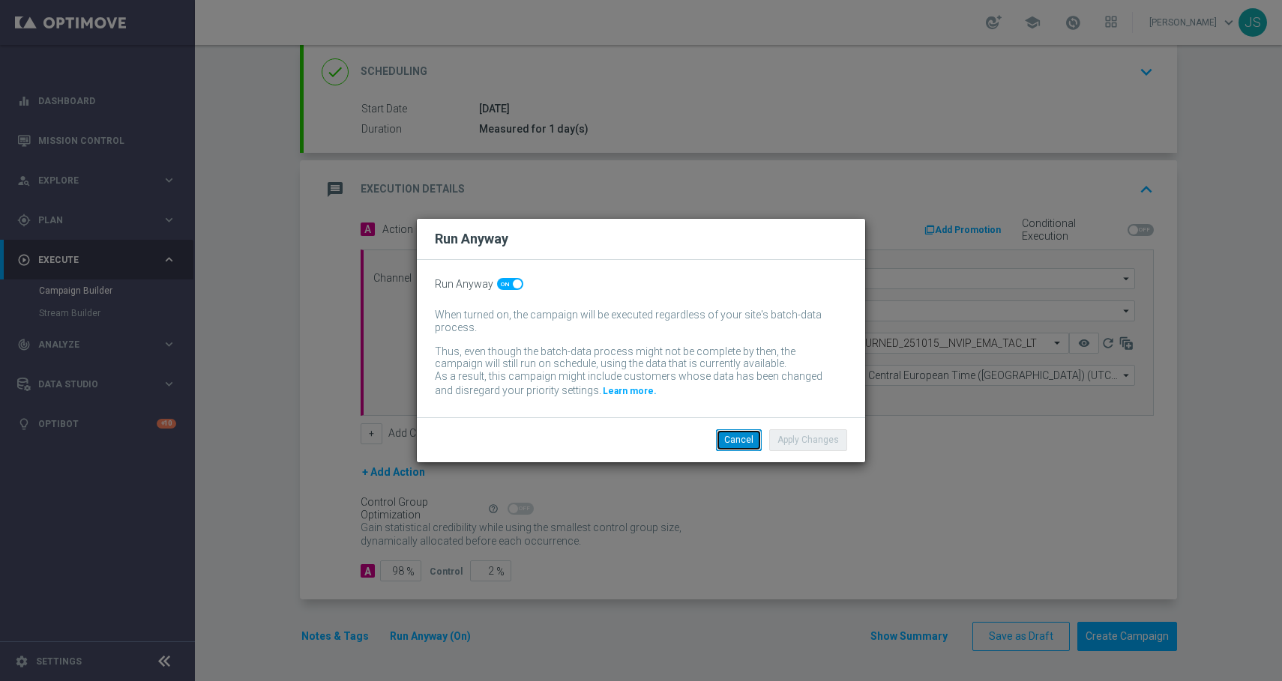
click at [736, 430] on button "Cancel" at bounding box center [739, 440] width 46 height 21
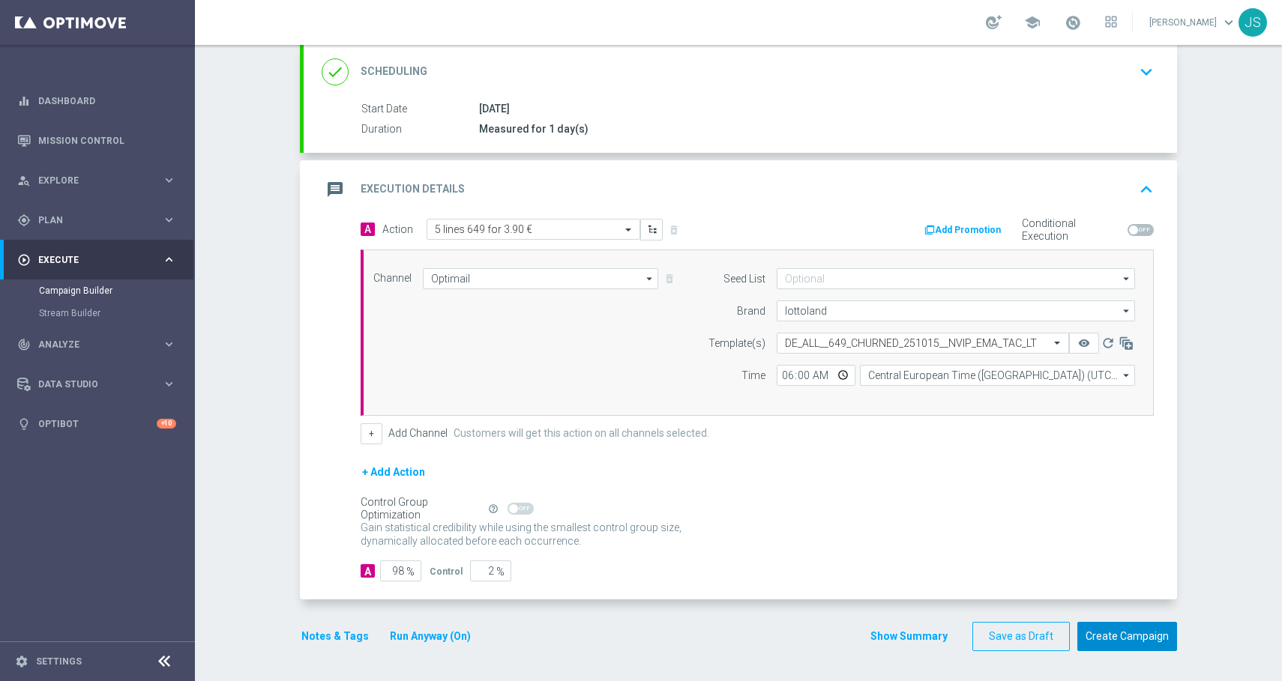
click at [1128, 645] on button "Create Campaign" at bounding box center [1127, 636] width 100 height 29
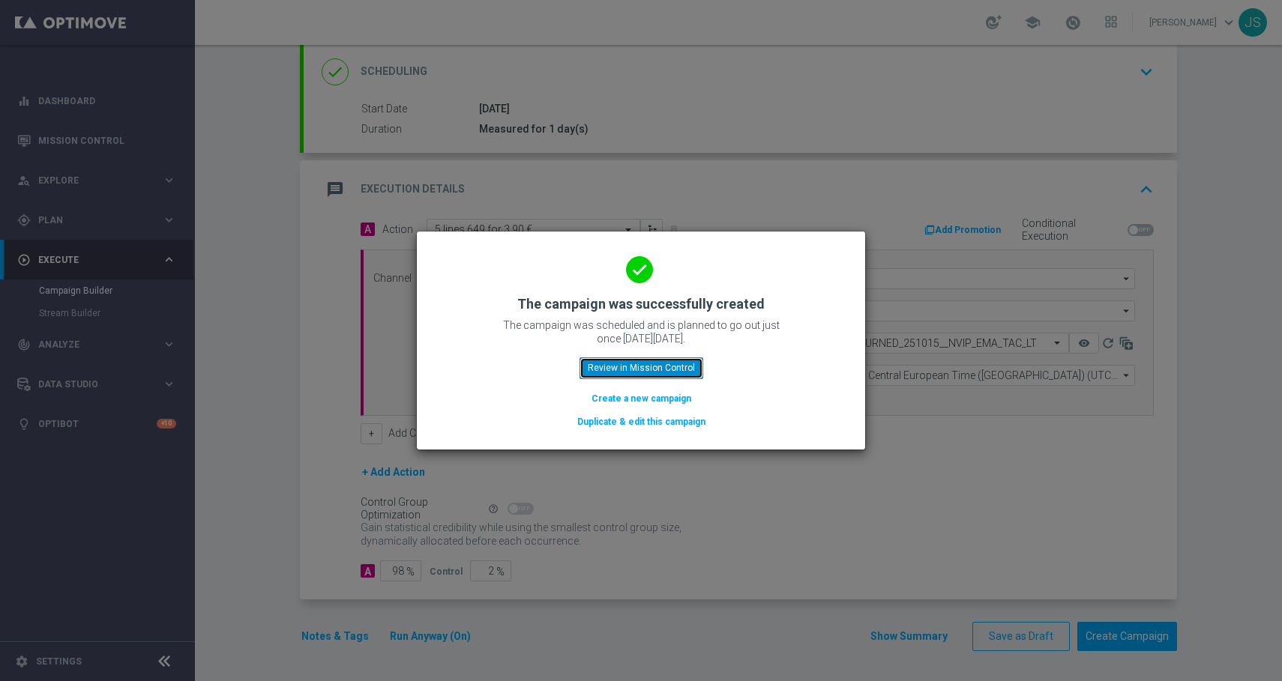
click at [689, 358] on button "Review in Mission Control" at bounding box center [642, 368] width 124 height 21
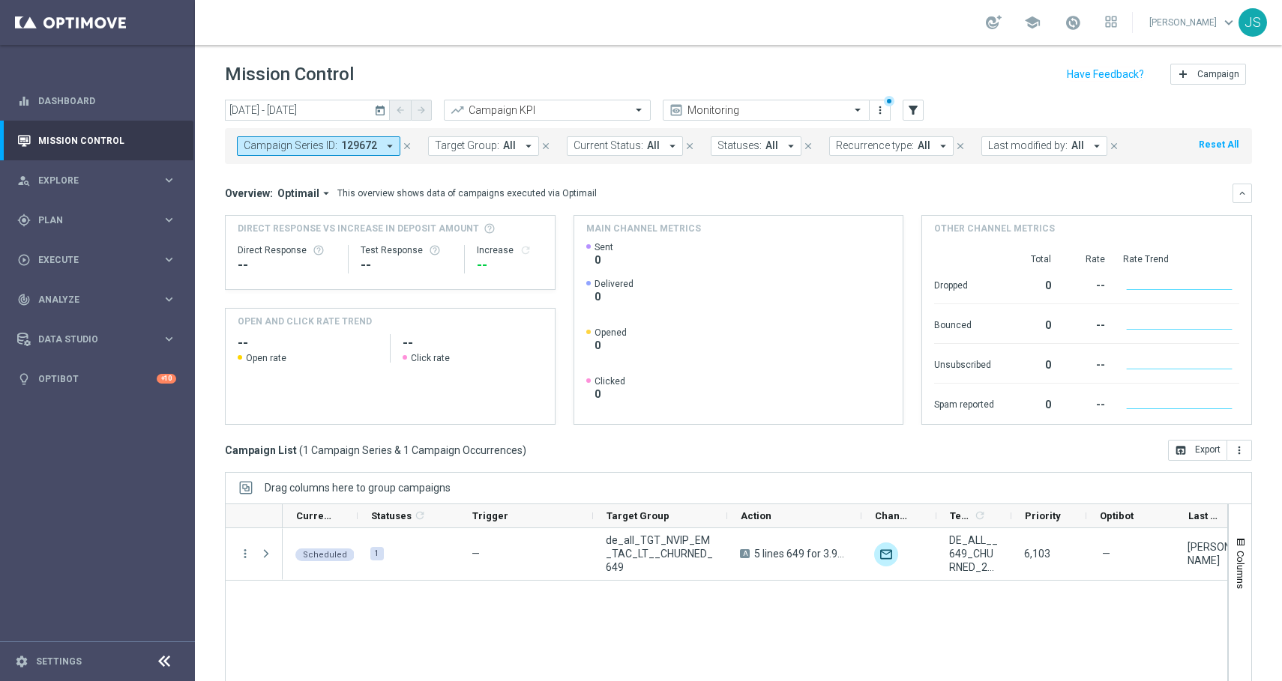
click at [403, 147] on icon "close" at bounding box center [407, 146] width 10 height 10
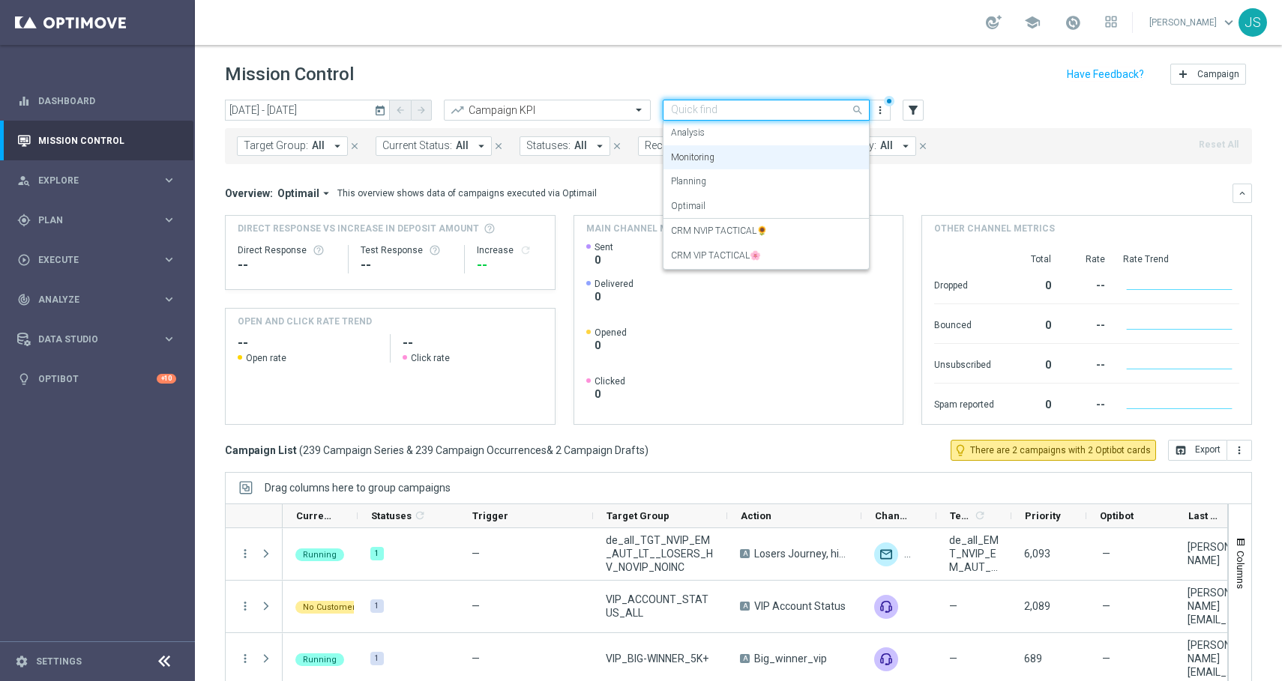
click at [765, 114] on input "text" at bounding box center [751, 110] width 160 height 13
click at [699, 228] on label "CRM NVIP TACTICAL🌻" at bounding box center [719, 231] width 97 height 13
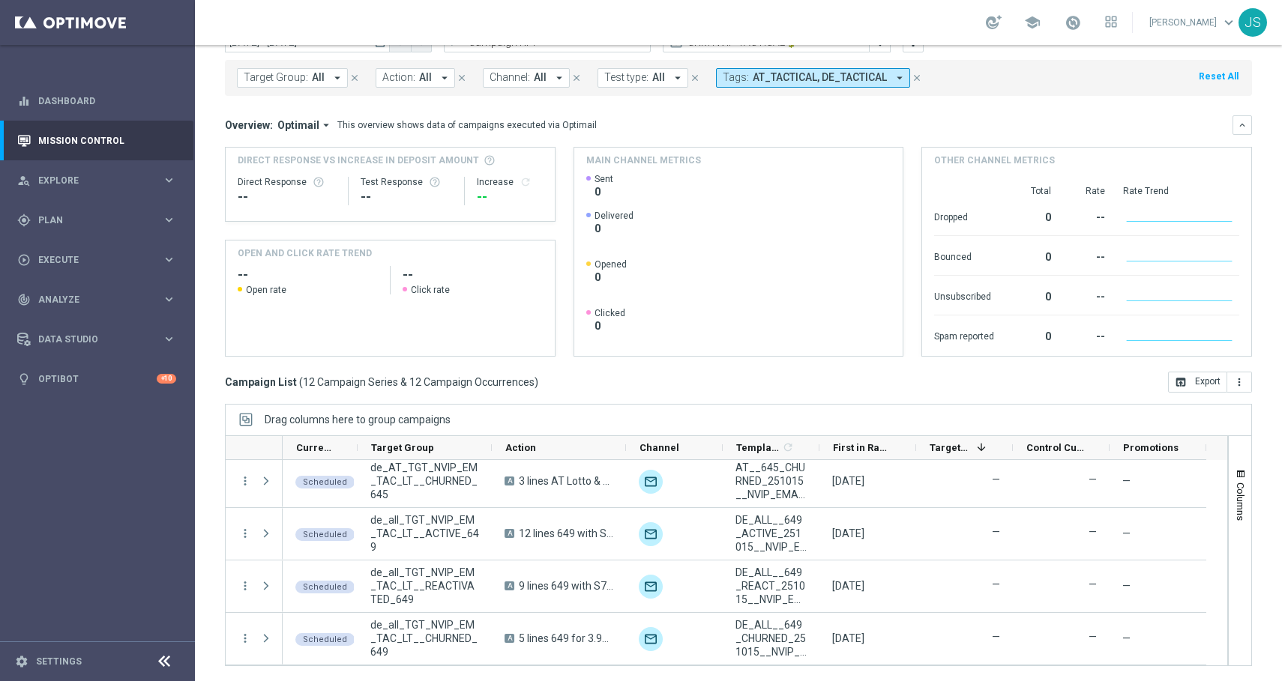
scroll to position [424, 0]
